Goal: Task Accomplishment & Management: Manage account settings

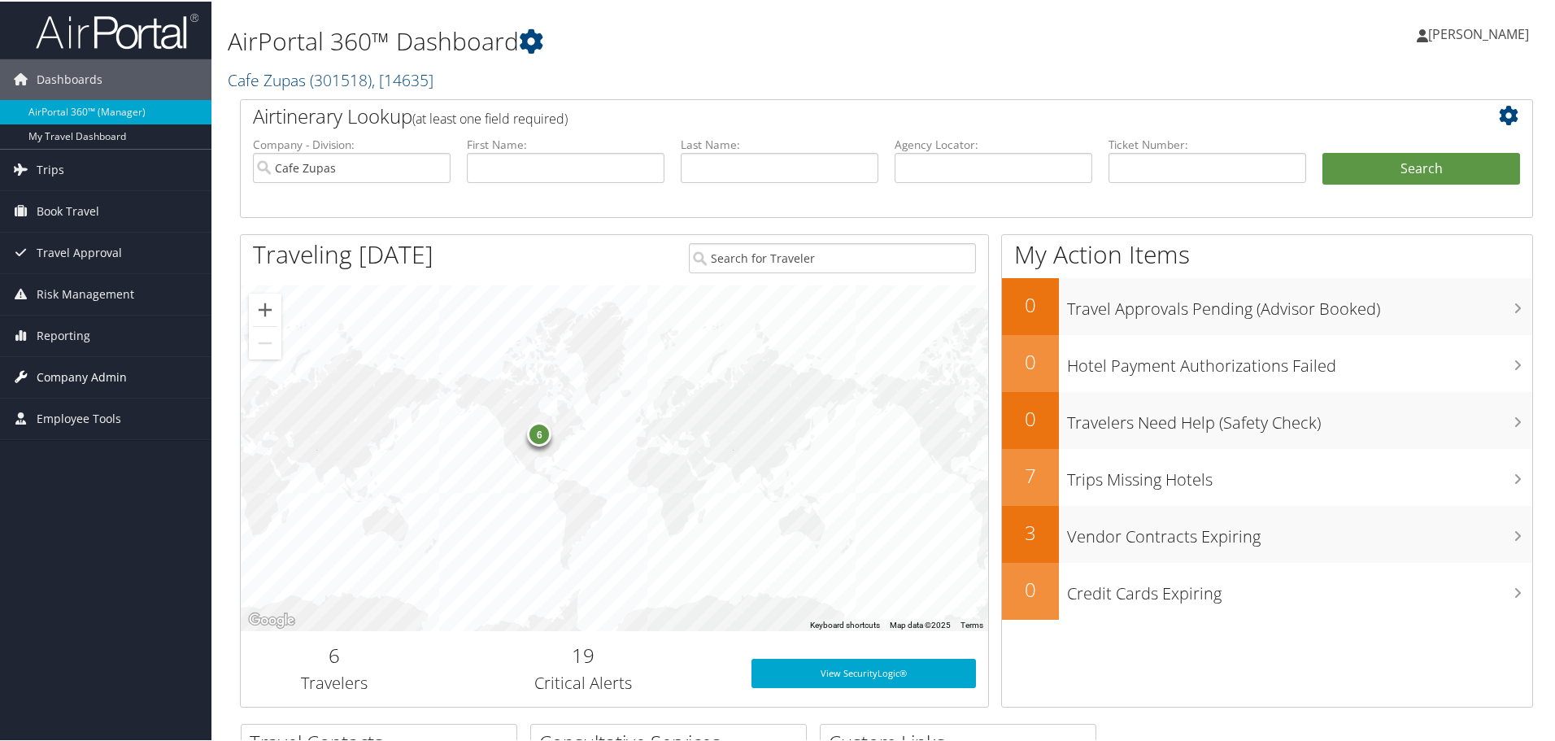
click at [79, 361] on span "Company Admin" at bounding box center [82, 375] width 90 height 41
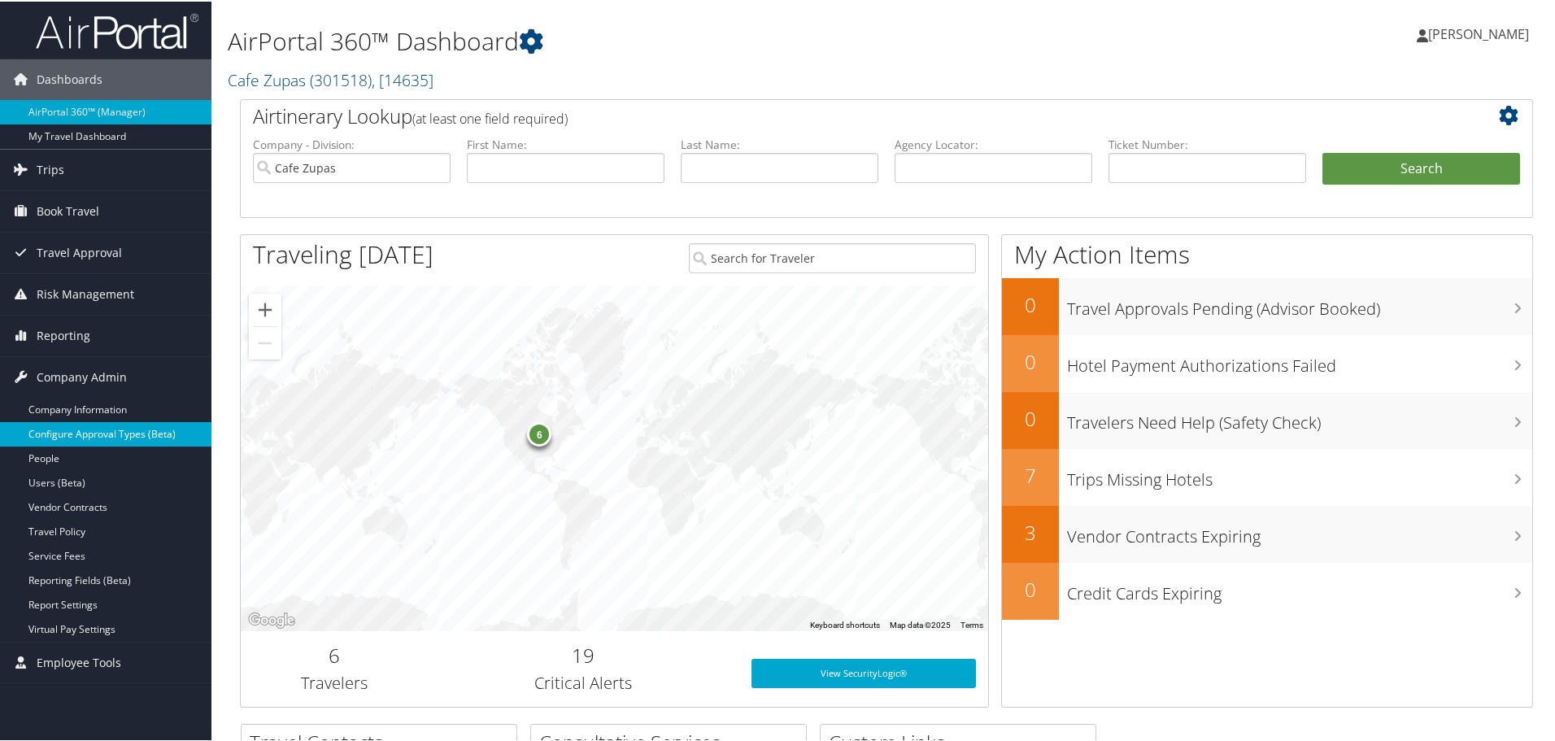
click at [177, 436] on link "Configure Approval Types (Beta)" at bounding box center [105, 432] width 211 height 24
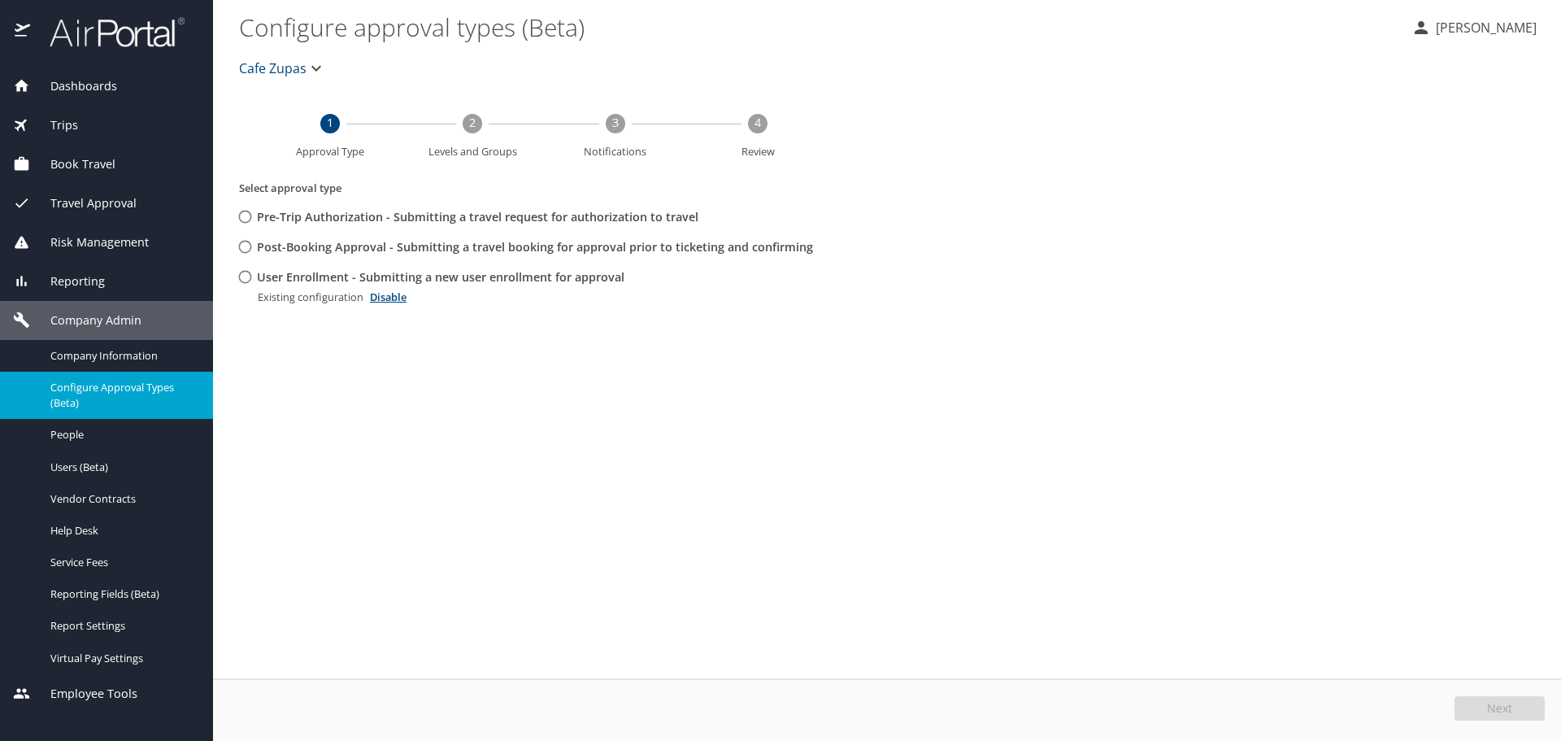
click at [664, 215] on span "Pre-Trip Authorization - Submitting a travel request for authorization to travel" at bounding box center [478, 217] width 442 height 18
click at [260, 215] on input "Pre-Trip Authorization - Submitting a travel request for authorization to travel" at bounding box center [245, 217] width 30 height 30
radio input "true"
click at [1478, 699] on button "Next" at bounding box center [1500, 708] width 90 height 24
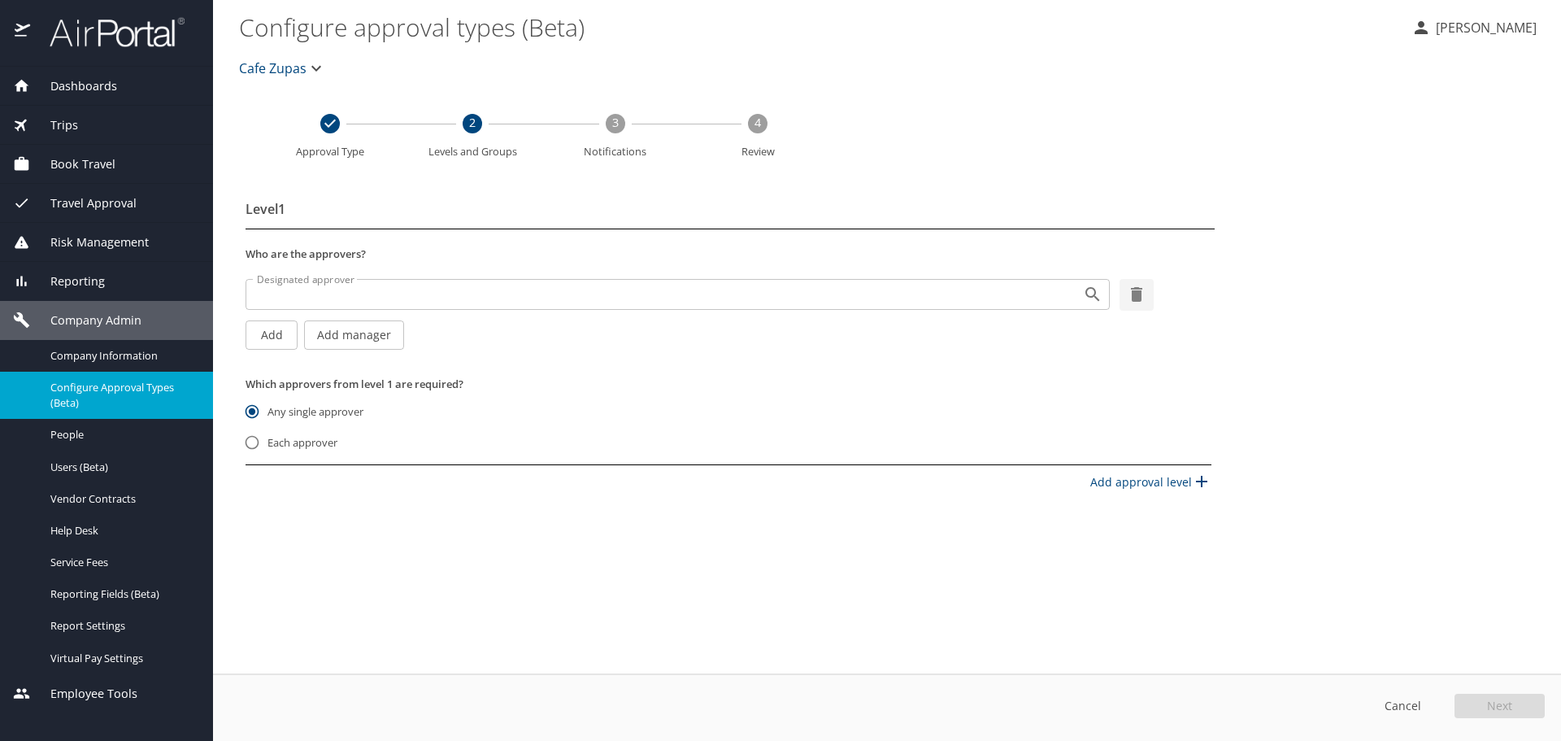
click at [934, 305] on div "Designated approver" at bounding box center [678, 294] width 864 height 31
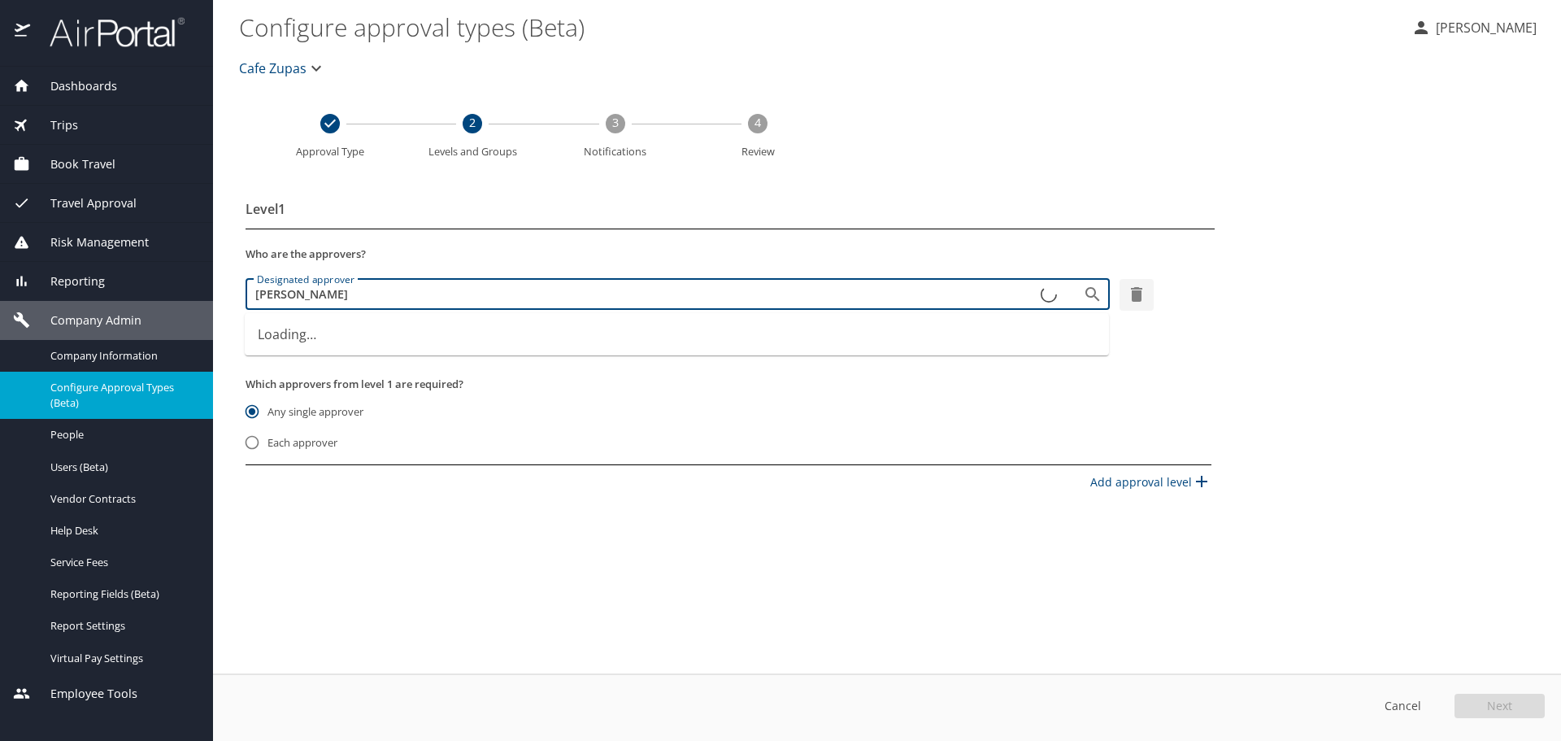
type input "Chase"
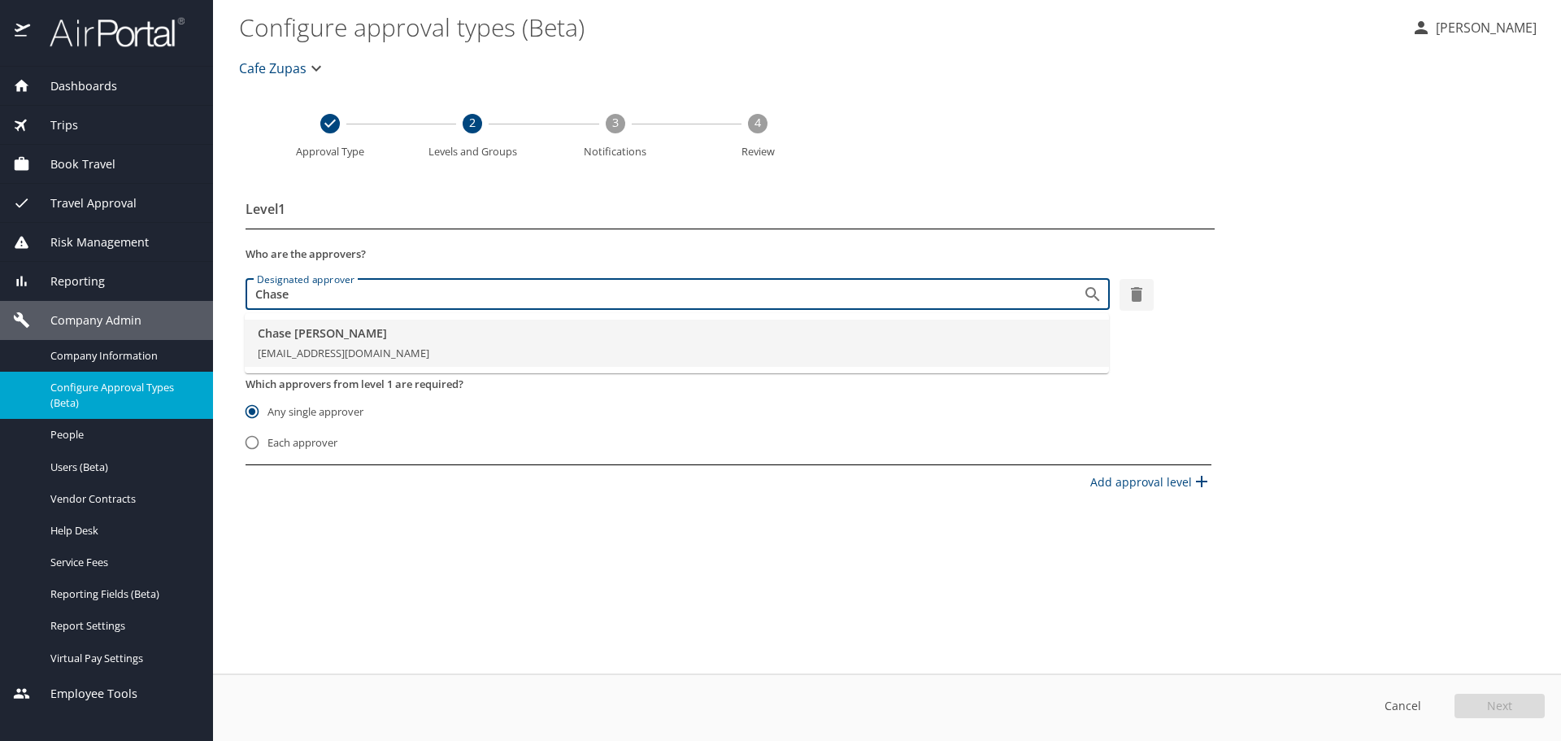
click at [746, 351] on li "Chase Bawden cbawden@cafezupas.com" at bounding box center [677, 343] width 864 height 47
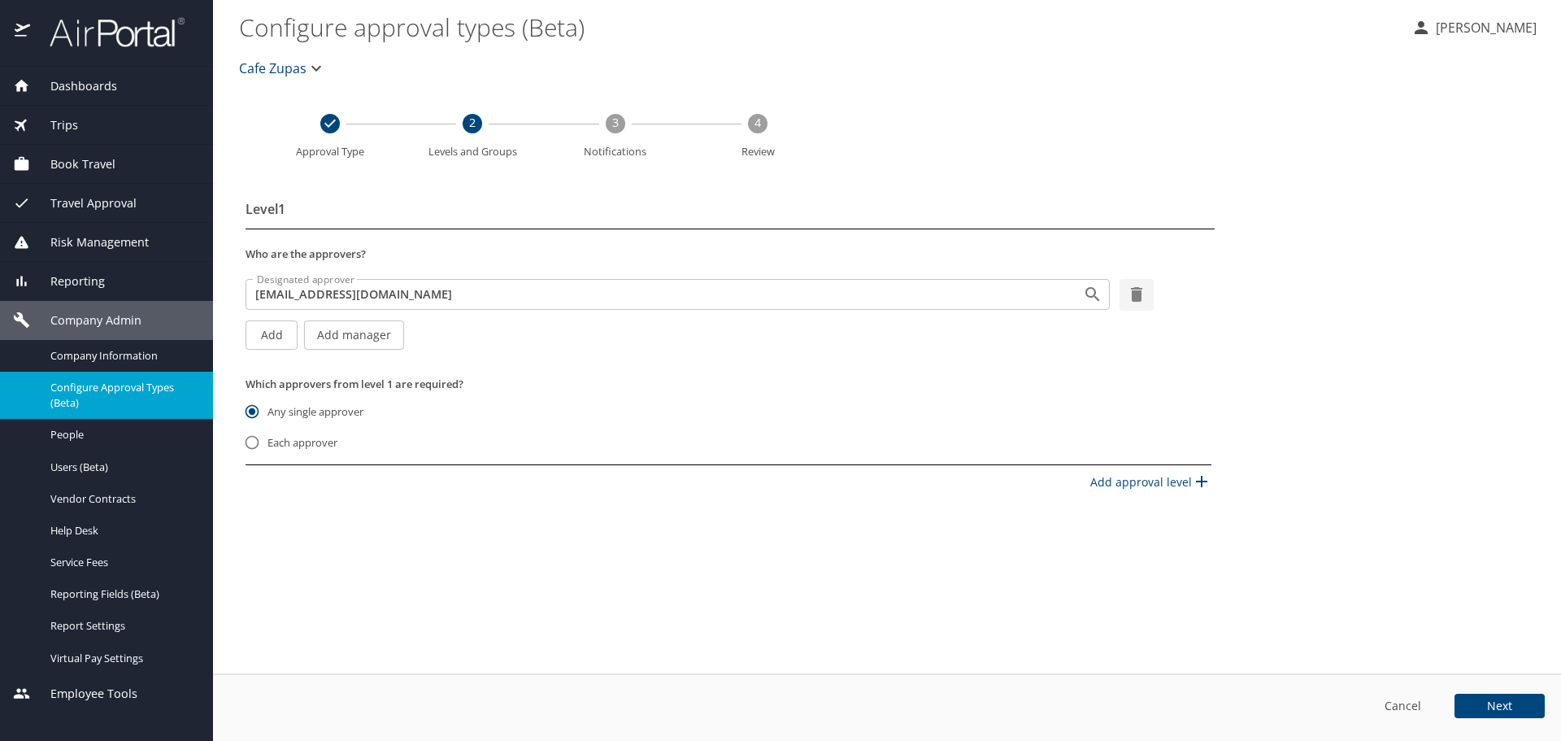
click at [1142, 484] on p "Add approval level" at bounding box center [1150, 477] width 121 height 25
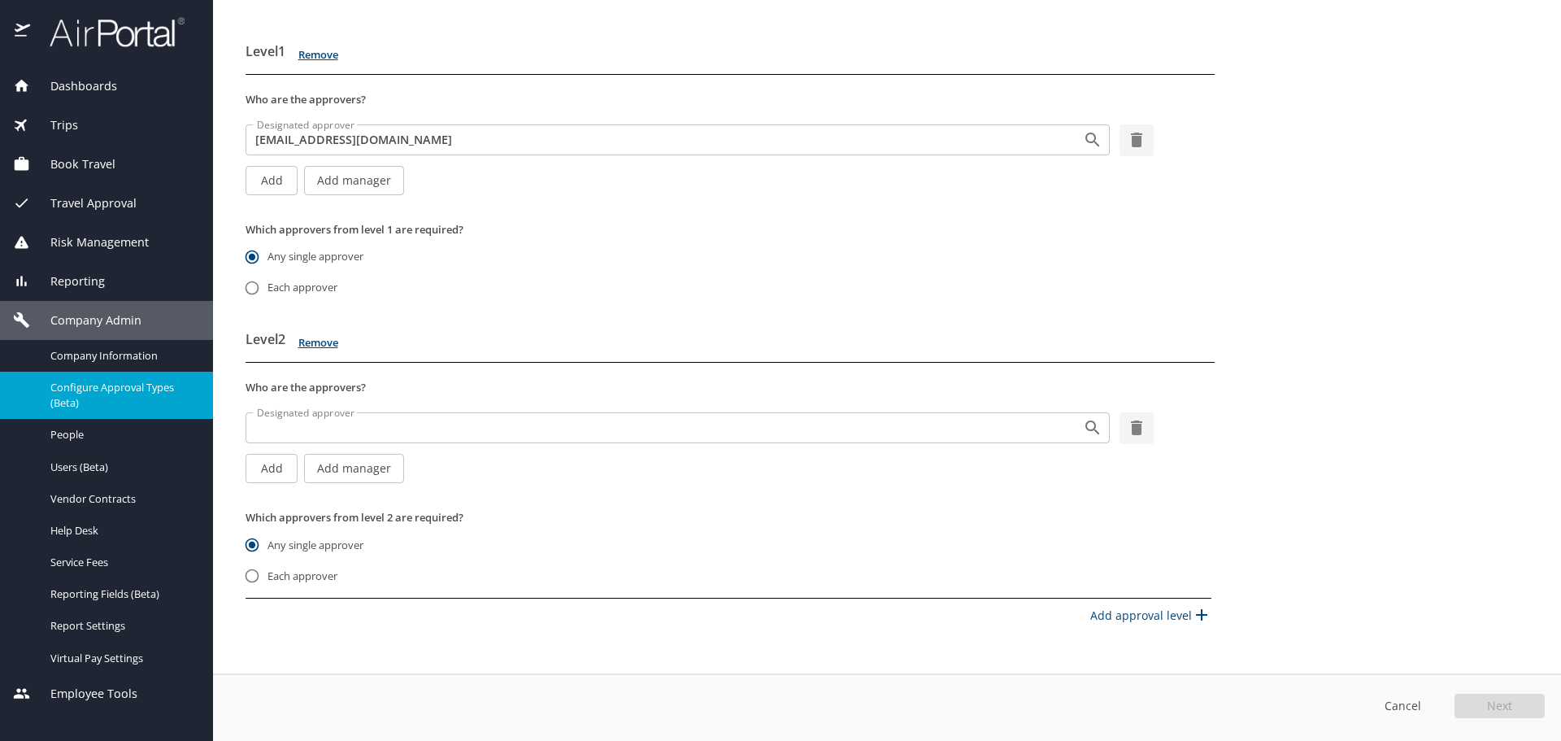
scroll to position [163, 0]
click at [340, 420] on input "Designated approver" at bounding box center [653, 426] width 807 height 21
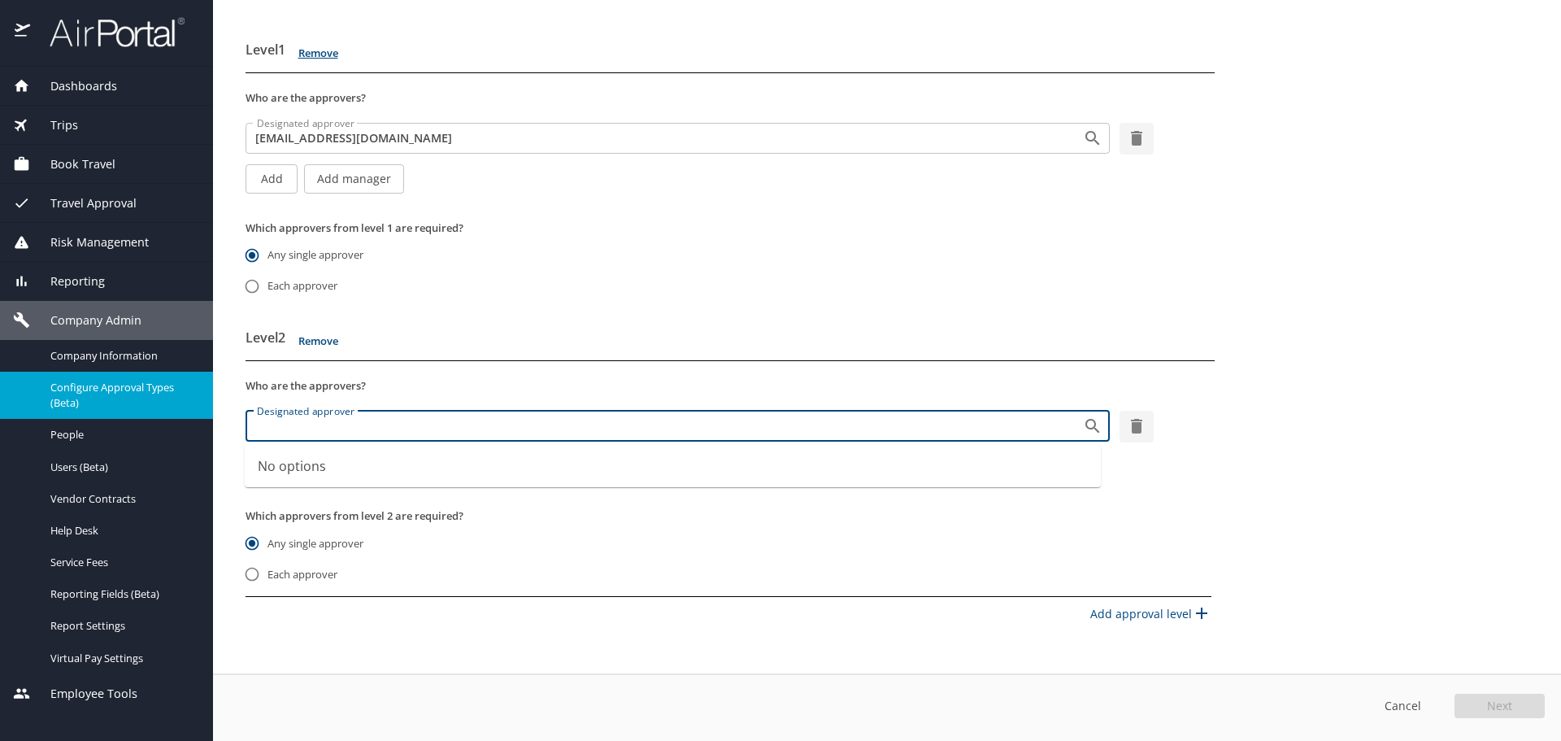
click at [317, 339] on span "Remove" at bounding box center [318, 341] width 44 height 19
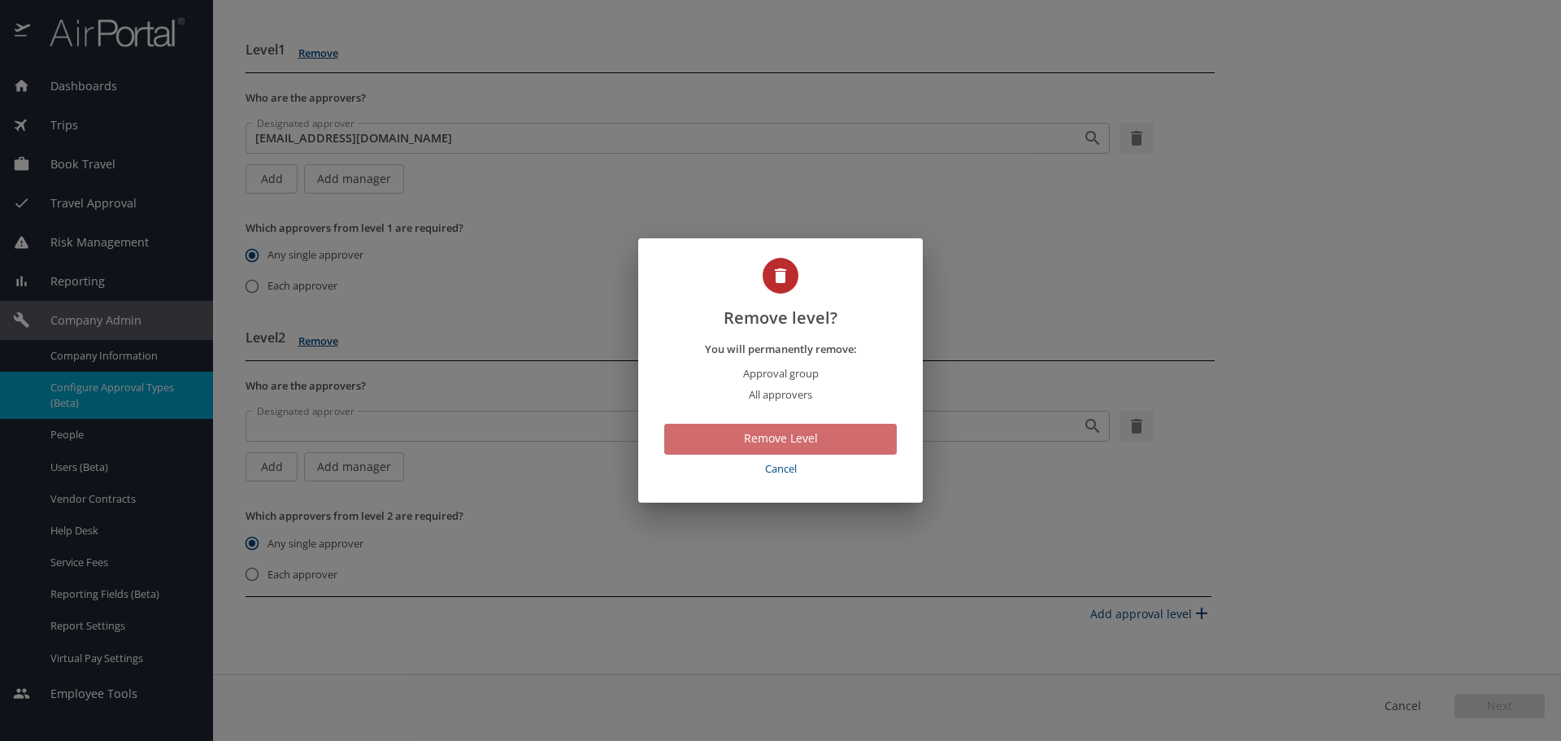
click at [858, 437] on span "Remove Level" at bounding box center [780, 439] width 207 height 20
radio input "true"
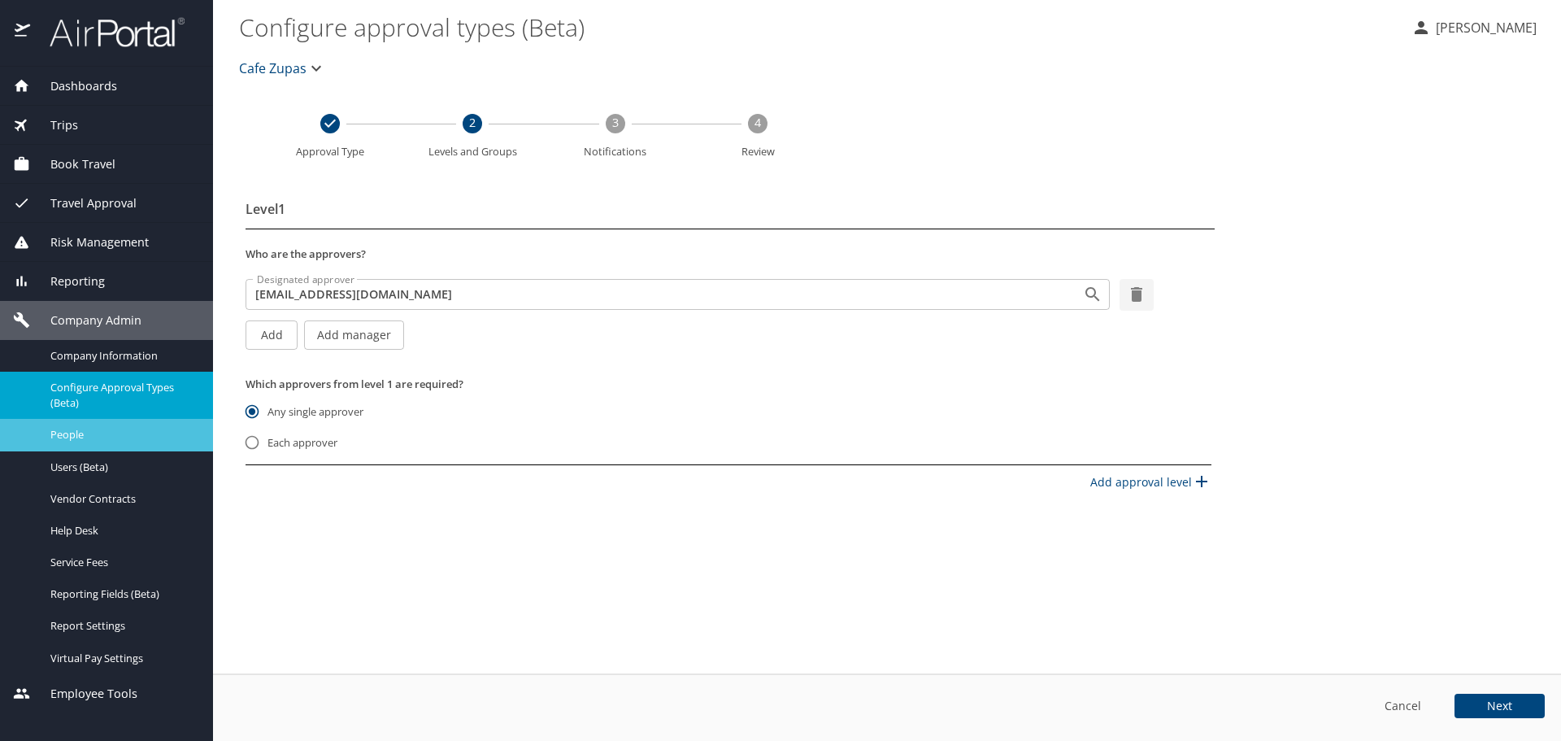
click at [100, 441] on span "People" at bounding box center [121, 434] width 143 height 15
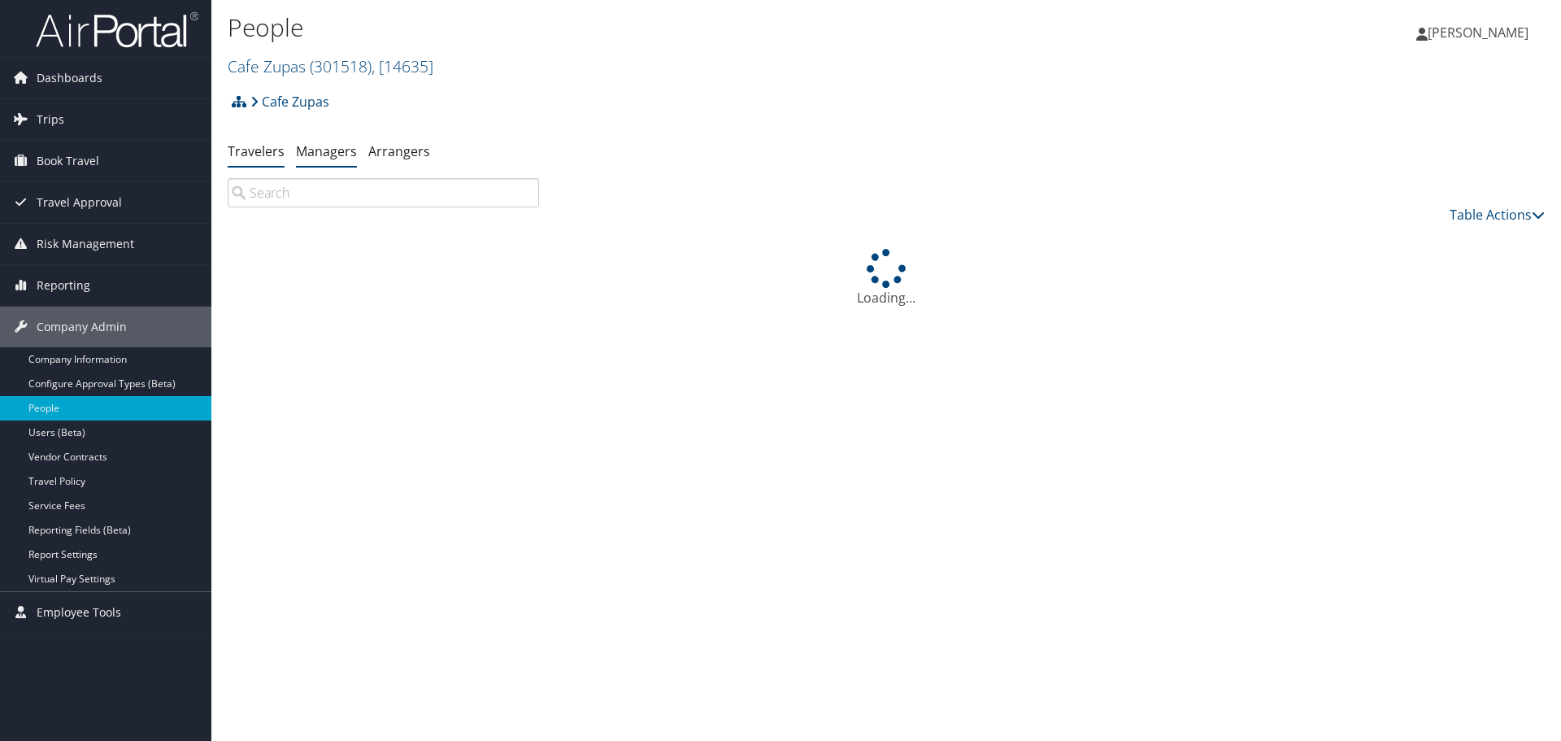
click at [336, 157] on link "Managers" at bounding box center [326, 151] width 61 height 18
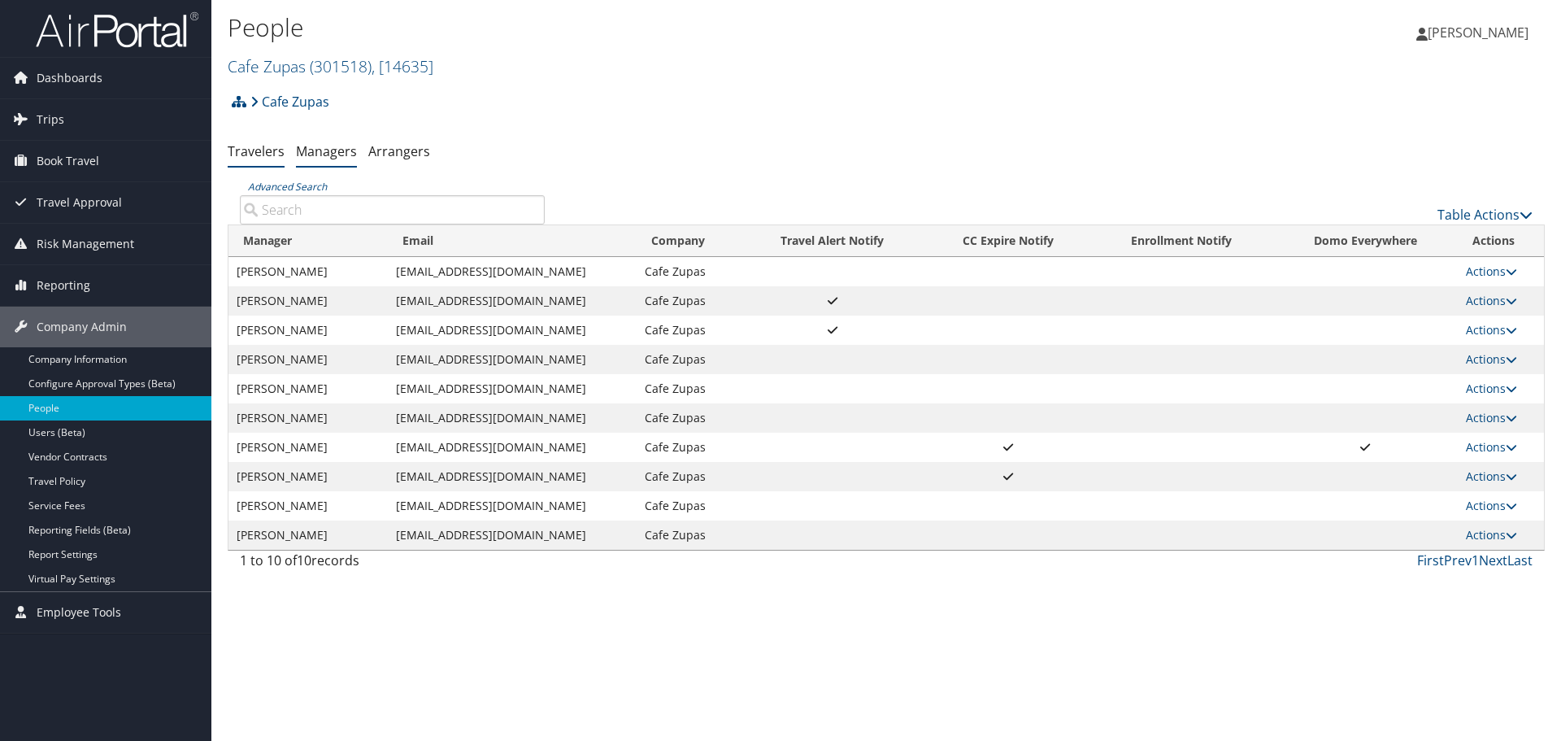
click at [269, 155] on link "Travelers" at bounding box center [256, 151] width 57 height 18
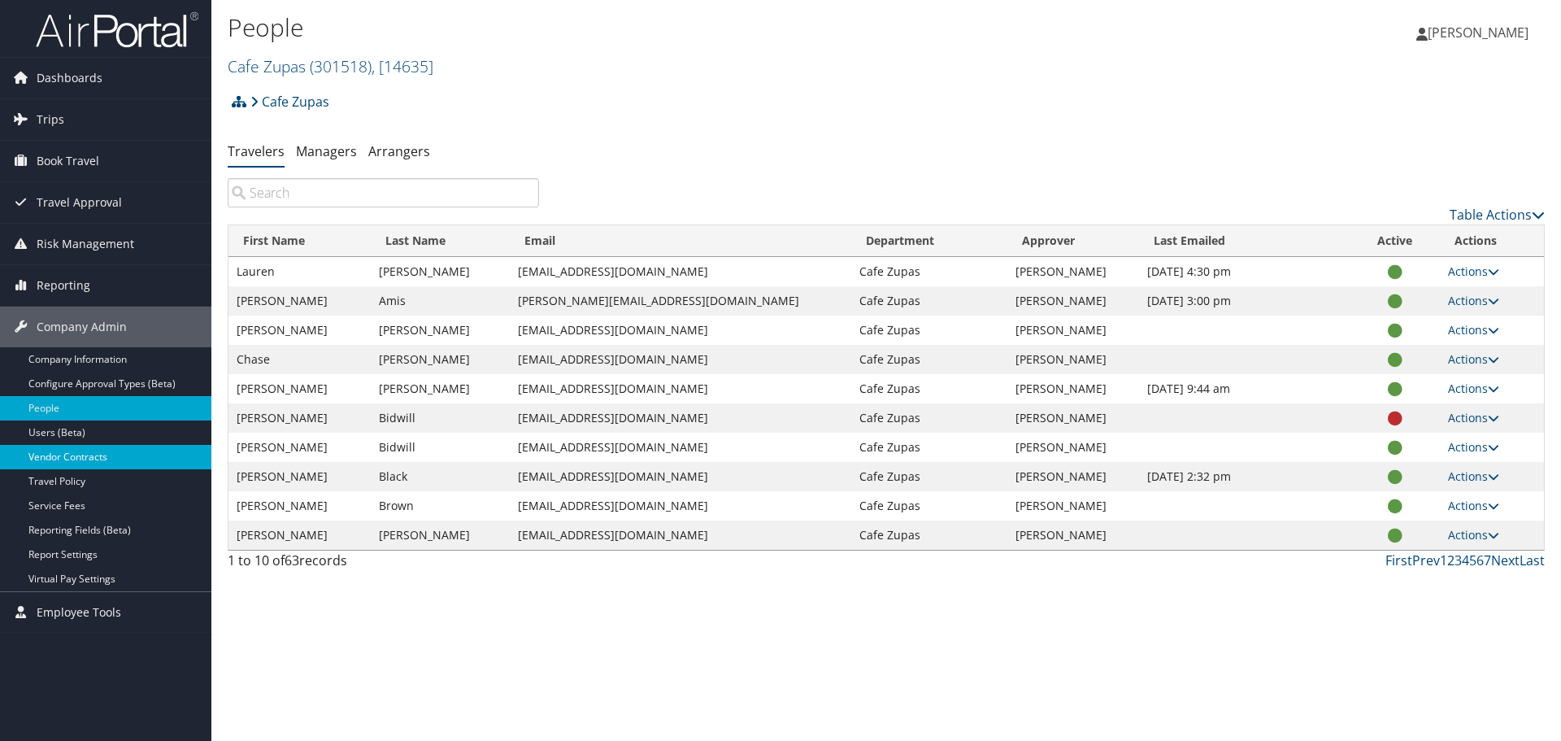
click at [96, 453] on link "Vendor Contracts" at bounding box center [105, 457] width 211 height 24
click at [317, 155] on link "Managers" at bounding box center [326, 151] width 61 height 18
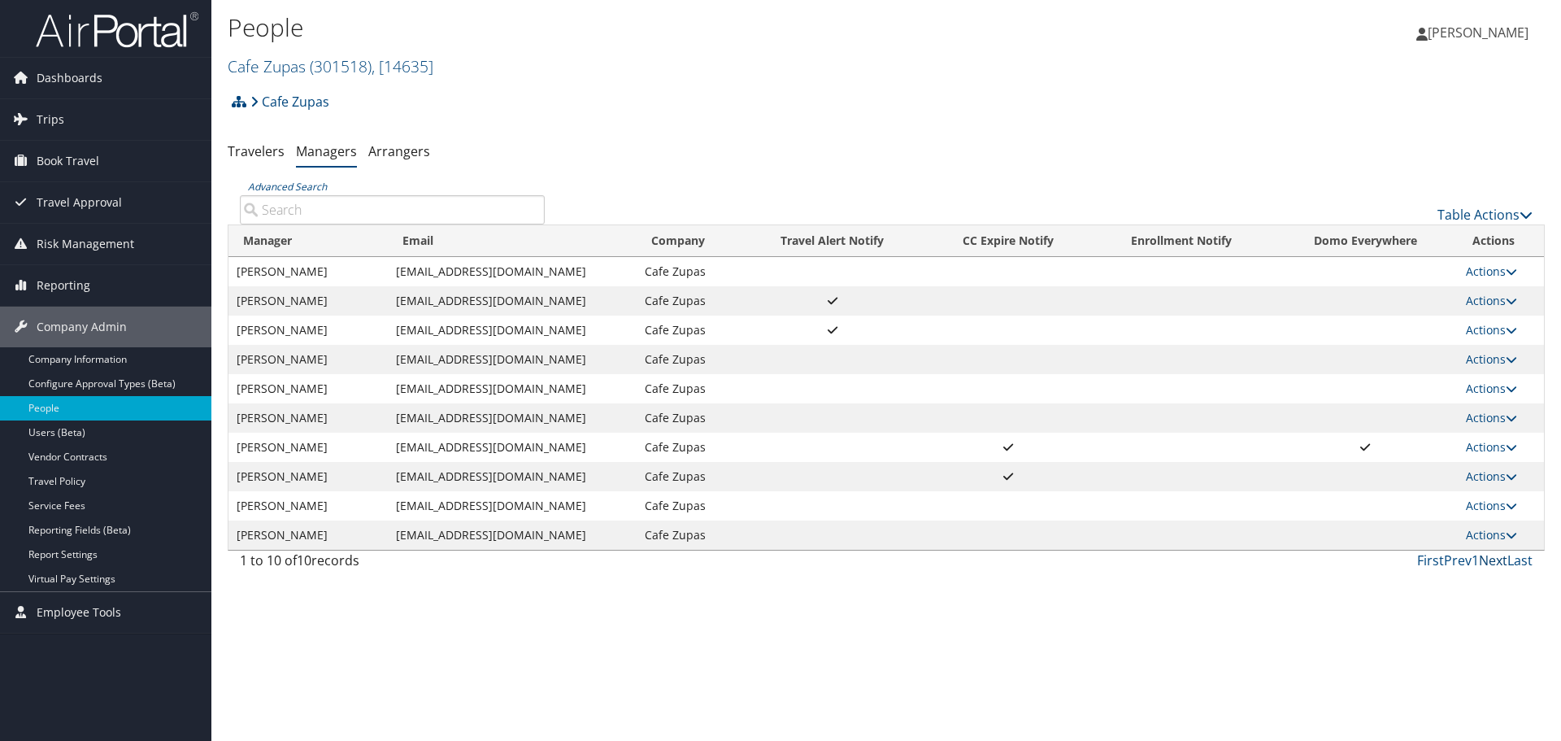
click at [1494, 562] on link "Next" at bounding box center [1493, 560] width 28 height 18
click at [1486, 560] on link "Next" at bounding box center [1493, 560] width 28 height 18
click at [1483, 531] on link "Actions" at bounding box center [1491, 534] width 51 height 15
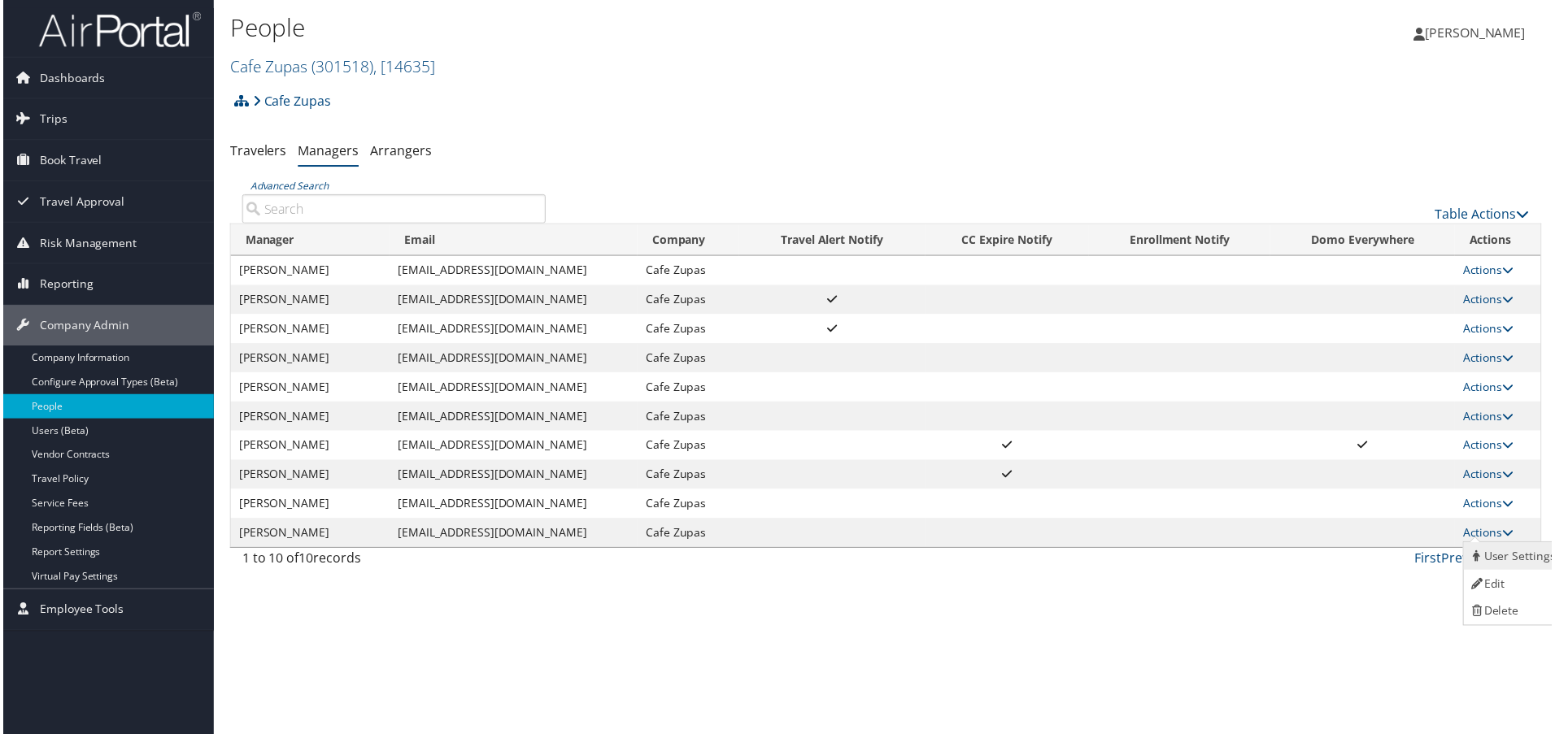
click at [1504, 557] on link "User Settings" at bounding box center [1517, 559] width 100 height 28
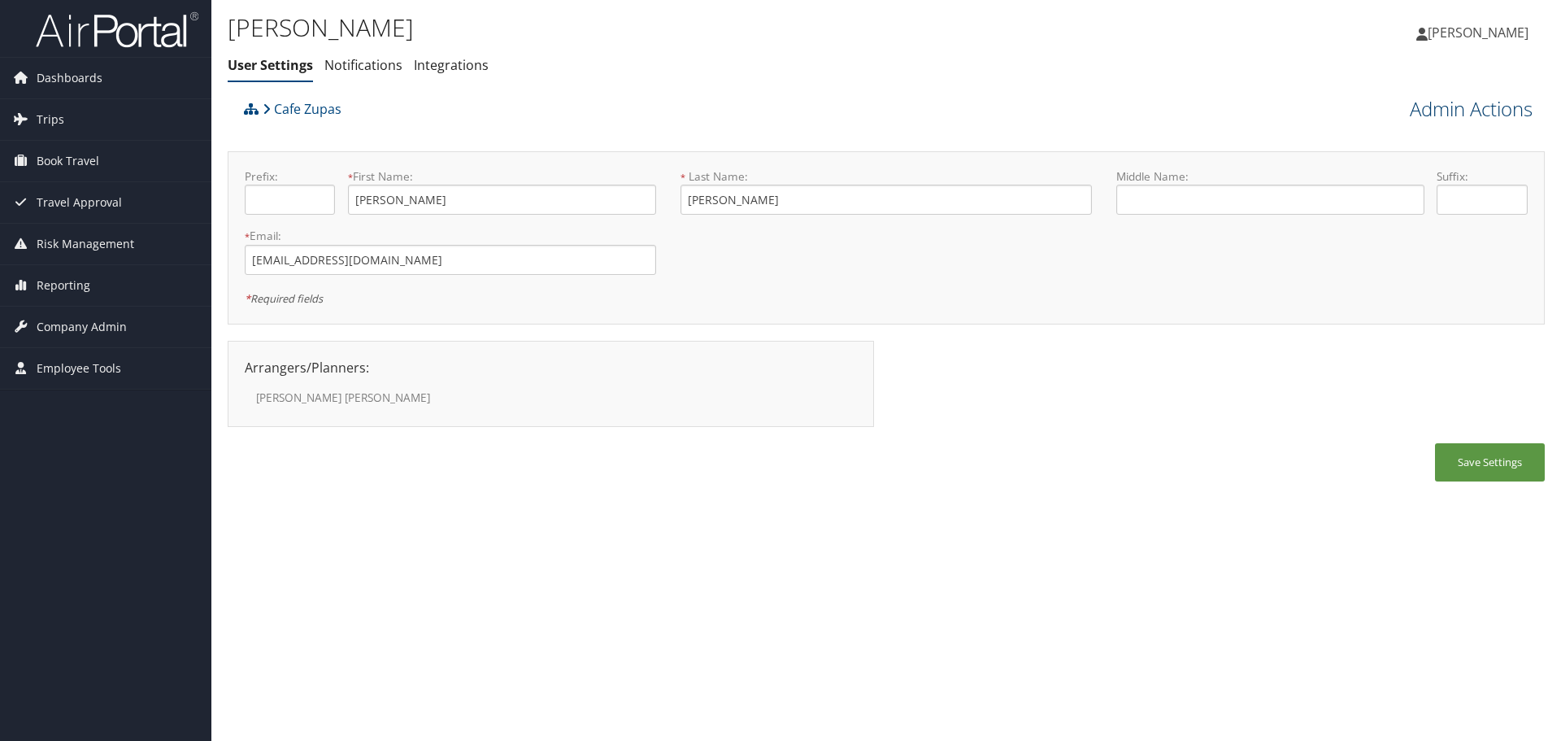
click at [1463, 108] on link "Admin Actions" at bounding box center [1471, 109] width 123 height 28
click at [1153, 76] on div "[PERSON_NAME] User Settings Notifications Integrations User Settings Notificati…" at bounding box center [886, 46] width 1350 height 93
click at [279, 109] on link "Cafe Zupas" at bounding box center [302, 109] width 79 height 33
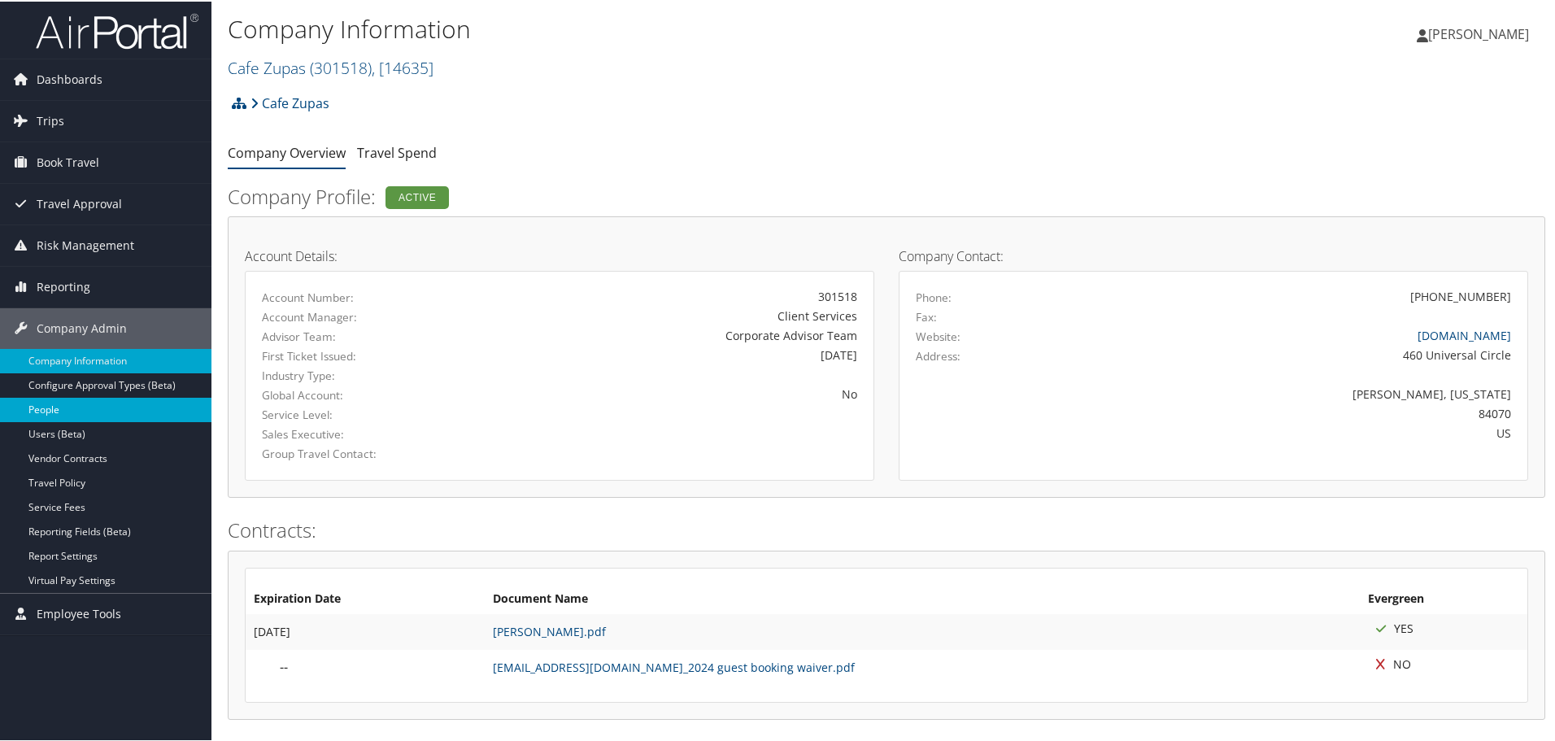
click at [124, 401] on link "People" at bounding box center [105, 408] width 211 height 24
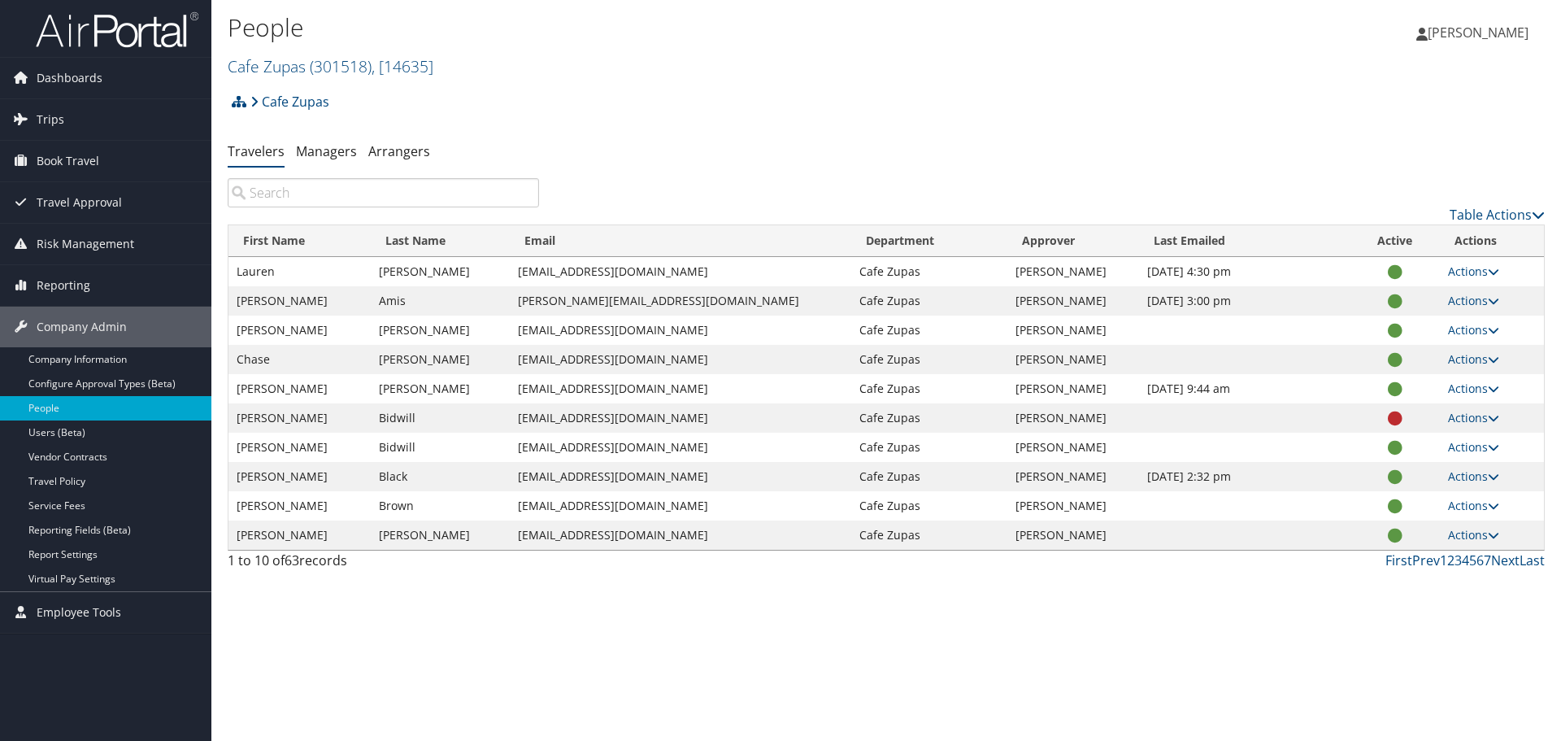
click at [272, 356] on td "Chase" at bounding box center [300, 359] width 142 height 29
click at [1477, 359] on link "Actions" at bounding box center [1473, 358] width 51 height 15
click at [1463, 383] on link "User Settings" at bounding box center [1417, 383] width 150 height 28
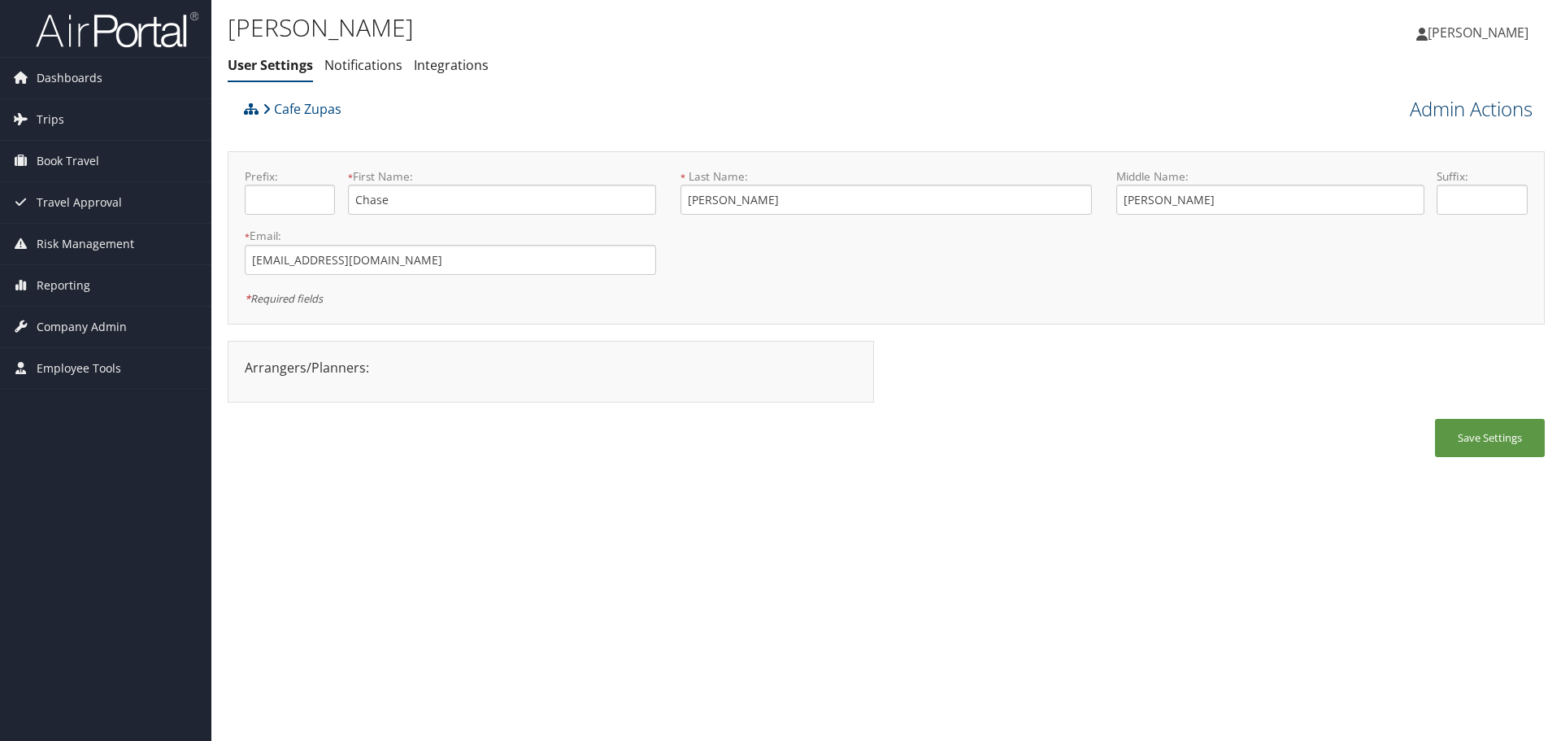
click at [1486, 113] on link "Admin Actions" at bounding box center [1471, 109] width 123 height 28
click at [1421, 141] on link "View Profile" at bounding box center [1425, 139] width 214 height 28
click at [1488, 98] on link "Admin Actions" at bounding box center [1471, 109] width 123 height 28
click at [1447, 236] on link "Manage Travelers" at bounding box center [1425, 237] width 214 height 28
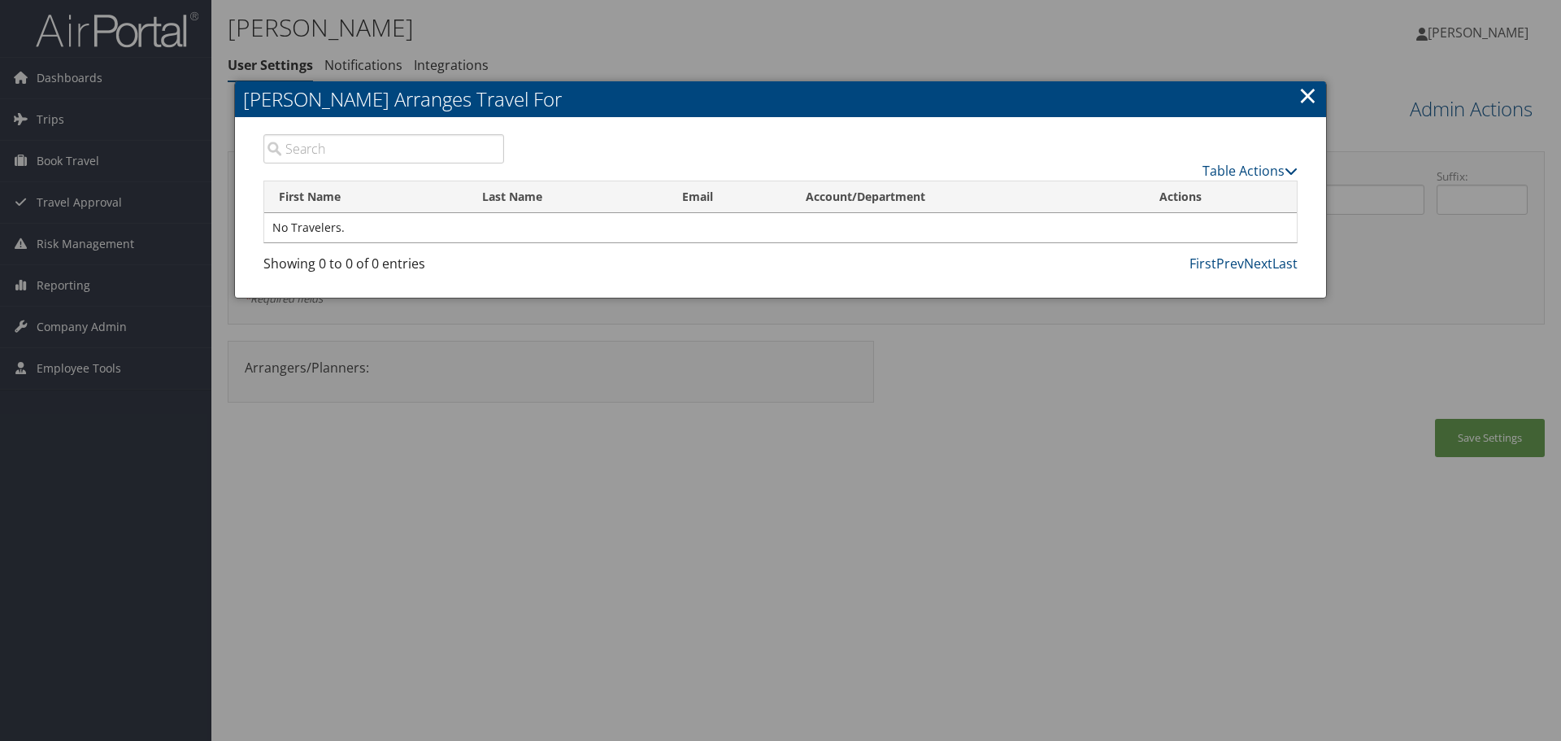
click at [1313, 98] on link "×" at bounding box center [1308, 95] width 19 height 33
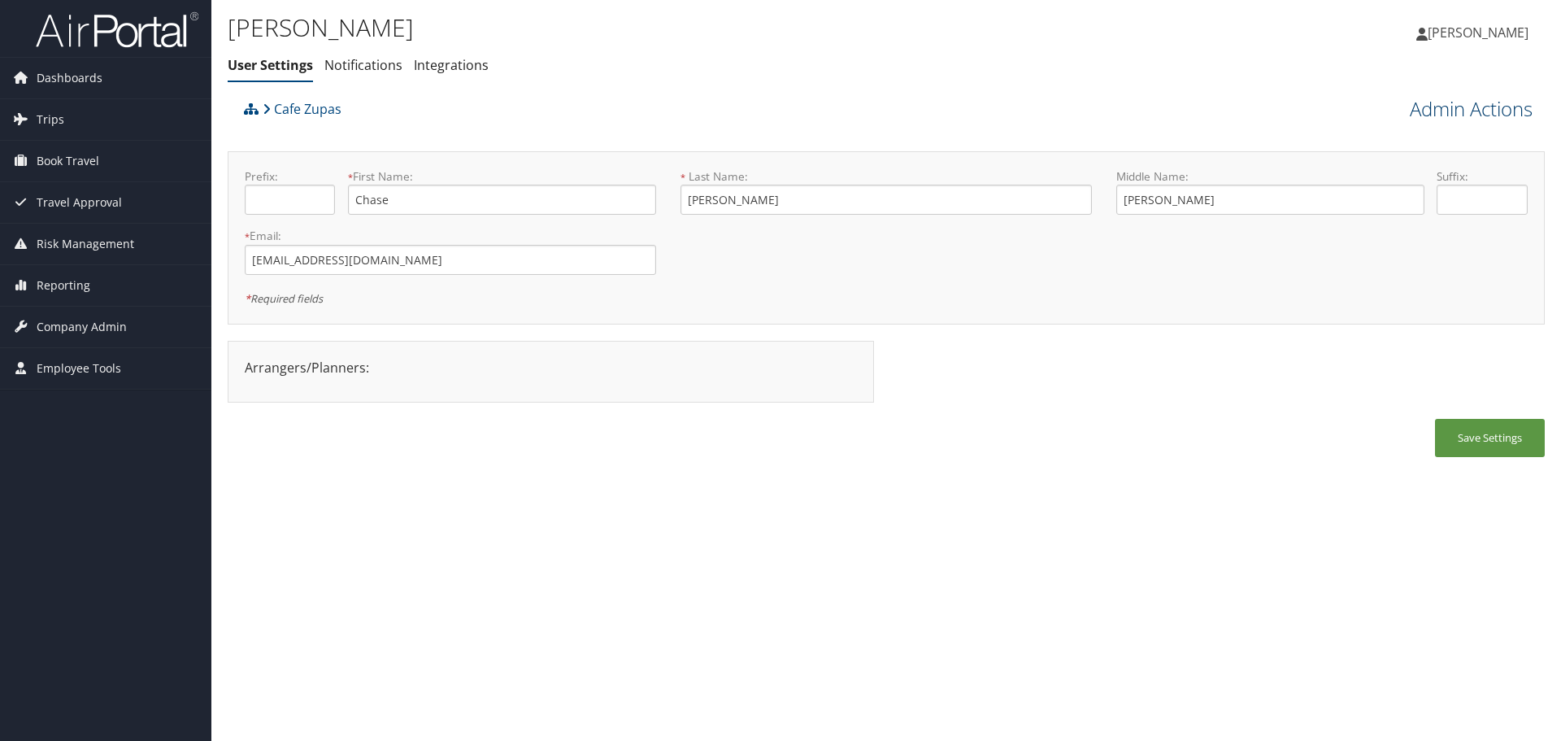
click at [1495, 107] on link "Admin Actions" at bounding box center [1471, 109] width 123 height 28
click at [1411, 240] on link "Manage Travelers" at bounding box center [1425, 237] width 214 height 28
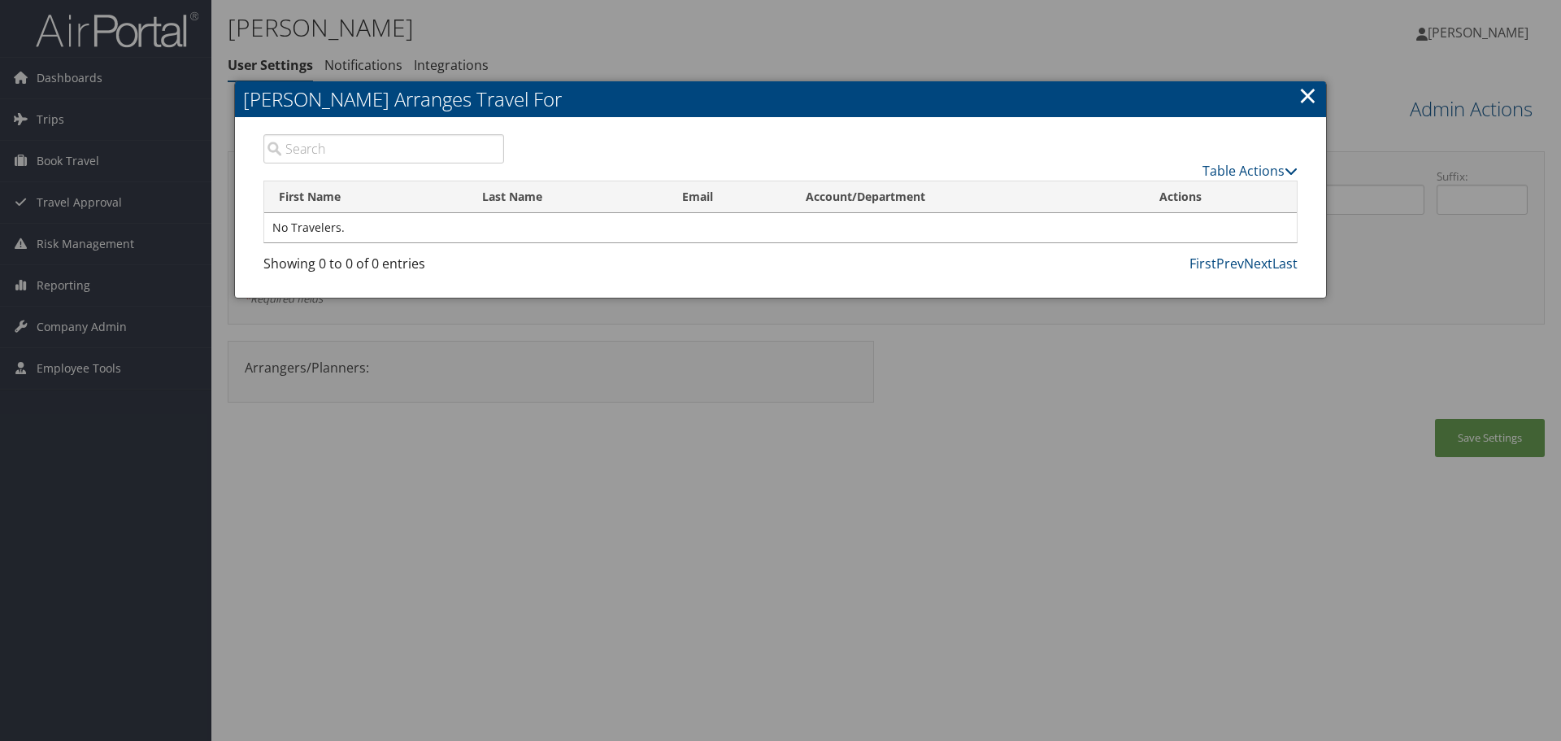
click at [345, 153] on input "search" at bounding box center [383, 148] width 241 height 29
type input "[PERSON_NAME]"
click at [1232, 173] on link "Table Actions" at bounding box center [1250, 171] width 95 height 18
click at [1172, 196] on link "Add A Traveler" at bounding box center [1190, 196] width 214 height 28
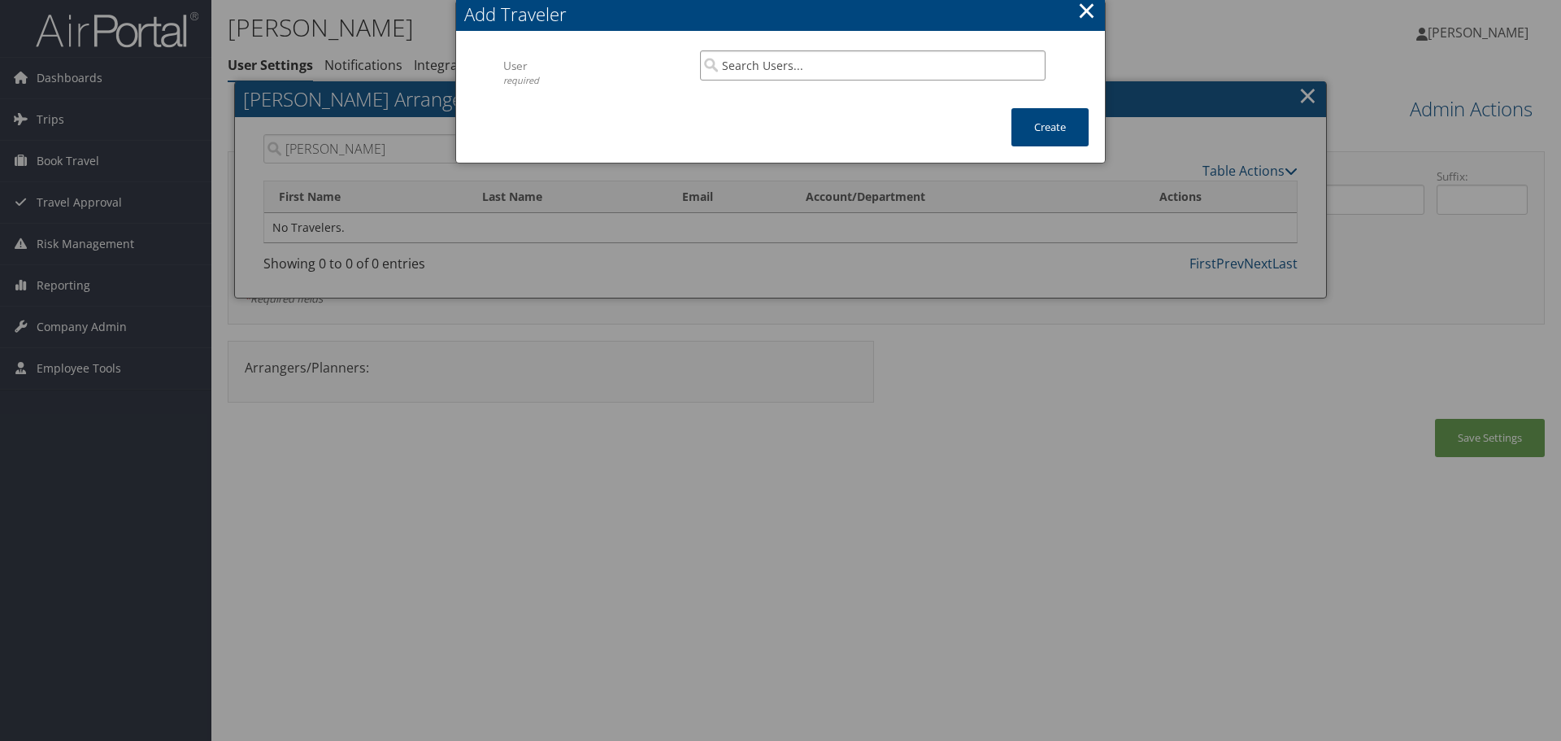
click at [819, 71] on input "search" at bounding box center [873, 65] width 346 height 30
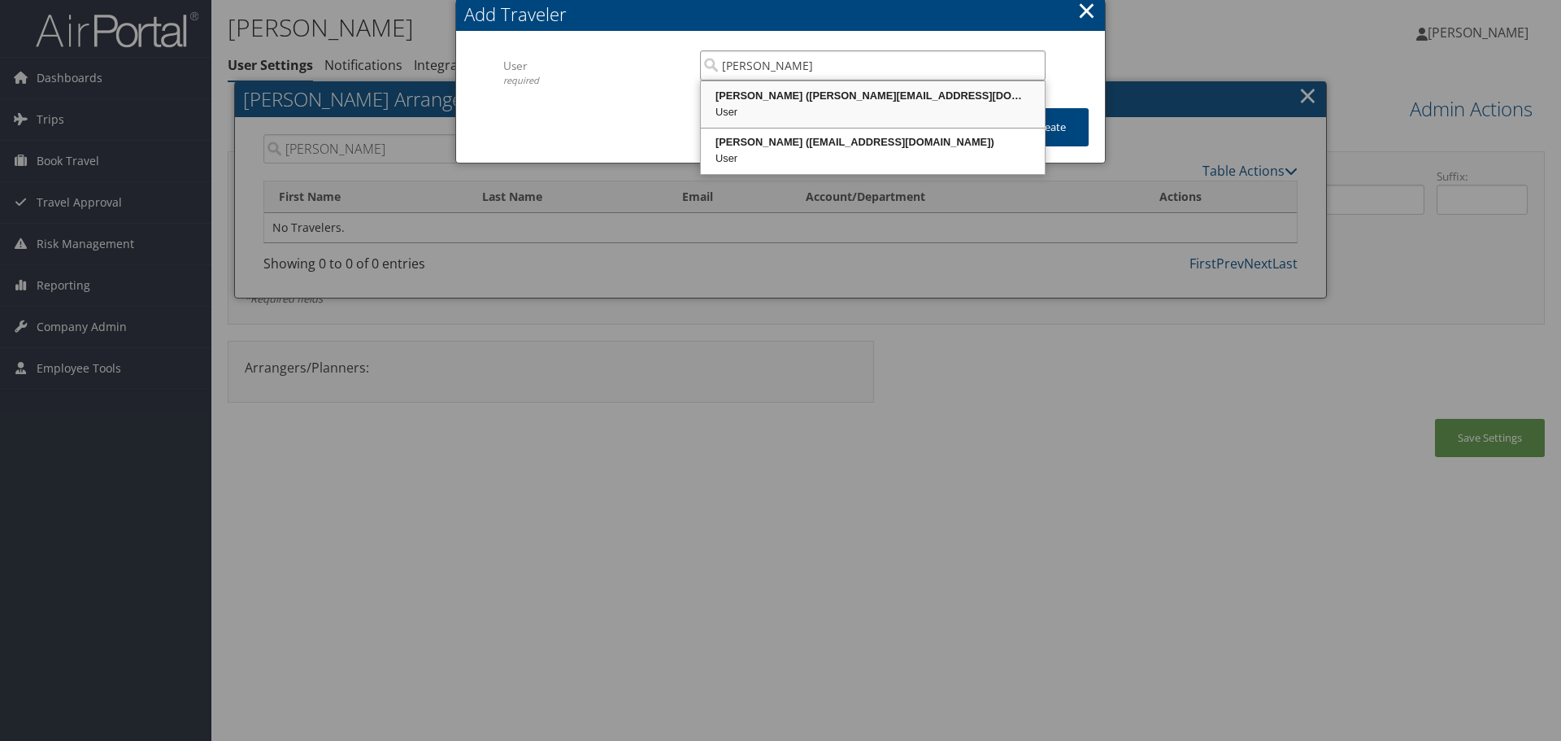
click at [860, 96] on div "[PERSON_NAME] ([PERSON_NAME][EMAIL_ADDRESS][DOMAIN_NAME])" at bounding box center [872, 96] width 339 height 16
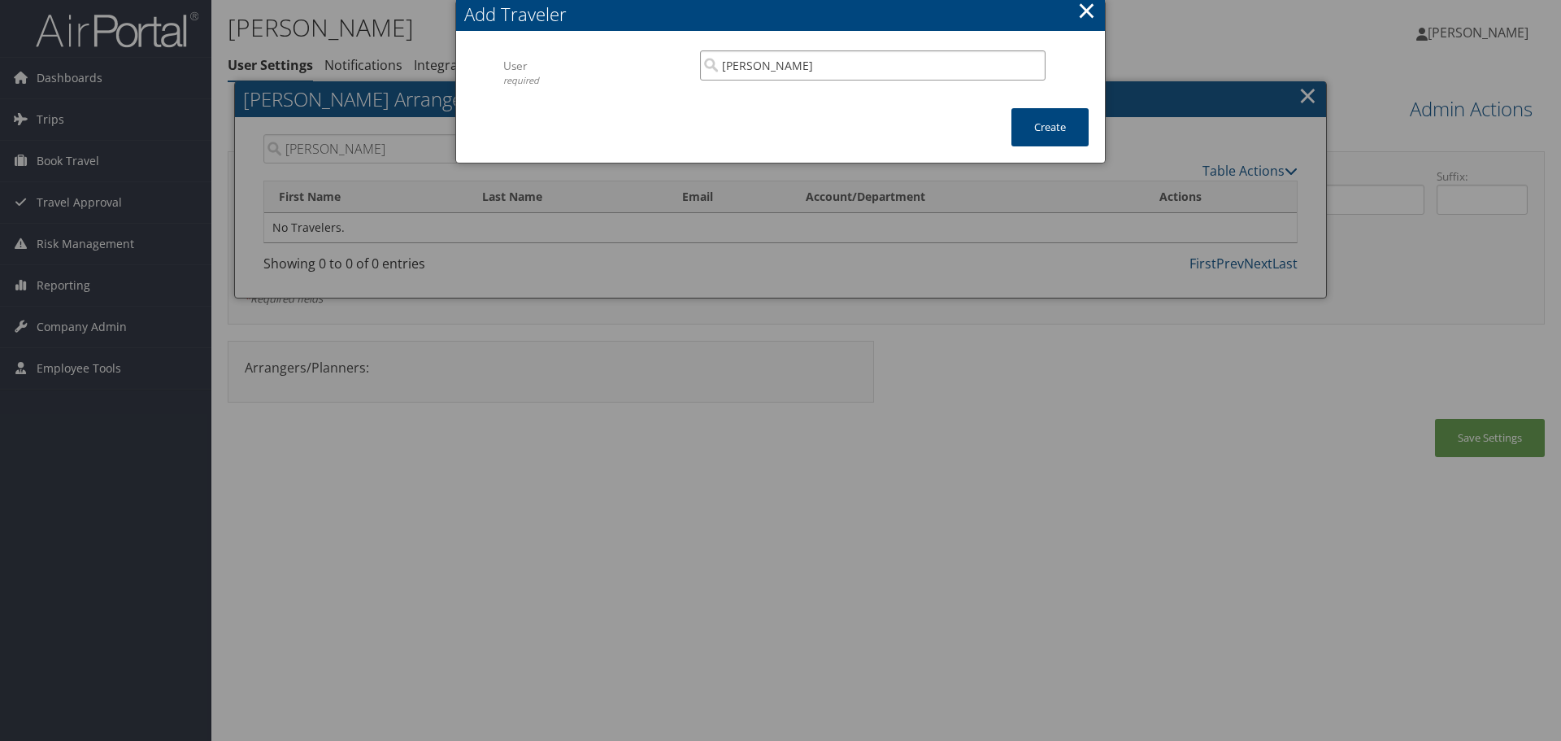
type input "[PERSON_NAME]"
click at [1090, 20] on button "×" at bounding box center [1086, 10] width 19 height 33
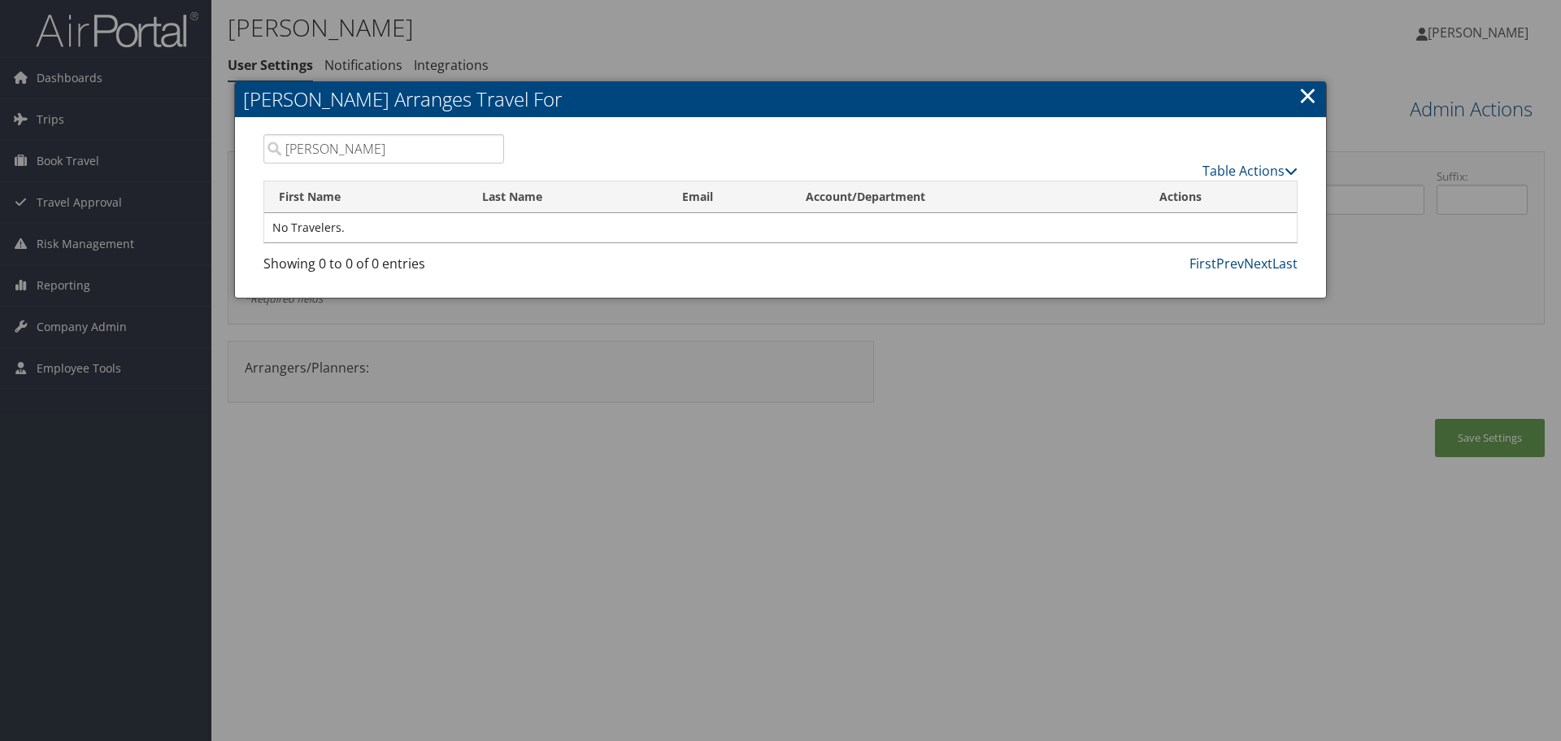
click at [1307, 99] on link "×" at bounding box center [1308, 95] width 19 height 33
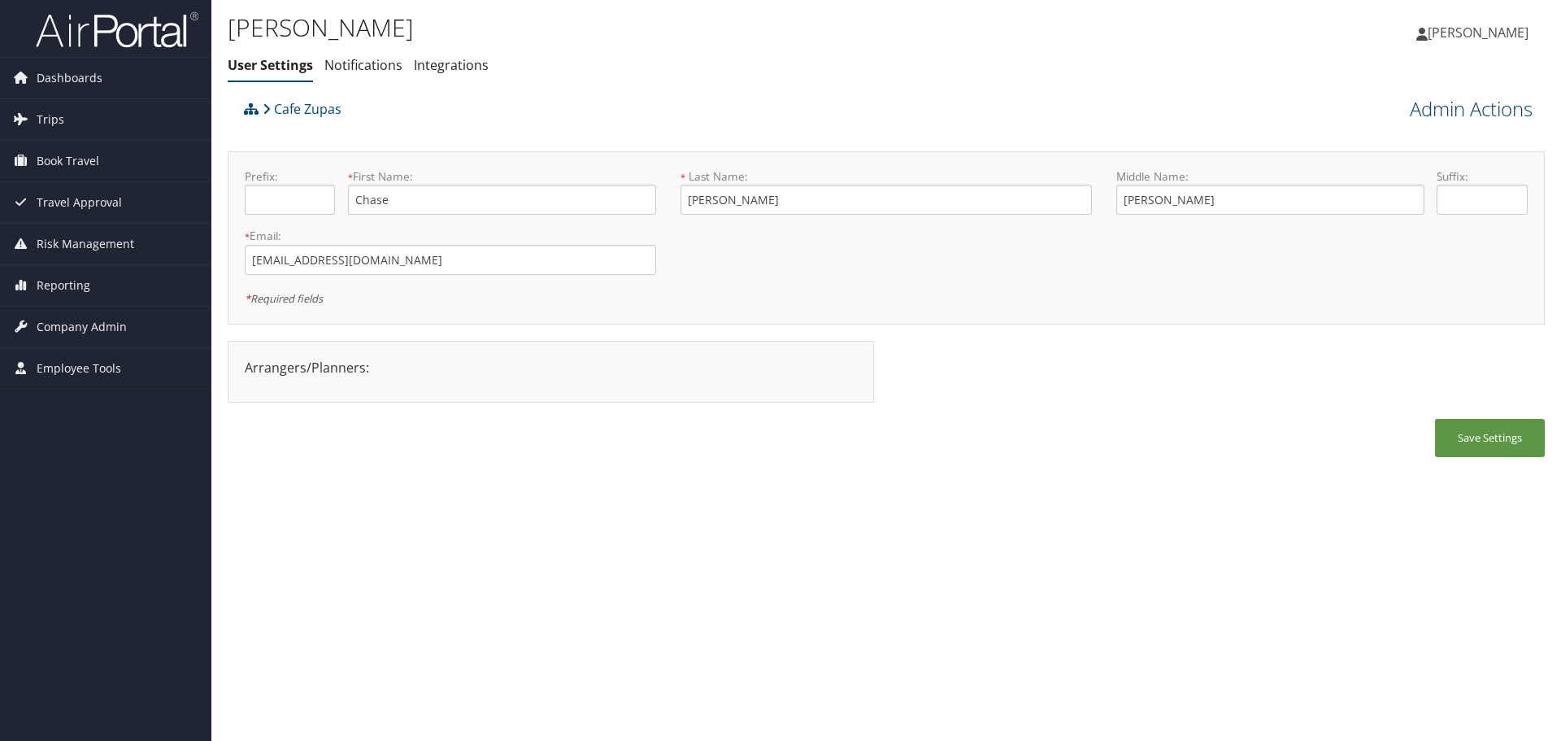
click at [1506, 116] on link "Admin Actions" at bounding box center [1471, 109] width 123 height 28
click at [1447, 208] on link "Change User's Account/Department" at bounding box center [1425, 202] width 214 height 42
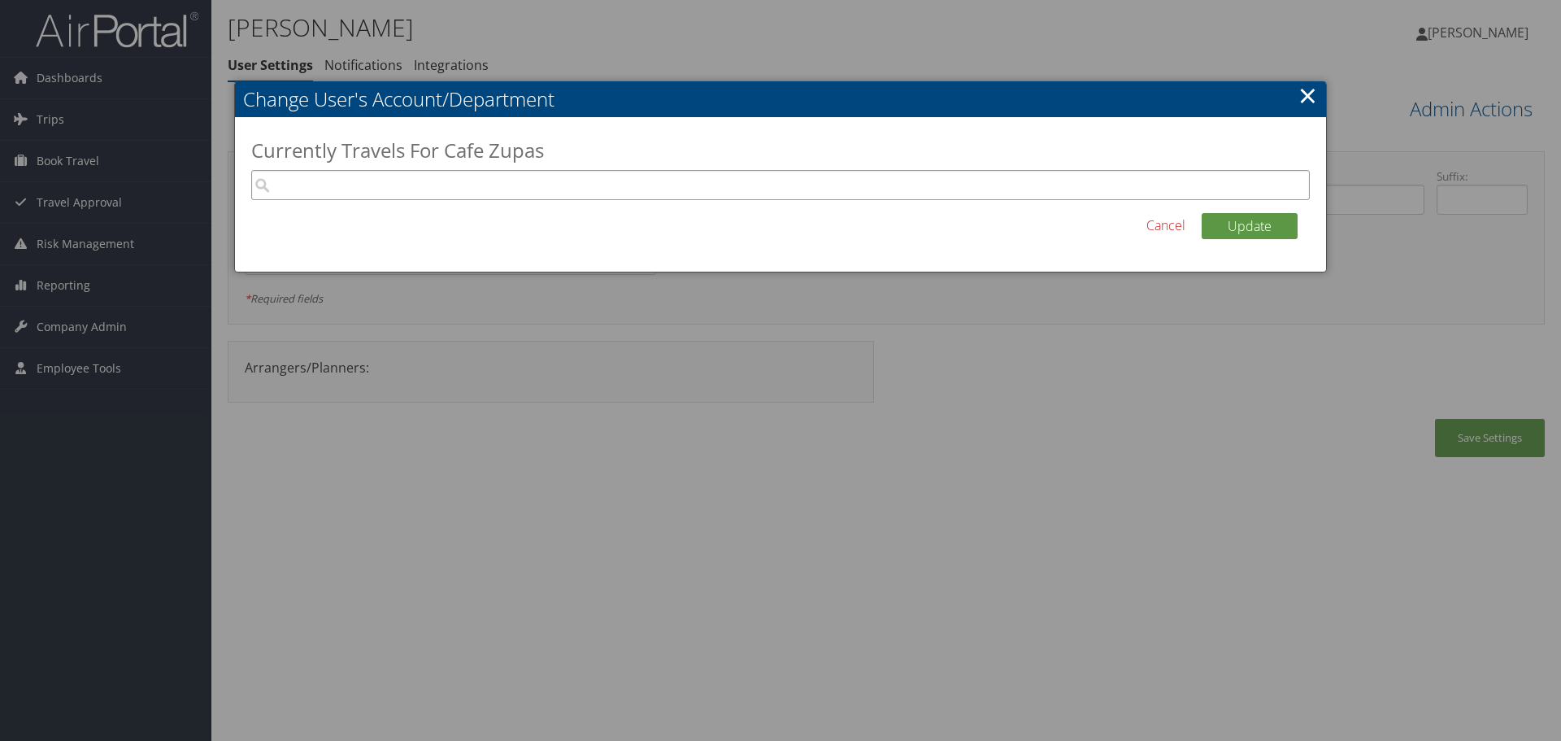
click at [951, 179] on input "search" at bounding box center [780, 185] width 1059 height 30
type input "construc"
click at [1202, 213] on button "Update" at bounding box center [1250, 226] width 96 height 26
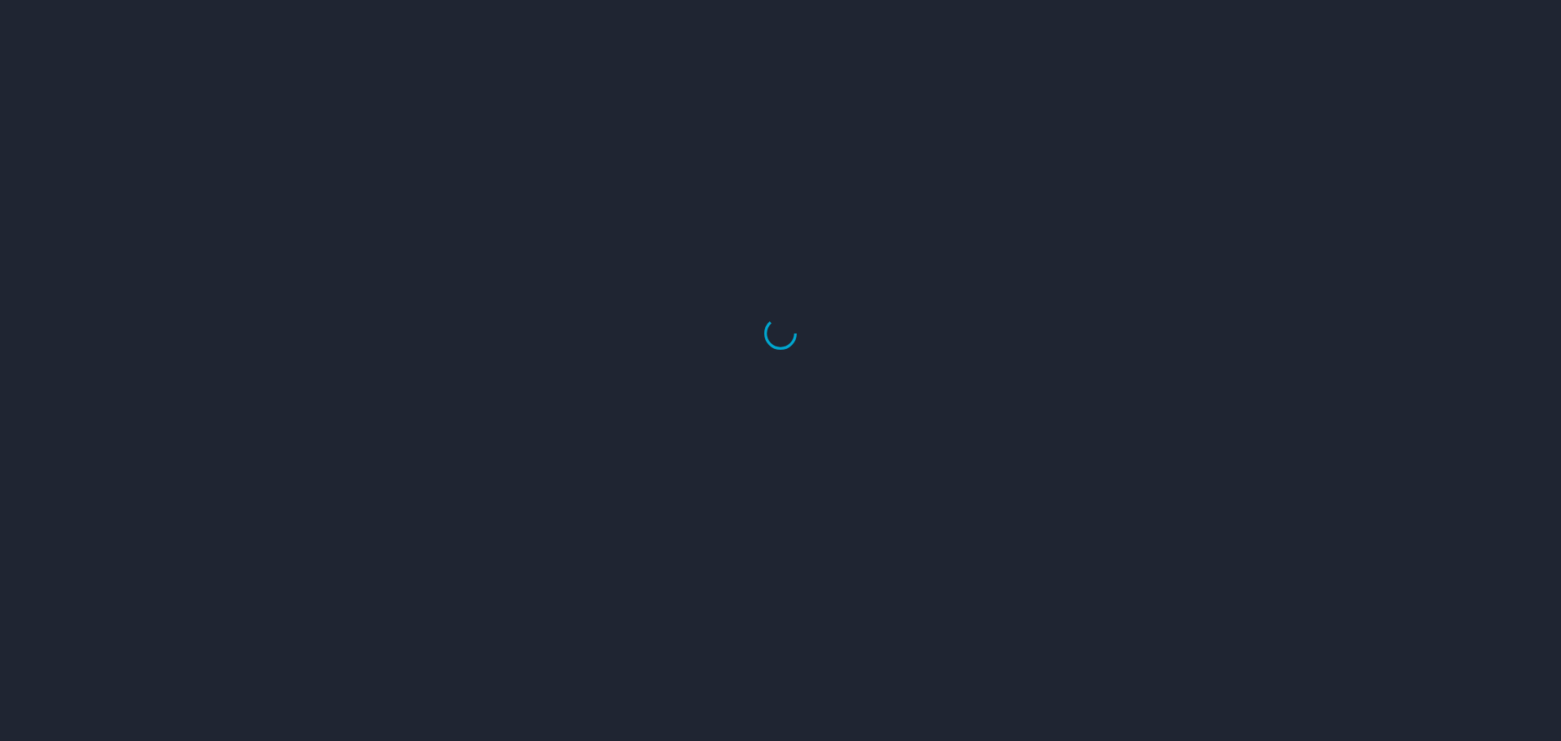
select select "US"
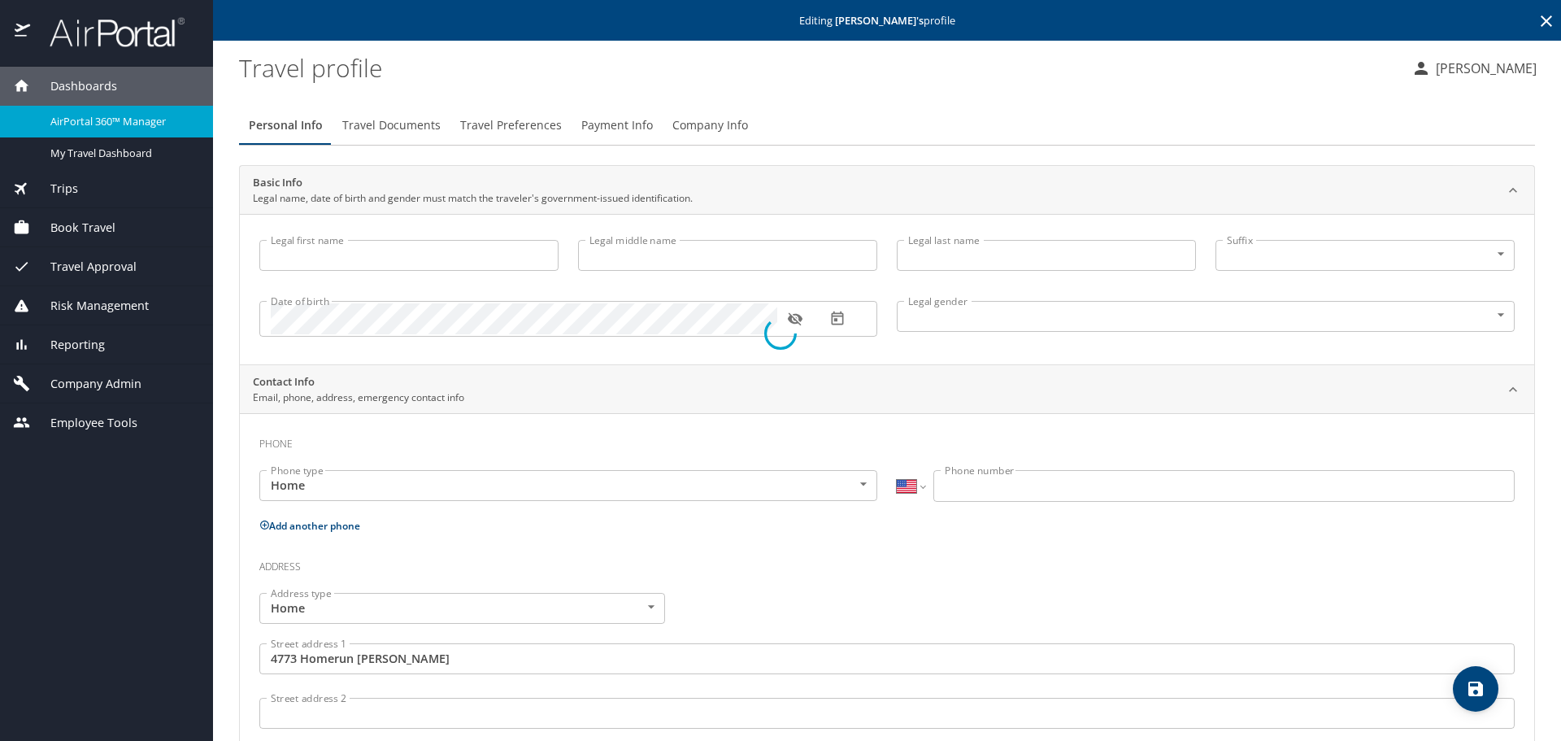
type input "Chase"
type input "[PERSON_NAME]"
type input "[DEMOGRAPHIC_DATA]"
type input "[PERSON_NAME]"
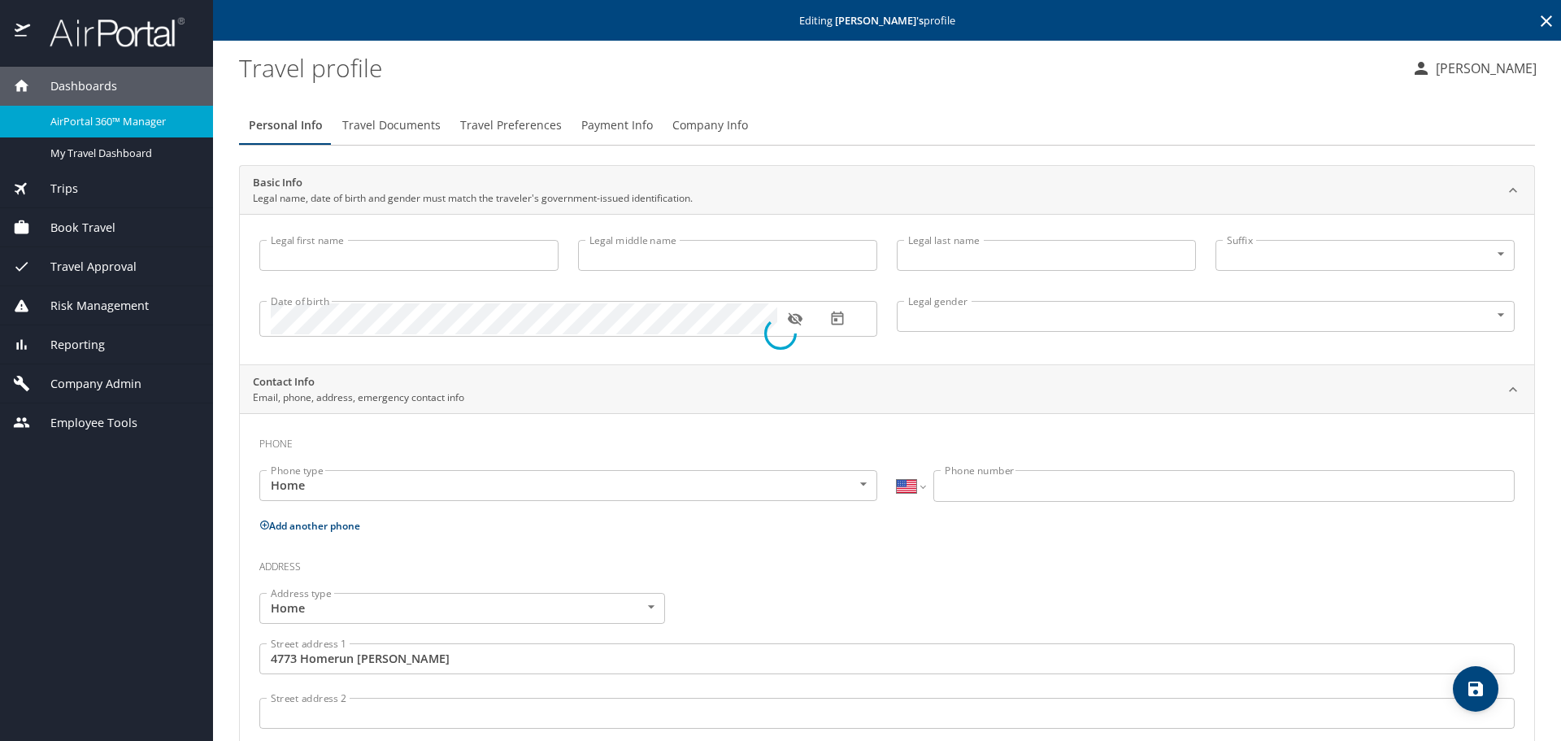
type input "[PERSON_NAME]"
type input "[PHONE_NUMBER]"
type input "[PERSON_NAME][EMAIL_ADDRESS][PERSON_NAME][DOMAIN_NAME]"
type input "United States of America"
type input "Utah"
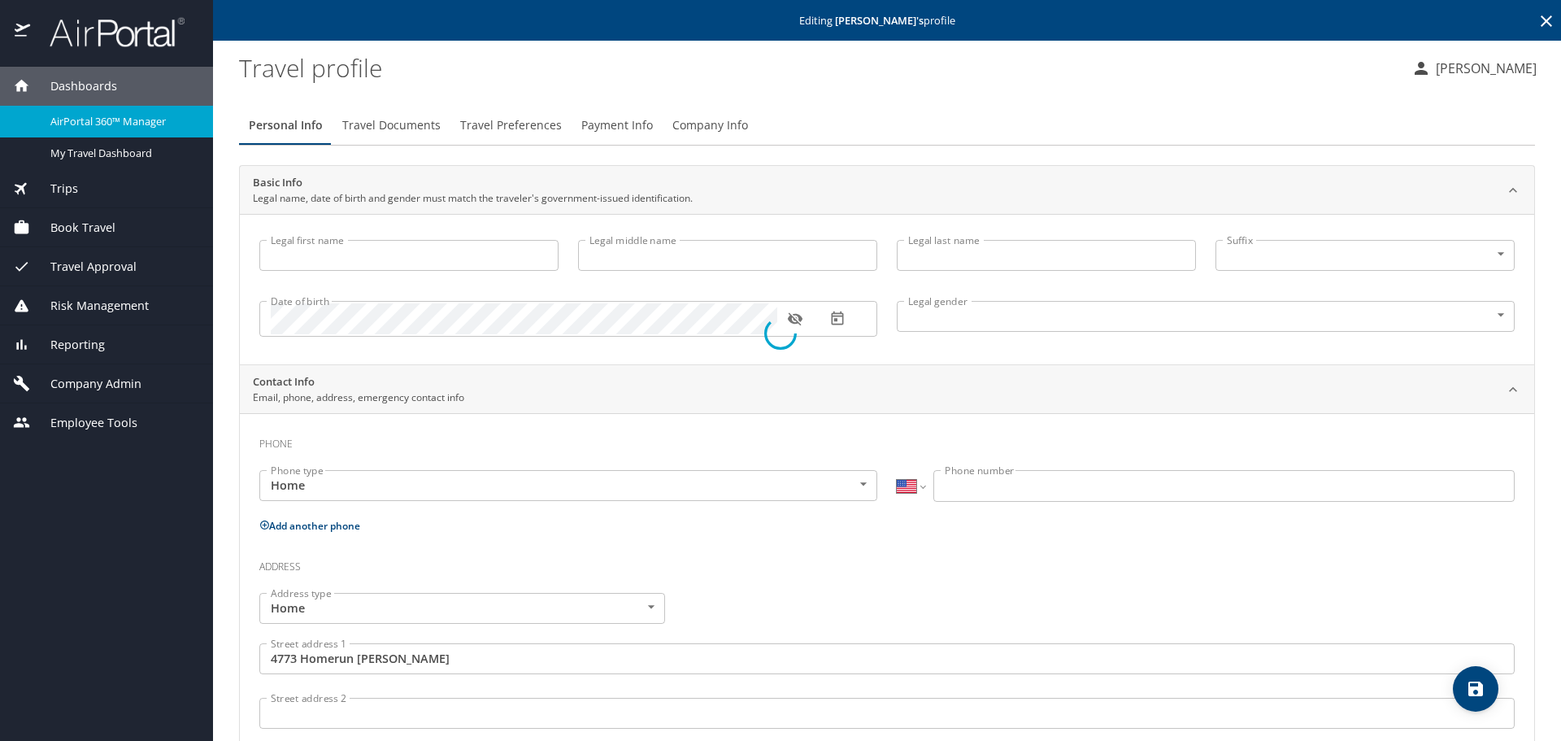
type input "United States of America"
type input "Utah"
type input "United States of America"
type input "Utah"
select select "US"
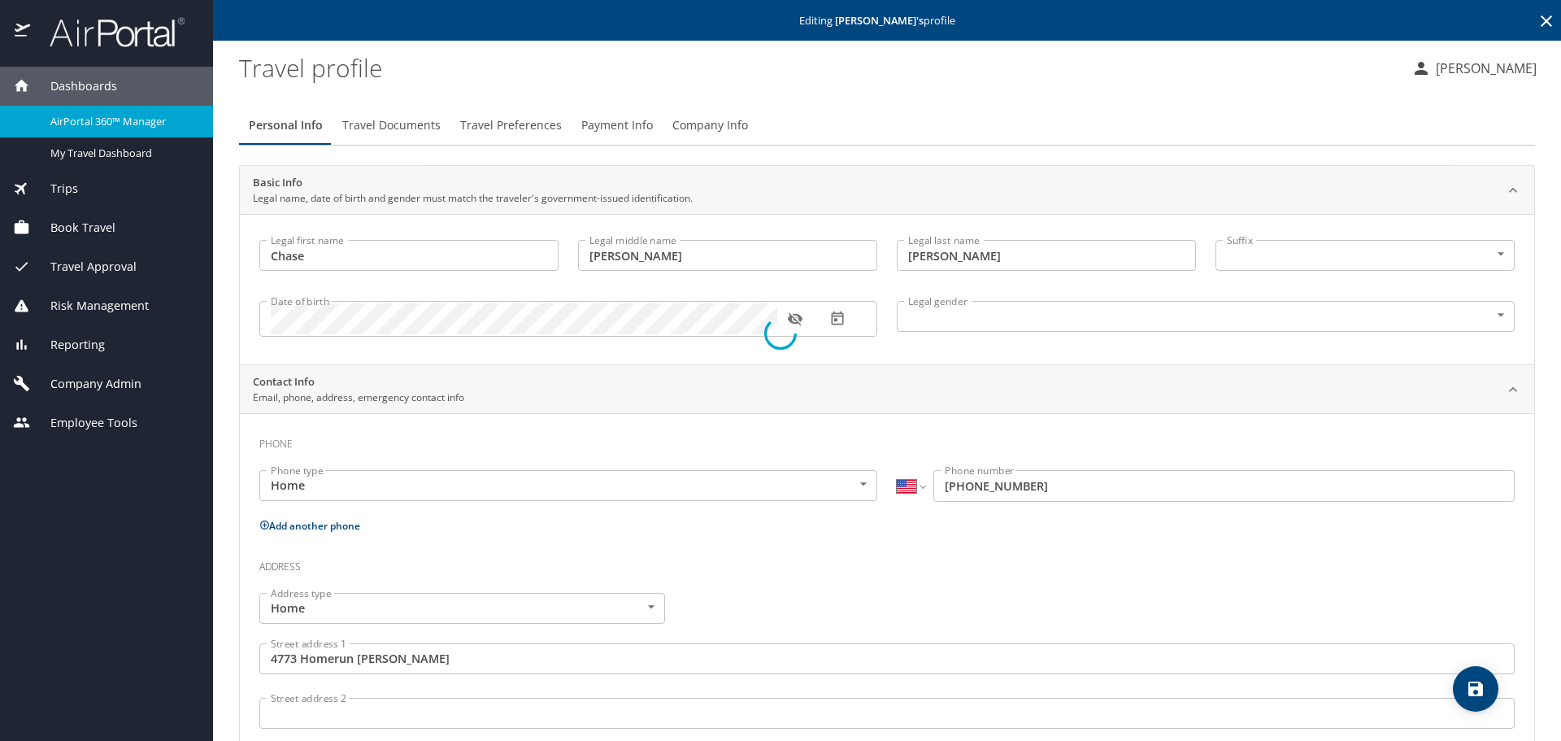
select select "US"
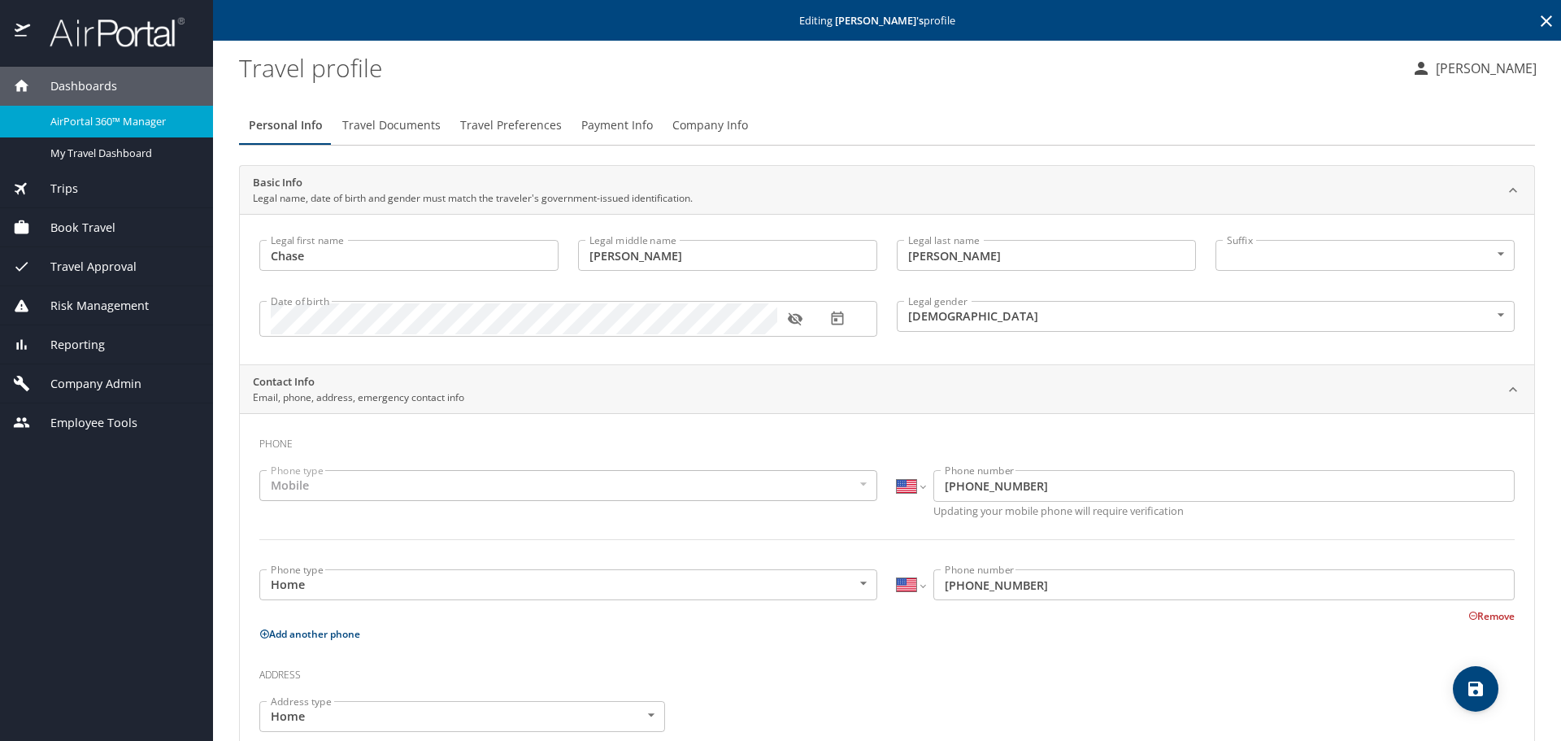
click at [1537, 17] on icon at bounding box center [1547, 21] width 20 height 20
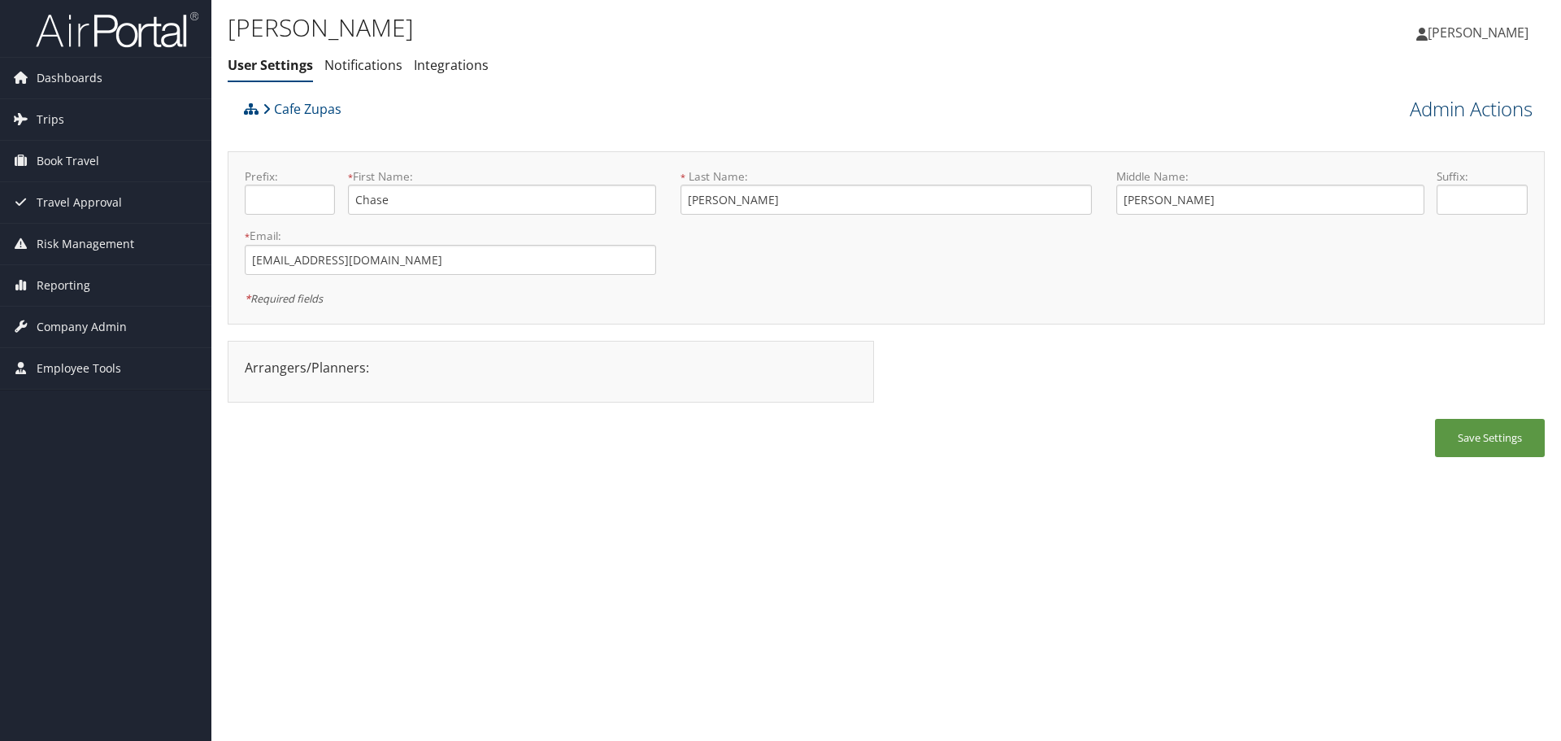
click at [1486, 109] on link "Admin Actions" at bounding box center [1471, 109] width 123 height 28
click at [1439, 240] on link "Manage Travelers" at bounding box center [1425, 237] width 214 height 28
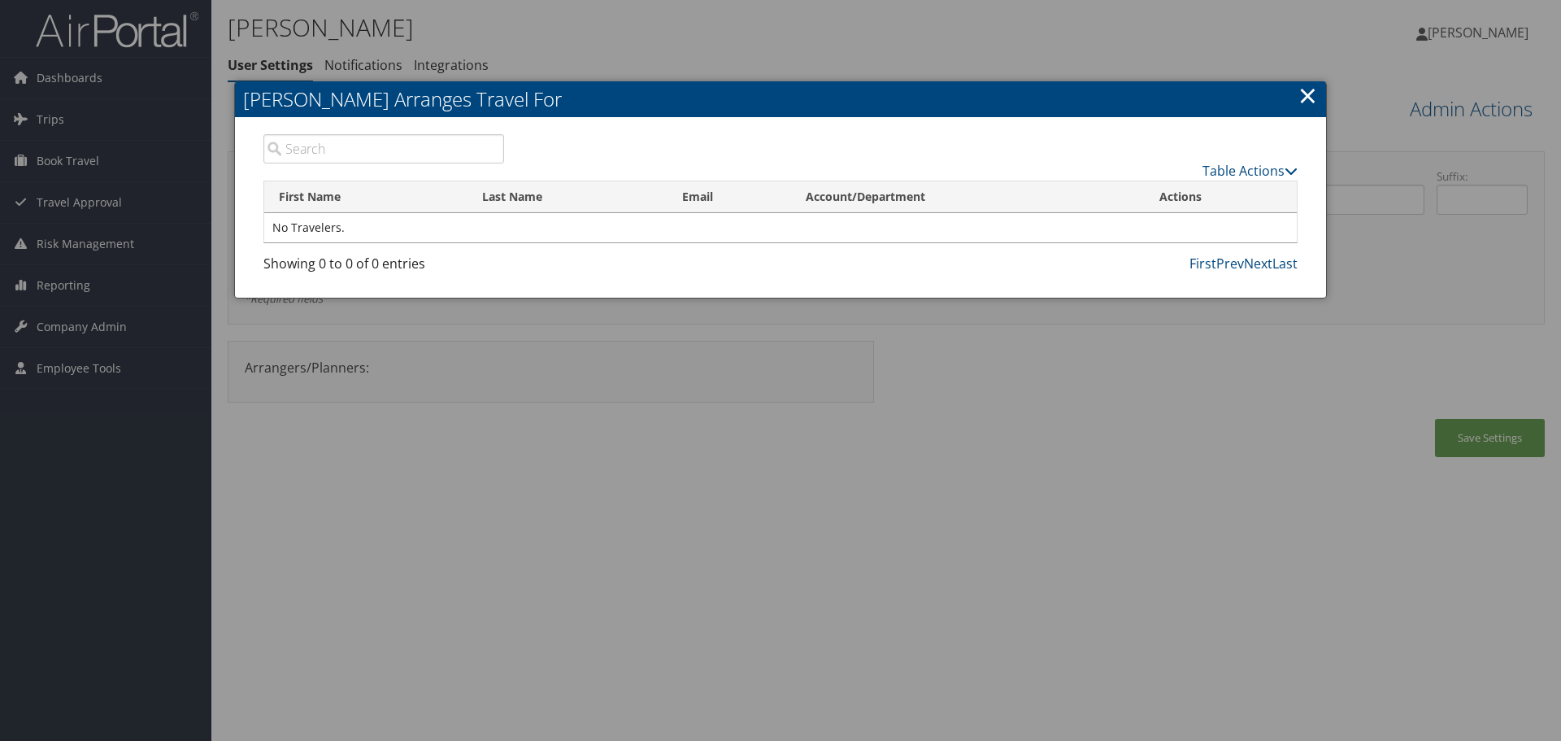
click at [1315, 95] on link "×" at bounding box center [1308, 95] width 19 height 33
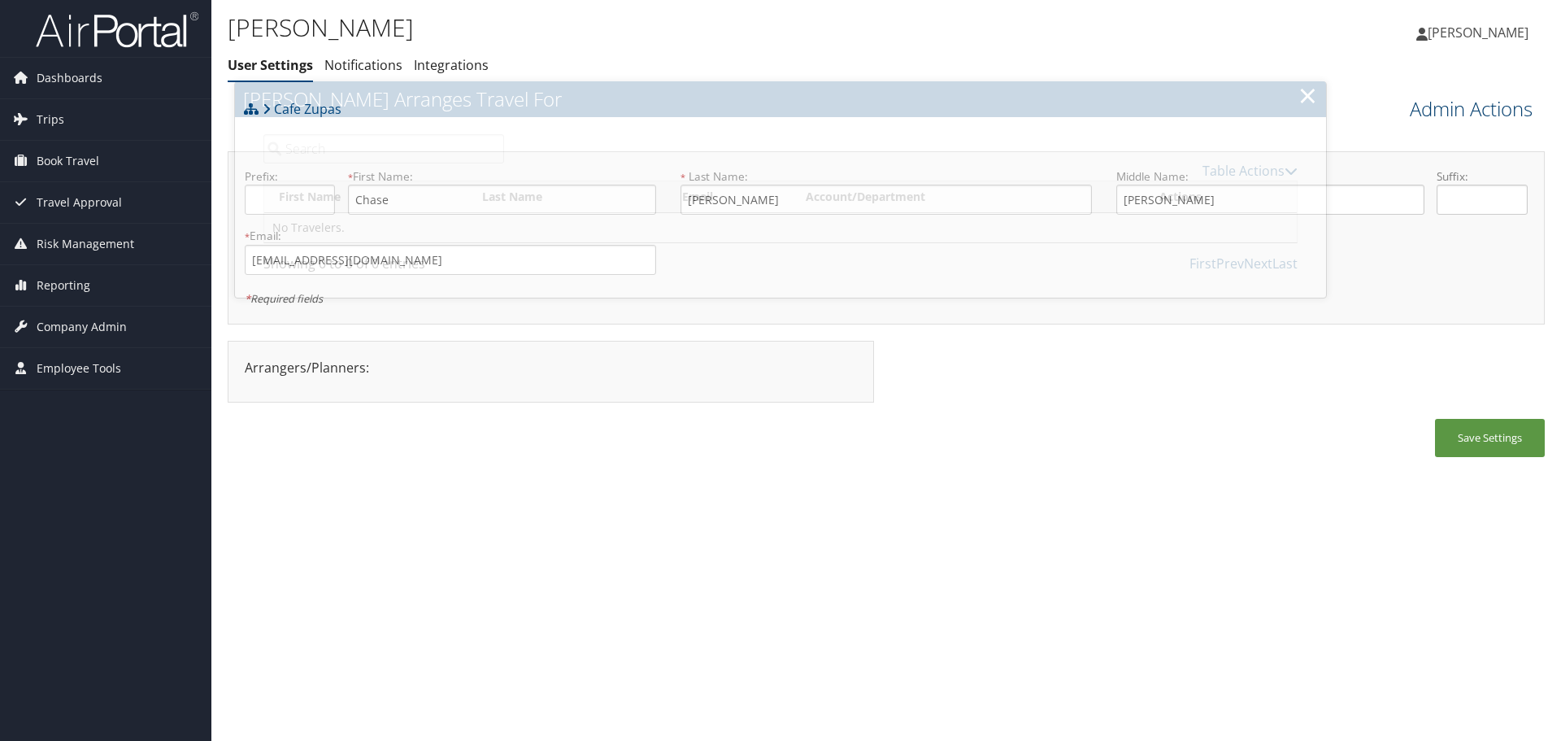
click at [1469, 111] on link "Admin Actions" at bounding box center [1471, 109] width 123 height 28
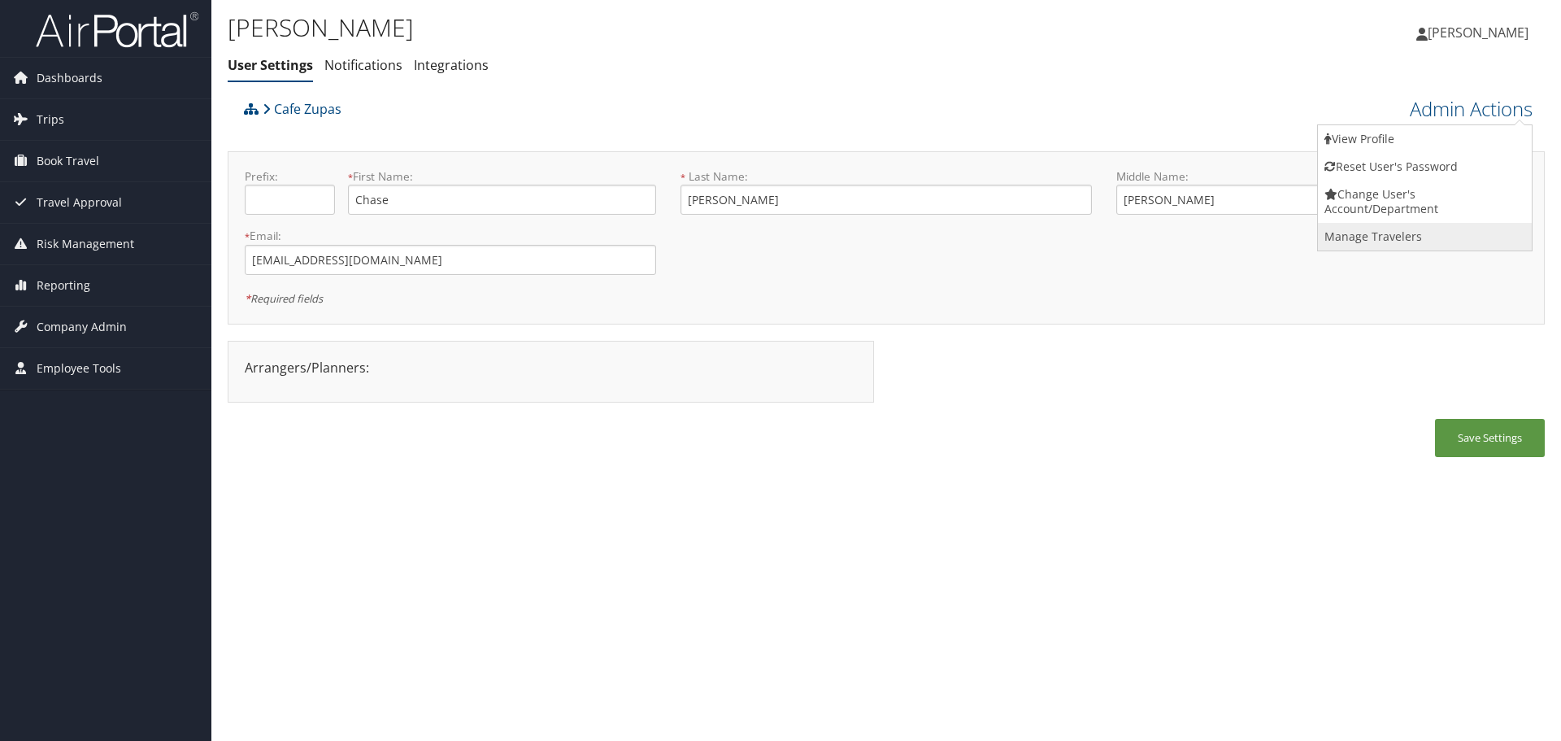
click at [1387, 231] on link "Manage Travelers" at bounding box center [1425, 237] width 214 height 28
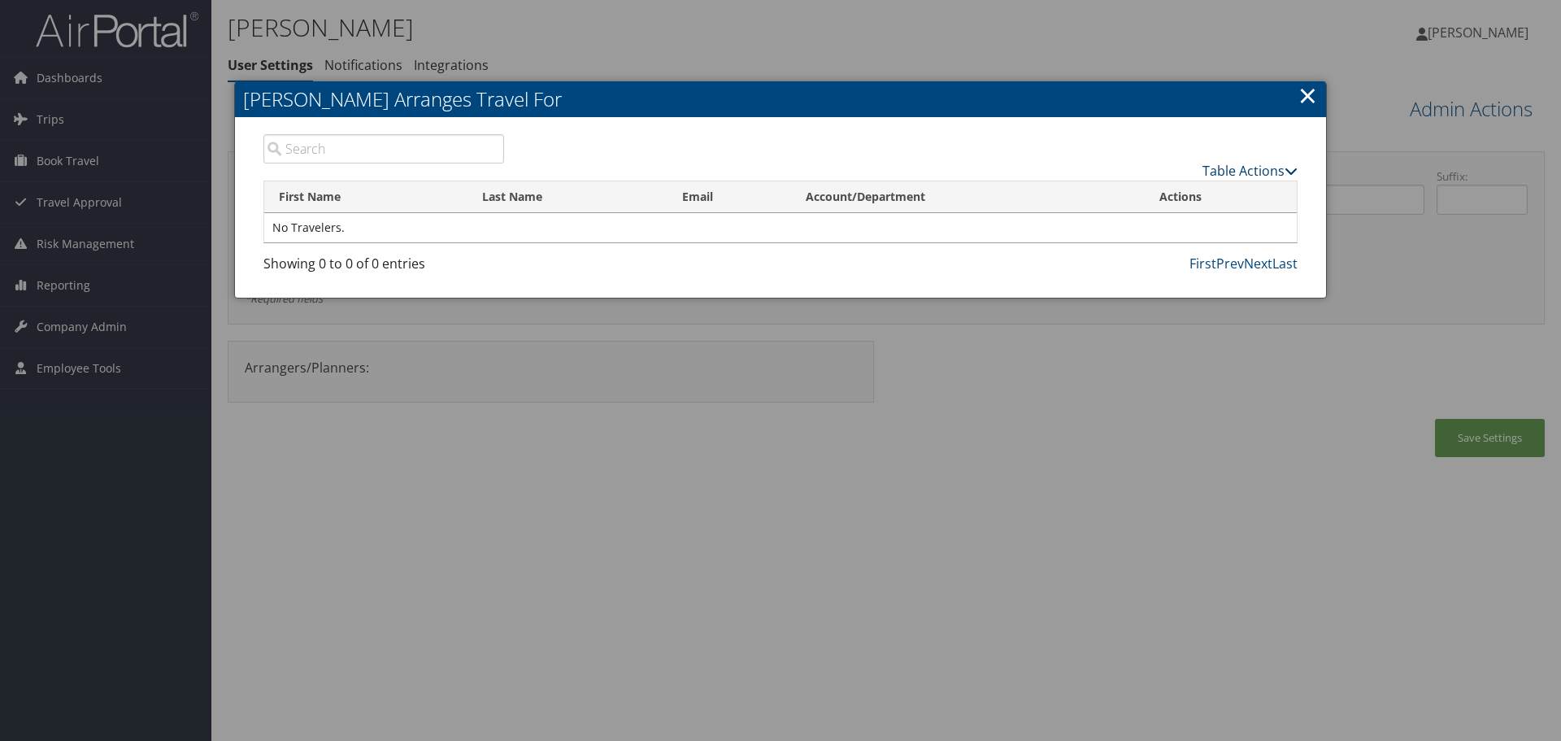
click at [1249, 174] on link "Table Actions" at bounding box center [1250, 171] width 95 height 18
click at [1209, 196] on link "Add A Traveler" at bounding box center [1190, 196] width 214 height 28
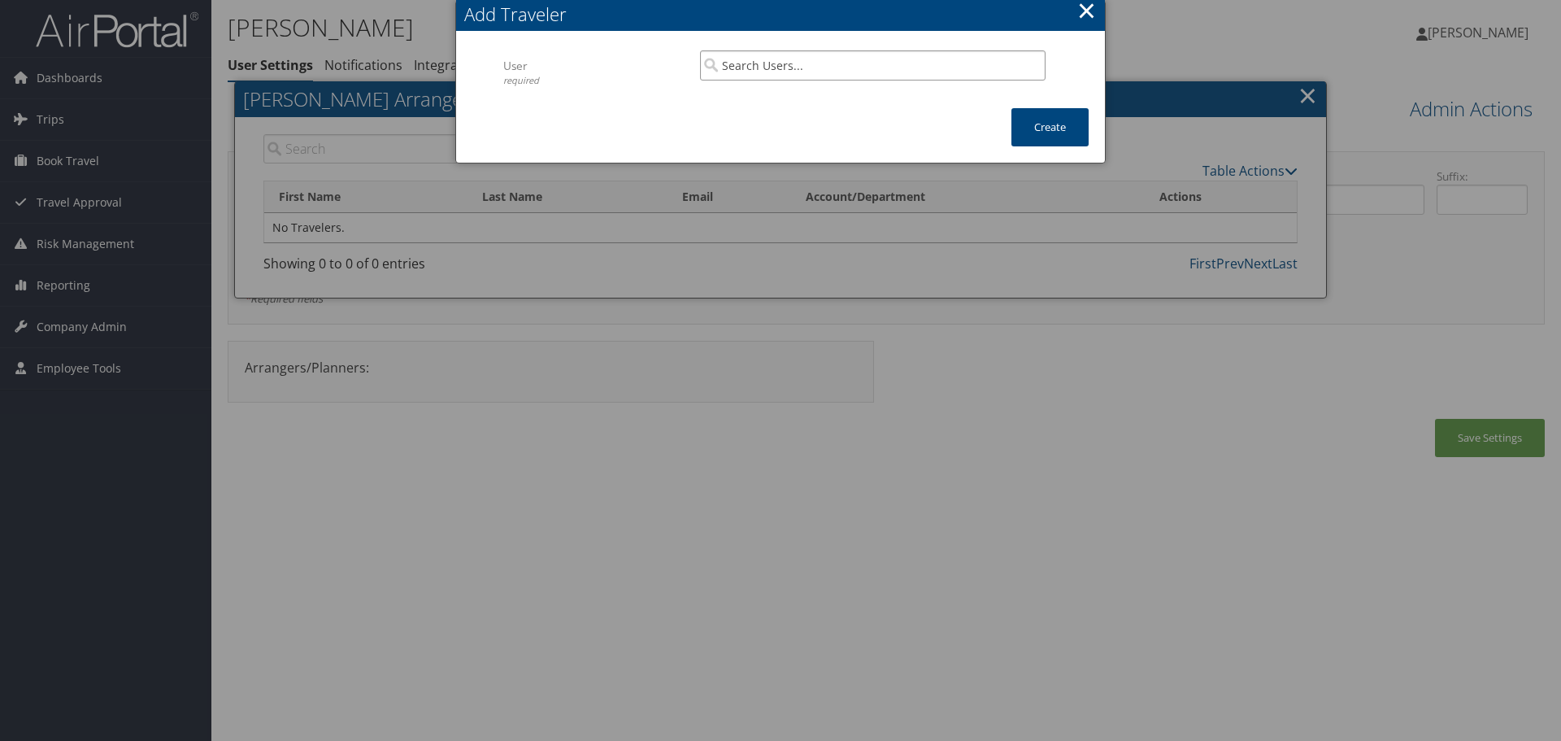
click at [776, 73] on input "search" at bounding box center [873, 65] width 346 height 30
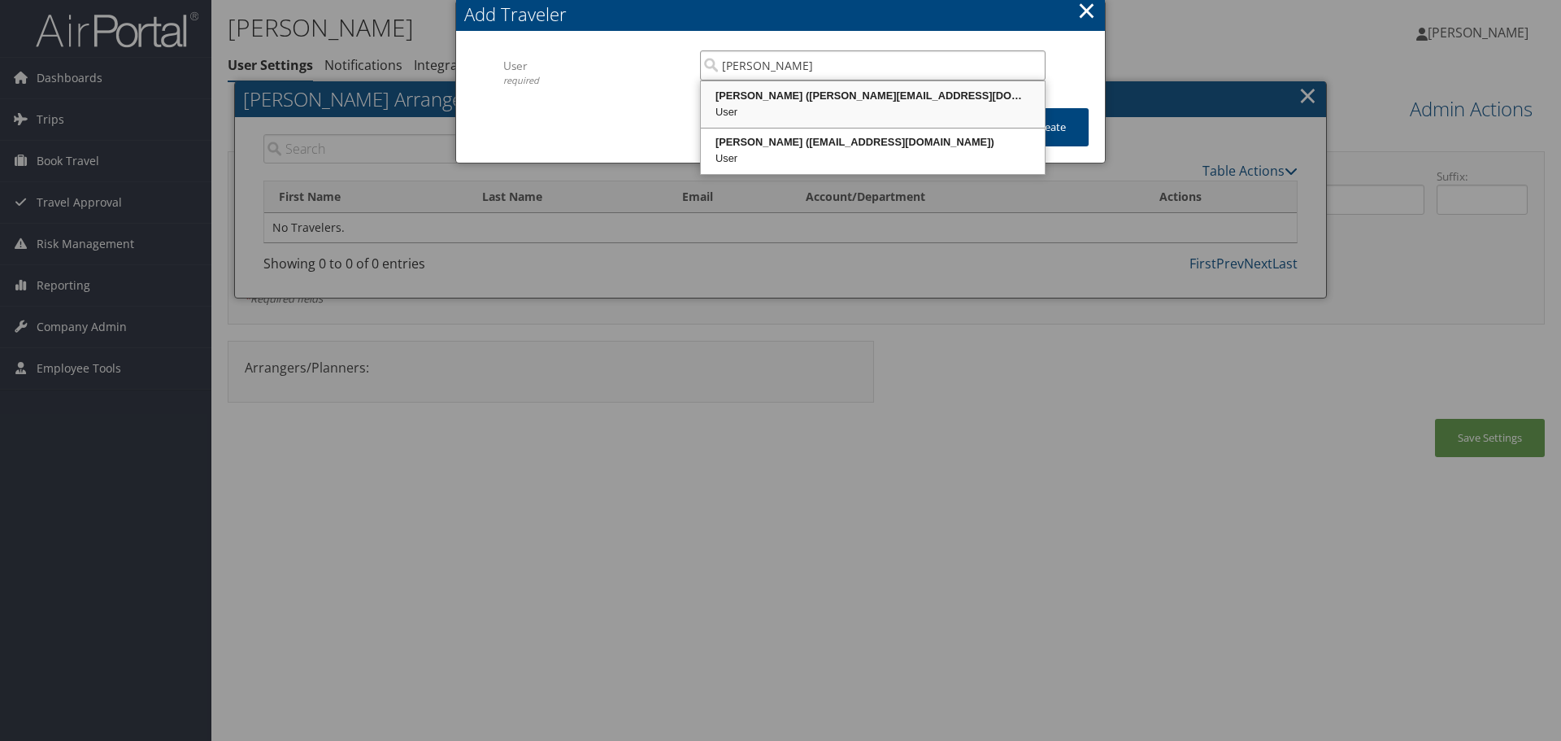
type input "kevin"
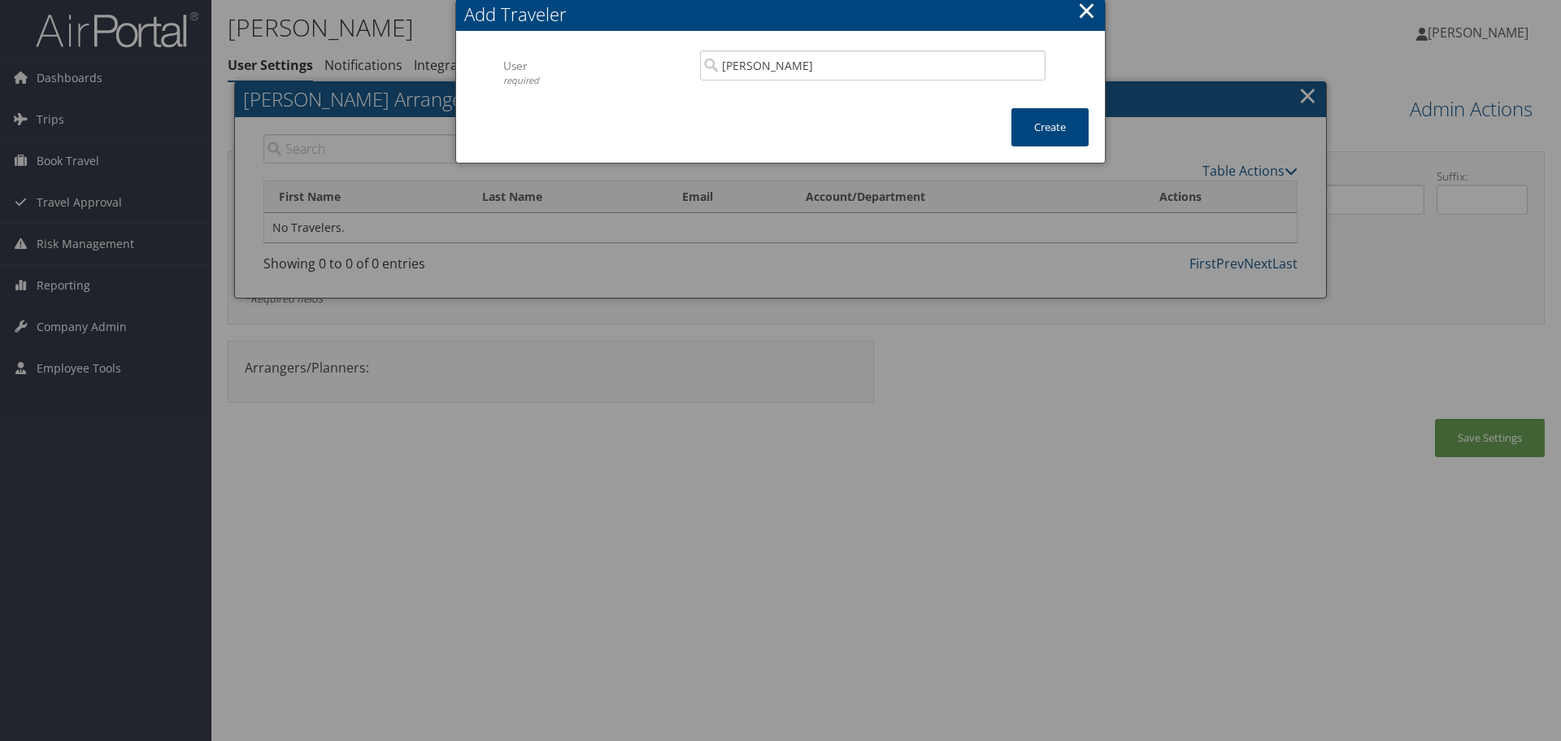
click at [1060, 24] on div "Add Traveler" at bounding box center [784, 14] width 641 height 25
click at [1080, 15] on button "×" at bounding box center [1086, 10] width 19 height 33
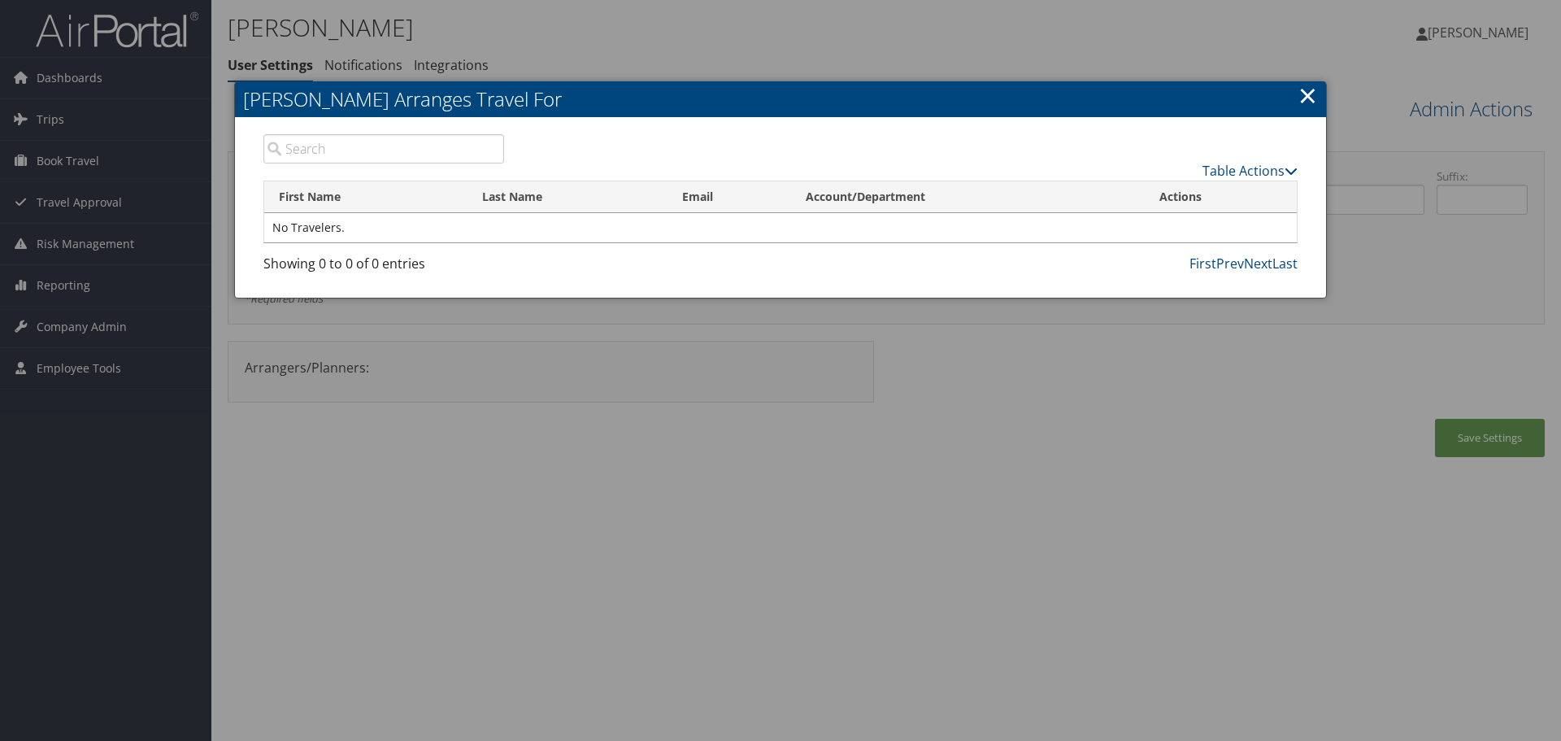
click at [1310, 94] on link "×" at bounding box center [1308, 95] width 19 height 33
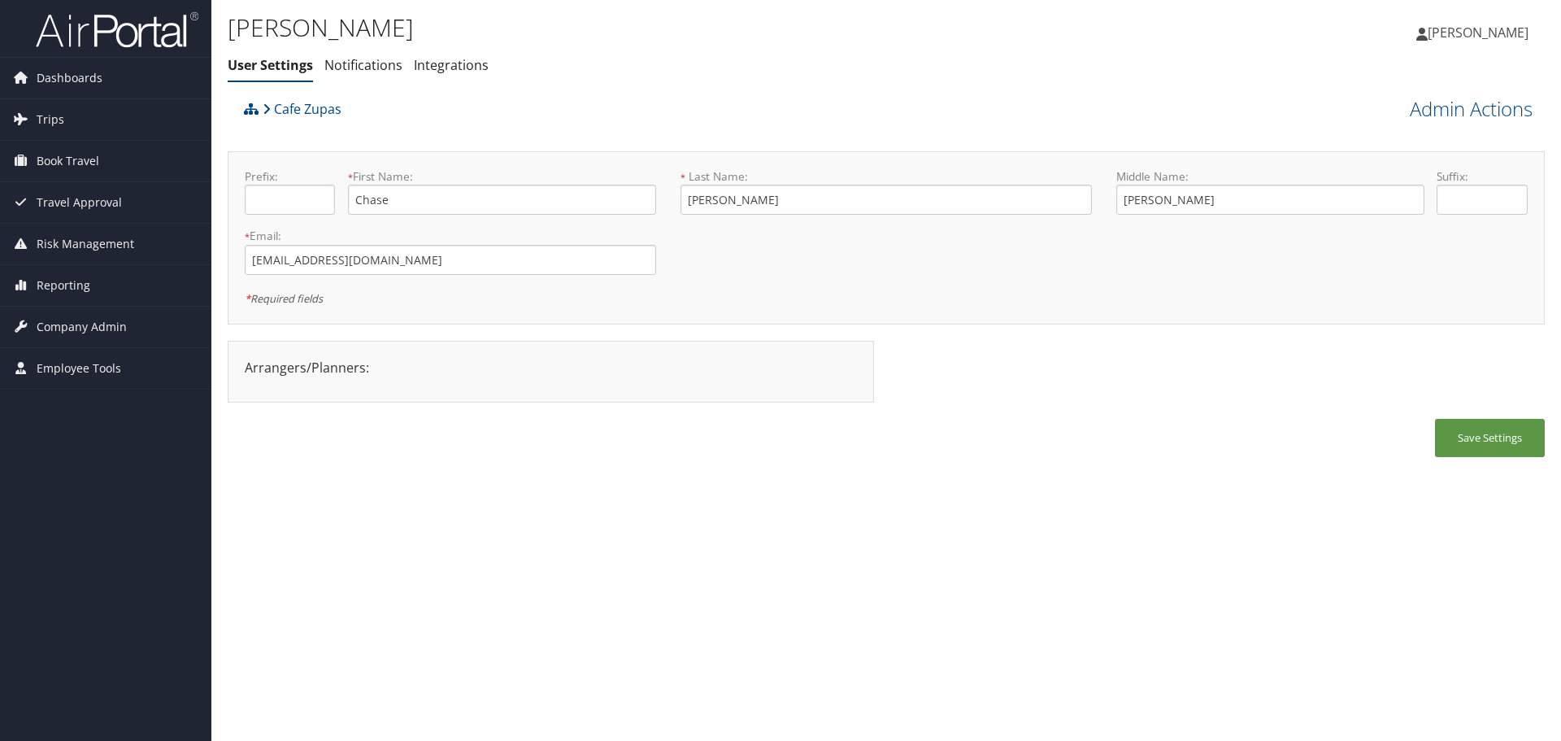
click at [293, 71] on link "User Settings" at bounding box center [270, 65] width 85 height 18
click at [89, 332] on span "Company Admin" at bounding box center [82, 327] width 90 height 41
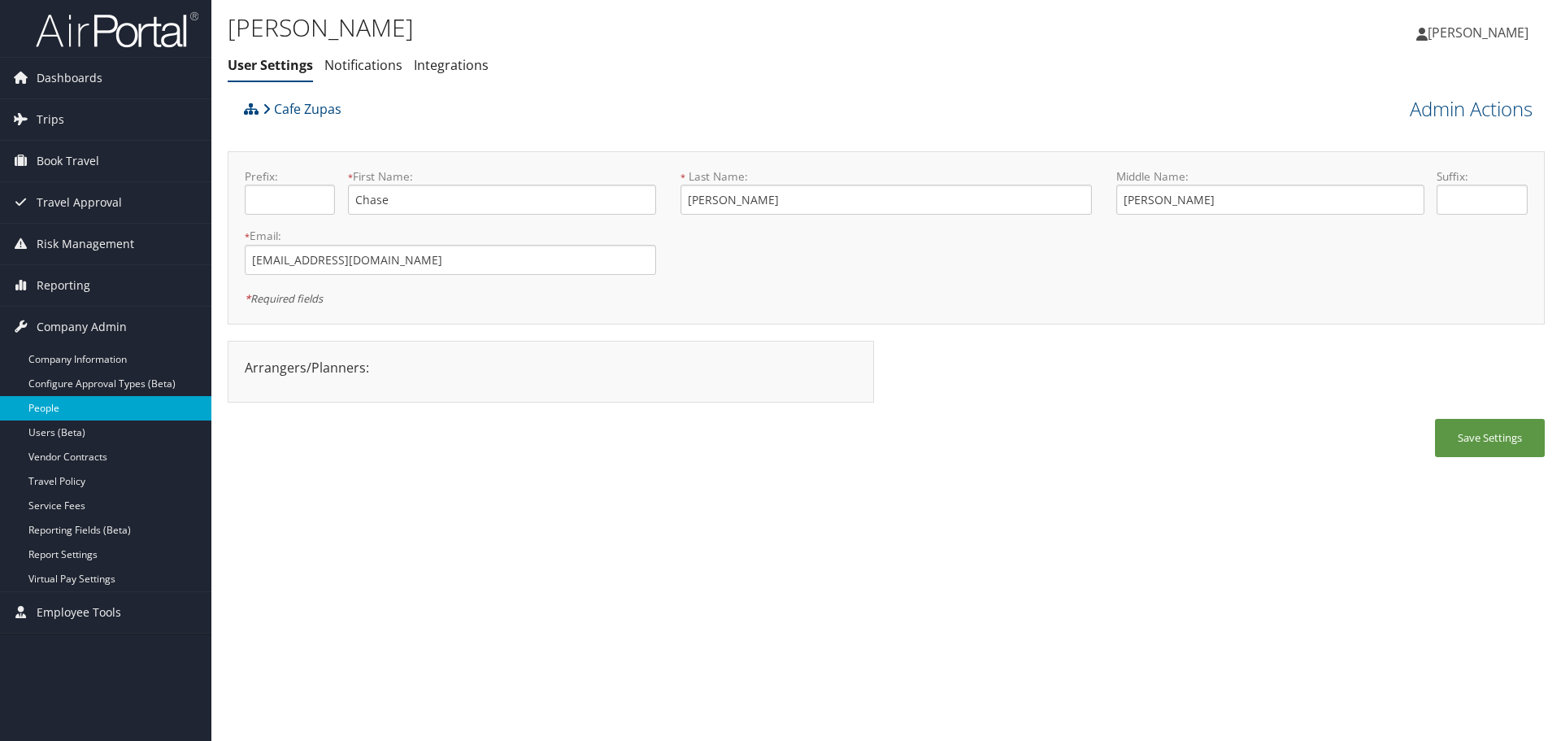
click at [120, 404] on link "People" at bounding box center [105, 408] width 211 height 24
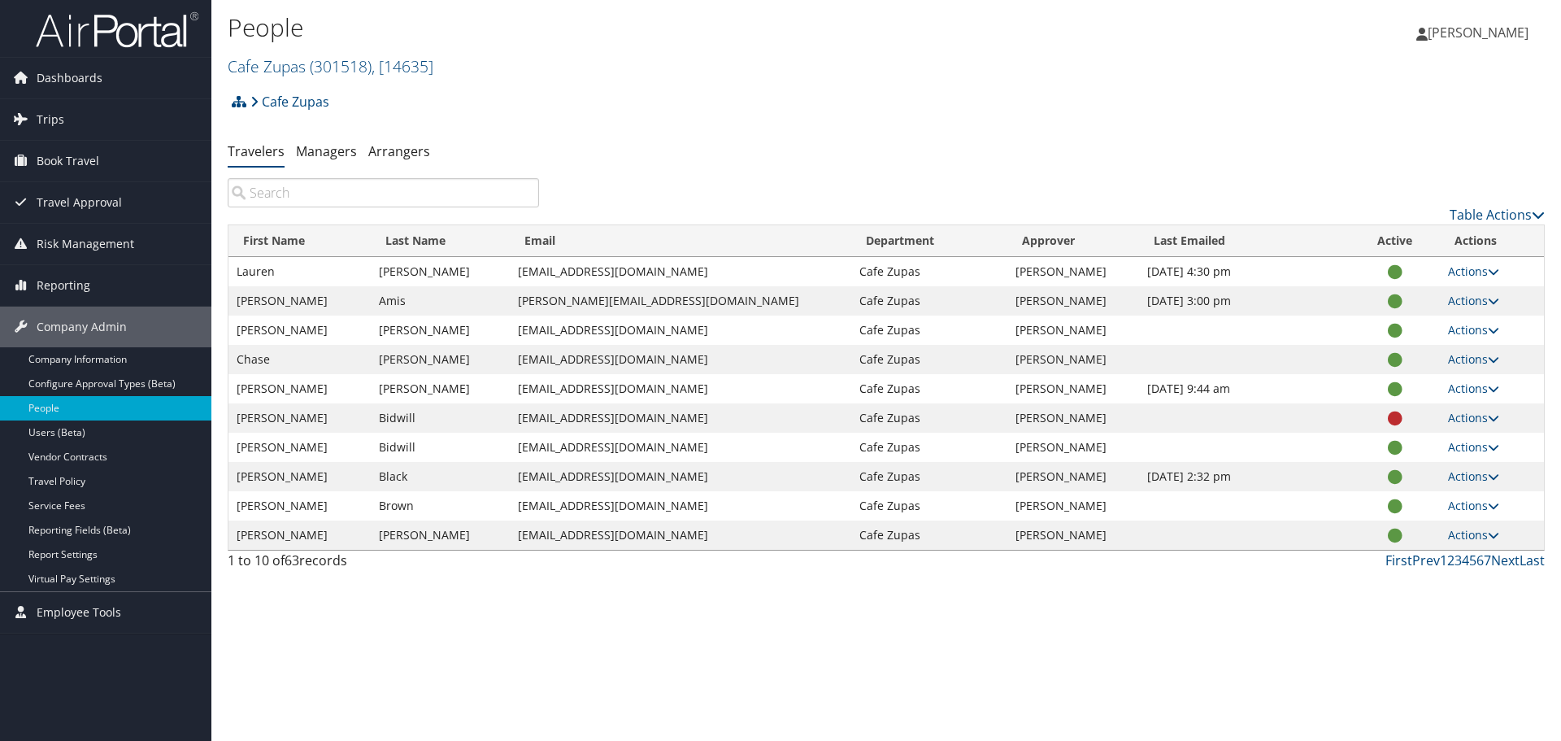
click at [374, 194] on input "search" at bounding box center [383, 192] width 311 height 29
click at [333, 151] on link "Managers" at bounding box center [326, 151] width 61 height 18
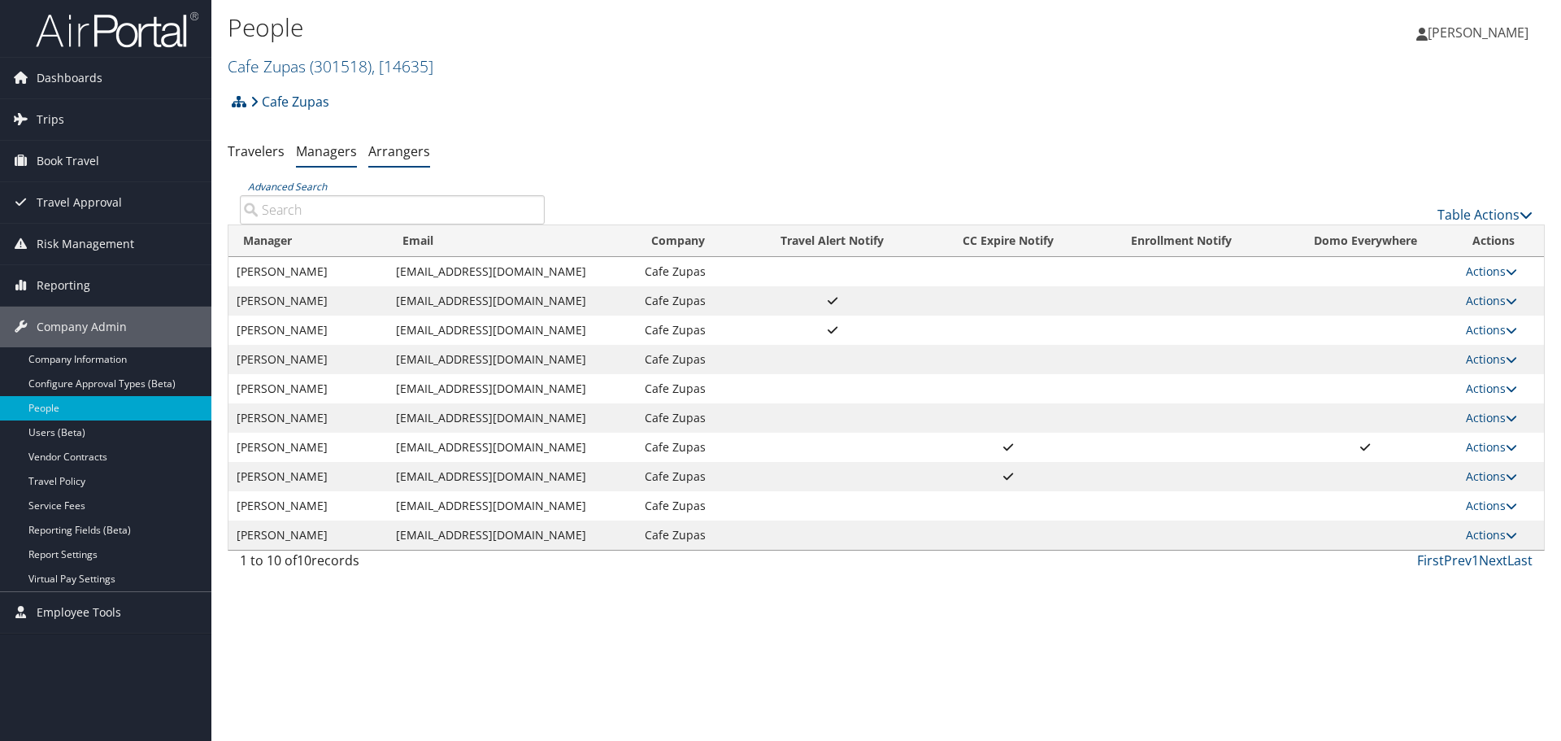
click at [386, 148] on link "Arrangers" at bounding box center [399, 151] width 62 height 18
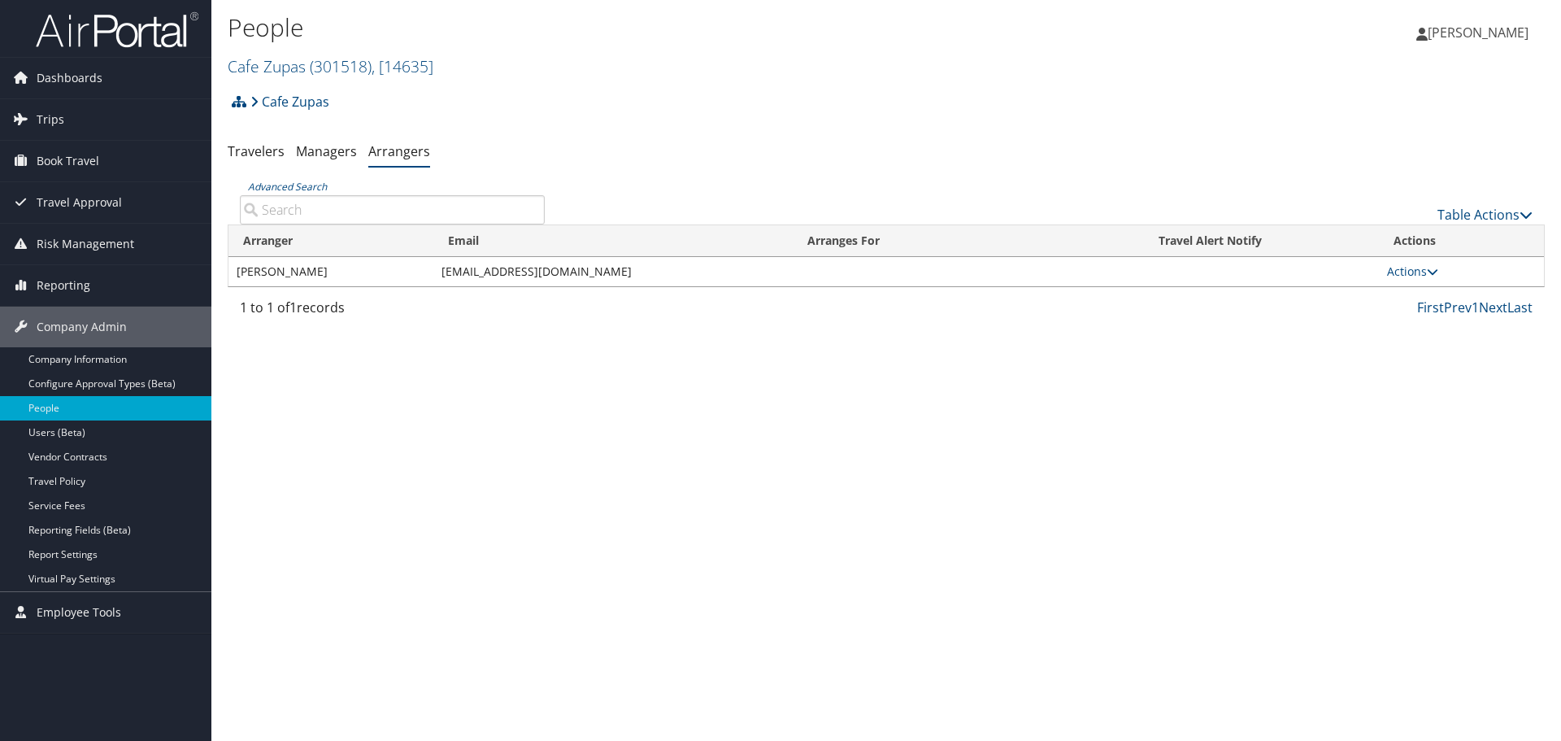
click at [310, 277] on td "[PERSON_NAME]" at bounding box center [331, 271] width 205 height 29
click at [1427, 272] on link "Actions" at bounding box center [1412, 270] width 51 height 15
click at [1415, 301] on link "View Profile" at bounding box center [1433, 295] width 90 height 28
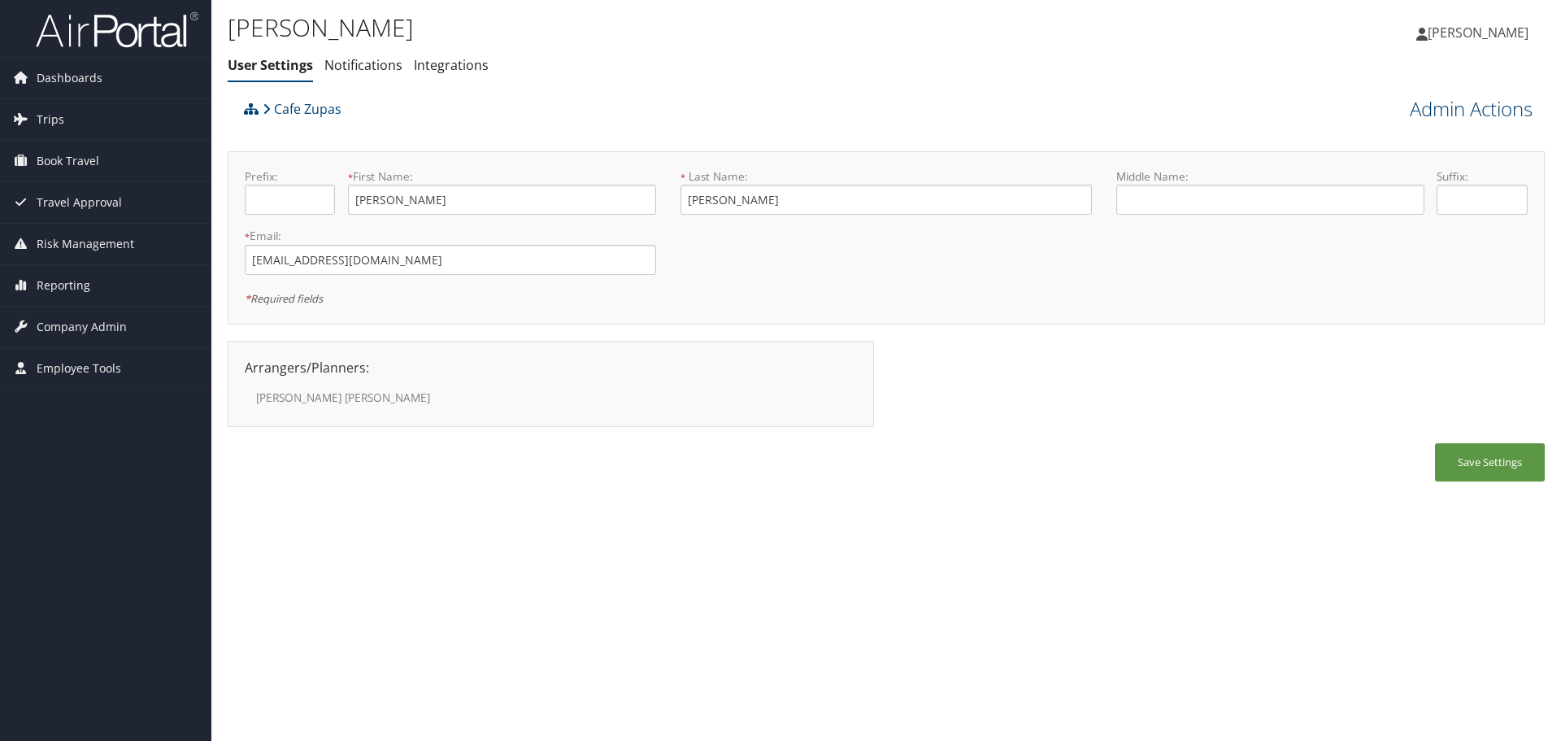
click at [1486, 111] on link "Admin Actions" at bounding box center [1471, 109] width 123 height 28
click at [1365, 234] on link "Manage Travelers" at bounding box center [1425, 237] width 214 height 28
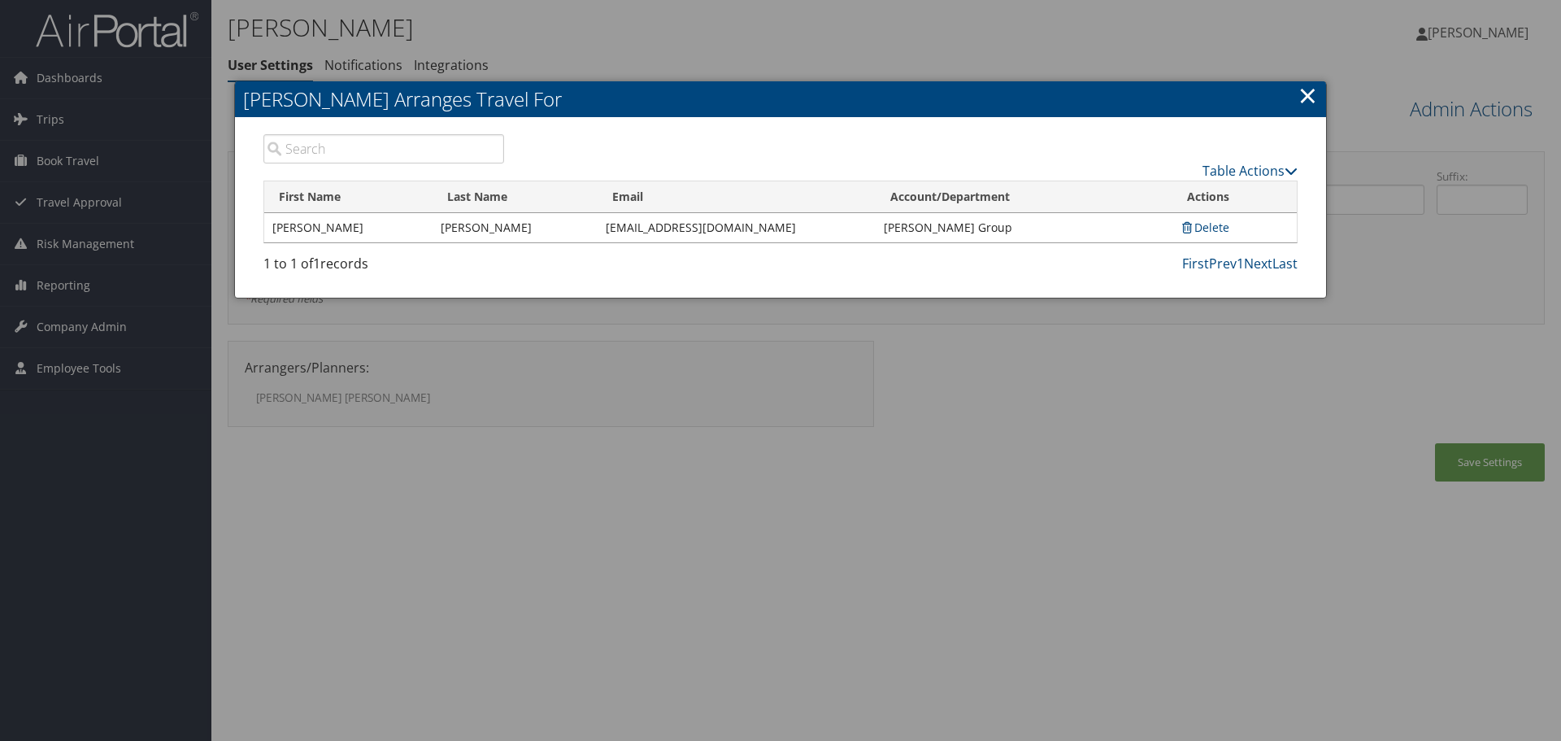
click at [945, 224] on td "Travis's Group" at bounding box center [1024, 227] width 297 height 29
click at [919, 236] on td "Travis's Group" at bounding box center [1024, 227] width 297 height 29
click at [1226, 168] on link "Table Actions" at bounding box center [1250, 171] width 95 height 18
click at [1169, 161] on div "Table Actions" at bounding box center [914, 171] width 770 height 20
click at [1239, 172] on link "Table Actions" at bounding box center [1250, 171] width 95 height 18
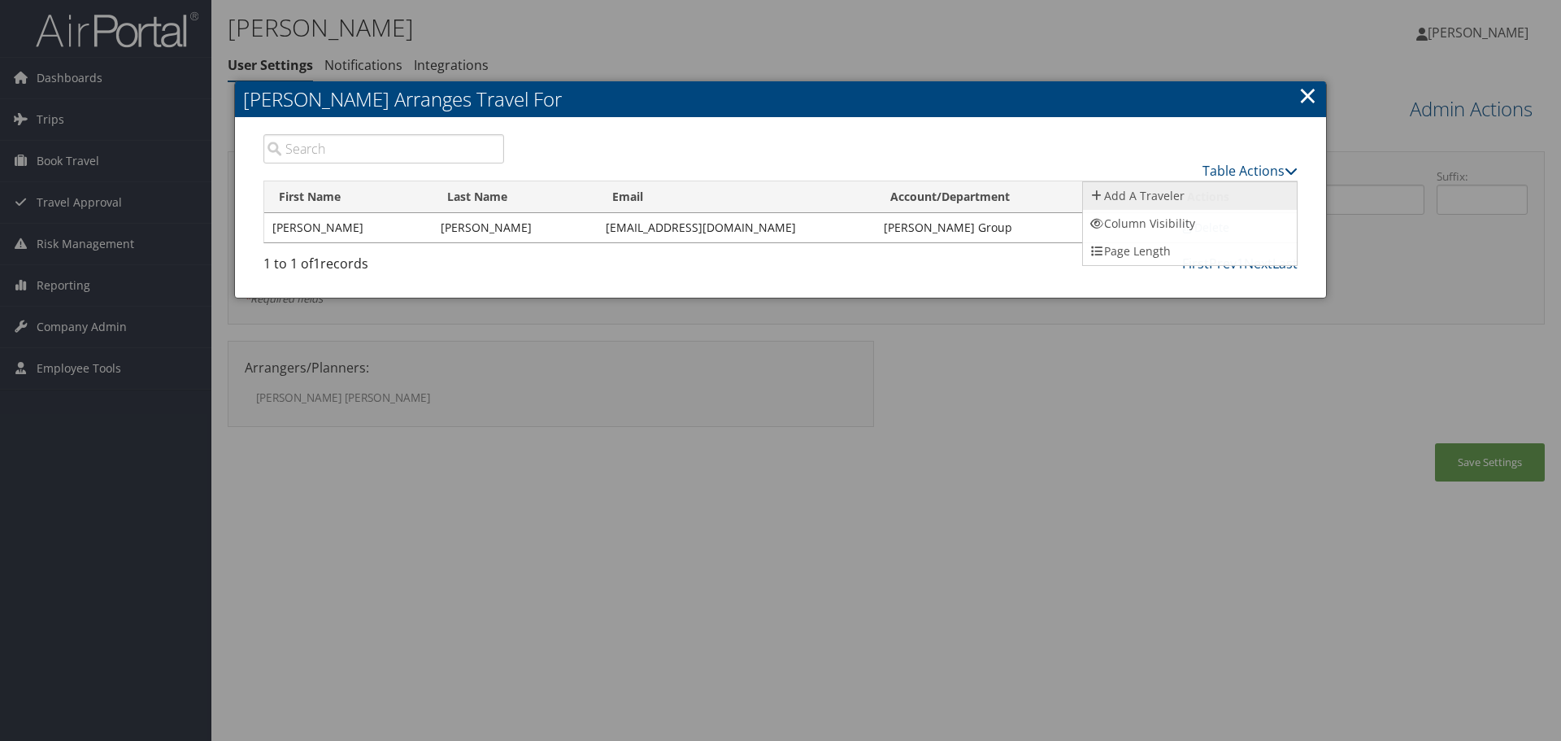
click at [1133, 203] on link "Add A Traveler" at bounding box center [1190, 196] width 214 height 28
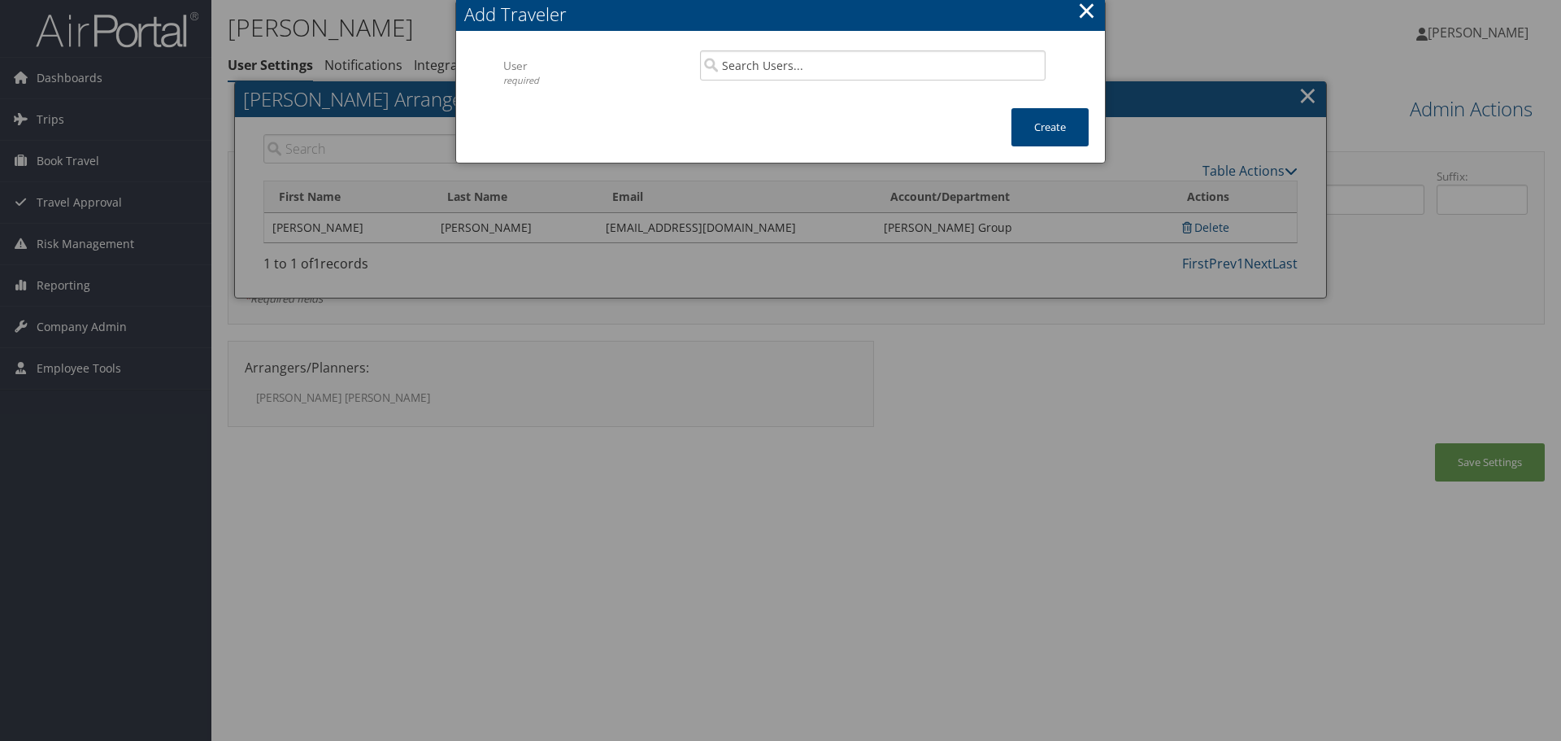
click at [1095, 11] on button "×" at bounding box center [1086, 10] width 19 height 33
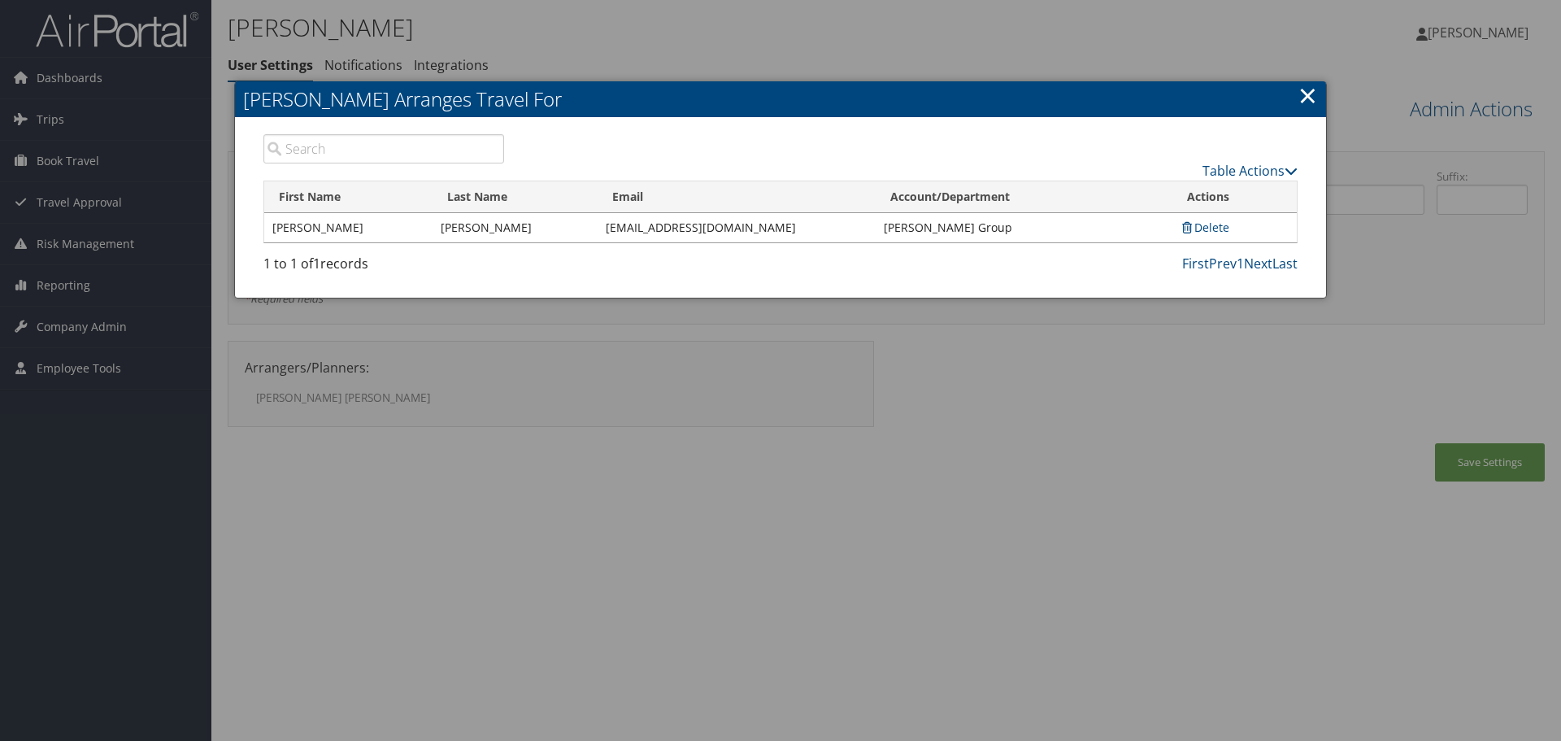
click at [1304, 100] on link "×" at bounding box center [1308, 95] width 19 height 33
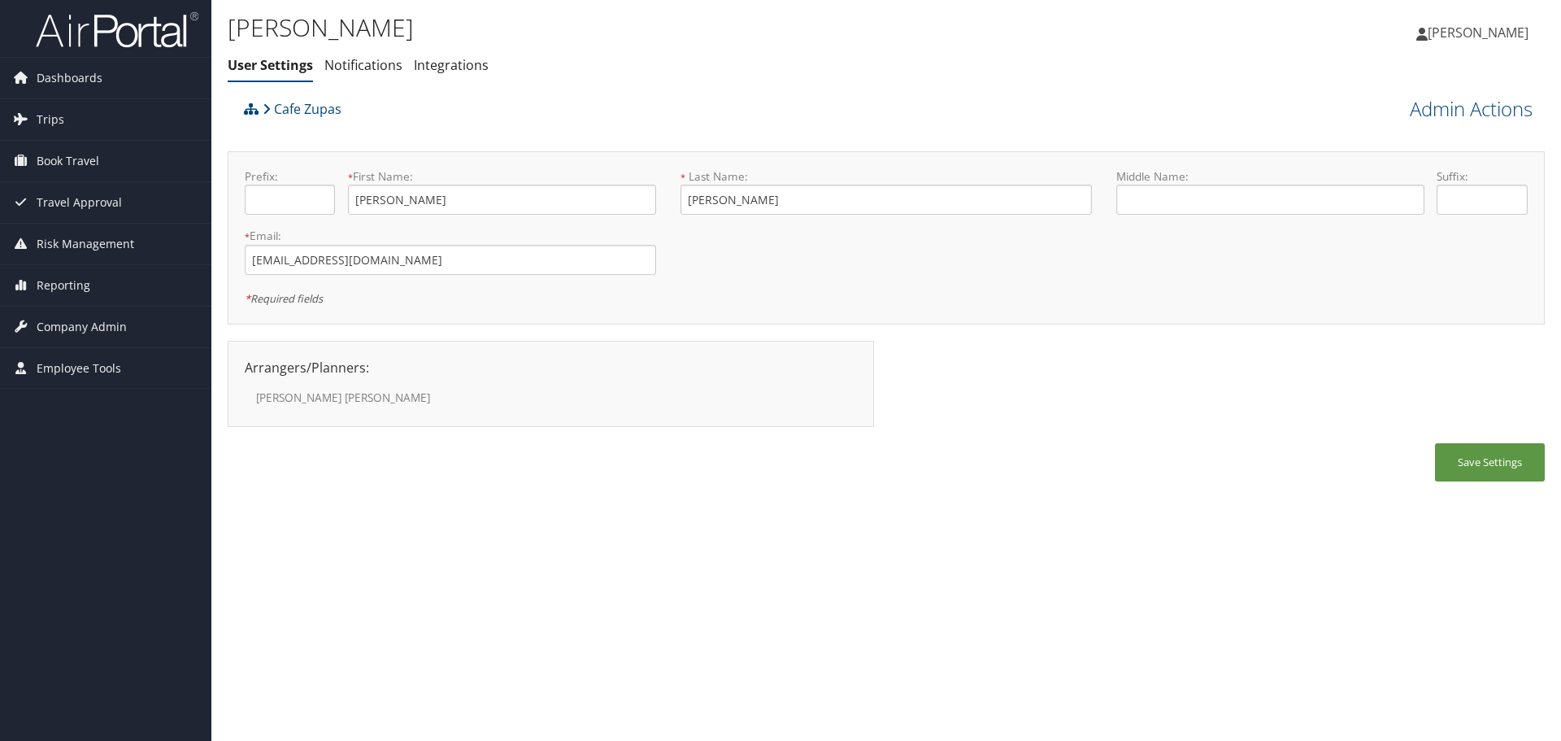
drag, startPoint x: 1186, startPoint y: 489, endPoint x: 1173, endPoint y: 481, distance: 15.6
click at [1186, 489] on div "Save Settings" at bounding box center [886, 470] width 1317 height 54
click at [288, 116] on link "Cafe Zupas" at bounding box center [302, 109] width 79 height 33
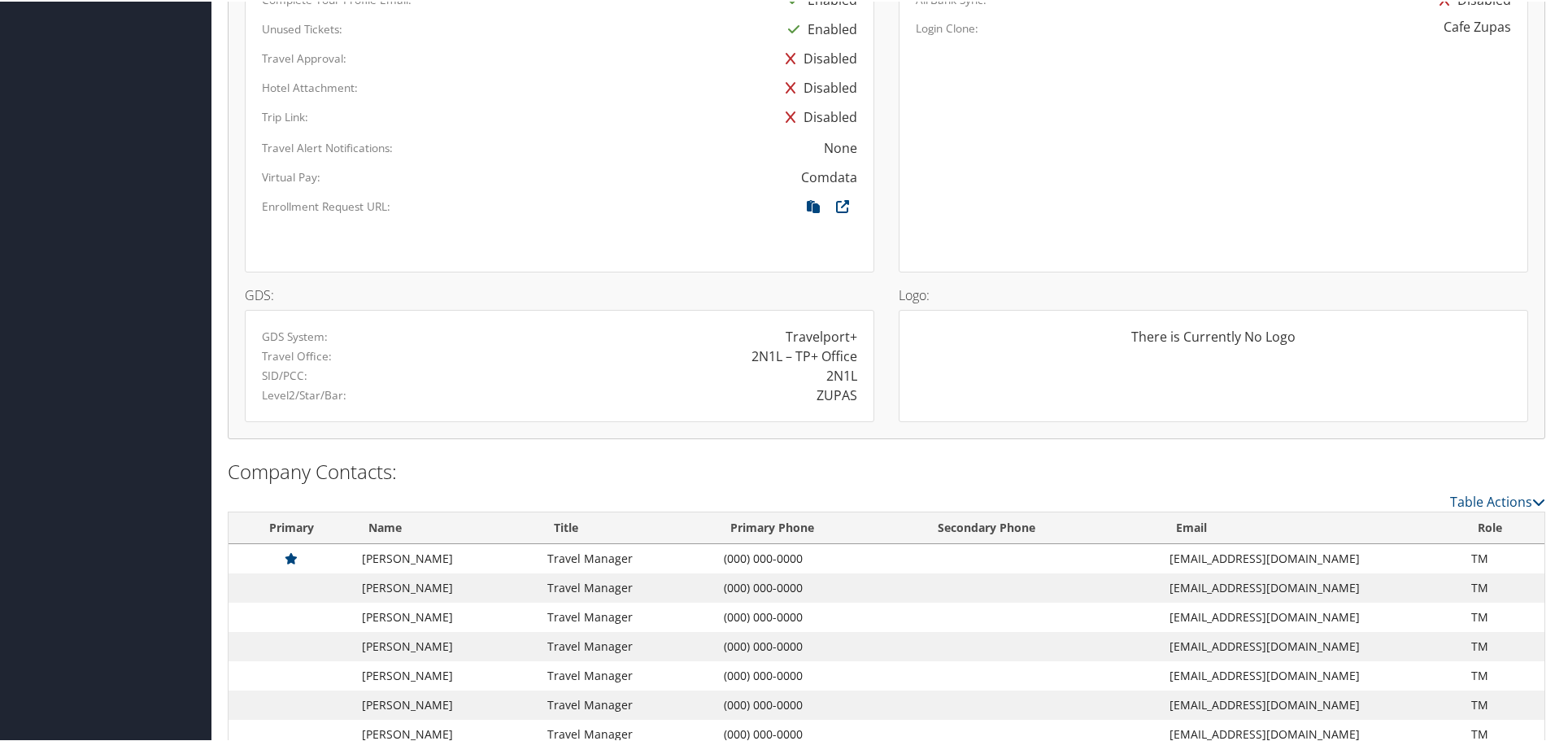
scroll to position [1011, 0]
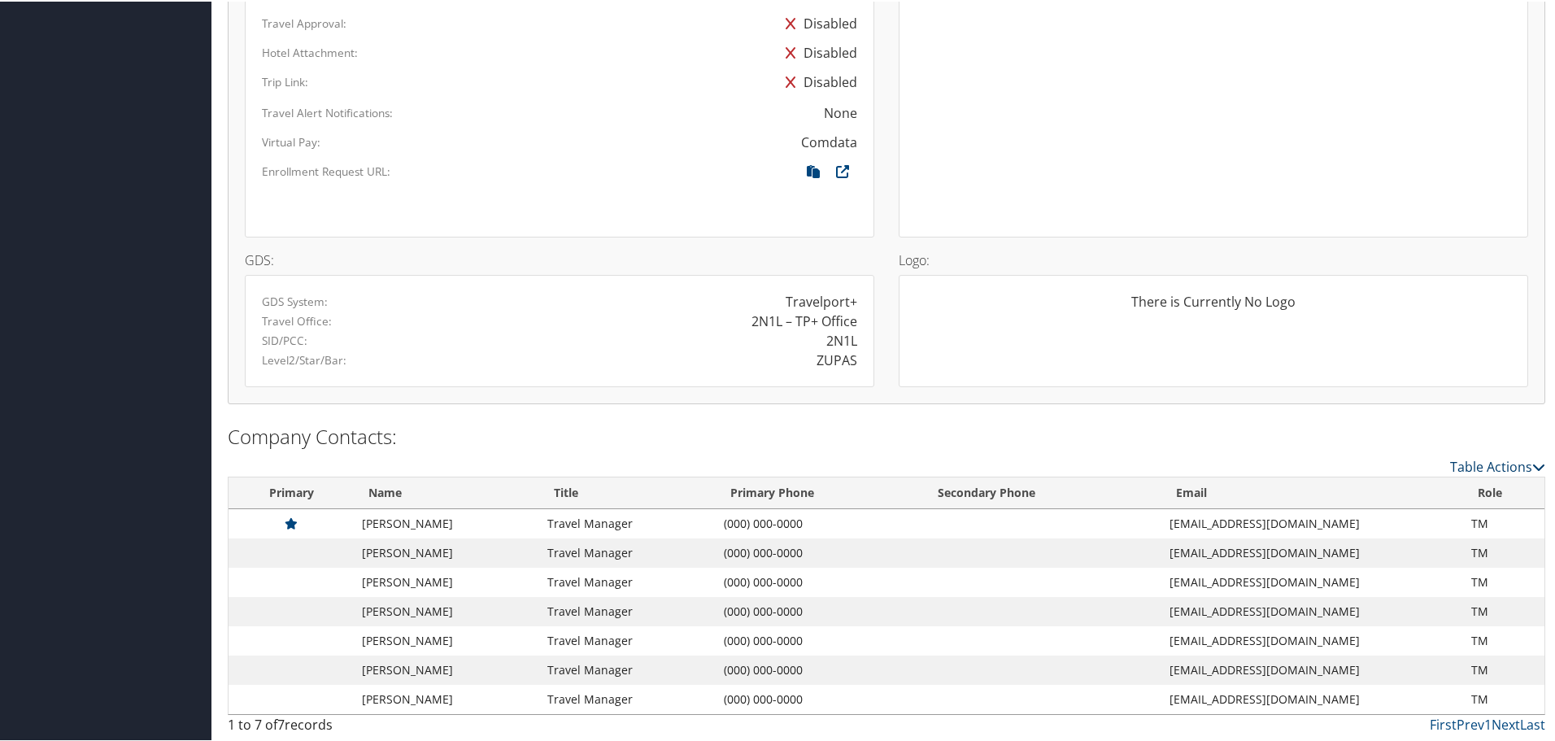
click at [1472, 462] on link "Table Actions" at bounding box center [1497, 465] width 95 height 18
click at [1472, 462] on div at bounding box center [780, 370] width 1561 height 741
click at [1255, 432] on div at bounding box center [780, 370] width 1561 height 741
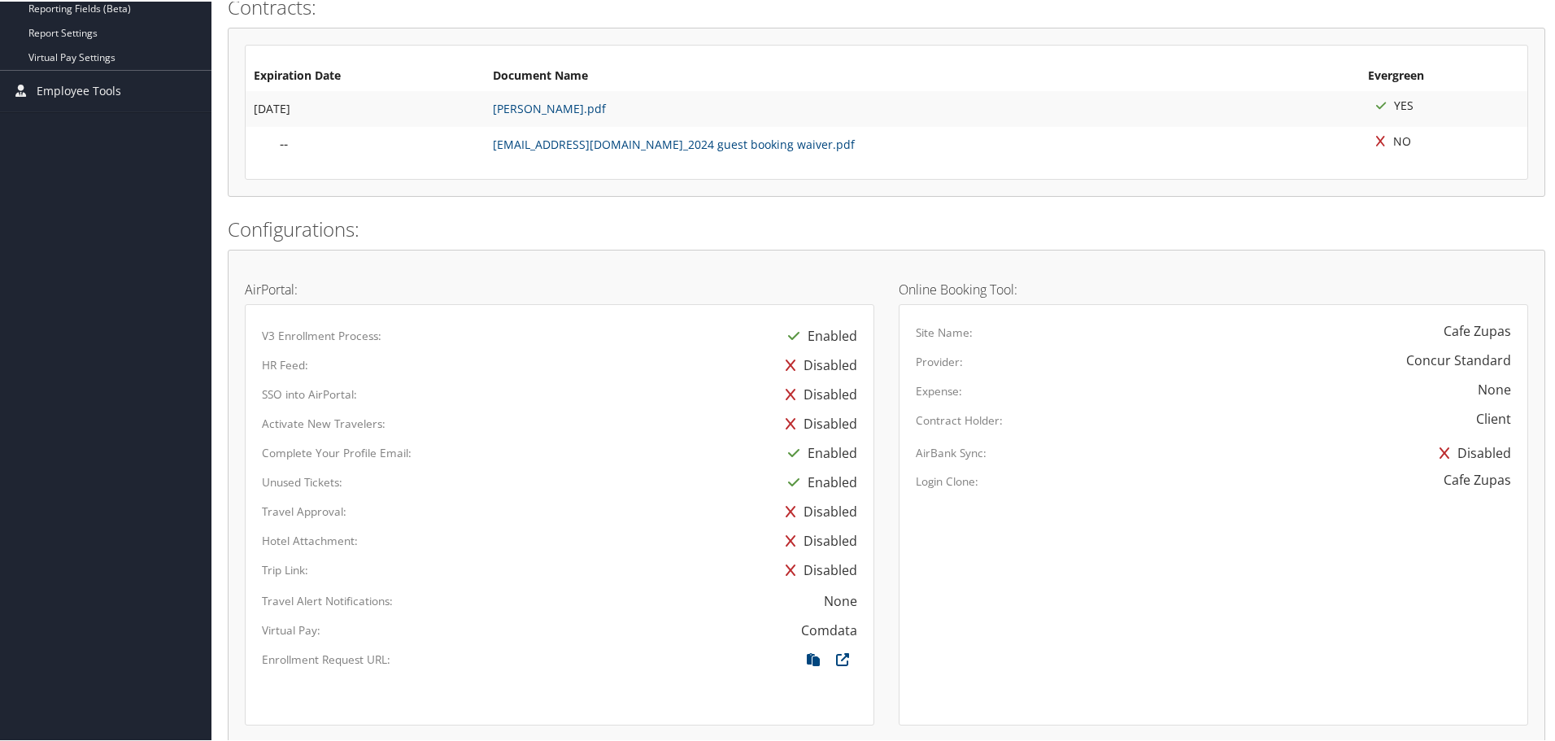
scroll to position [35, 0]
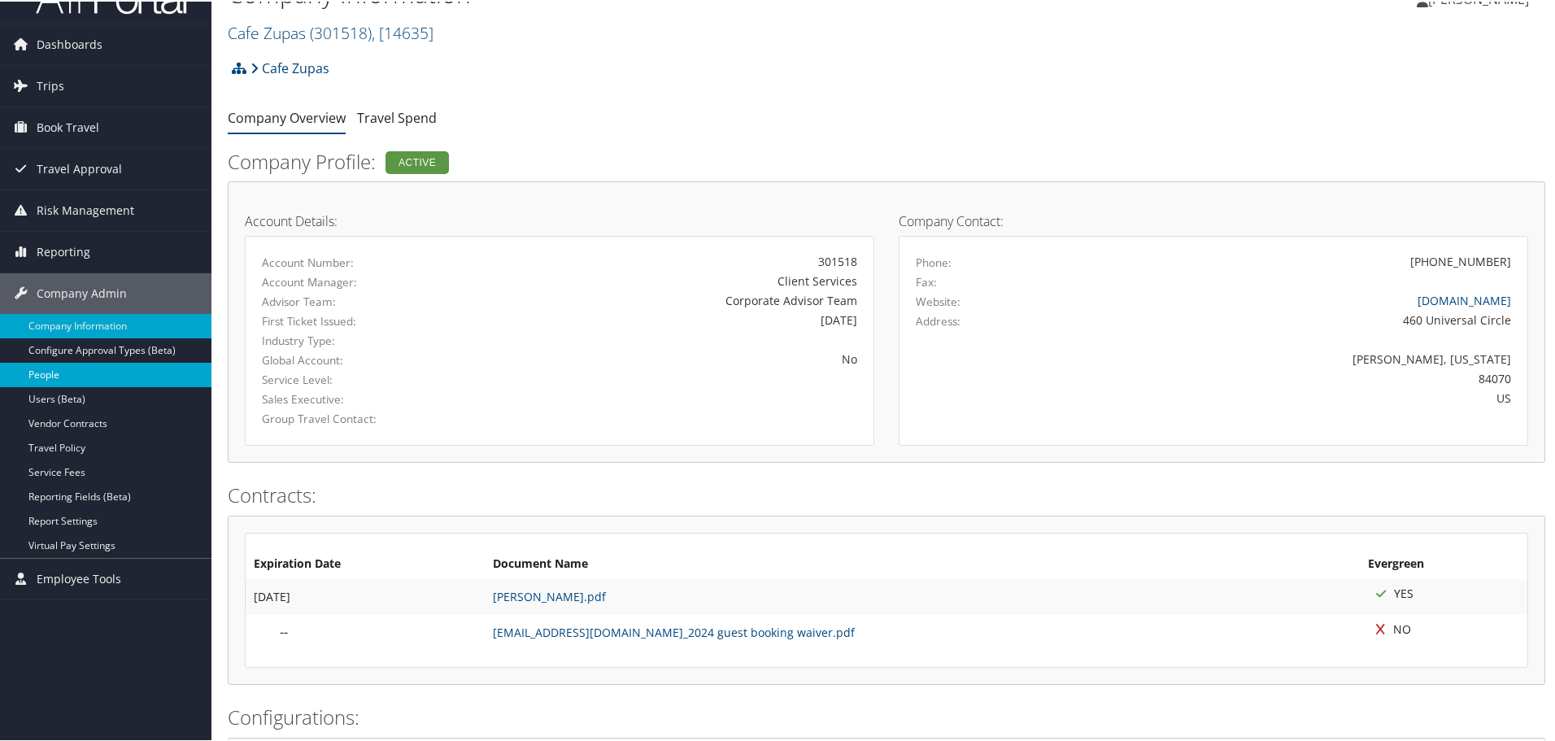
click at [180, 370] on link "People" at bounding box center [105, 373] width 211 height 24
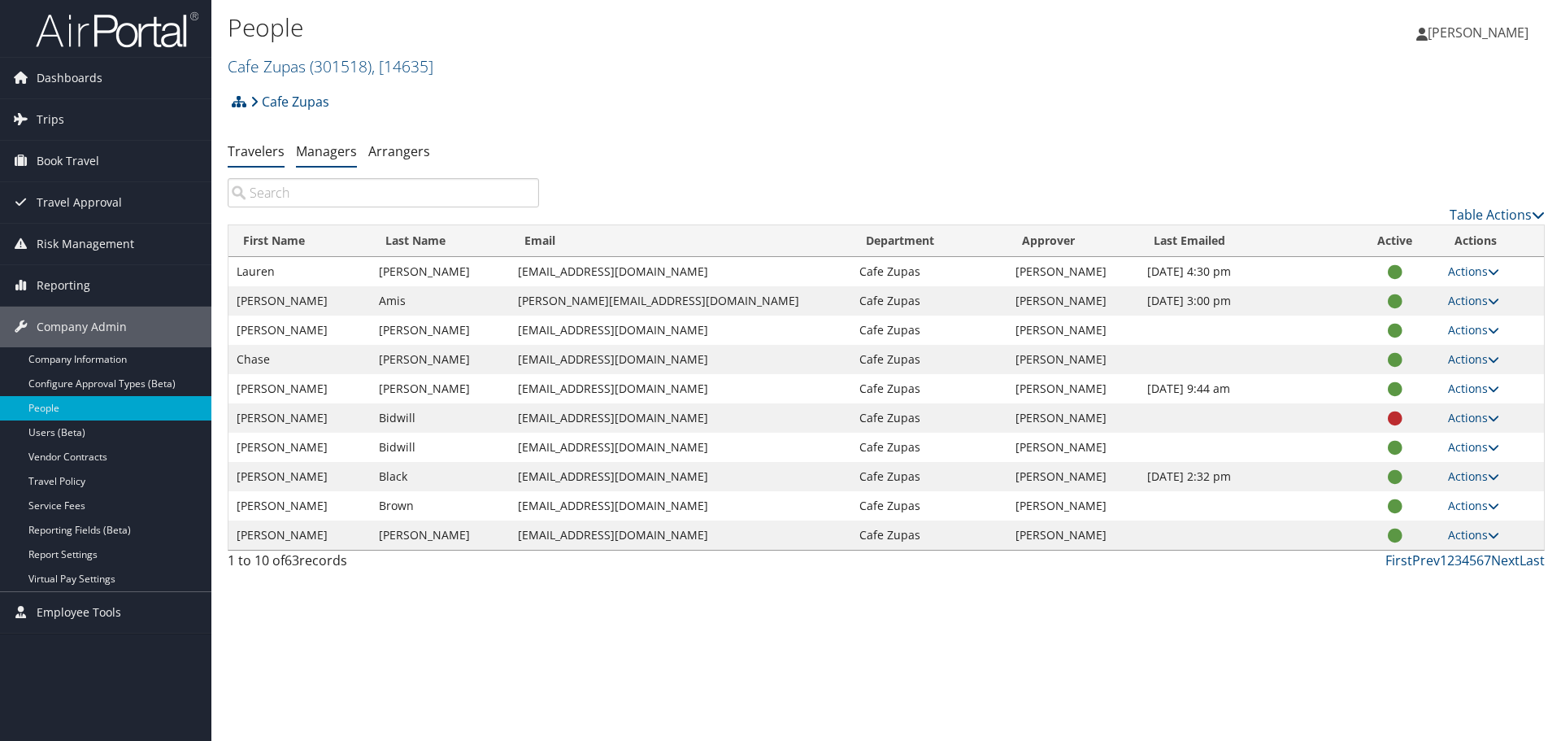
click at [344, 157] on link "Managers" at bounding box center [326, 151] width 61 height 18
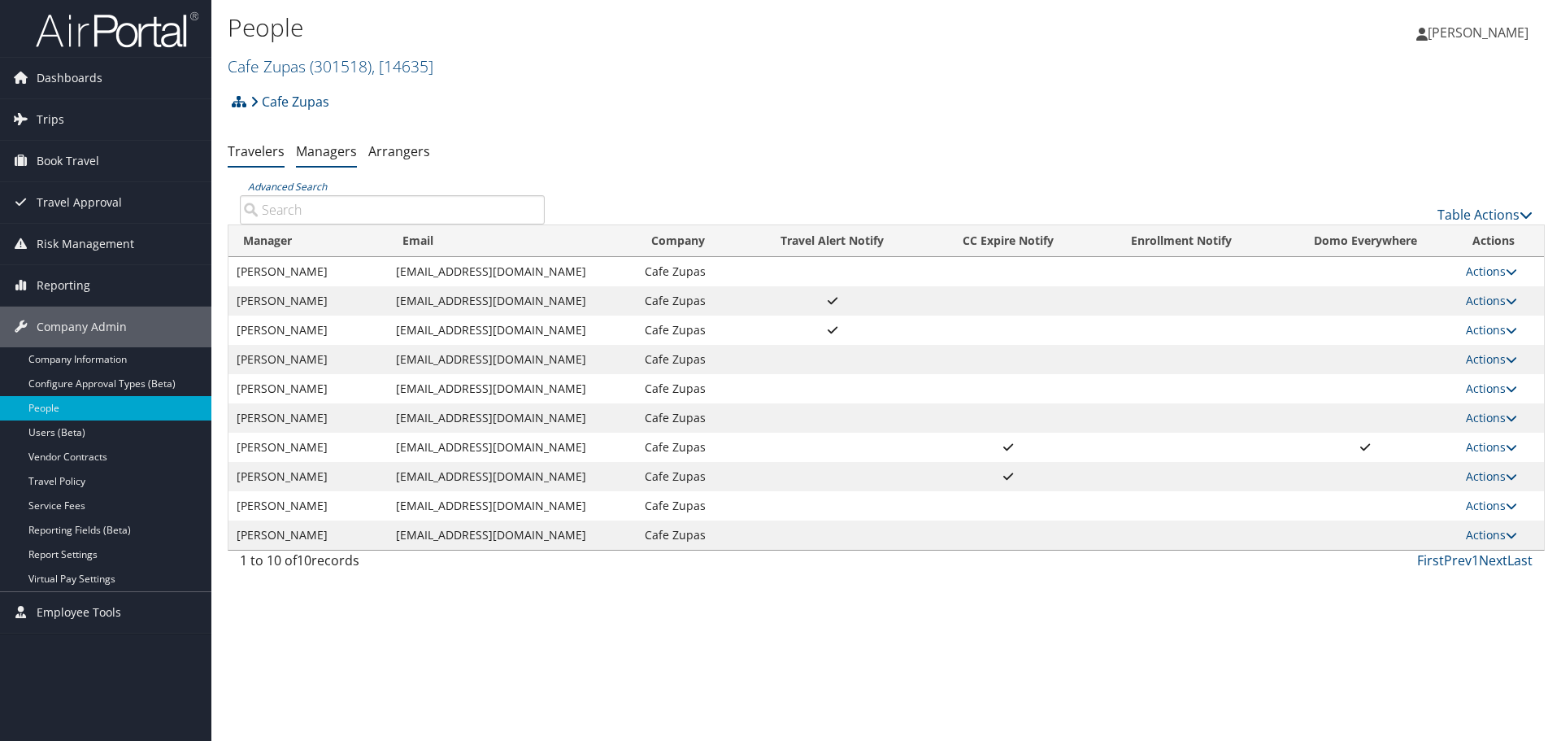
click at [268, 153] on link "Travelers" at bounding box center [256, 151] width 57 height 18
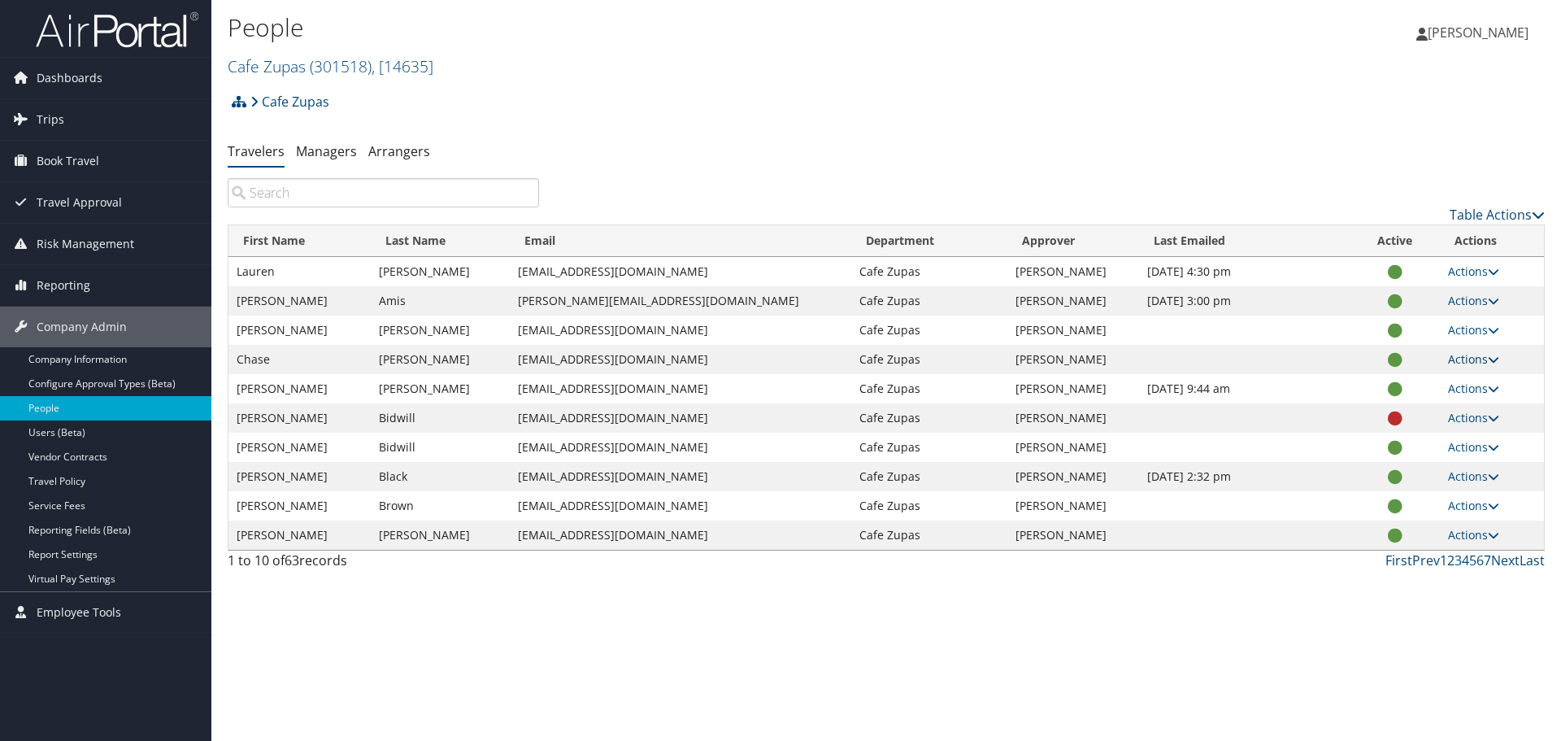
click at [1480, 356] on link "Actions" at bounding box center [1473, 358] width 51 height 15
click at [1453, 433] on link "Update Department" at bounding box center [1417, 438] width 150 height 28
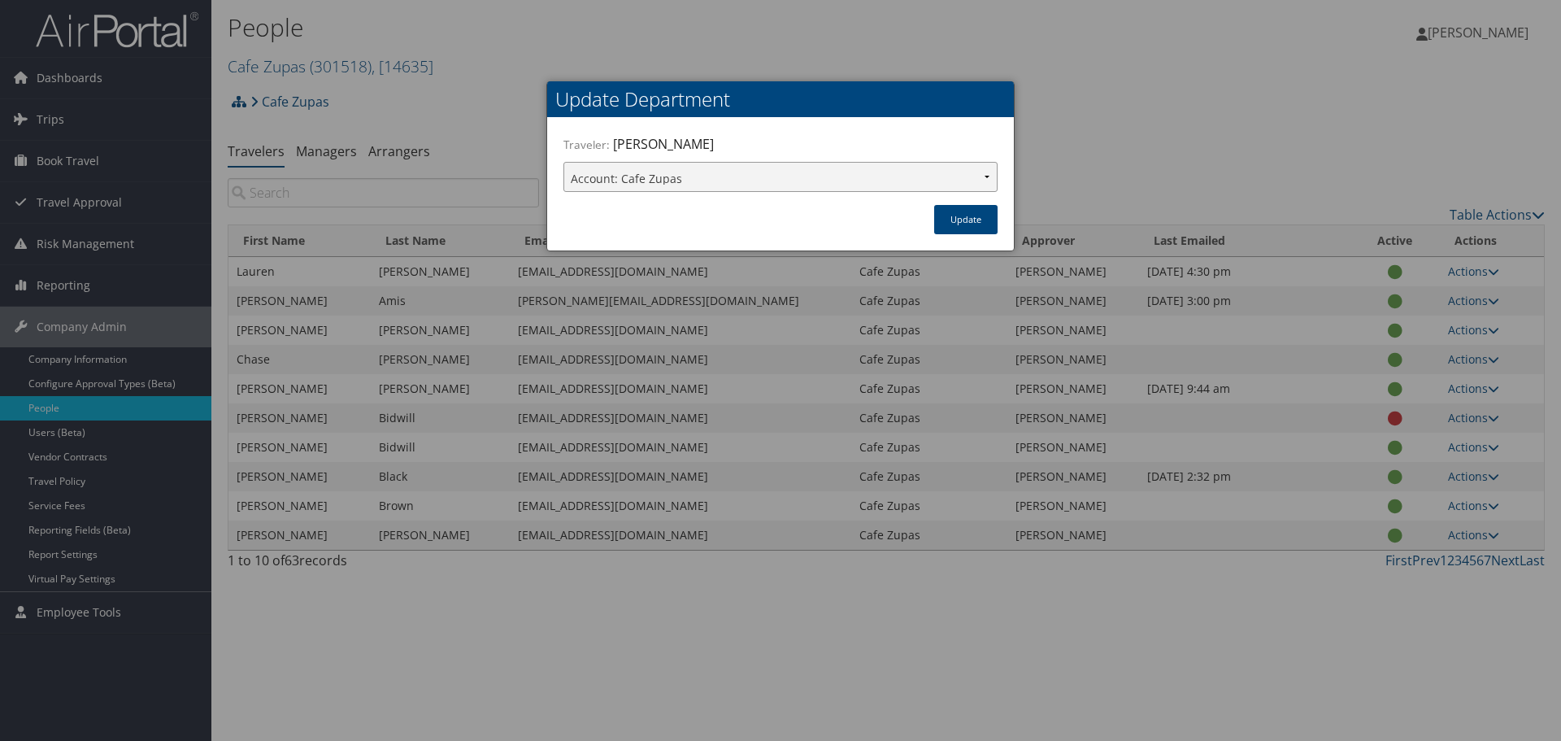
click at [877, 182] on select "Account: Cafe Zupas" at bounding box center [781, 177] width 434 height 30
click at [1009, 93] on h2 "Update Department" at bounding box center [780, 99] width 467 height 36
click at [1180, 103] on div at bounding box center [780, 370] width 1561 height 741
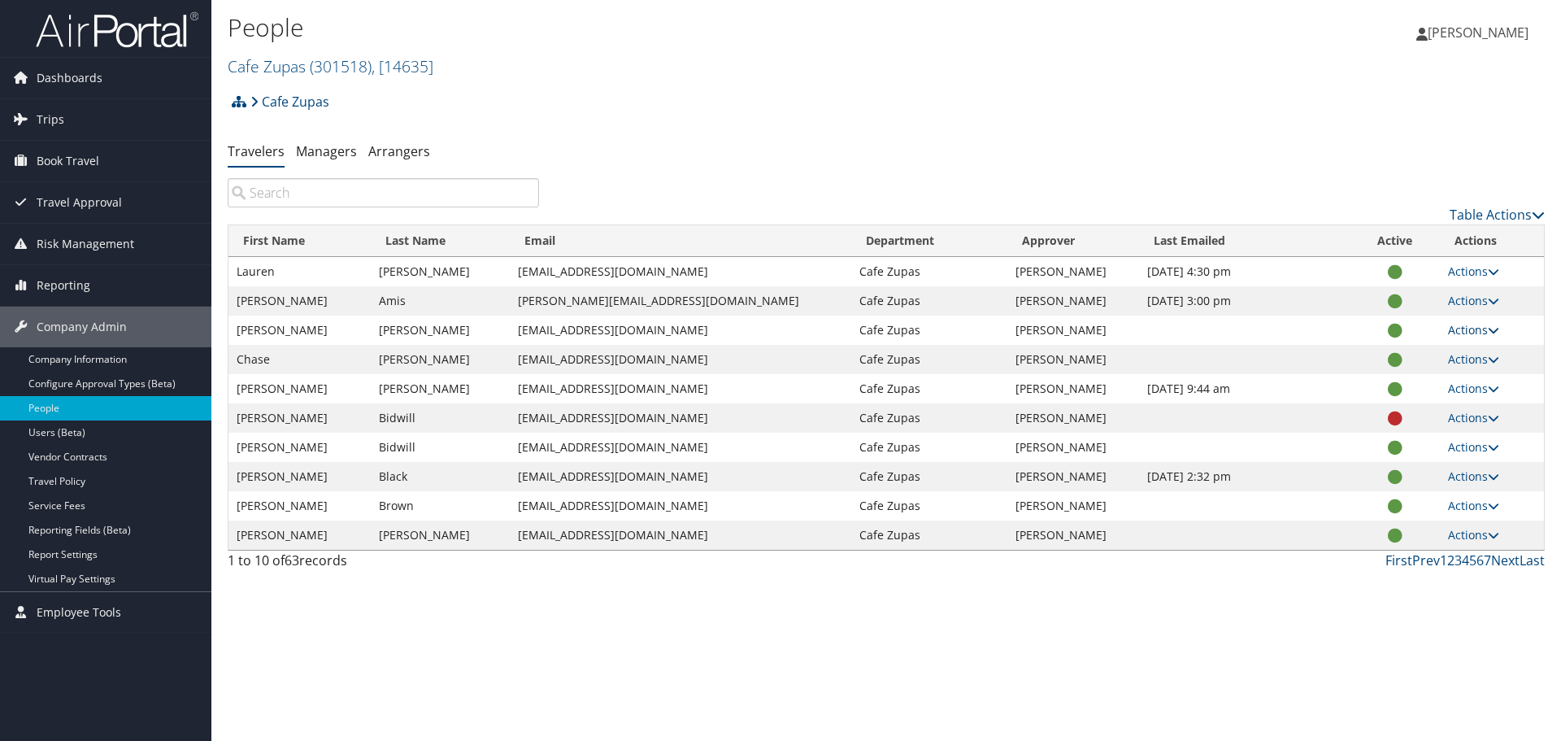
click at [1472, 334] on link "Actions" at bounding box center [1473, 329] width 51 height 15
click at [1443, 353] on link "User Settings" at bounding box center [1417, 354] width 150 height 28
click at [1469, 360] on link "Actions" at bounding box center [1473, 358] width 51 height 15
click at [1448, 385] on link "User Settings" at bounding box center [1417, 383] width 150 height 28
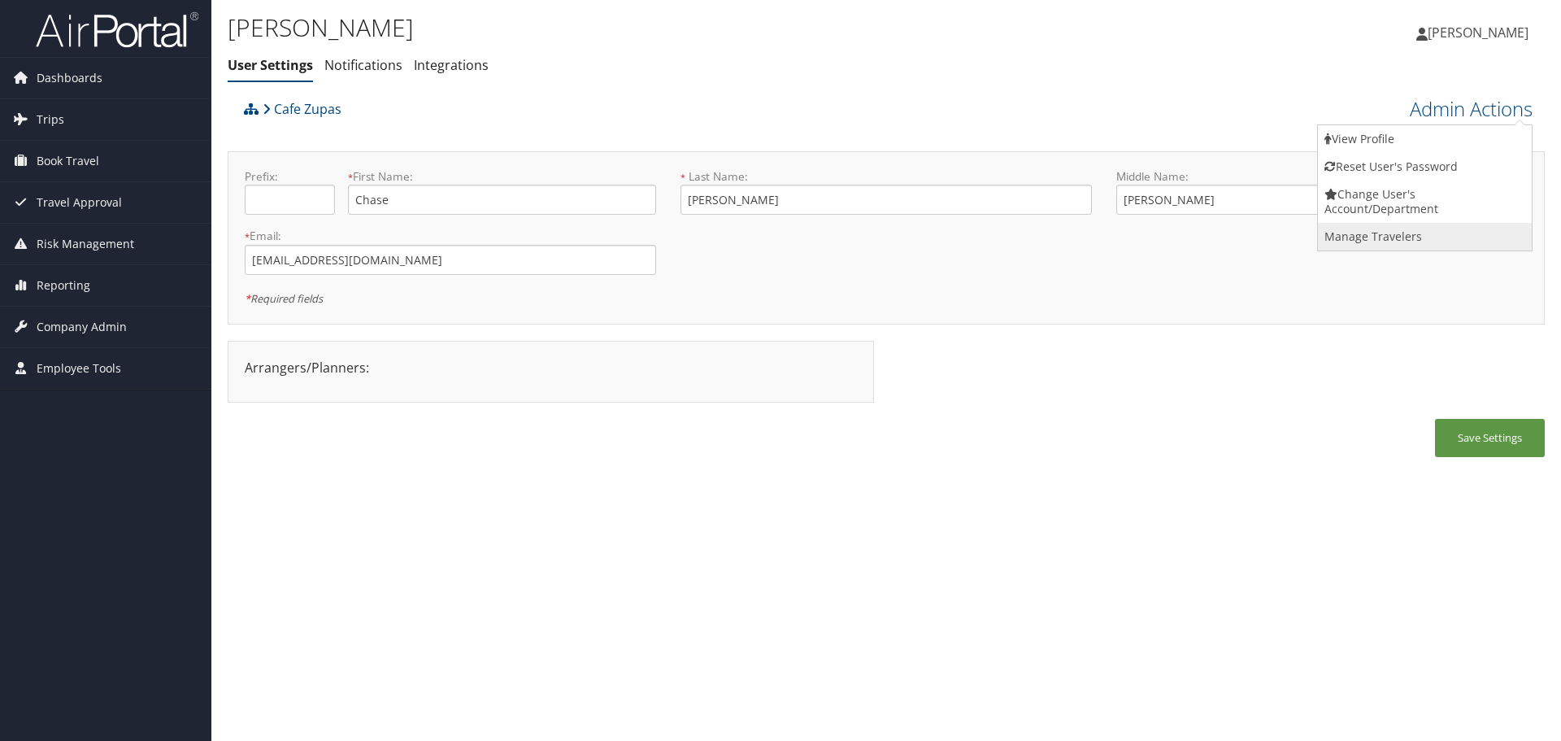
click at [1397, 238] on link "Manage Travelers" at bounding box center [1425, 237] width 214 height 28
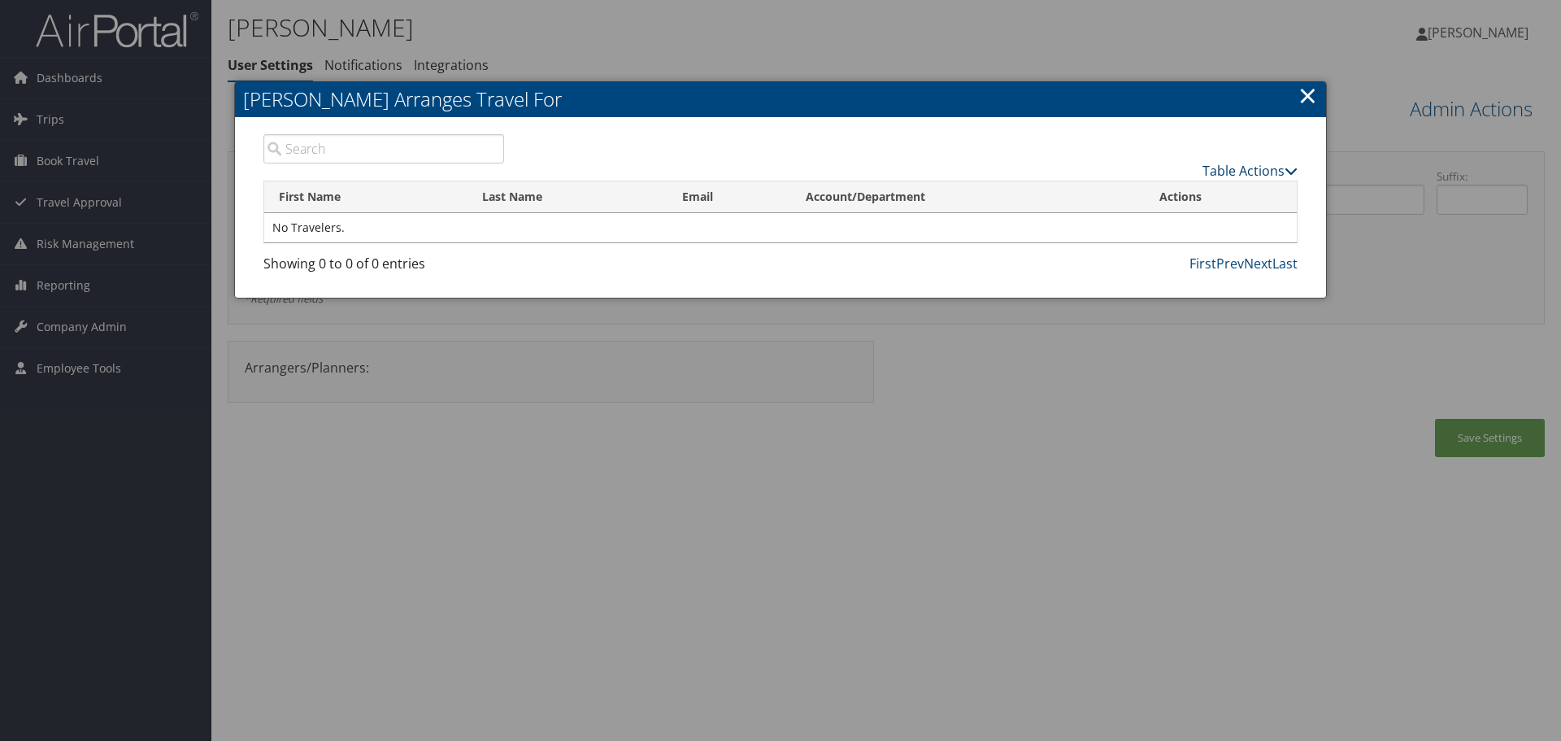
click at [1219, 162] on div "Table Actions" at bounding box center [914, 171] width 770 height 20
click at [1217, 172] on link "Table Actions" at bounding box center [1250, 171] width 95 height 18
click at [1225, 196] on link "Add A Traveler" at bounding box center [1190, 196] width 214 height 28
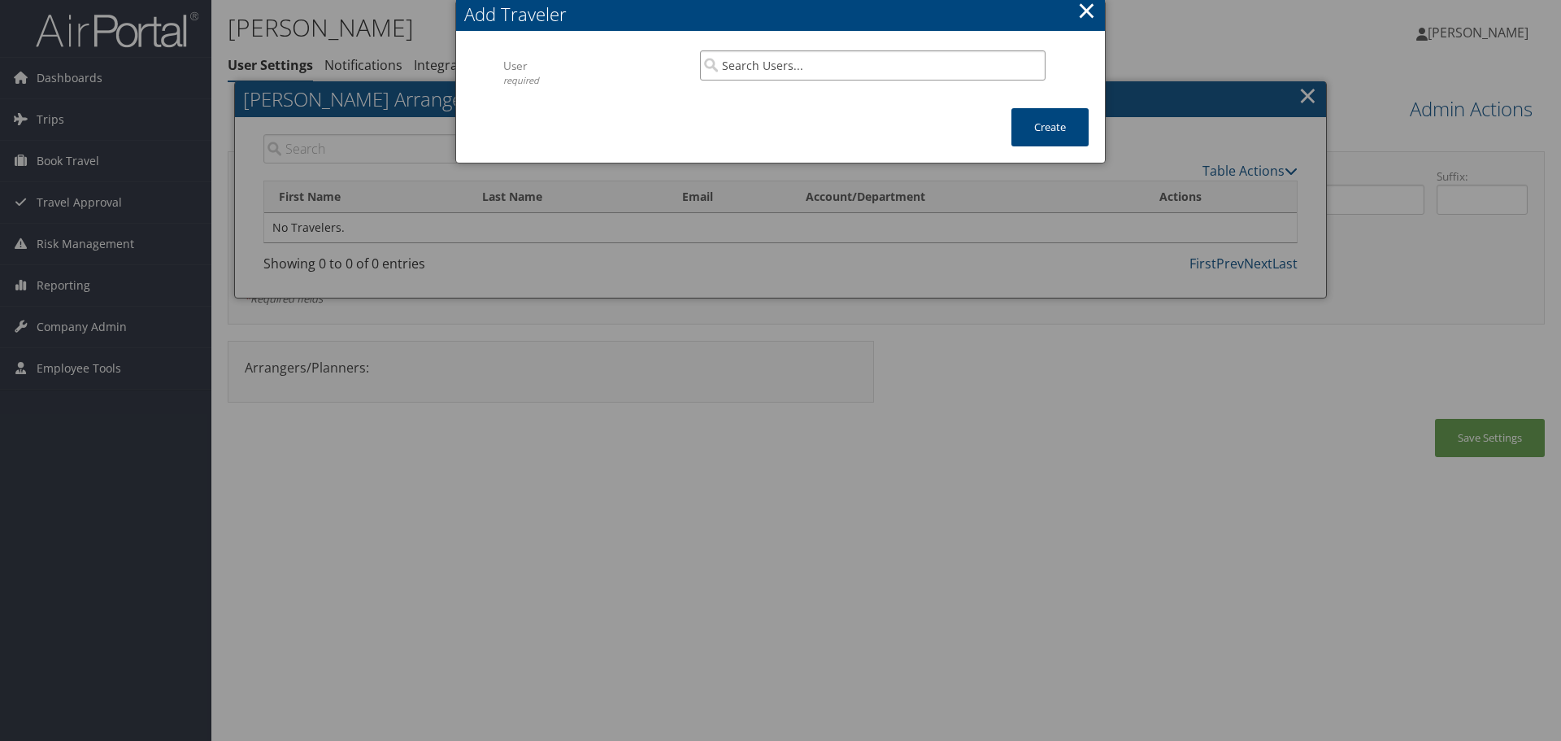
click at [781, 79] on input "search" at bounding box center [873, 65] width 346 height 30
type input "travis's group"
click at [1016, 66] on input "travis's group" at bounding box center [873, 65] width 346 height 30
click at [1029, 66] on input "search" at bounding box center [873, 65] width 346 height 30
click at [1092, 19] on button "×" at bounding box center [1086, 10] width 19 height 33
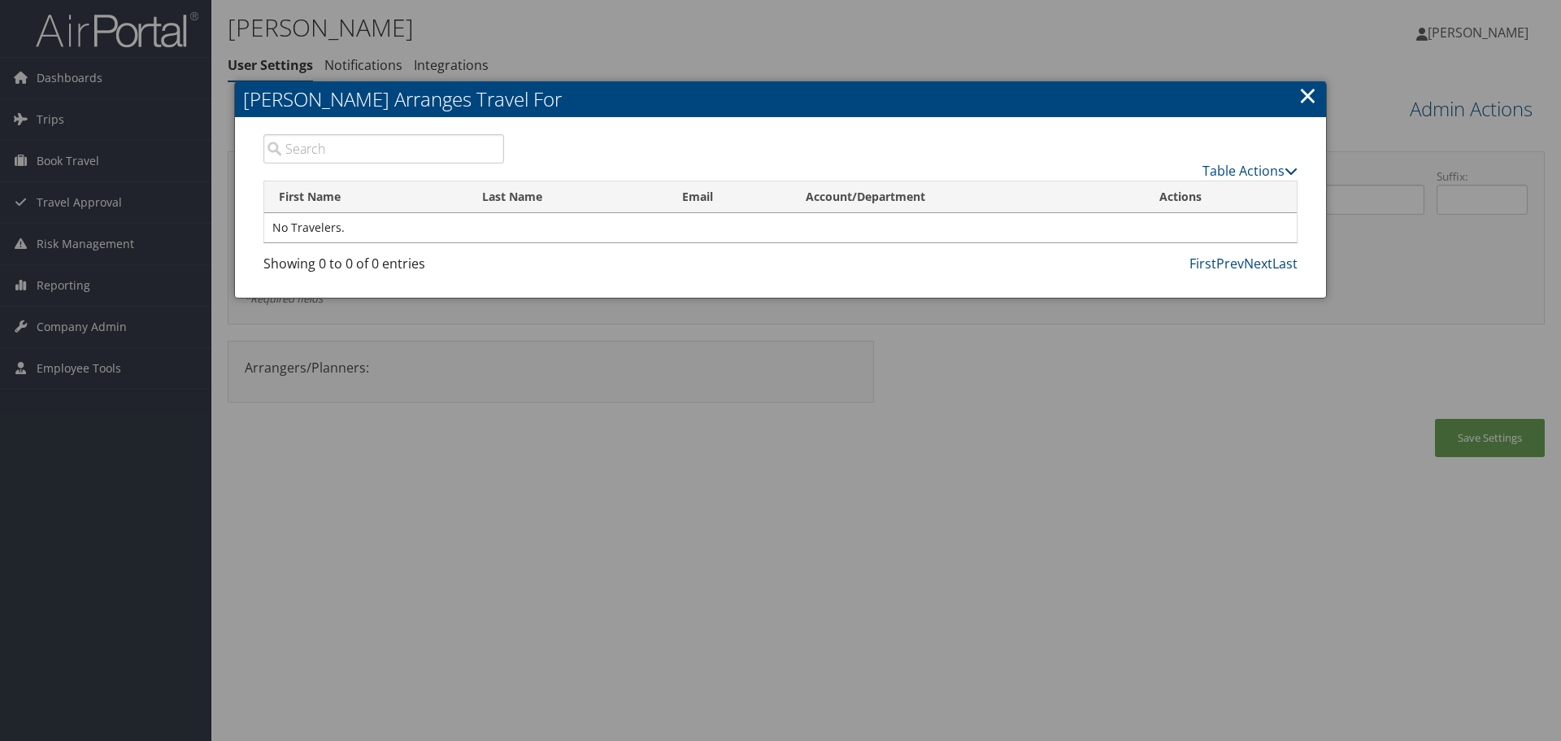
click at [1314, 90] on link "×" at bounding box center [1308, 95] width 19 height 33
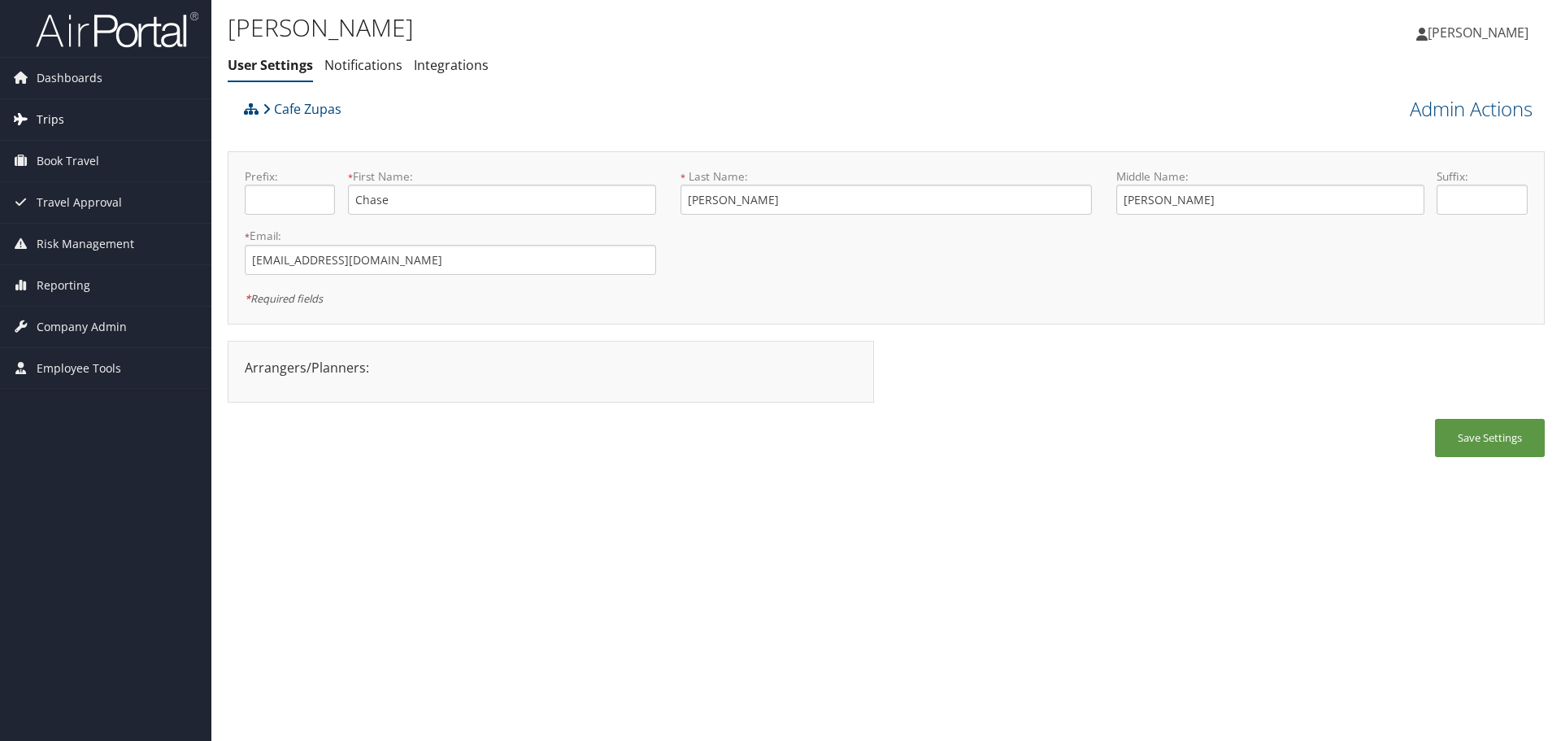
click at [72, 128] on link "Trips" at bounding box center [105, 119] width 211 height 41
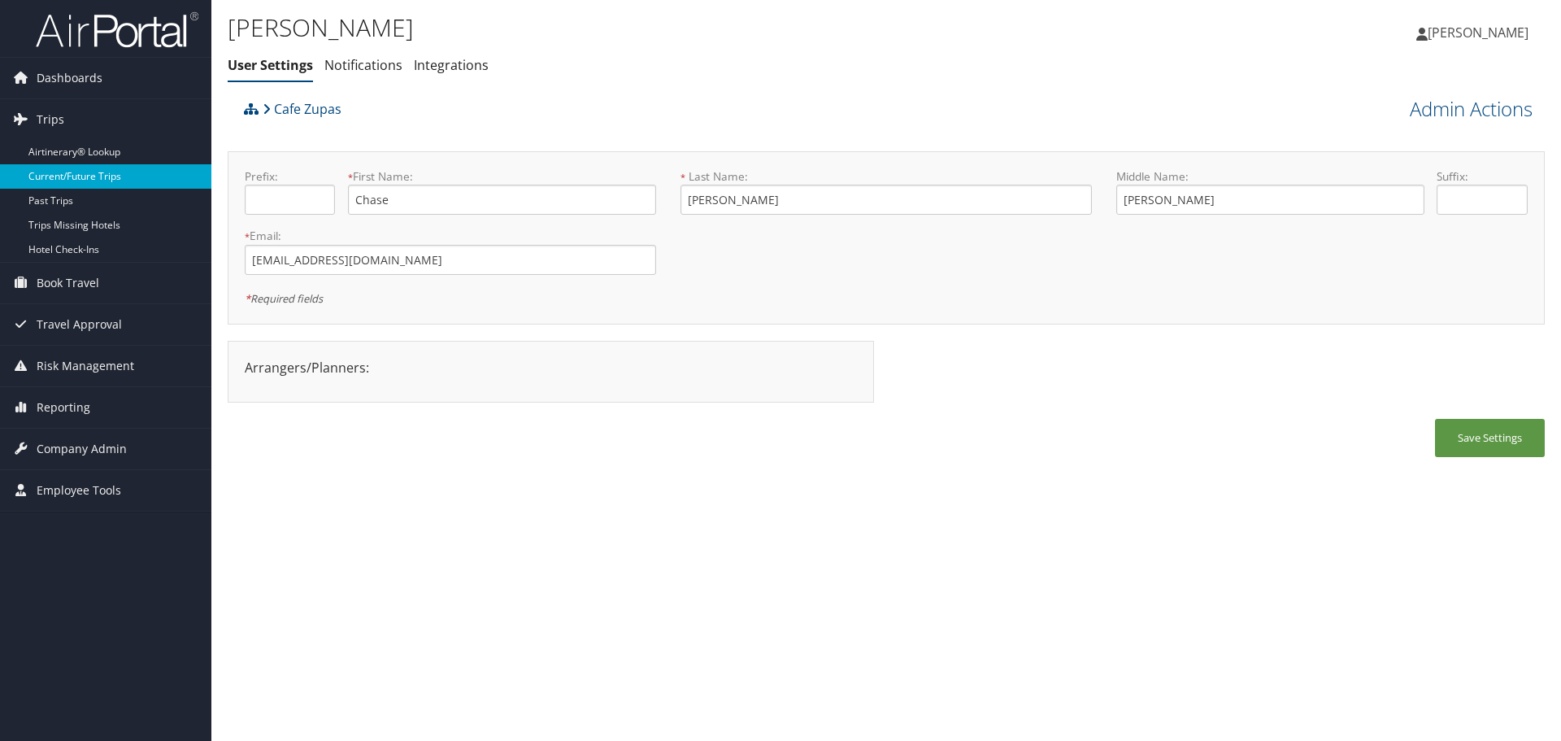
click at [165, 178] on link "Current/Future Trips" at bounding box center [105, 176] width 211 height 24
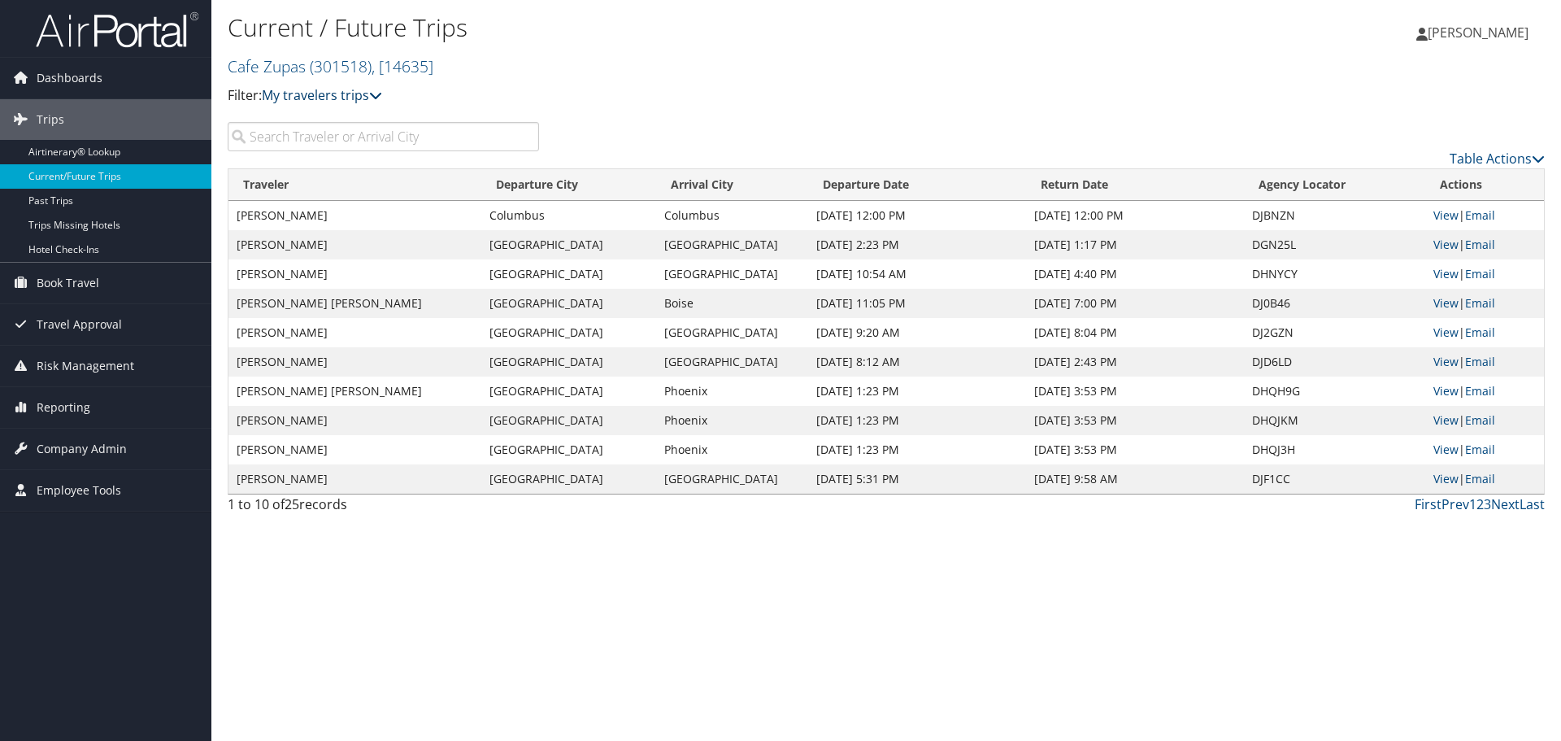
click at [353, 88] on link "My travelers trips" at bounding box center [322, 95] width 120 height 18
click at [761, 115] on div "Current / Future Trips Cafe Zupas ( 301518 ) , [ 14635 ] Cafe Zupas Cafe Zupas,…" at bounding box center [667, 65] width 878 height 114
click at [484, 136] on input "search" at bounding box center [383, 136] width 311 height 29
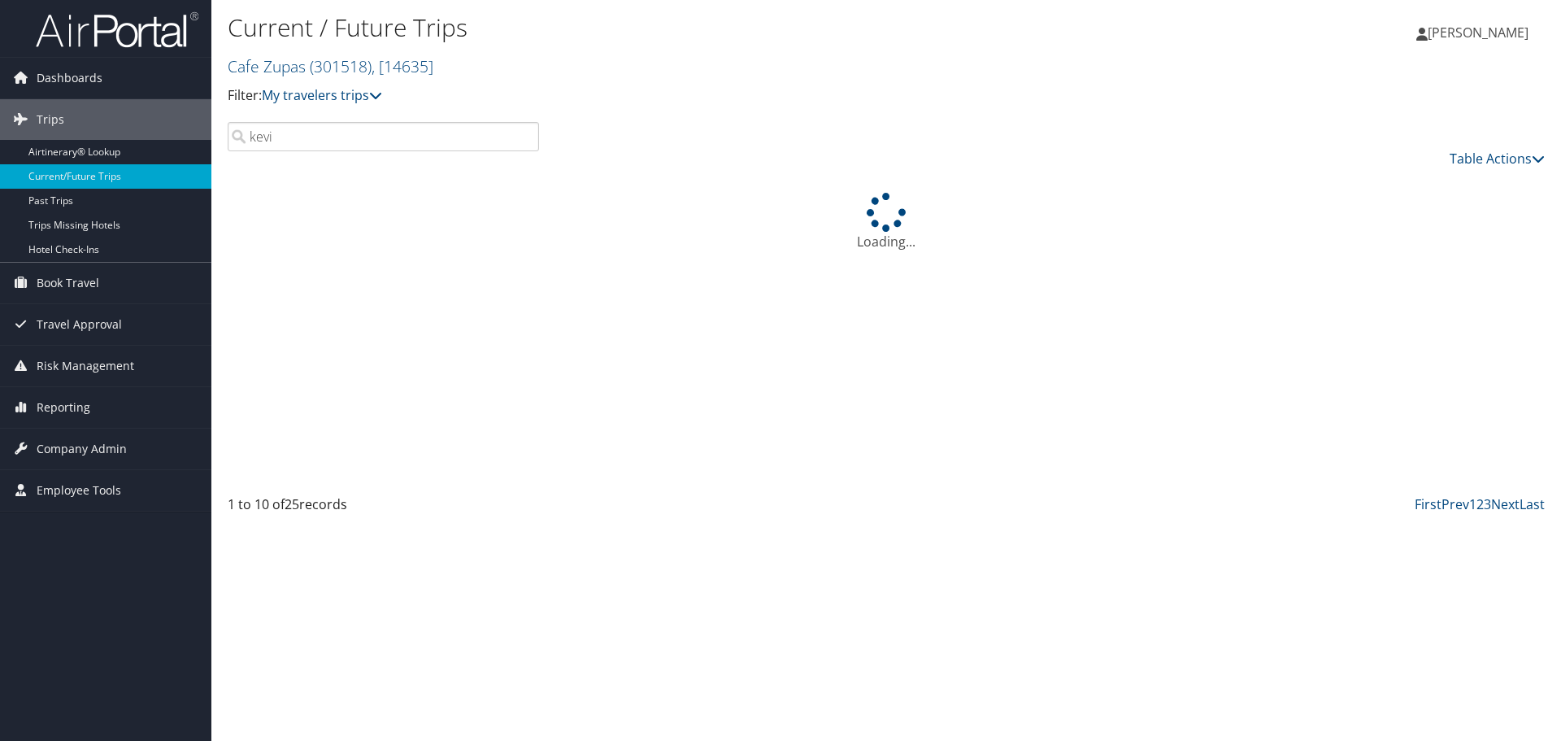
type input "[PERSON_NAME]"
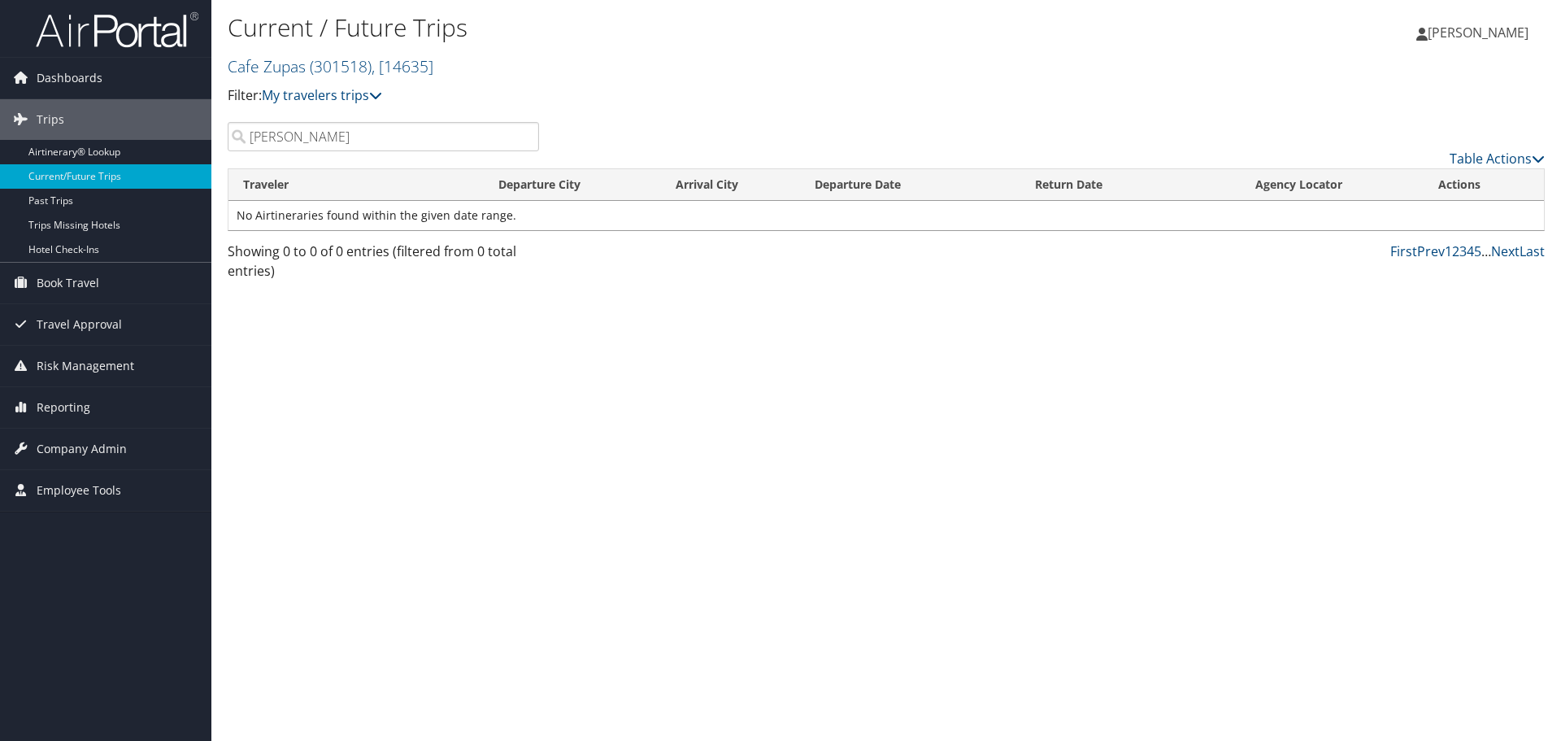
click at [523, 139] on input "kevin" at bounding box center [383, 136] width 311 height 29
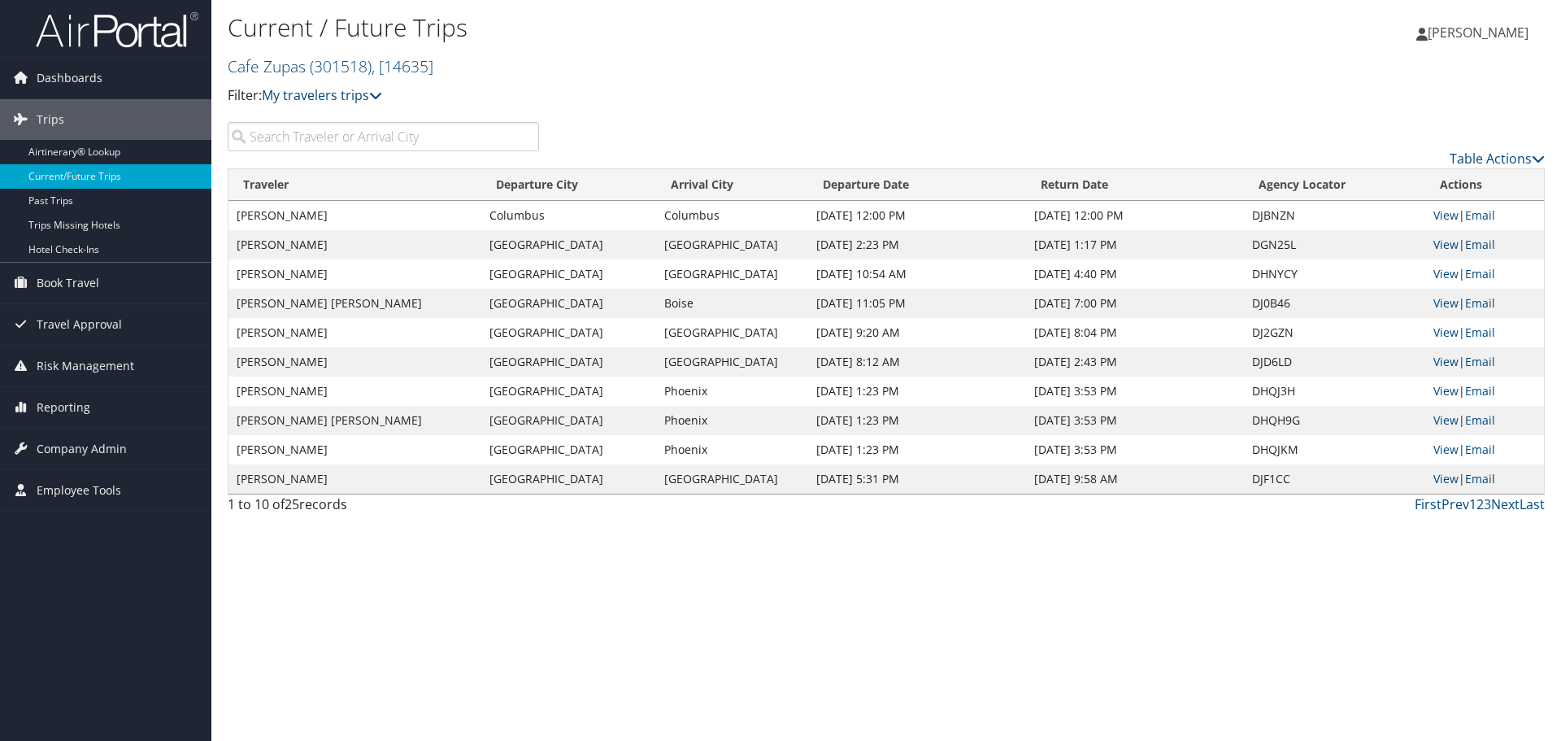
click at [967, 582] on div "Current / Future Trips Cafe Zupas ( 301518 ) , [ 14635 ] Cafe Zupas Cafe Zupas,…" at bounding box center [886, 370] width 1350 height 741
drag, startPoint x: 1153, startPoint y: 101, endPoint x: 1164, endPoint y: 97, distance: 11.3
click at [1159, 98] on div "Current / Future Trips Cafe Zupas ( 301518 ) , [ 14635 ] Cafe Zupas Cafe Zupas,…" at bounding box center [886, 61] width 1350 height 122
click at [331, 92] on link "My travelers trips" at bounding box center [322, 95] width 120 height 18
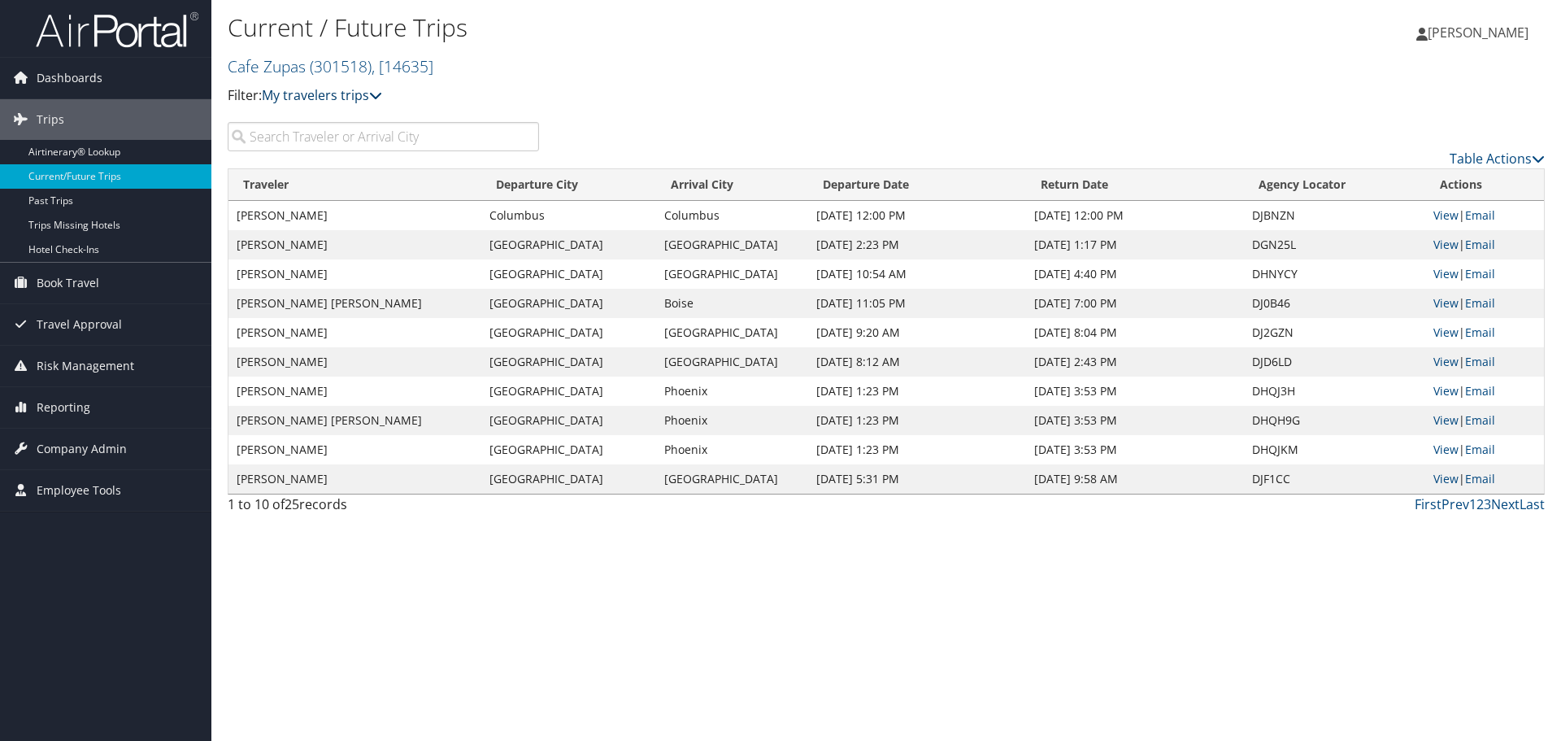
click at [316, 96] on link "My travelers trips" at bounding box center [322, 95] width 120 height 18
click at [769, 85] on p "Filter: My travelers trips" at bounding box center [667, 95] width 878 height 21
click at [107, 320] on span "Travel Approval" at bounding box center [79, 324] width 85 height 41
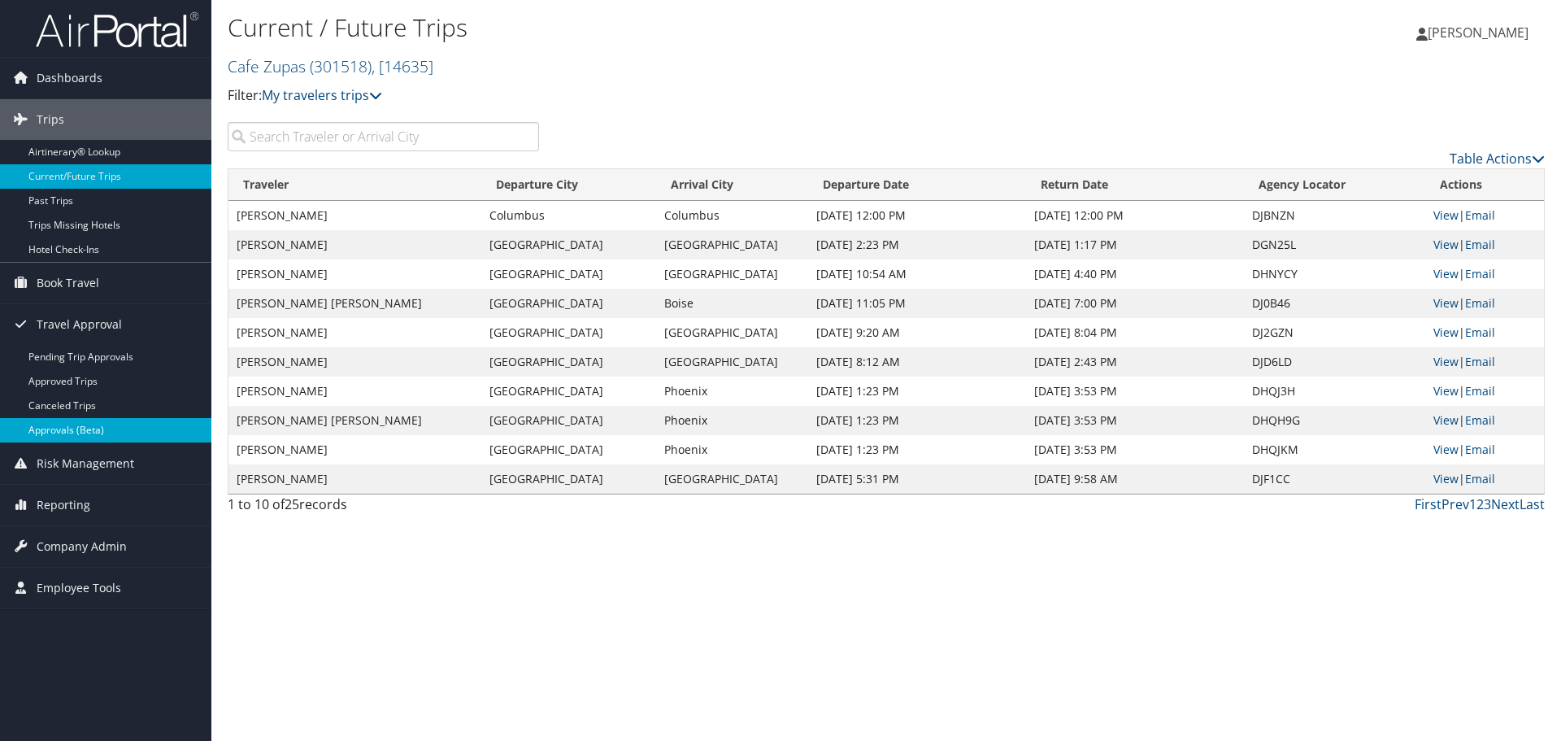
click at [97, 429] on link "Approvals (Beta)" at bounding box center [105, 430] width 211 height 24
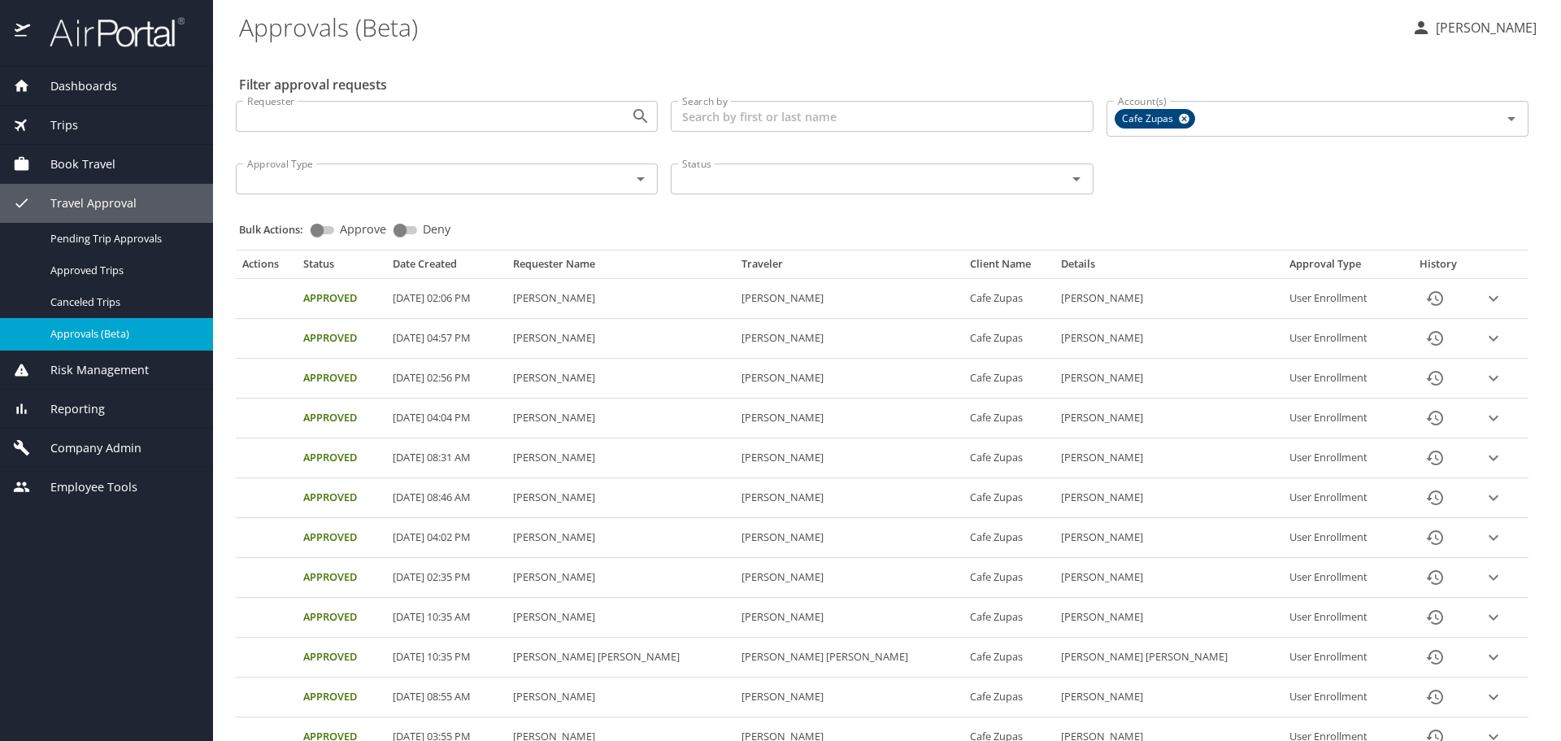
click at [507, 186] on input "Approval Type" at bounding box center [423, 178] width 364 height 21
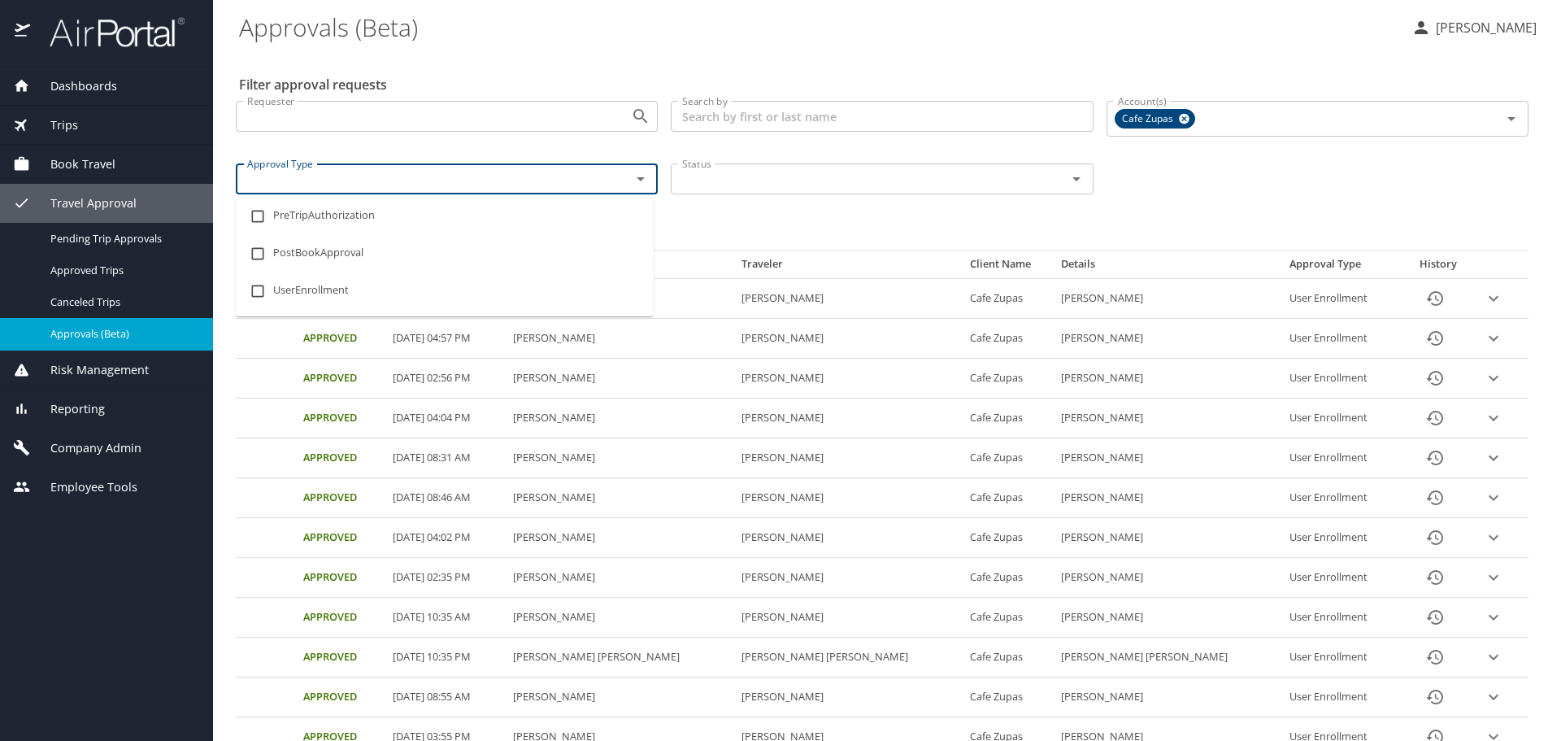
click at [507, 186] on input "Approval Type" at bounding box center [423, 178] width 364 height 21
click at [912, 115] on input "Search by" at bounding box center [882, 116] width 422 height 31
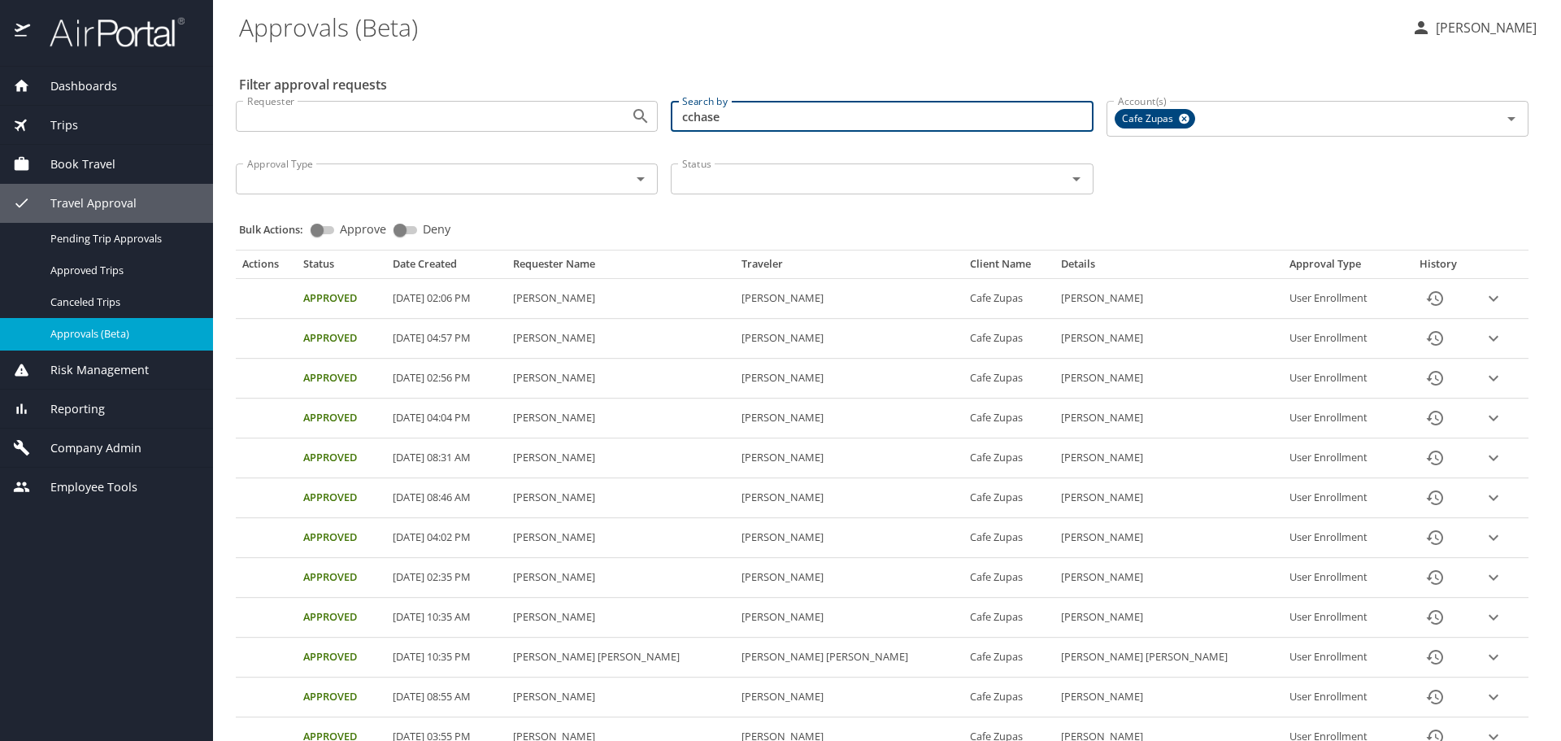
type input "cchase"
click at [151, 234] on div at bounding box center [780, 333] width 1561 height 815
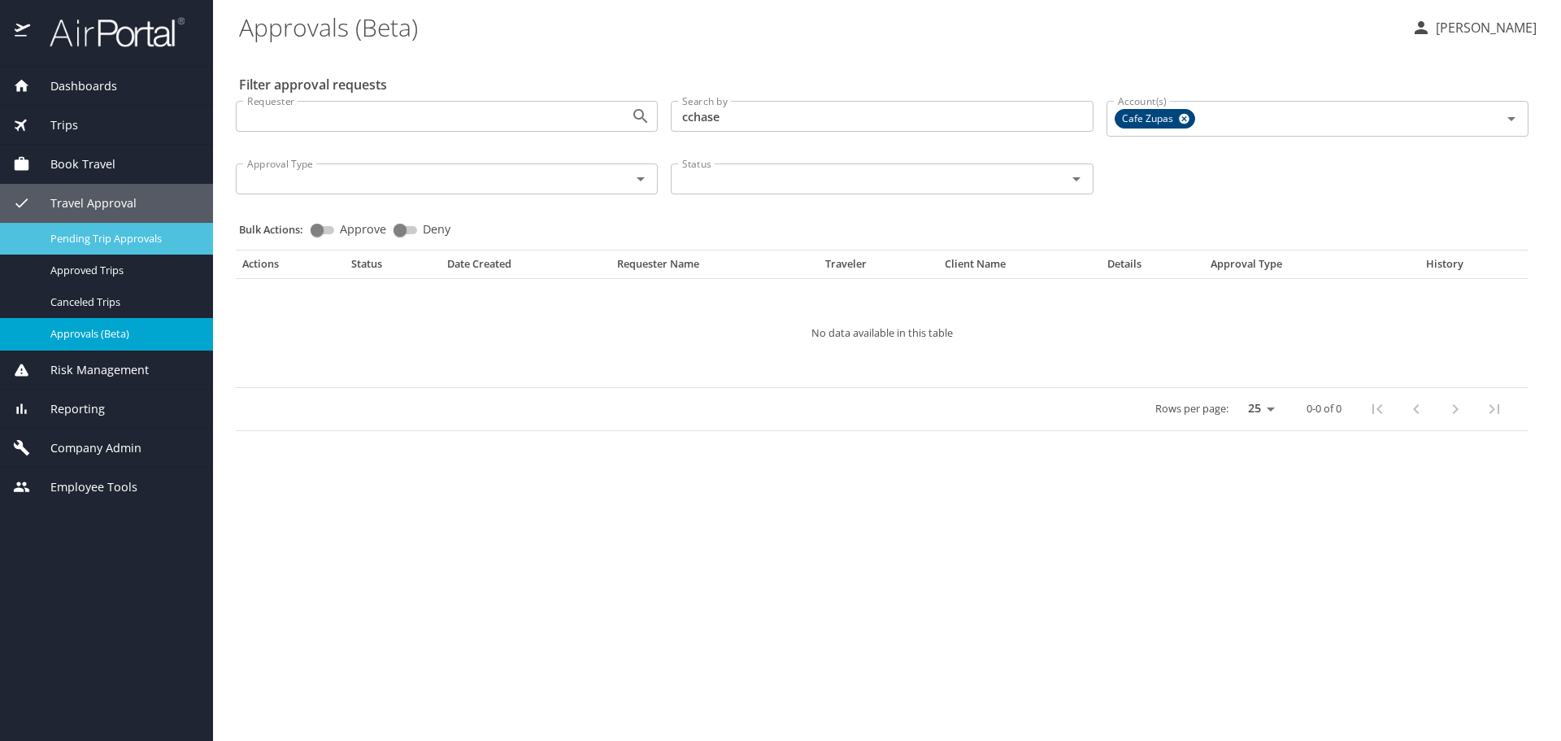
click at [146, 241] on span "Pending Trip Approvals" at bounding box center [121, 238] width 143 height 15
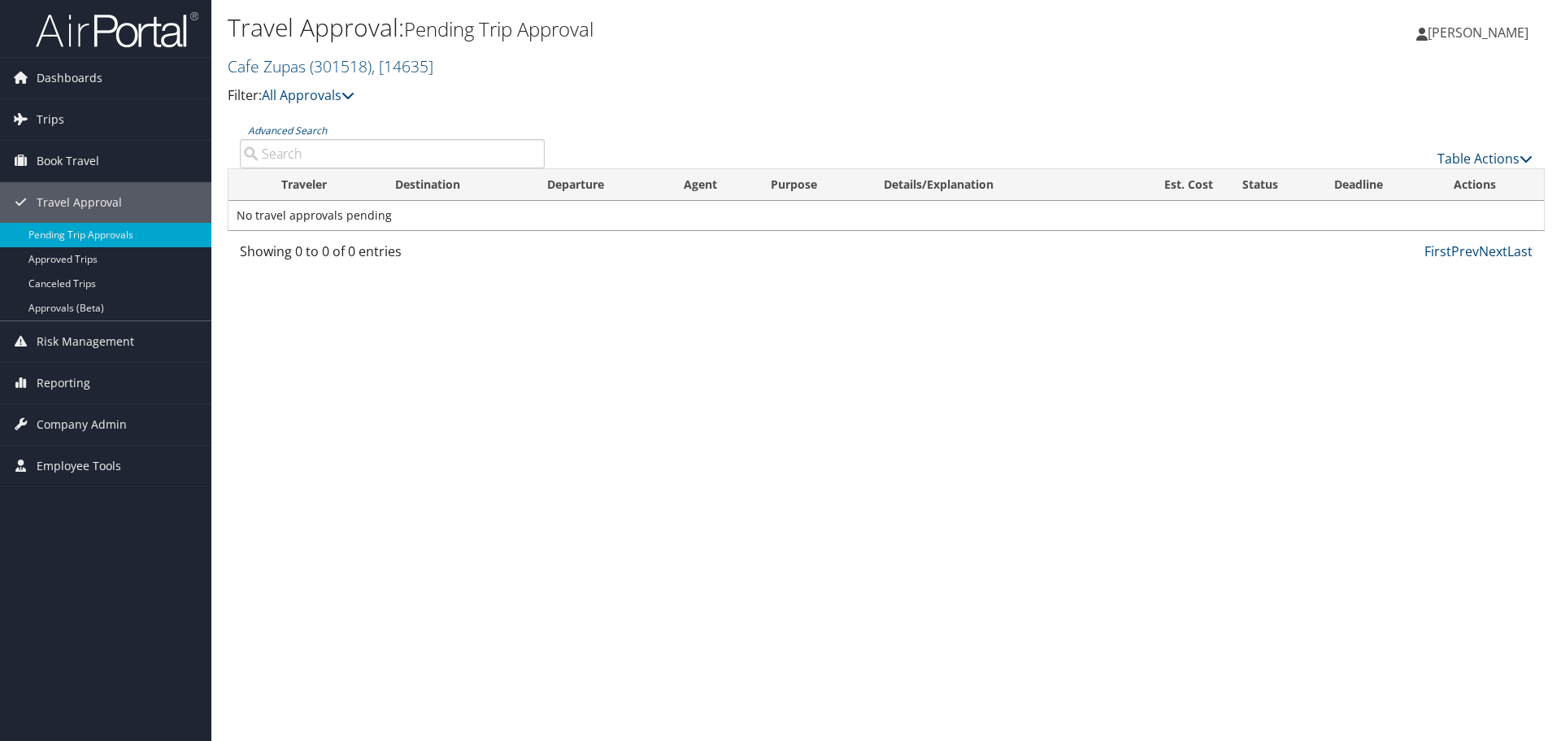
click at [343, 105] on p "Filter: All Approvals" at bounding box center [667, 95] width 878 height 21
click at [350, 95] on icon at bounding box center [348, 95] width 13 height 13
click at [717, 367] on div "Travel Approval: Pending Trip Approval Cafe Zupas ( 301518 ) , [ 14635 ] Cafe Z…" at bounding box center [886, 370] width 1350 height 741
click at [795, 494] on div "Travel Approval: Pending Trip Approval Cafe Zupas ( 301518 ) , [ 14635 ] Cafe Z…" at bounding box center [886, 370] width 1350 height 741
click at [127, 422] on link "Company Admin" at bounding box center [105, 424] width 211 height 41
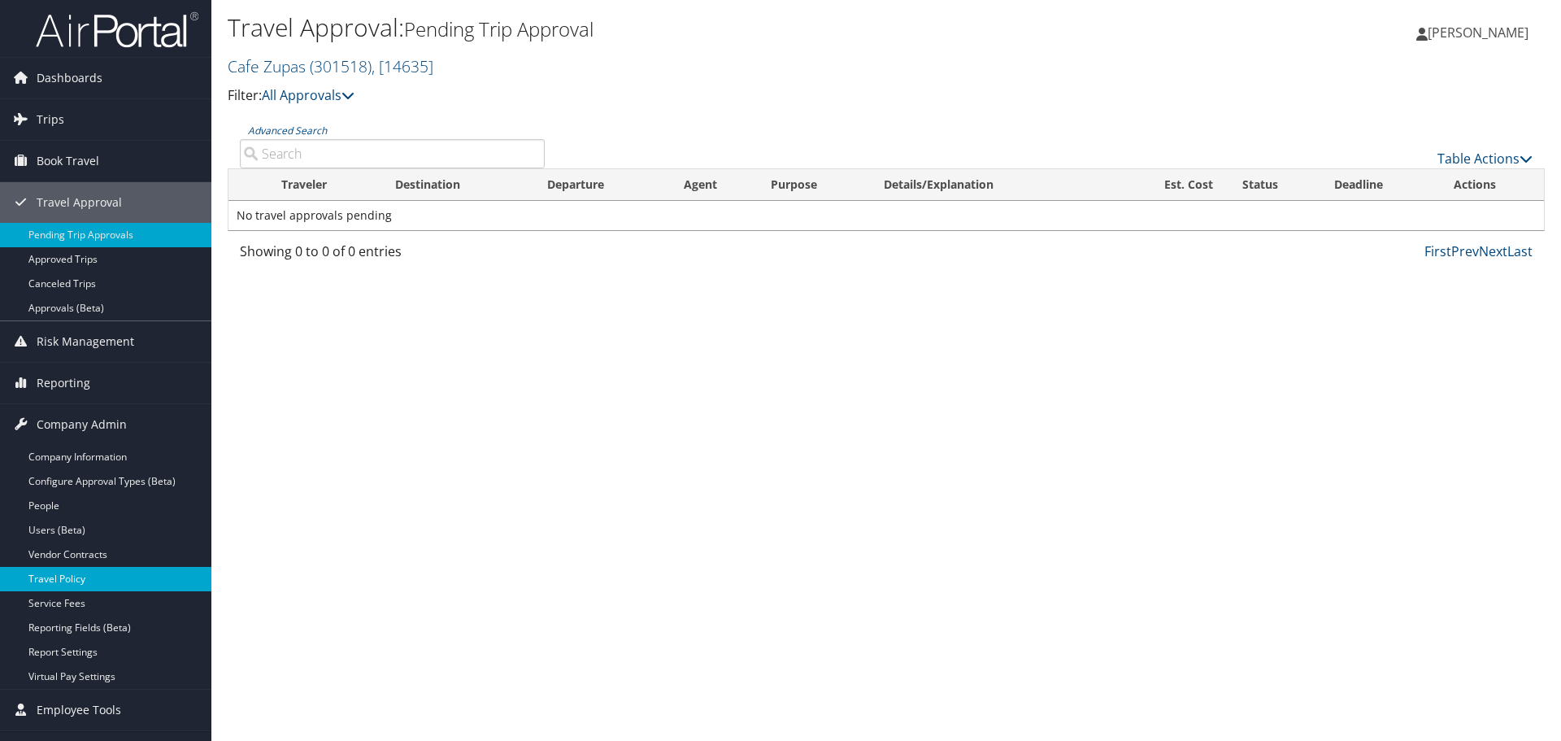
click at [85, 582] on link "Travel Policy" at bounding box center [105, 579] width 211 height 24
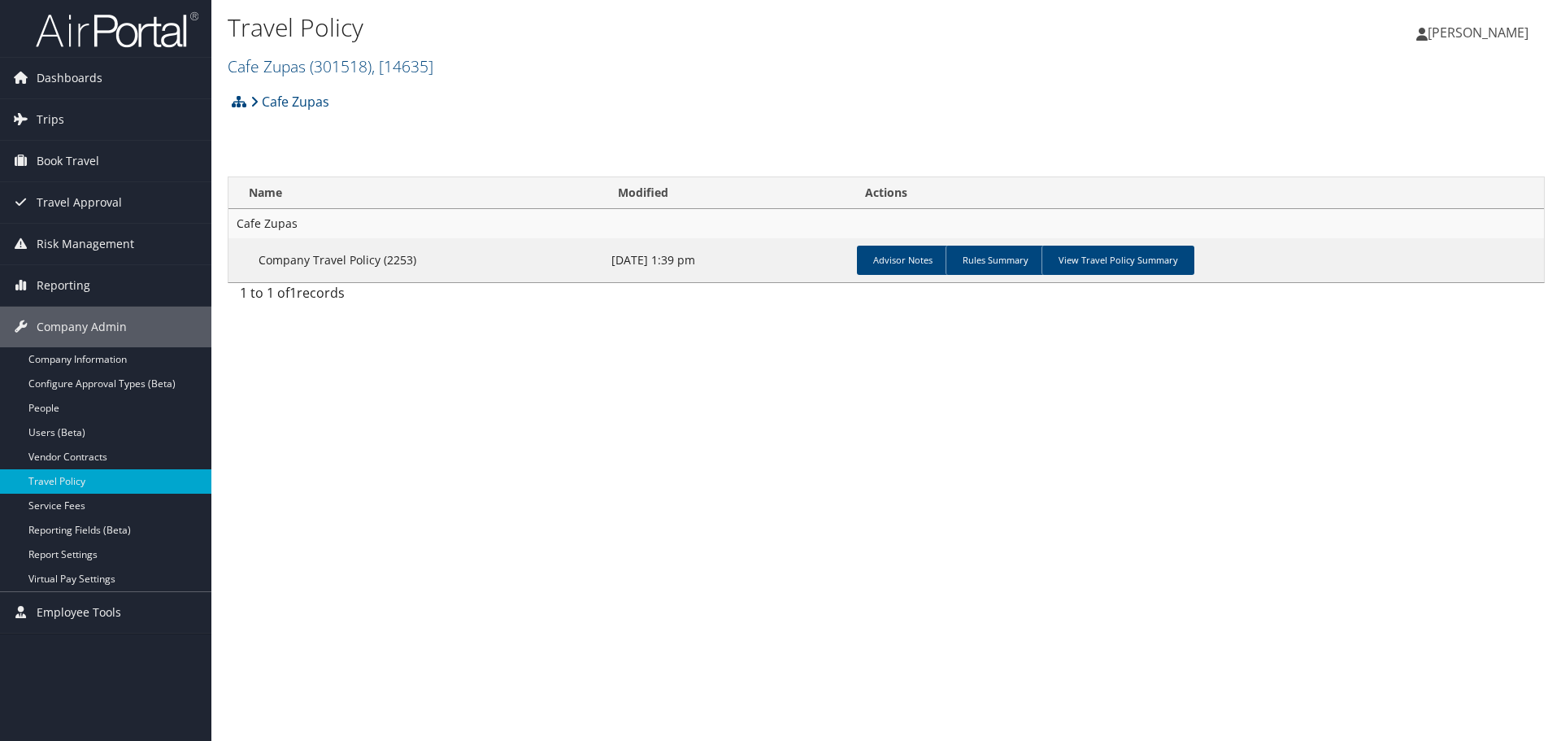
click at [261, 216] on td "Cafe Zupas" at bounding box center [887, 223] width 1316 height 29
click at [133, 364] on link "Company Information" at bounding box center [105, 359] width 211 height 24
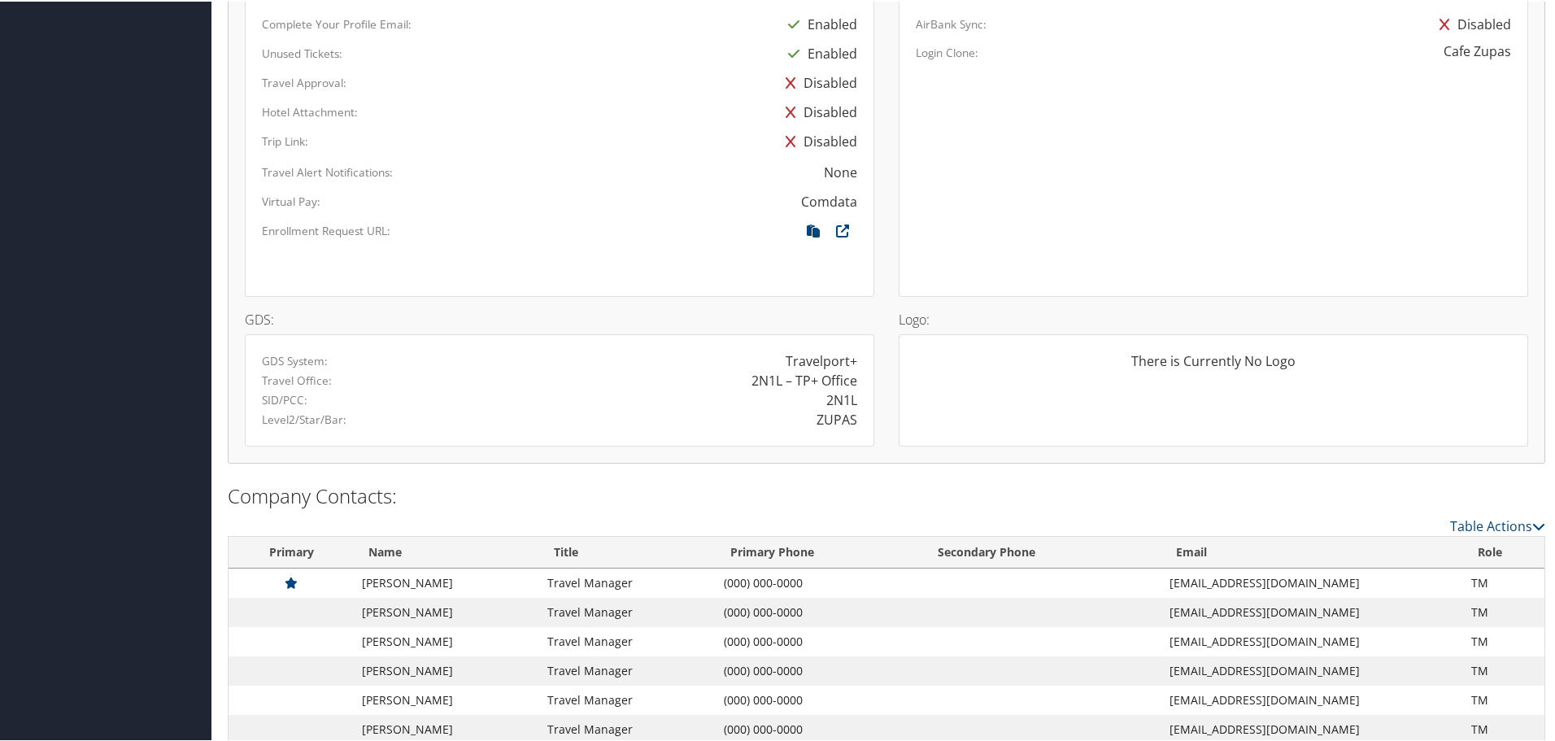
scroll to position [1011, 0]
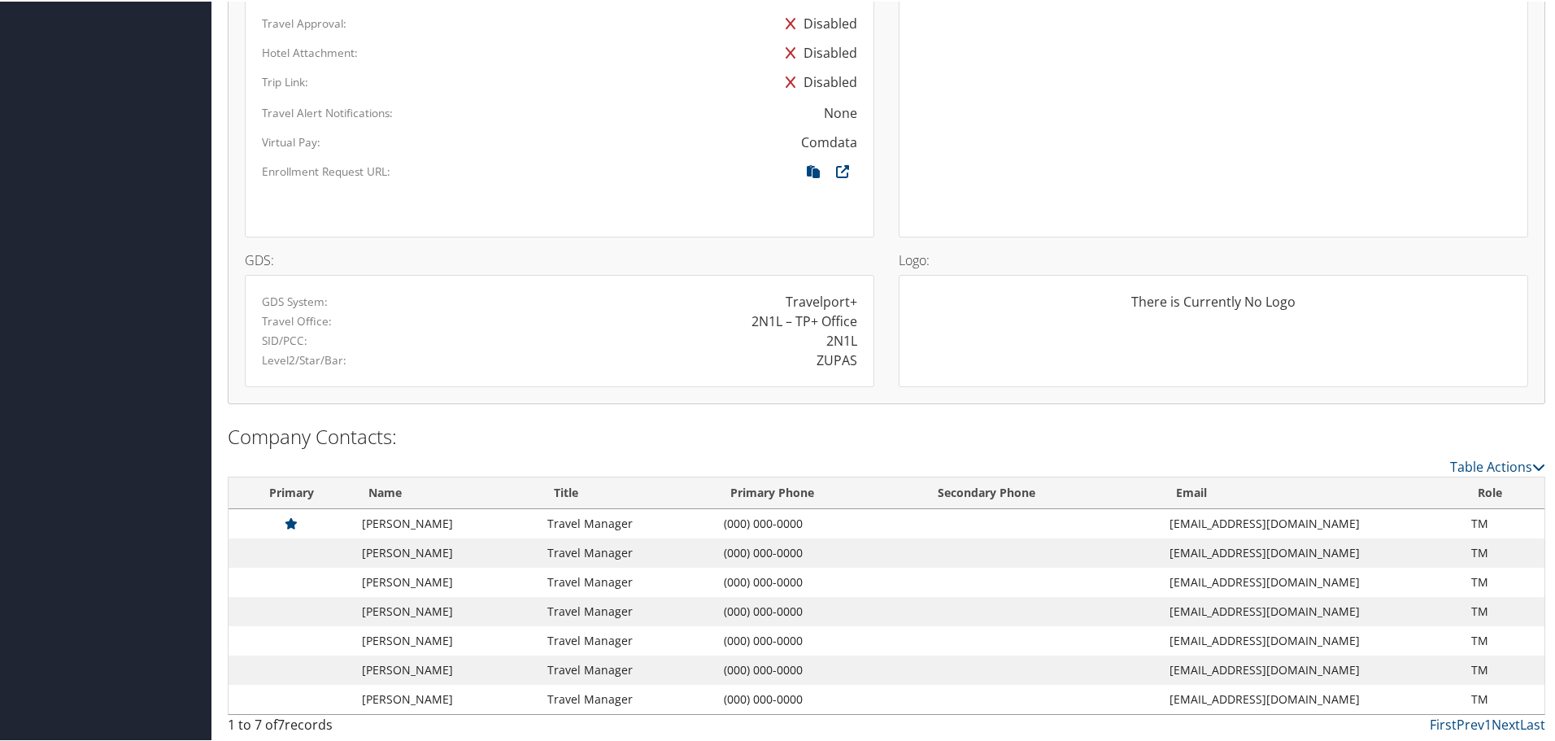
click at [582, 533] on td "Travel Manager" at bounding box center [627, 521] width 176 height 29
click at [567, 627] on td "Travel Manager" at bounding box center [627, 639] width 176 height 29
click at [569, 646] on td "Travel Manager" at bounding box center [627, 639] width 176 height 29
click at [1515, 474] on div "Table Actions Loading... Primary Name Title Primary Phone Secondary Phone Email…" at bounding box center [886, 597] width 1317 height 285
click at [1516, 466] on link "Table Actions" at bounding box center [1497, 465] width 95 height 18
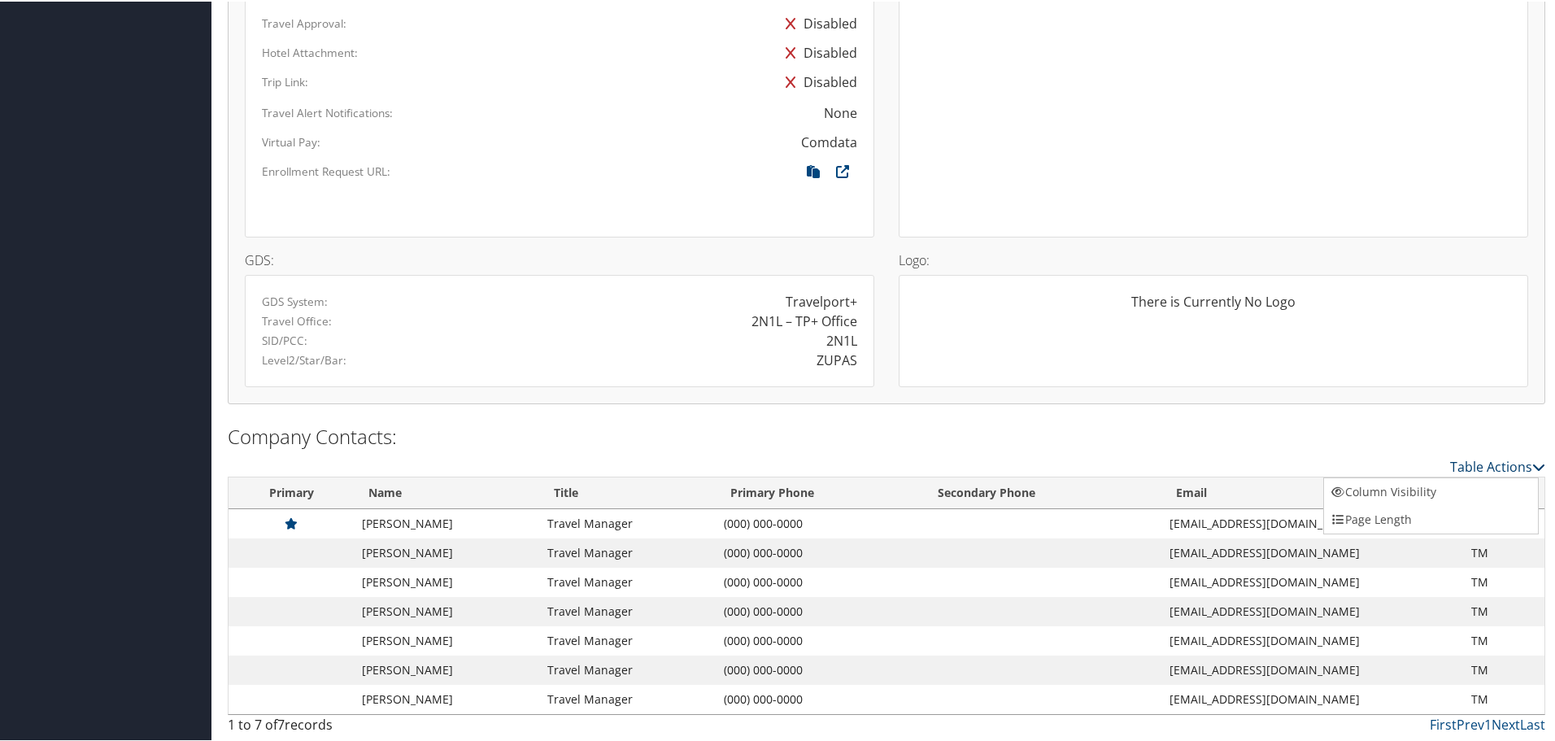
click at [1516, 466] on div at bounding box center [780, 370] width 1561 height 741
click at [977, 431] on h2 "Company Contacts:" at bounding box center [886, 435] width 1317 height 28
click at [444, 643] on td "Travis Larsen" at bounding box center [446, 639] width 185 height 29
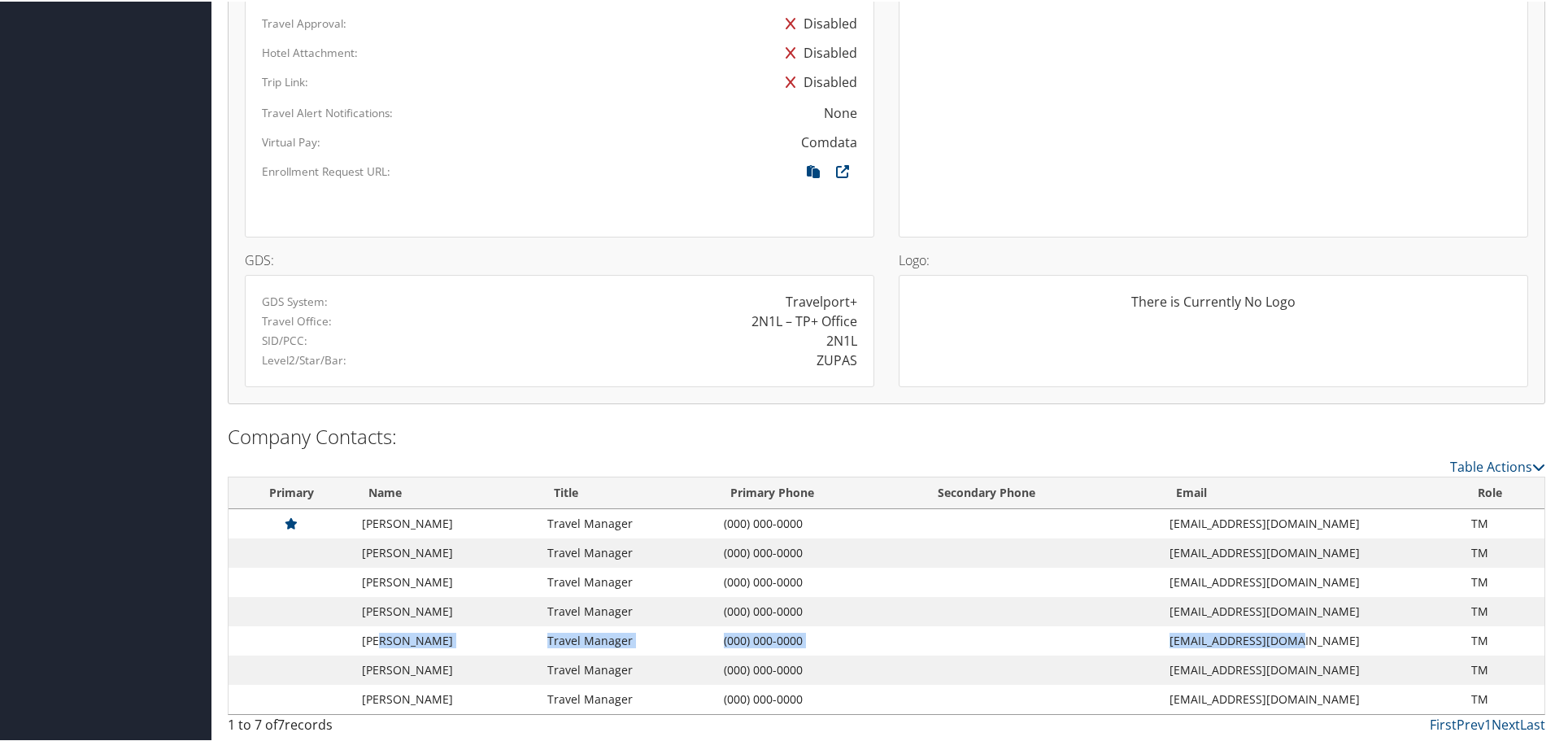
drag, startPoint x: 381, startPoint y: 634, endPoint x: 1282, endPoint y: 644, distance: 900.2
click at [1282, 644] on tr "Travis Larsen Travel Manager (000) 000-0000 tlarsen@cafezupas.com TM" at bounding box center [887, 639] width 1316 height 29
click at [1427, 645] on td "tlarsen@cafezupas.com" at bounding box center [1312, 639] width 302 height 29
drag, startPoint x: 1491, startPoint y: 633, endPoint x: 1443, endPoint y: 641, distance: 47.7
click at [1443, 641] on tr "Travis Larsen Travel Manager (000) 000-0000 tlarsen@cafezupas.com TM" at bounding box center [887, 639] width 1316 height 29
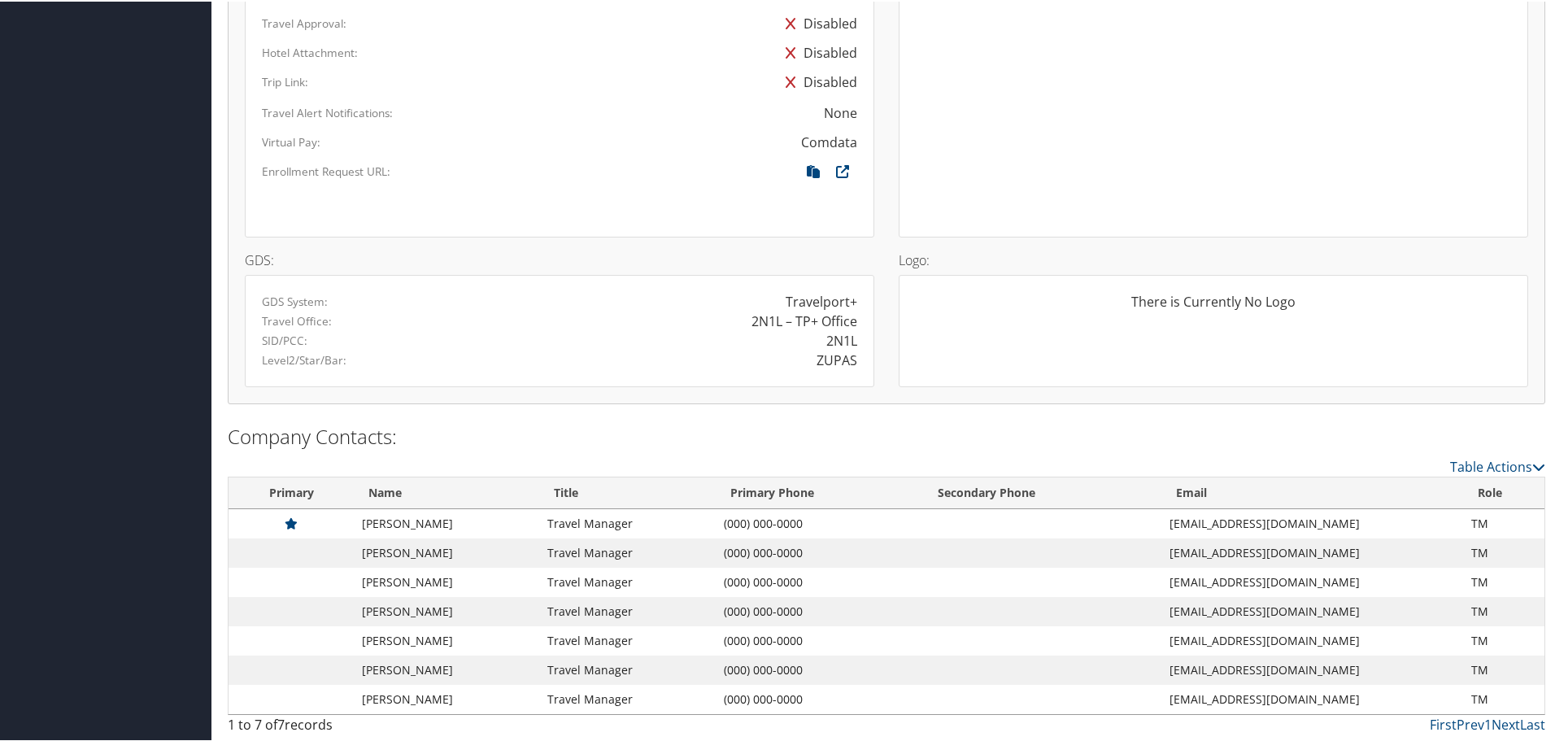
click at [992, 429] on h2 "Company Contacts:" at bounding box center [886, 435] width 1317 height 28
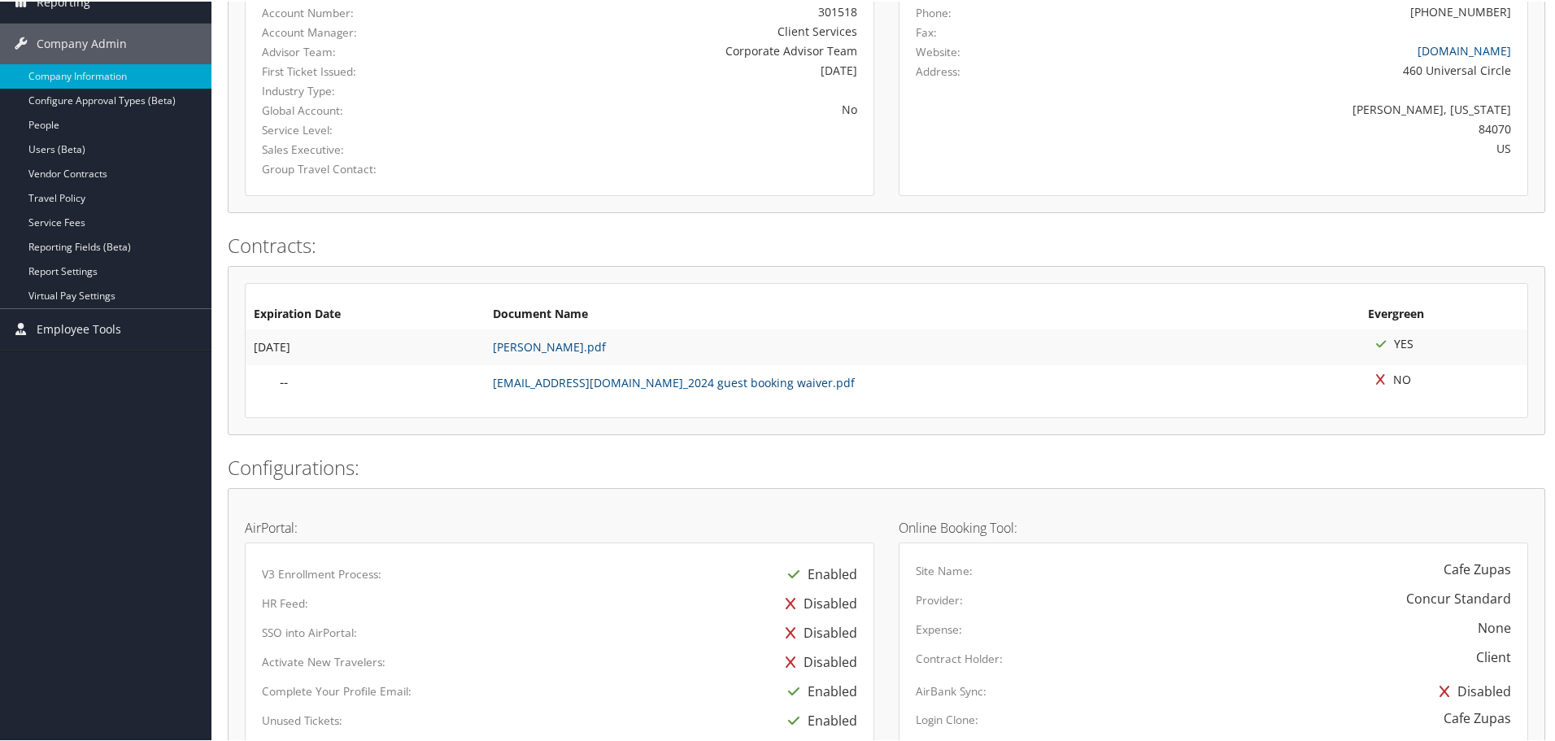
scroll to position [35, 0]
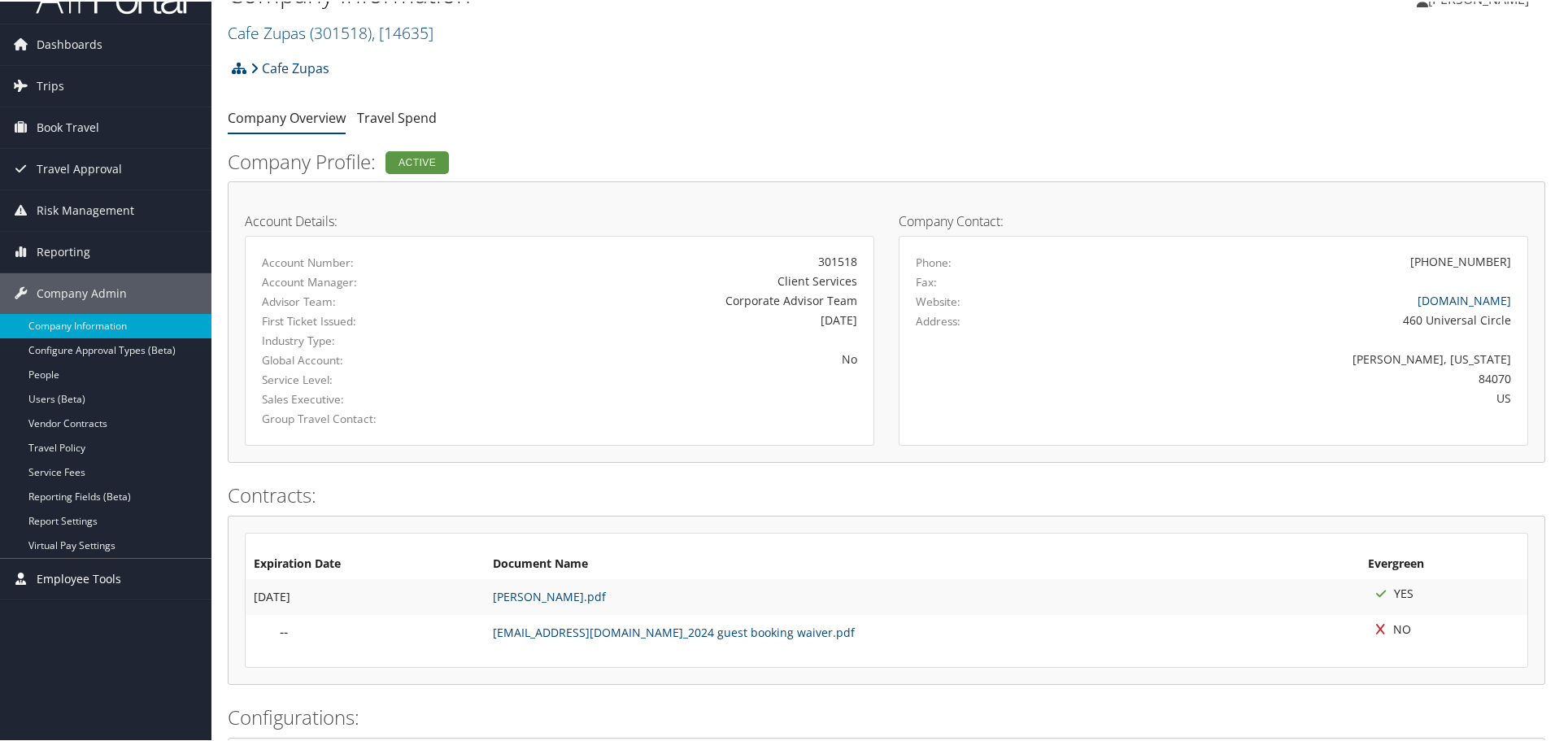
click at [85, 579] on span "Employee Tools" at bounding box center [79, 577] width 85 height 41
click at [39, 369] on link "People" at bounding box center [105, 373] width 211 height 24
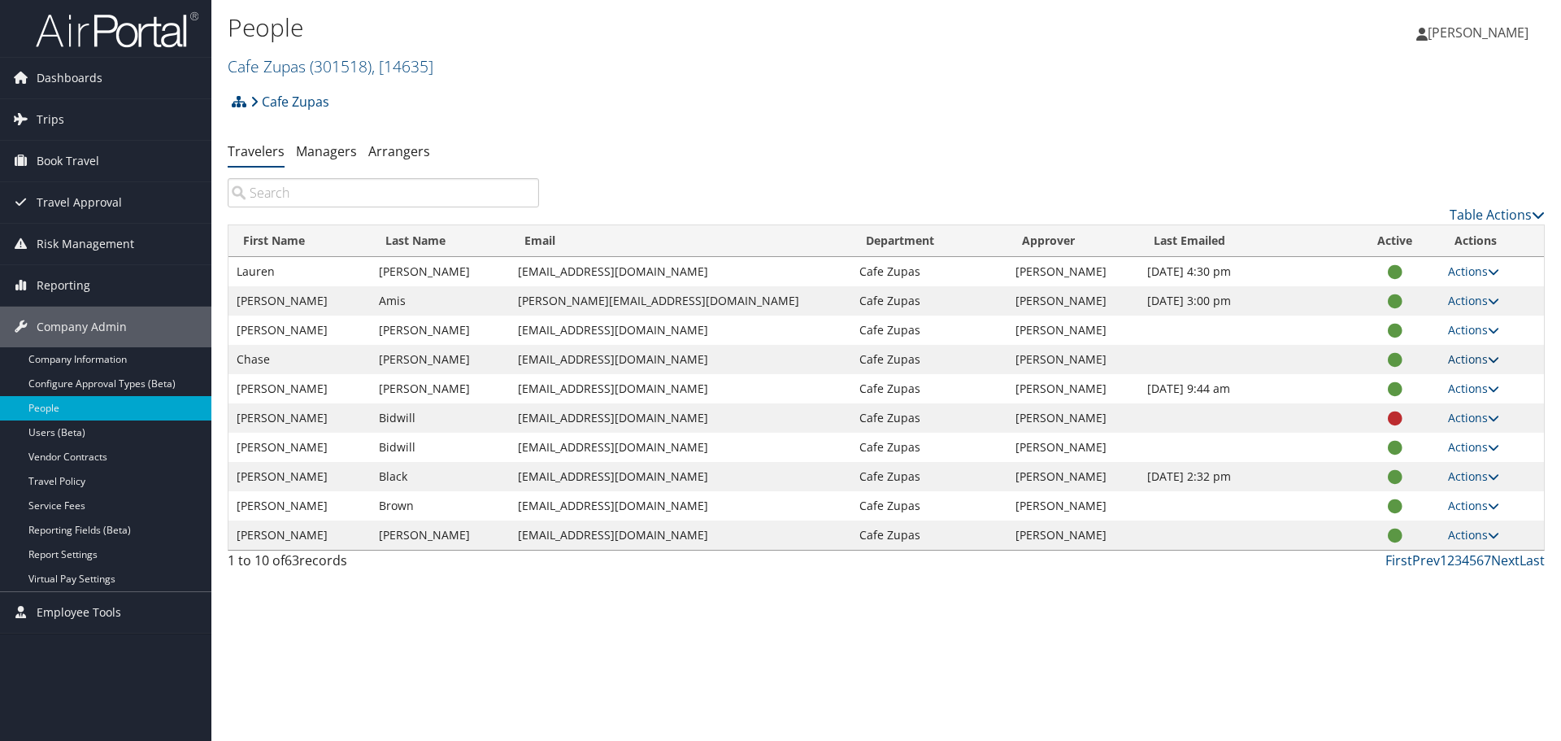
click at [1472, 360] on link "Actions" at bounding box center [1473, 358] width 51 height 15
click at [1471, 384] on link "User Settings" at bounding box center [1417, 383] width 150 height 28
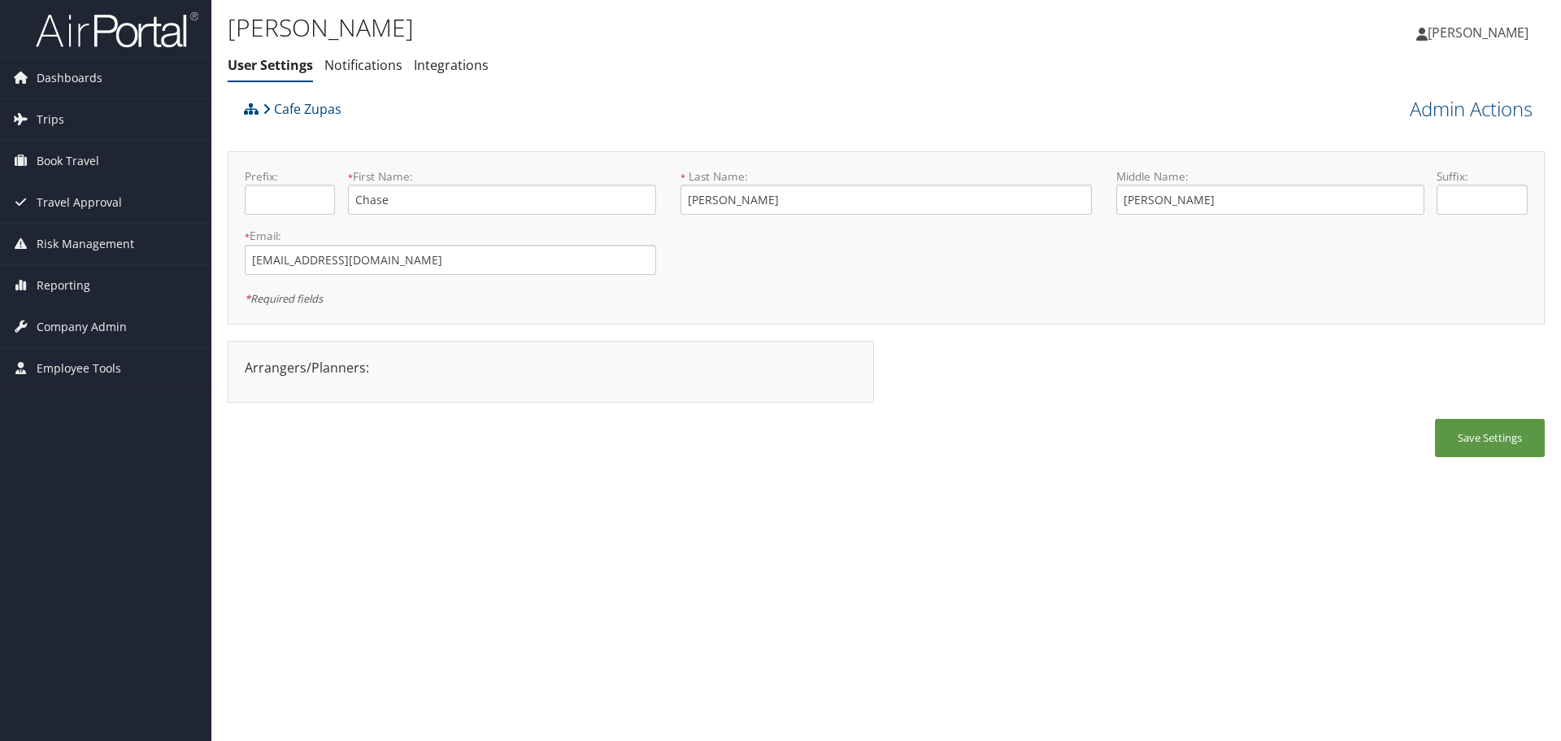
click at [403, 62] on ul "User Settings Notifications Integrations" at bounding box center [667, 65] width 878 height 29
click at [398, 63] on link "Notifications" at bounding box center [363, 65] width 78 height 18
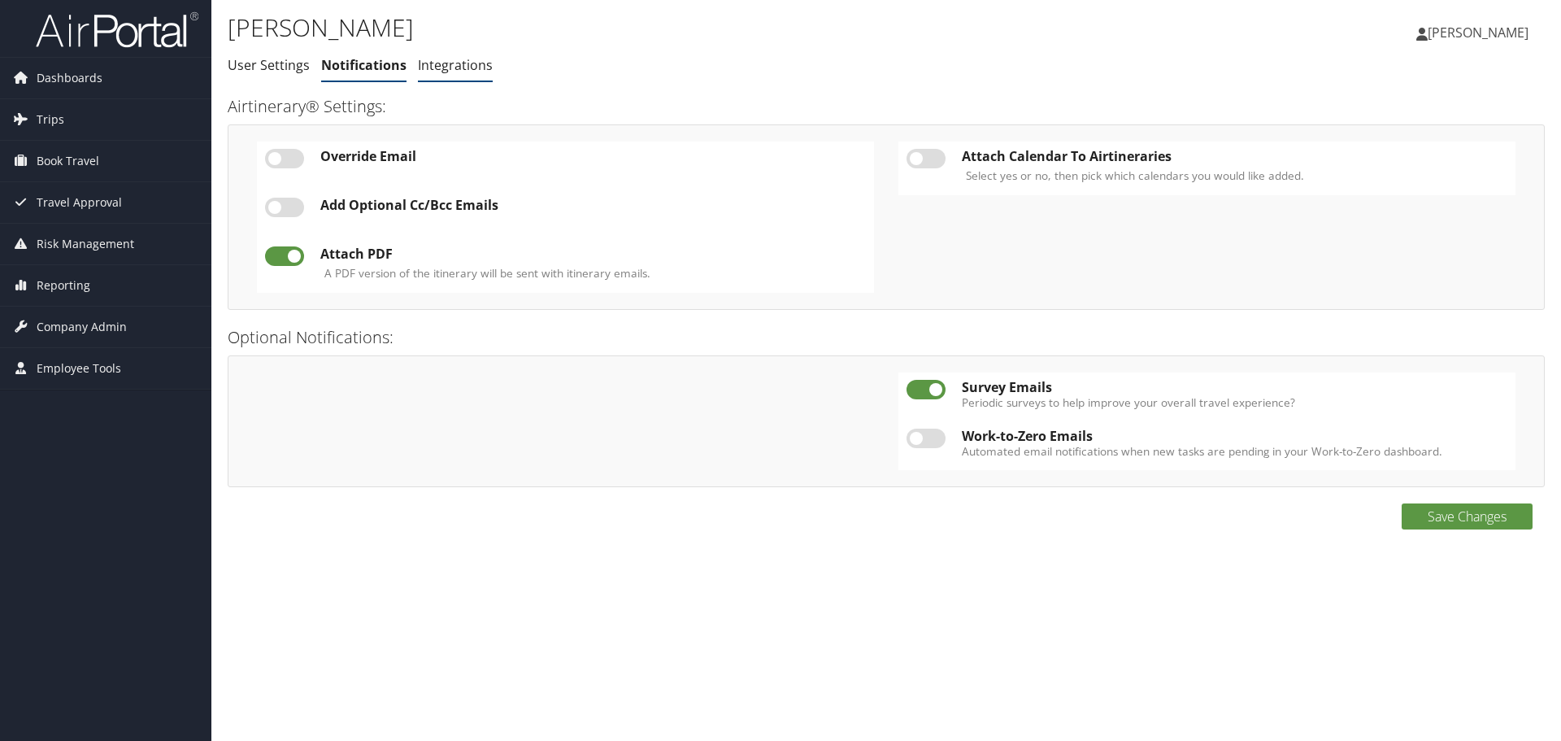
click at [458, 69] on link "Integrations" at bounding box center [455, 65] width 75 height 18
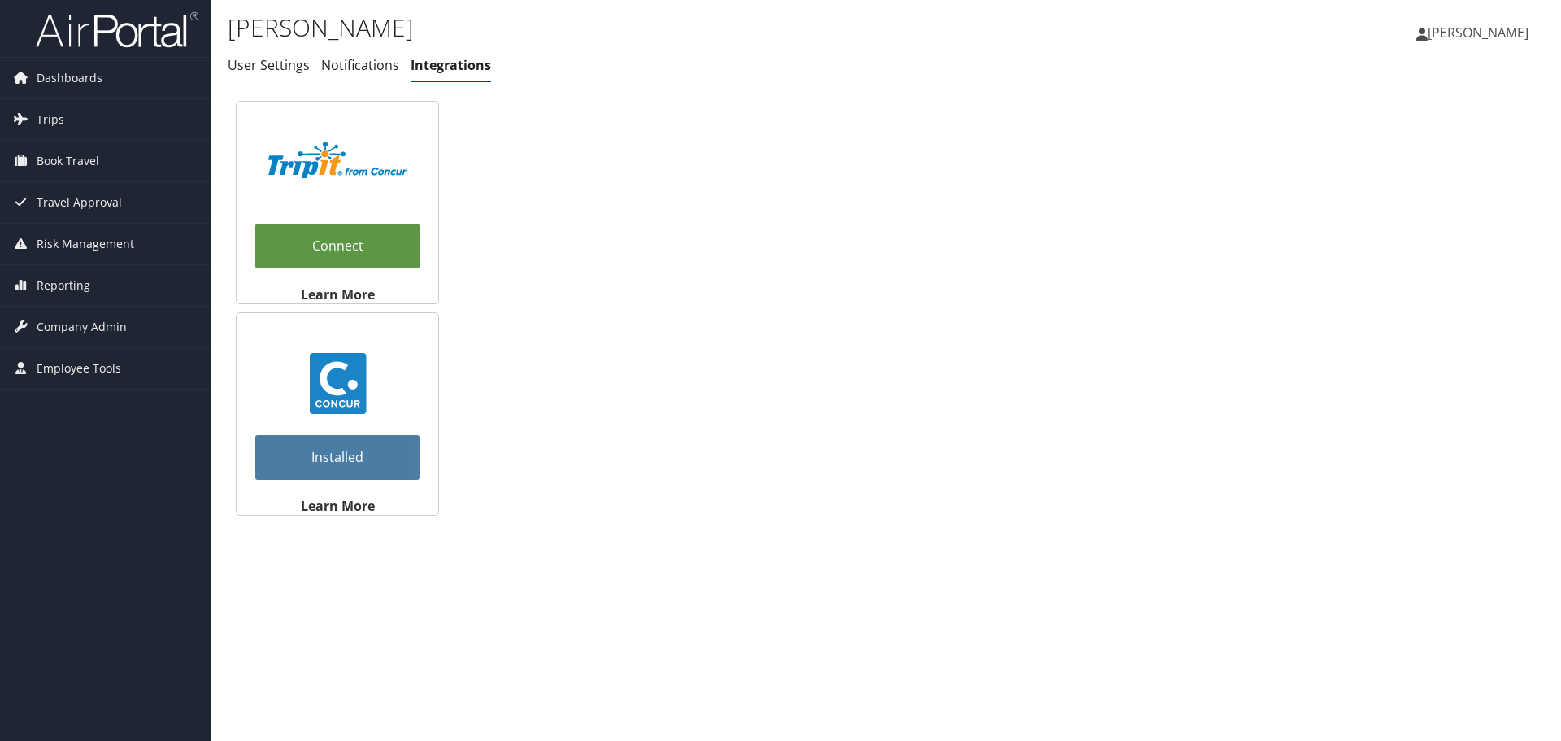
click at [77, 63] on span "Dashboards" at bounding box center [70, 78] width 66 height 41
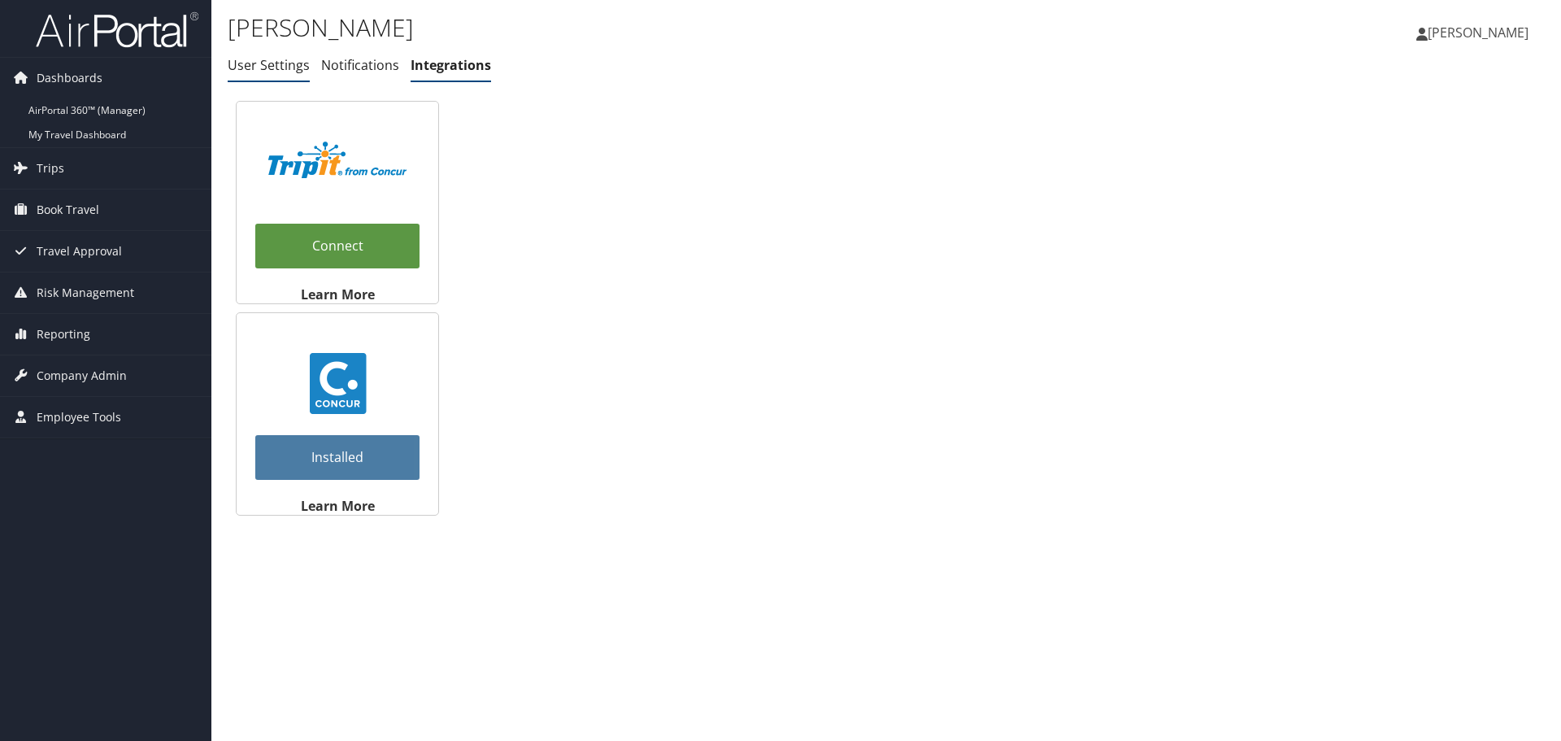
click at [245, 61] on link "User Settings" at bounding box center [269, 65] width 82 height 18
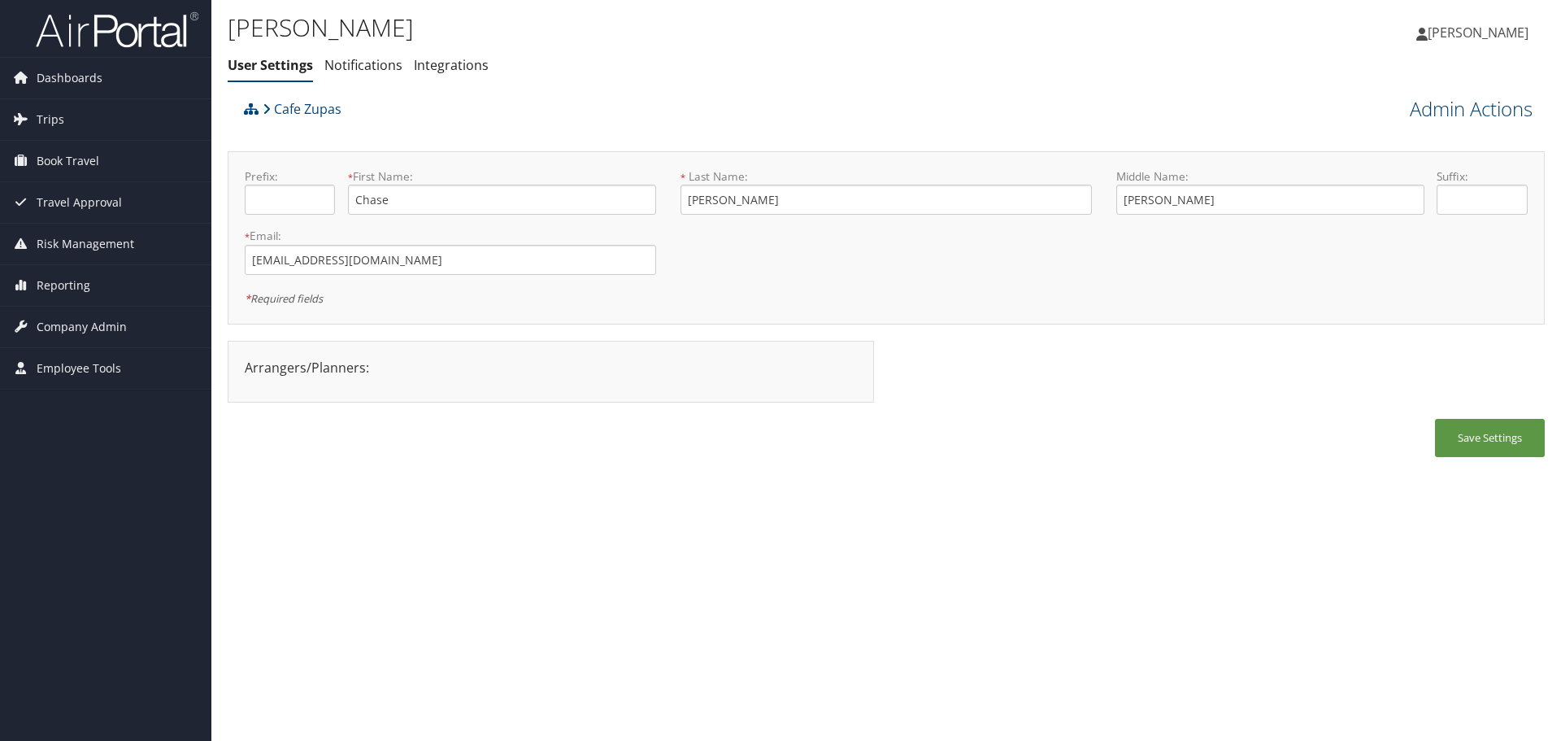
click at [1492, 102] on link "Admin Actions" at bounding box center [1471, 109] width 123 height 28
click at [1472, 200] on link "Change User's Account/Department" at bounding box center [1425, 202] width 214 height 42
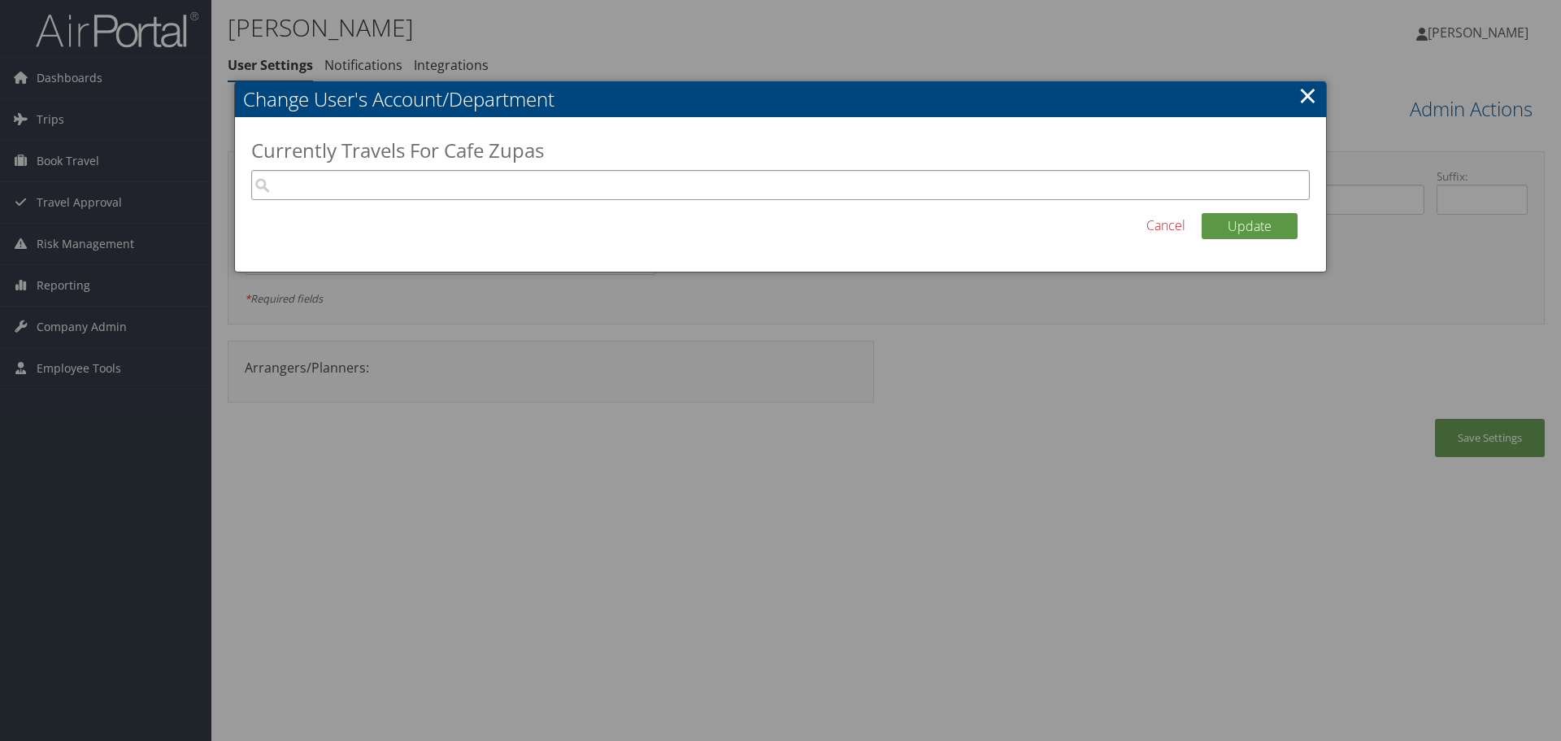
click at [1257, 180] on input "search" at bounding box center [780, 185] width 1059 height 30
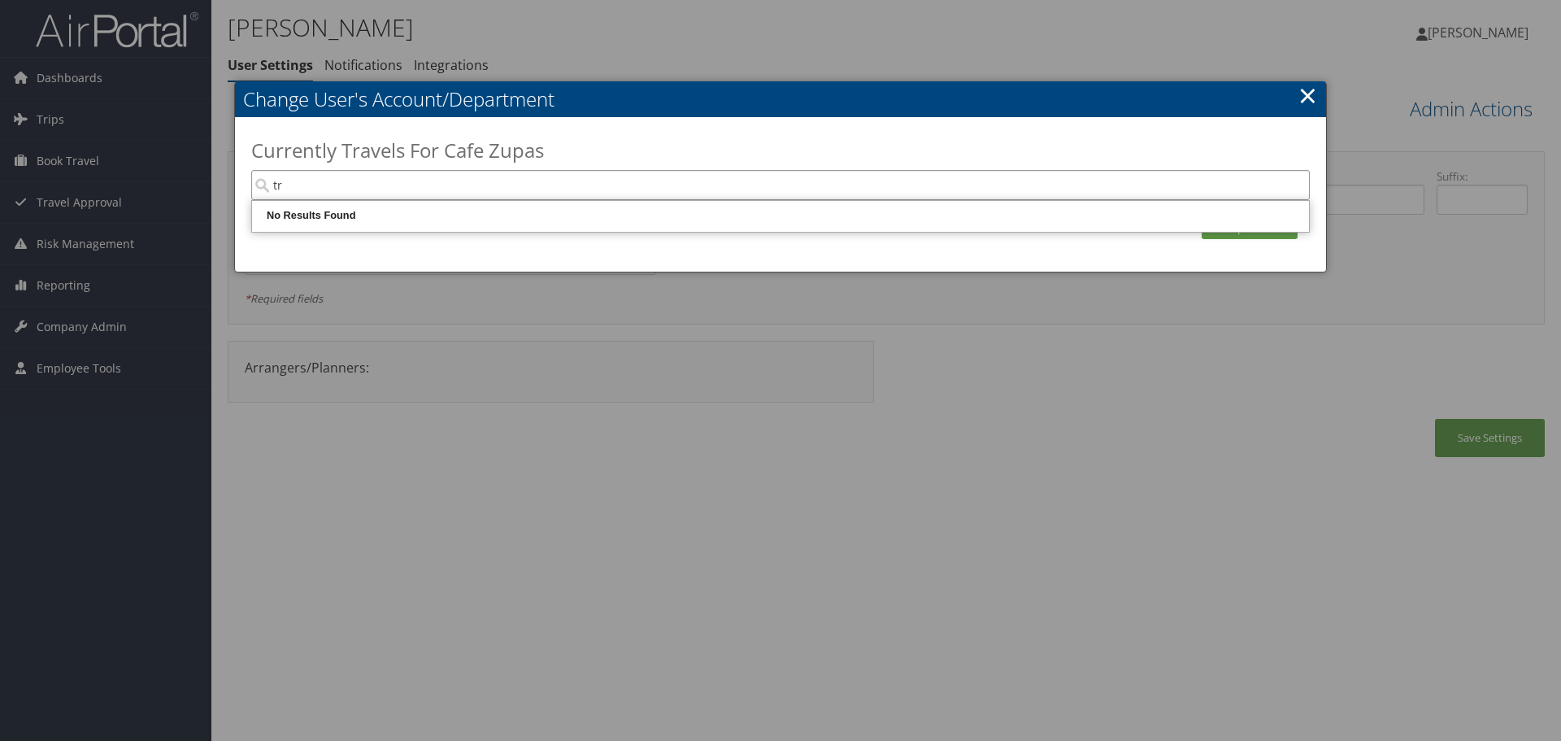
type input "t"
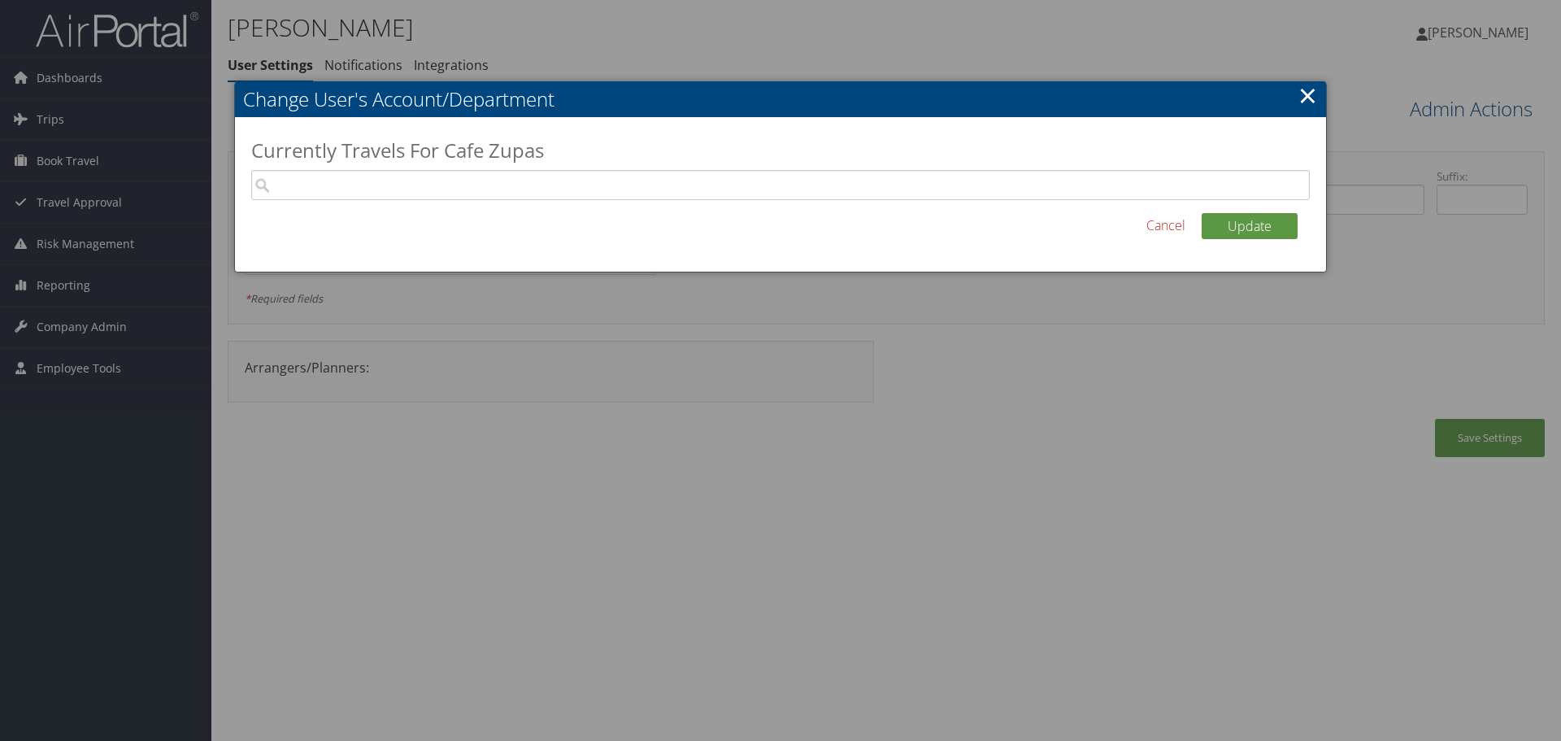
click at [1172, 229] on link "Cancel" at bounding box center [1166, 225] width 39 height 20
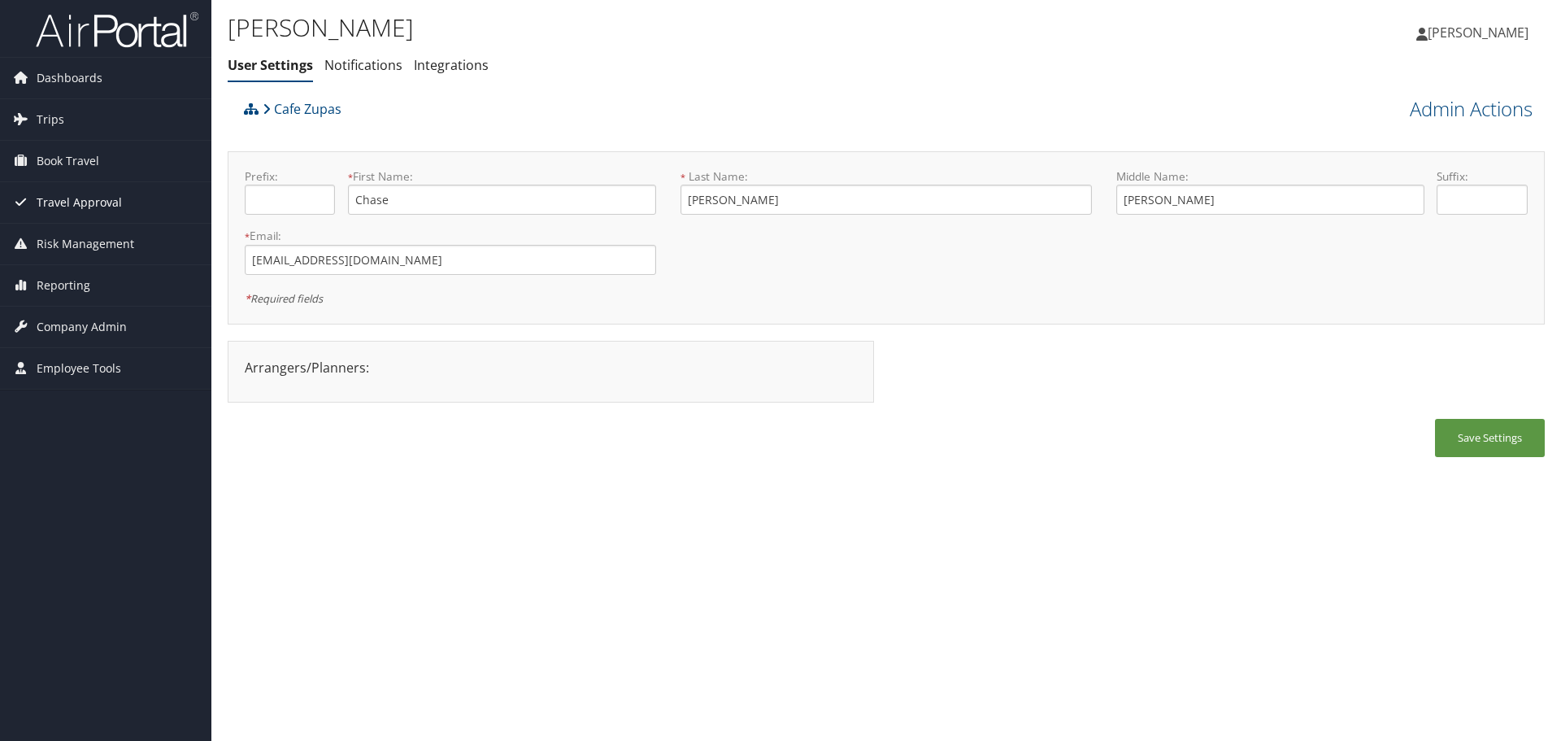
click at [141, 198] on link "Travel Approval" at bounding box center [105, 202] width 211 height 41
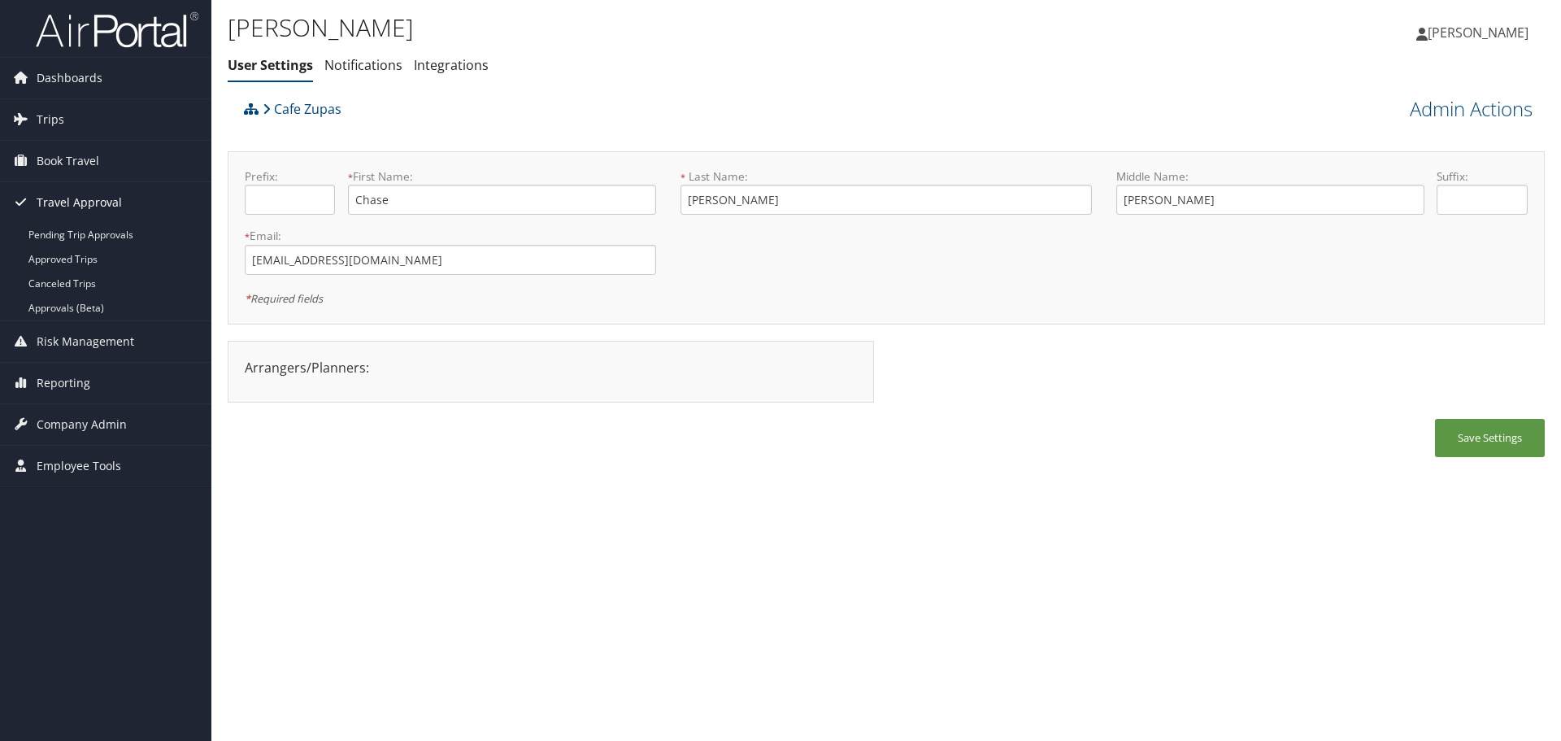
click at [141, 198] on link "Travel Approval" at bounding box center [105, 202] width 211 height 41
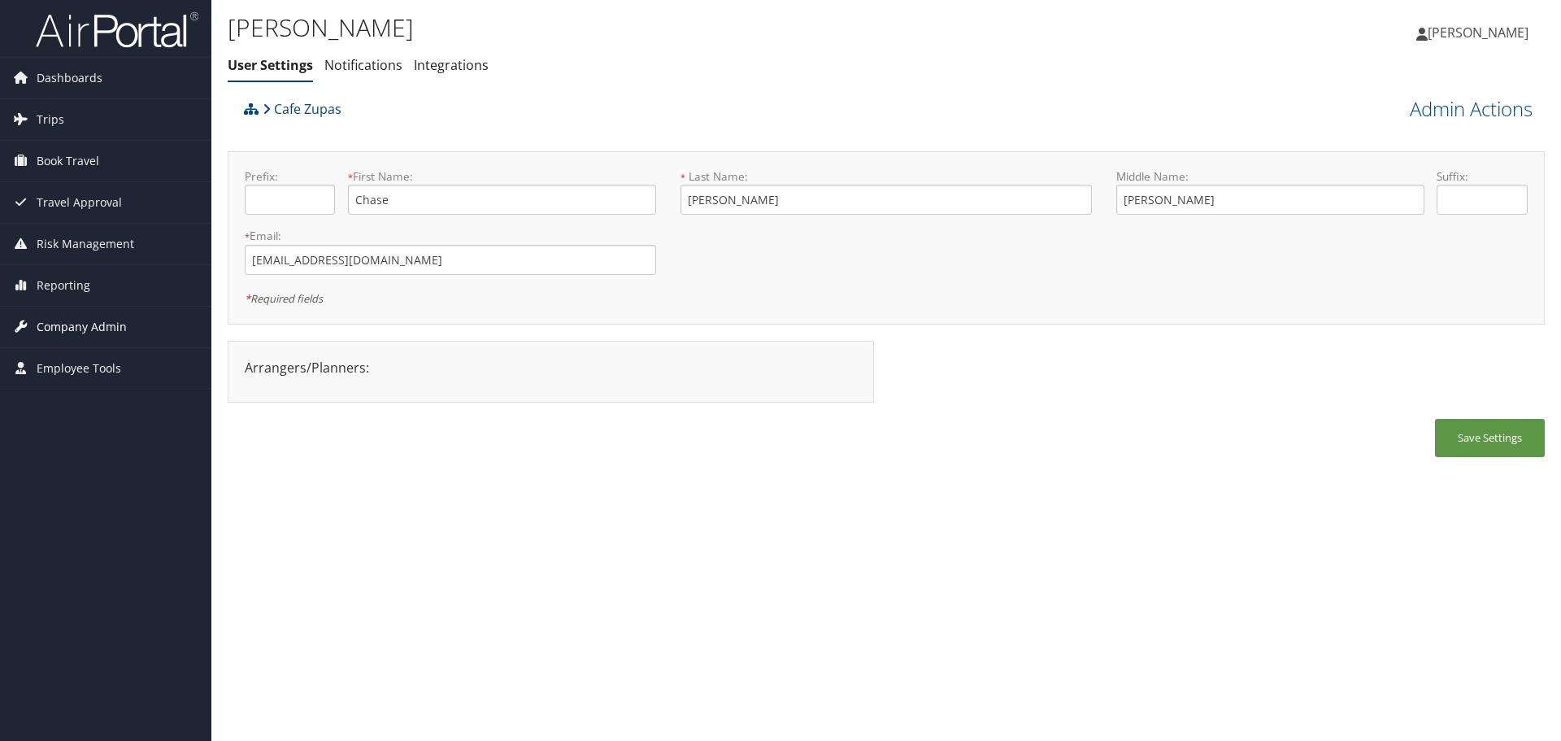
click at [103, 329] on span "Company Admin" at bounding box center [82, 327] width 90 height 41
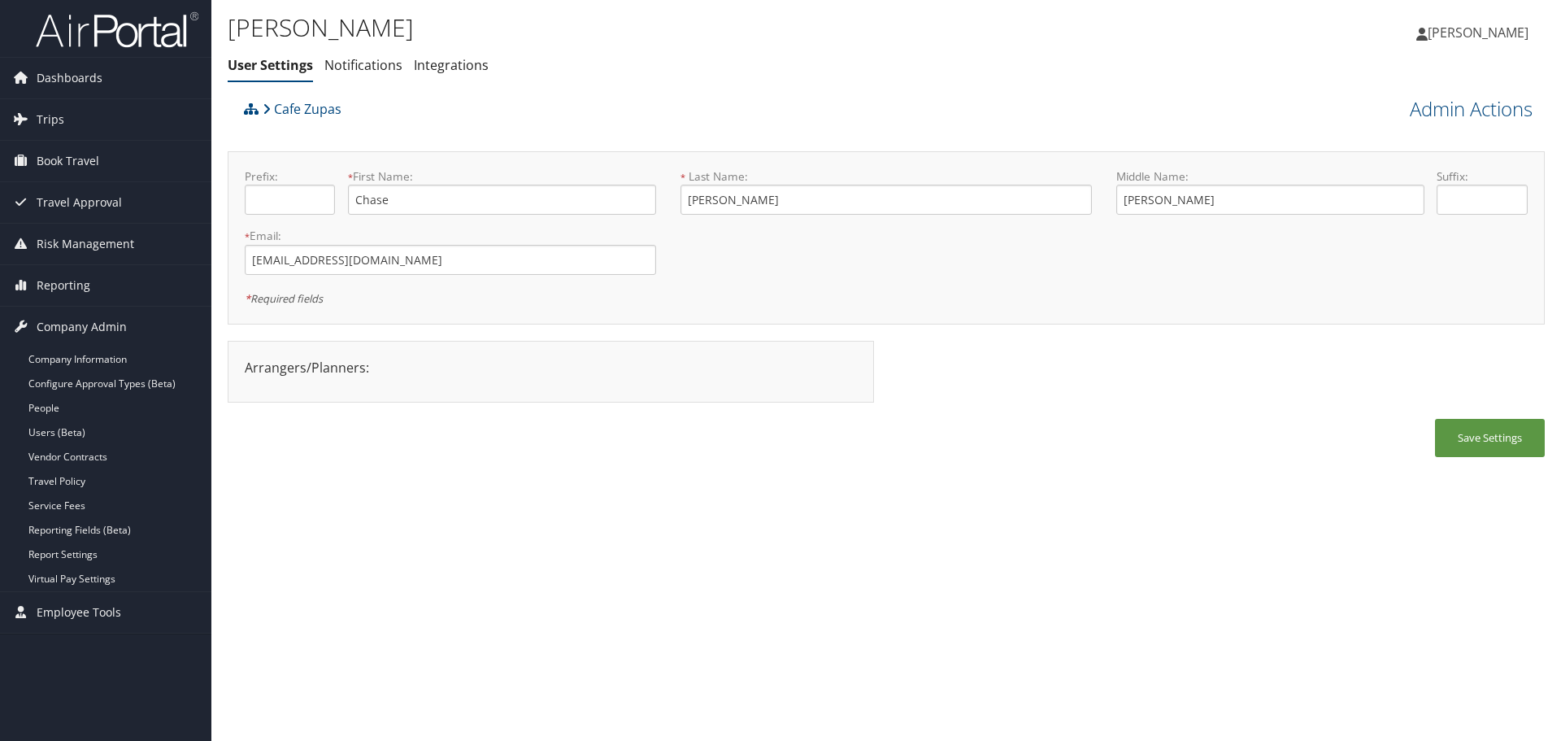
drag, startPoint x: 1204, startPoint y: 656, endPoint x: 1234, endPoint y: 650, distance: 30.0
click at [1206, 656] on div "Chase Bawden User Settings Notifications Integrations User Settings Notificatio…" at bounding box center [886, 370] width 1350 height 741
click at [61, 611] on span "Employee Tools" at bounding box center [79, 612] width 85 height 41
click at [77, 647] on link "Help Desk" at bounding box center [105, 645] width 211 height 24
click at [1487, 44] on link "[PERSON_NAME]" at bounding box center [1481, 32] width 128 height 49
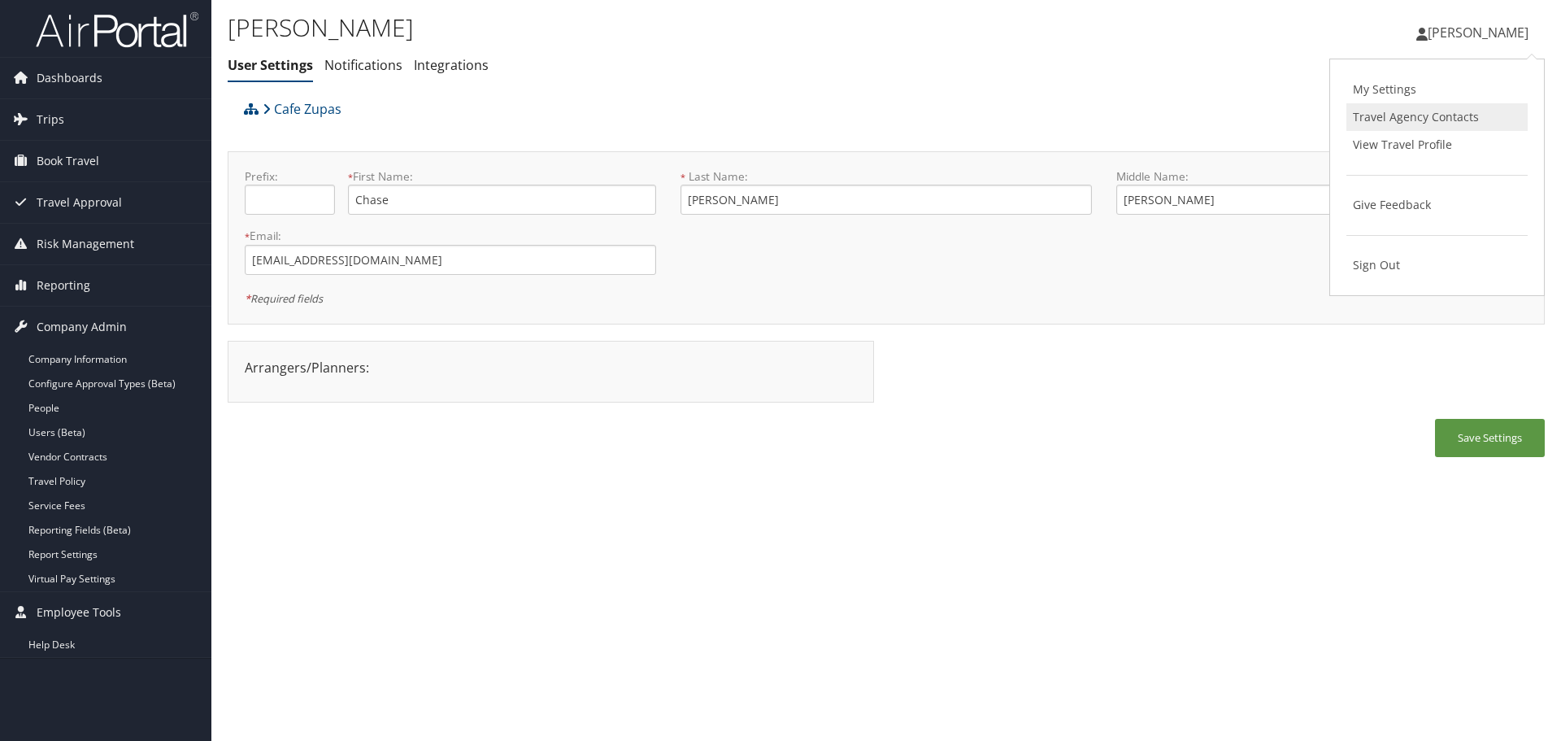
click at [1493, 120] on link "Travel Agency Contacts" at bounding box center [1437, 117] width 181 height 28
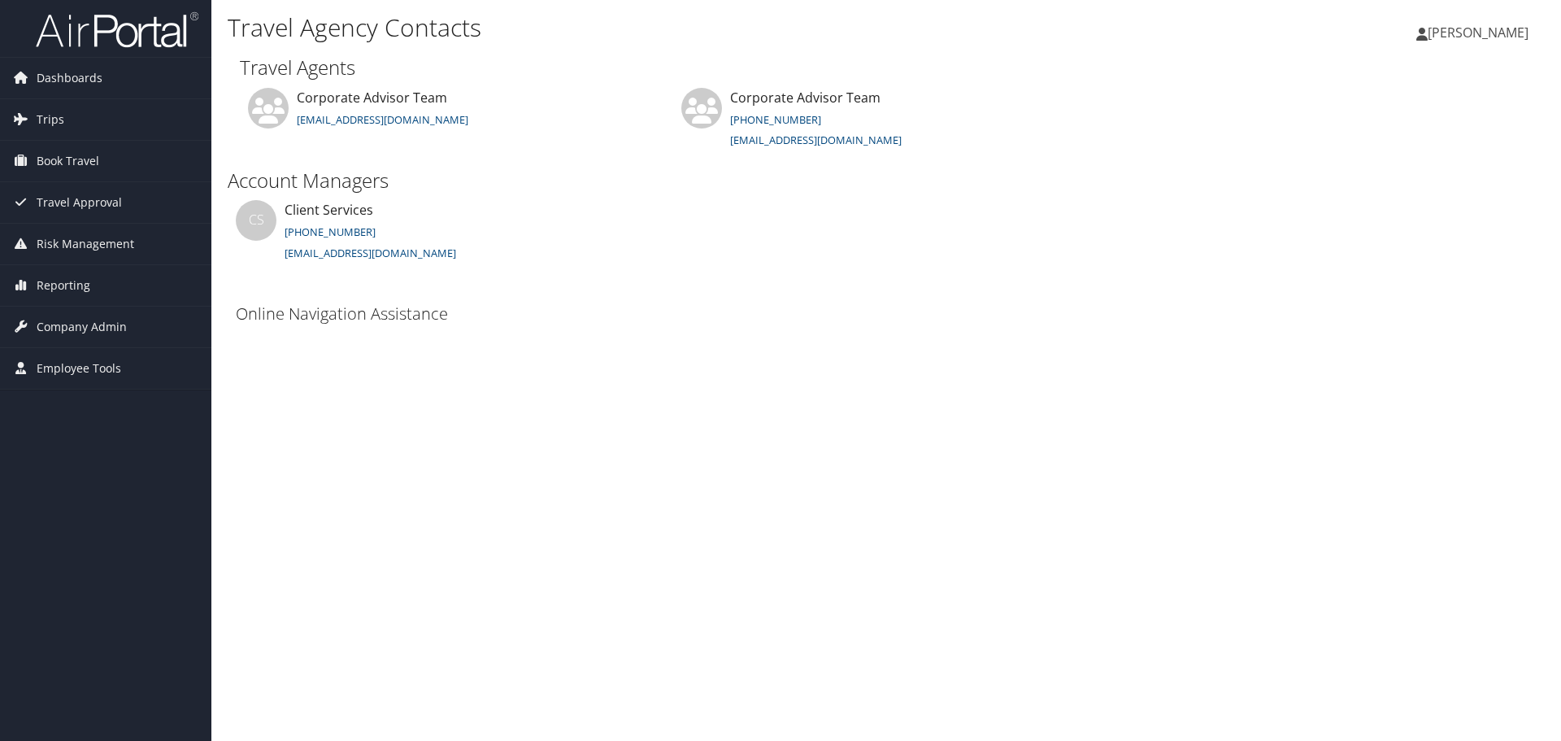
drag, startPoint x: 448, startPoint y: 254, endPoint x: 439, endPoint y: 255, distance: 9.0
click at [439, 255] on li "CS Client Services [PHONE_NUMBER] [EMAIL_ADDRESS][DOMAIN_NAME]" at bounding box center [449, 249] width 442 height 99
click at [96, 333] on span "Company Admin" at bounding box center [82, 327] width 90 height 41
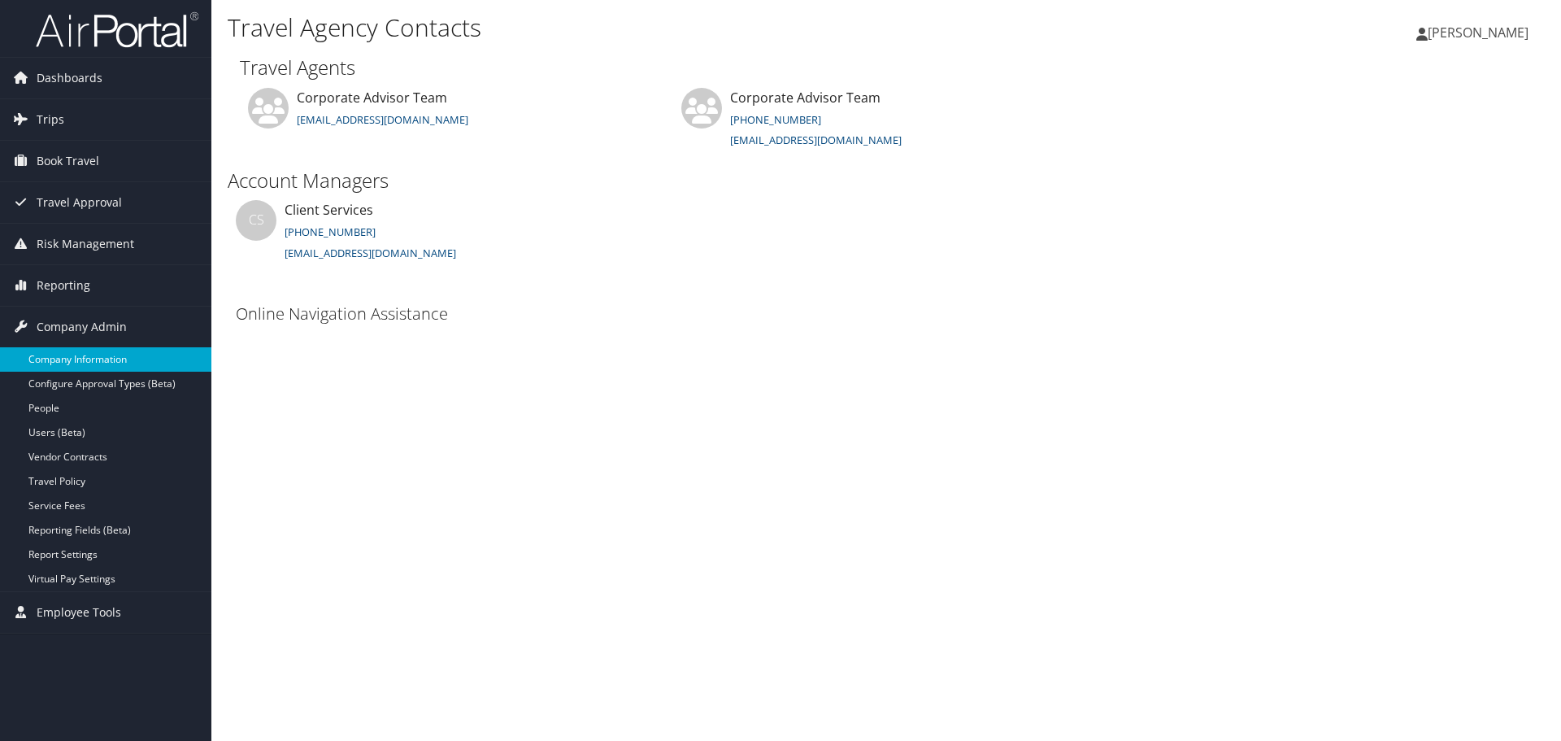
click at [118, 364] on link "Company Information" at bounding box center [105, 359] width 211 height 24
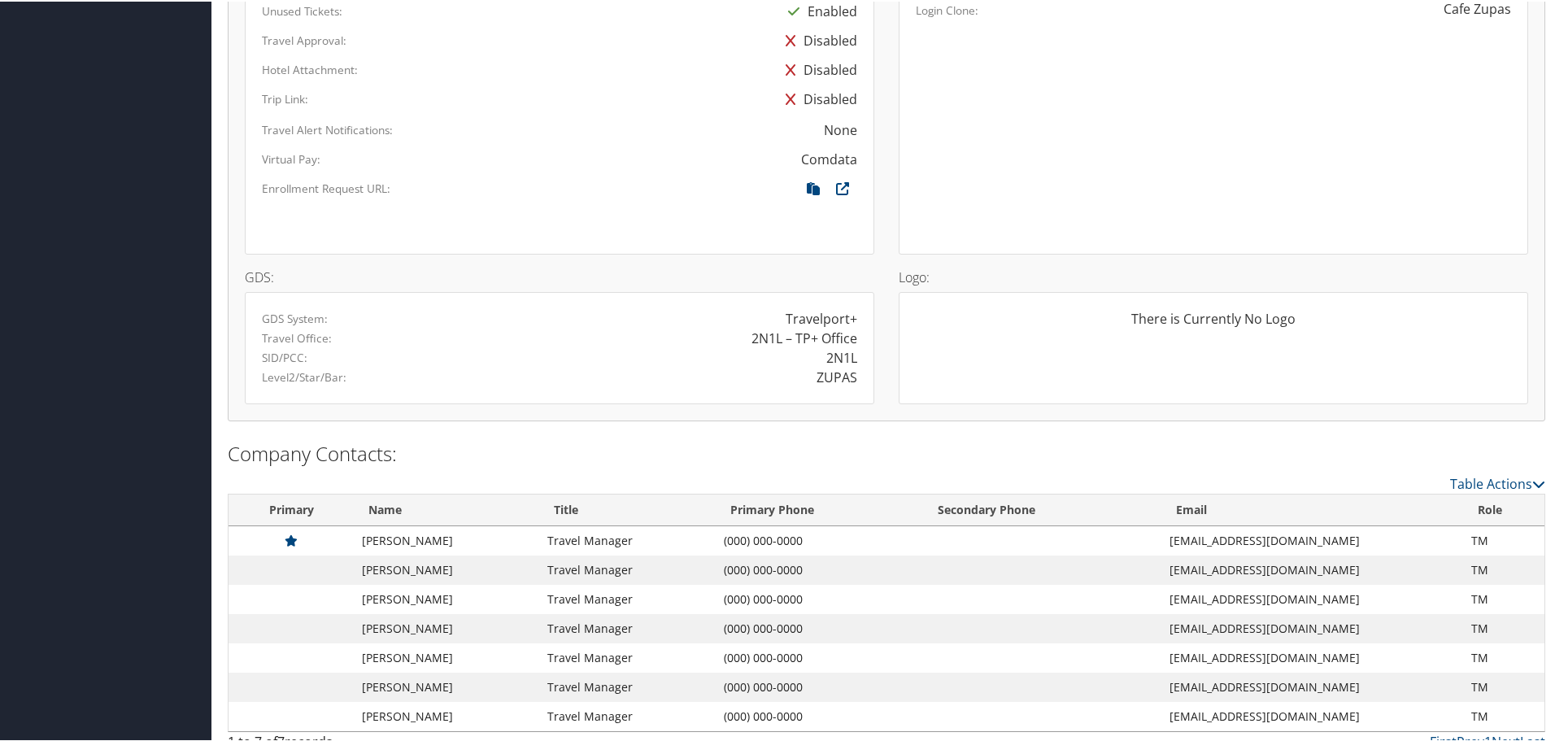
scroll to position [1011, 0]
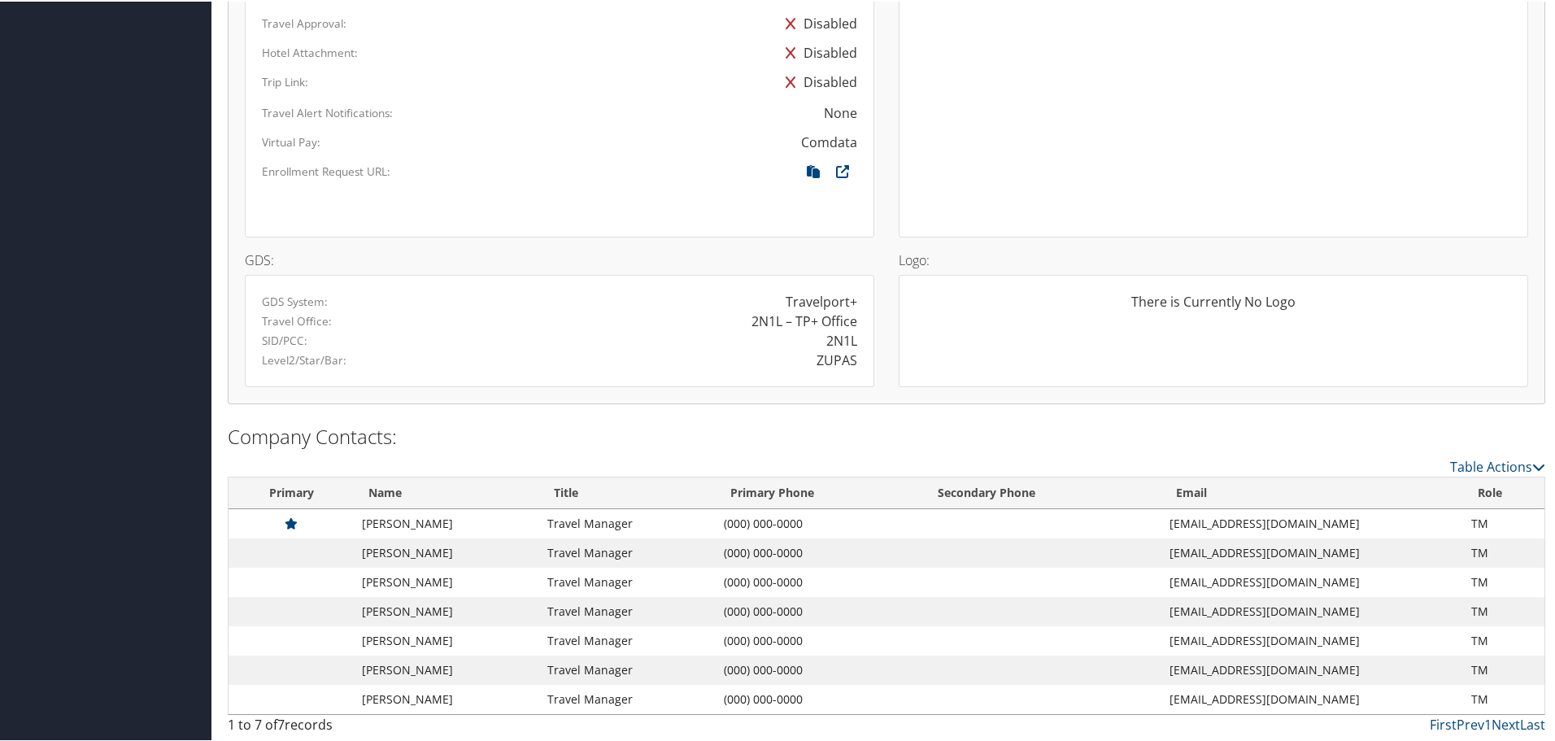
click at [911, 411] on div "Configurations: AirPortal: V3 Enrollment Process: Enabled HR Feed: Disabled SSO…" at bounding box center [886, 71] width 1317 height 695
click at [751, 538] on td "(000) 000-0000" at bounding box center [820, 551] width 208 height 29
click at [285, 572] on td at bounding box center [291, 580] width 125 height 29
click at [292, 525] on icon at bounding box center [291, 521] width 13 height 11
click at [1466, 447] on h2 "Company Contacts:" at bounding box center [886, 435] width 1317 height 28
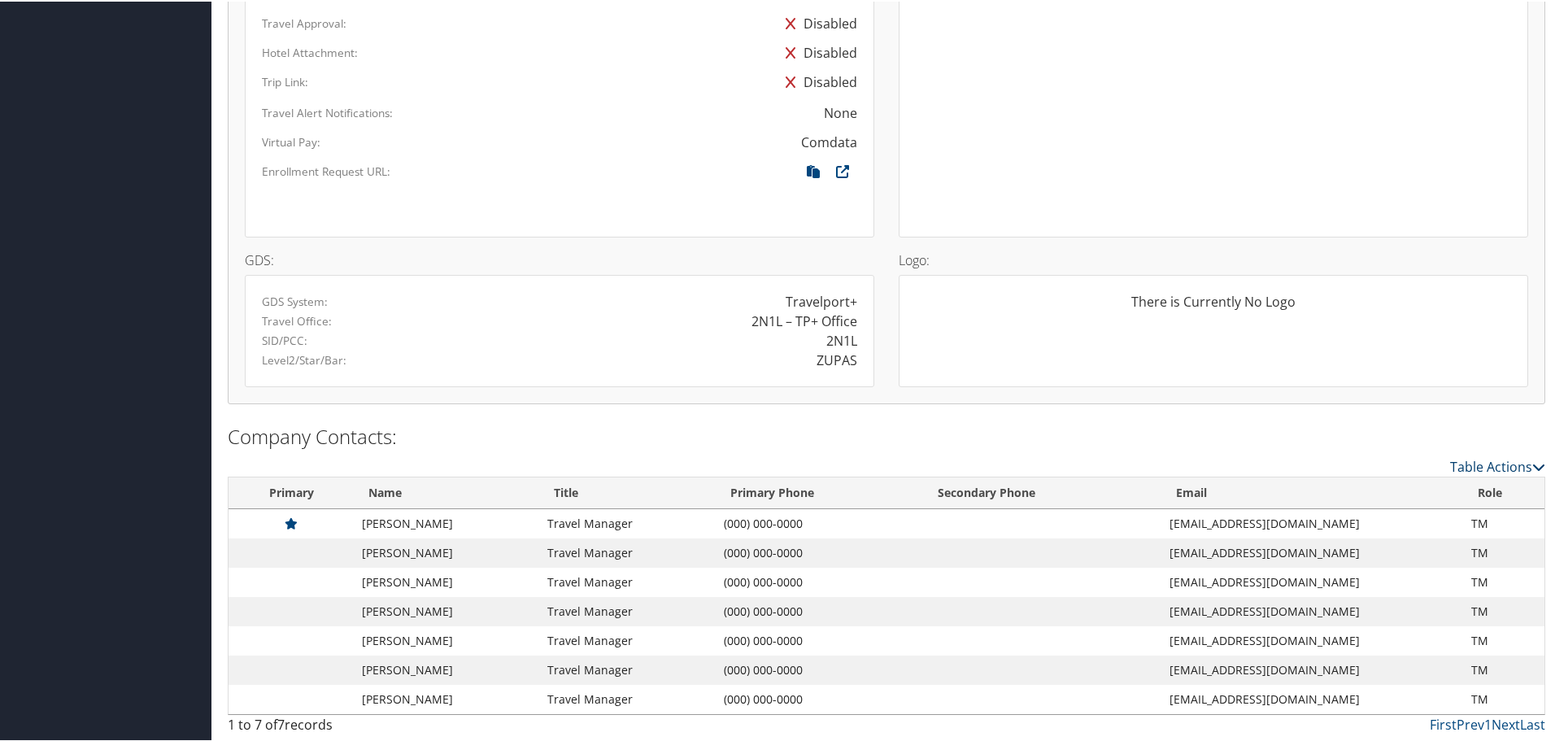
click at [1460, 460] on link "Table Actions" at bounding box center [1497, 465] width 95 height 18
click at [1460, 460] on div at bounding box center [780, 370] width 1561 height 741
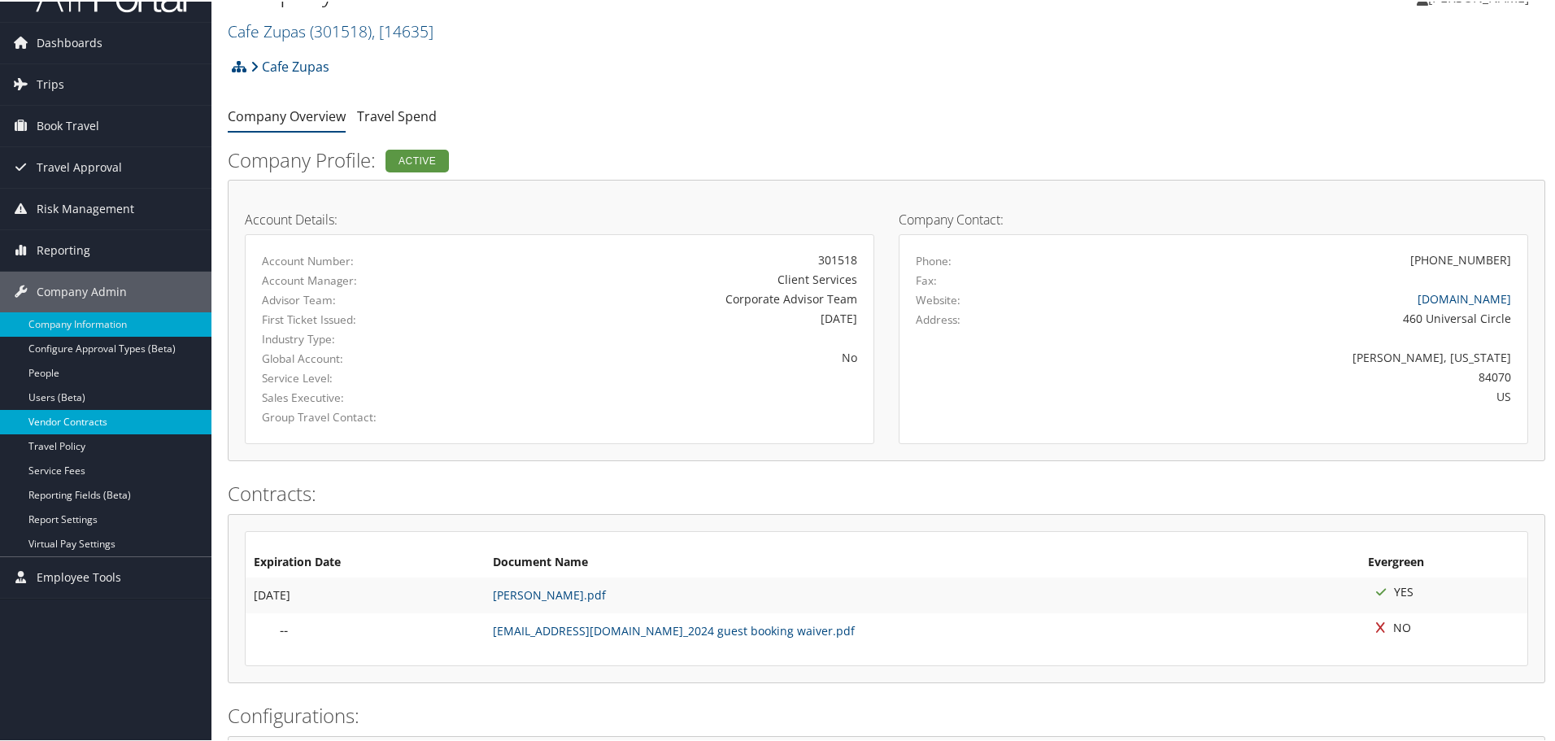
scroll to position [35, 0]
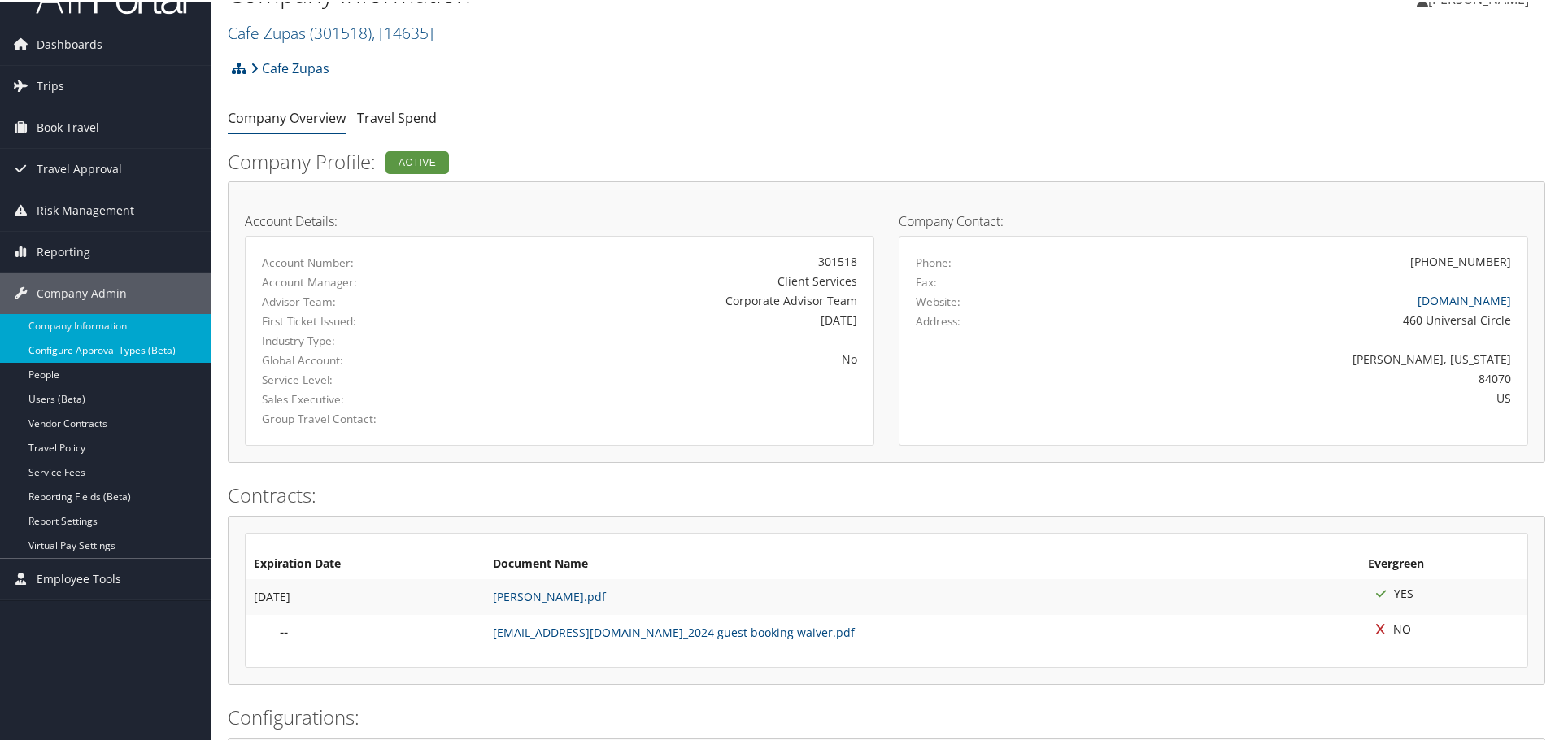
click at [163, 355] on link "Configure Approval Types (Beta)" at bounding box center [105, 349] width 211 height 24
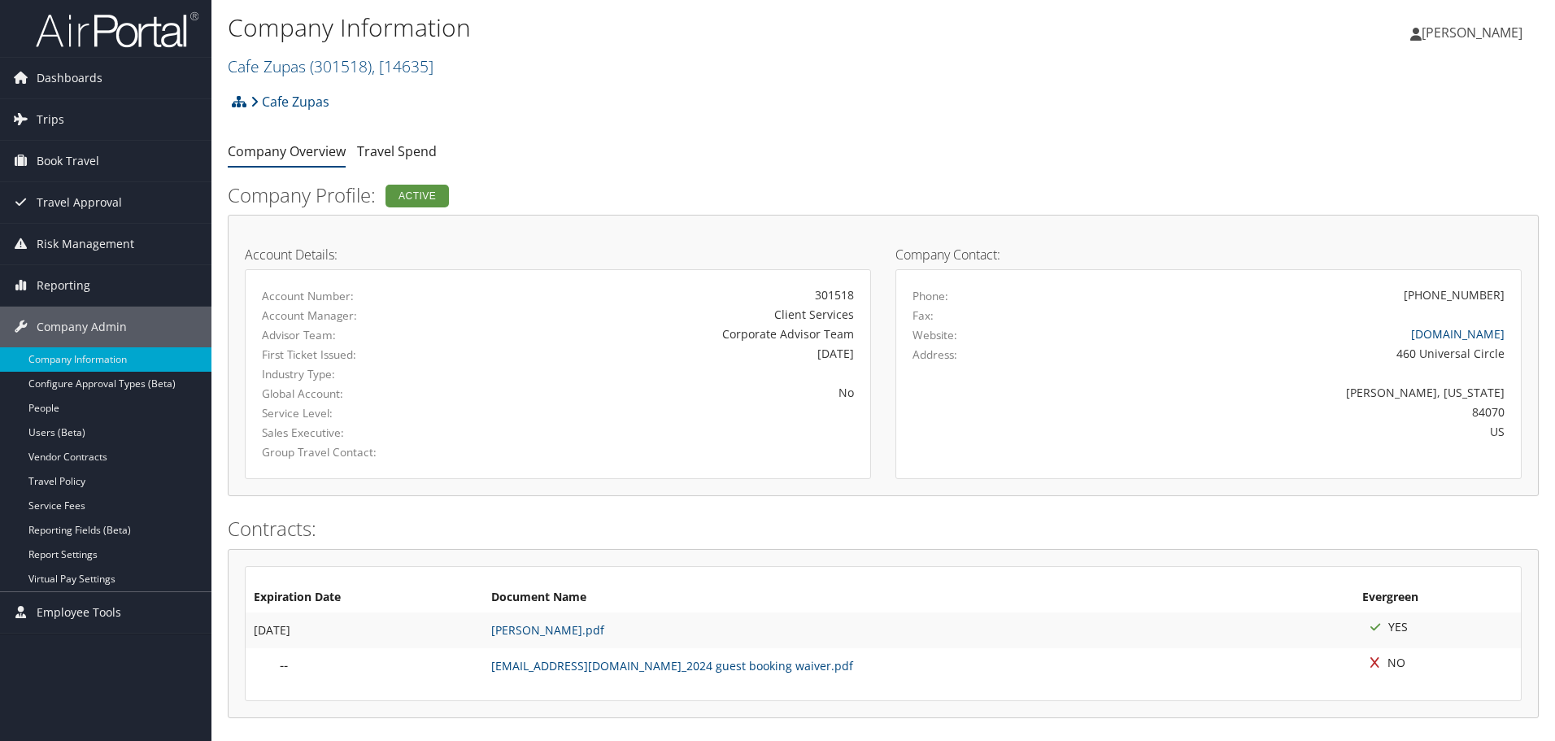
scroll to position [35, 0]
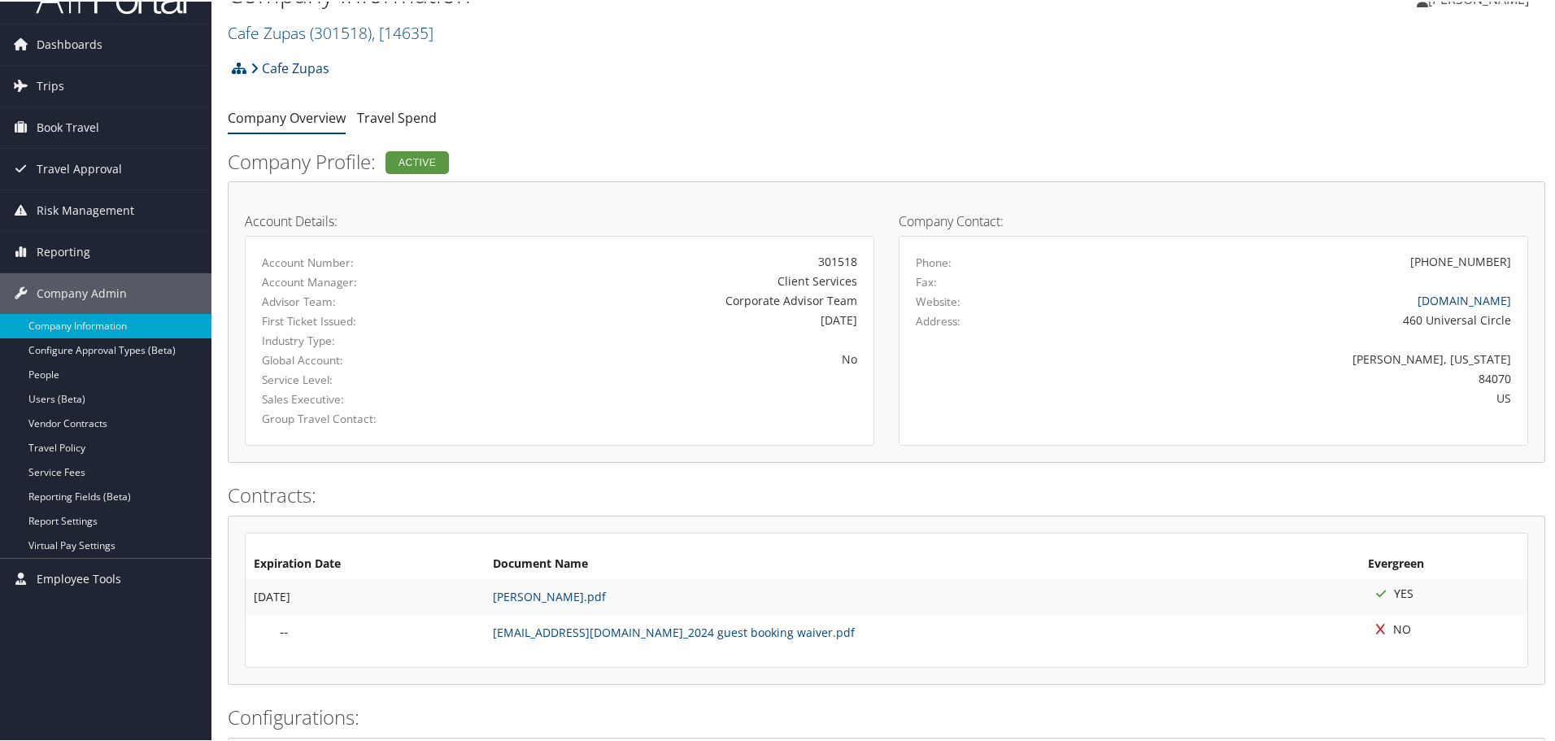
click at [876, 433] on div "Account Details: Account Number: 301518 Account Manager: Client Services Adviso…" at bounding box center [560, 320] width 654 height 247
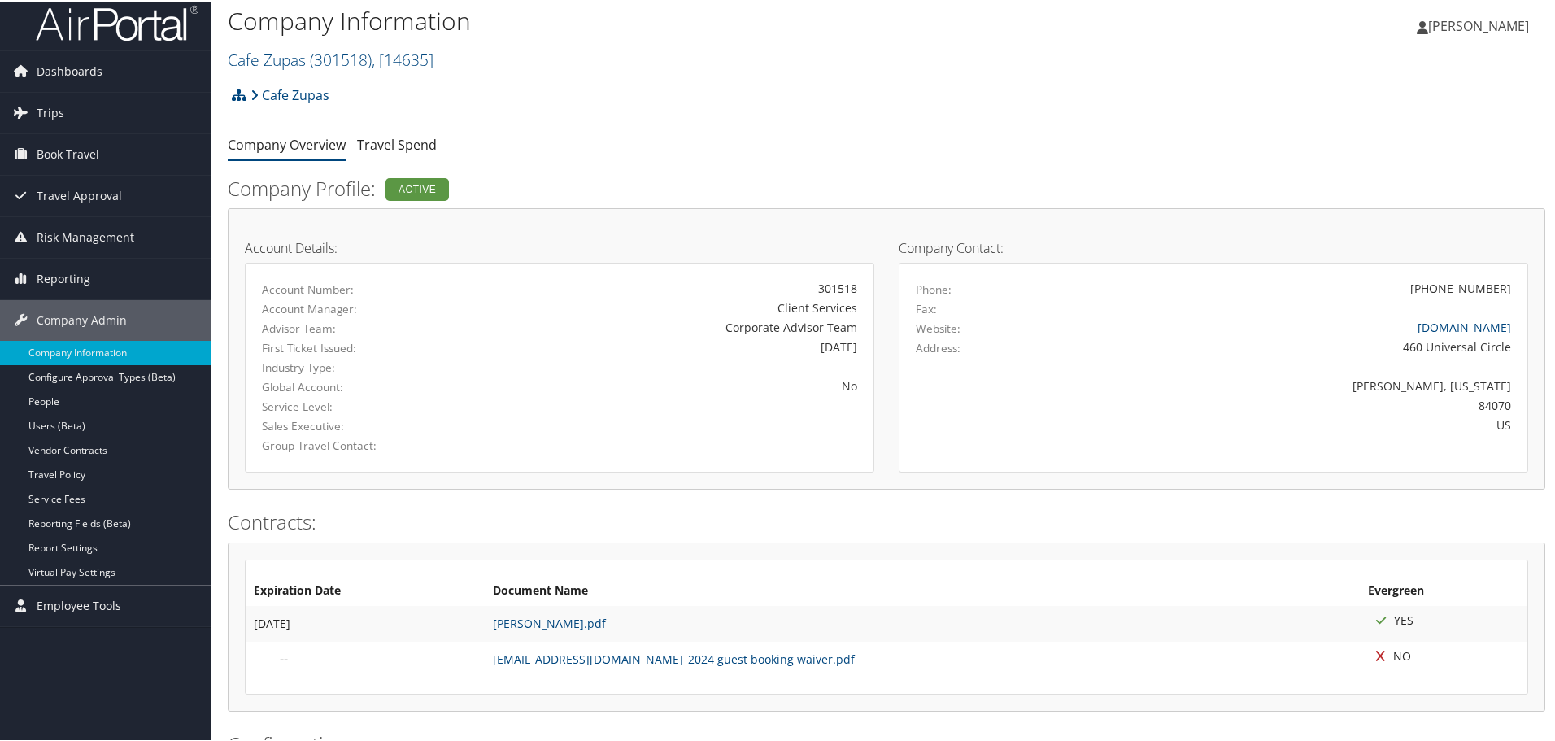
scroll to position [0, 0]
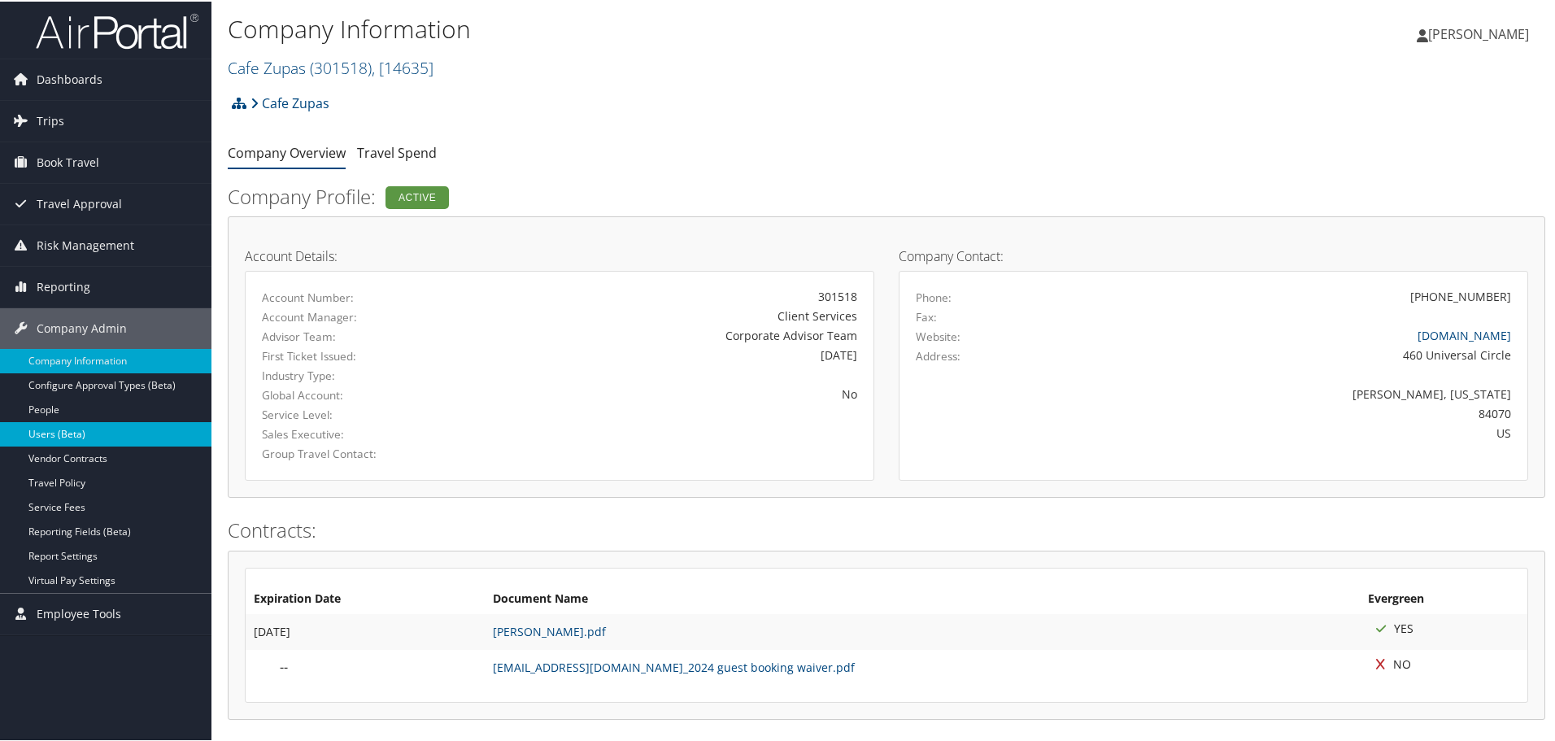
click at [67, 431] on link "Users (Beta)" at bounding box center [105, 432] width 211 height 24
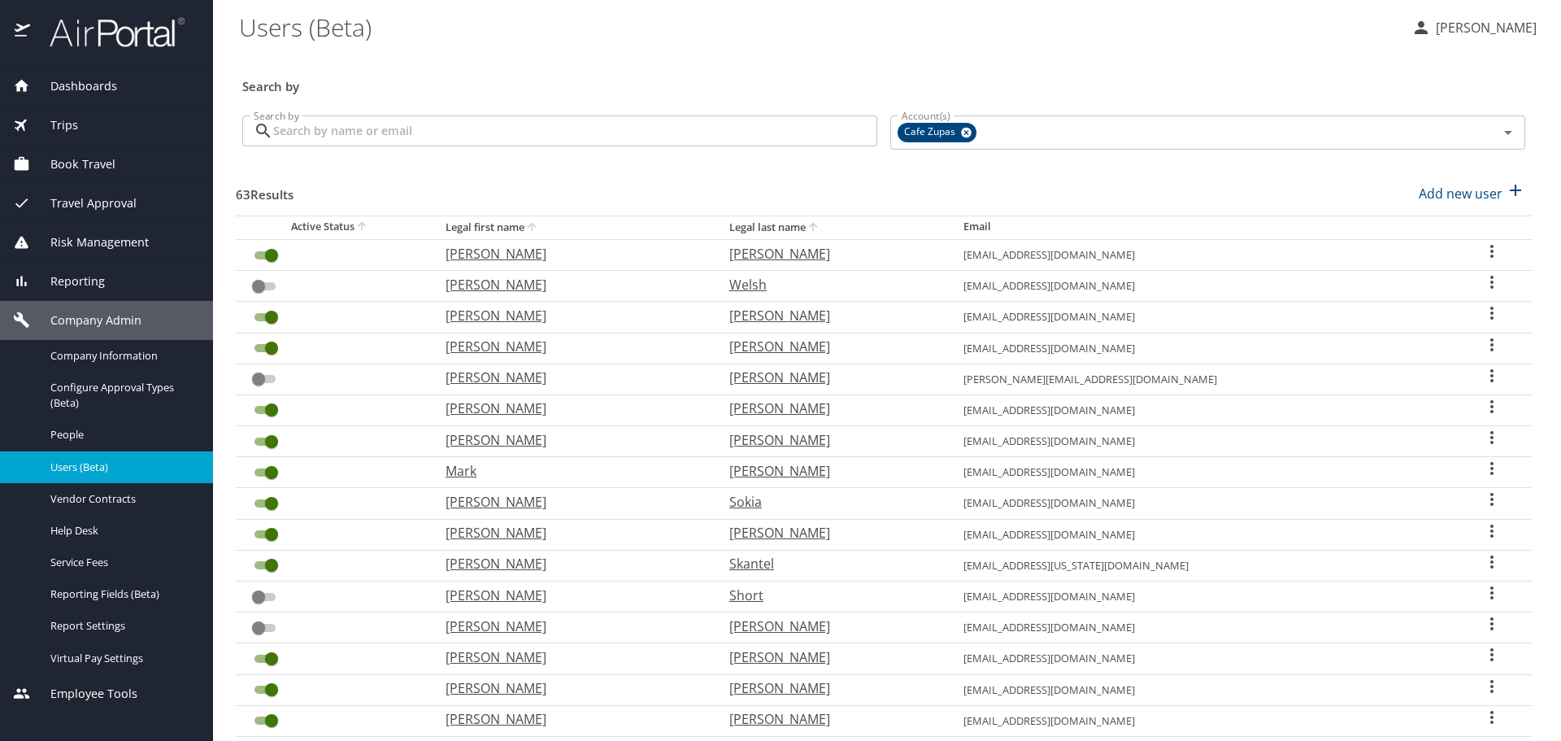
click at [1482, 250] on icon "User Search Table" at bounding box center [1492, 252] width 20 height 20
click at [1212, 184] on div at bounding box center [780, 370] width 1561 height 741
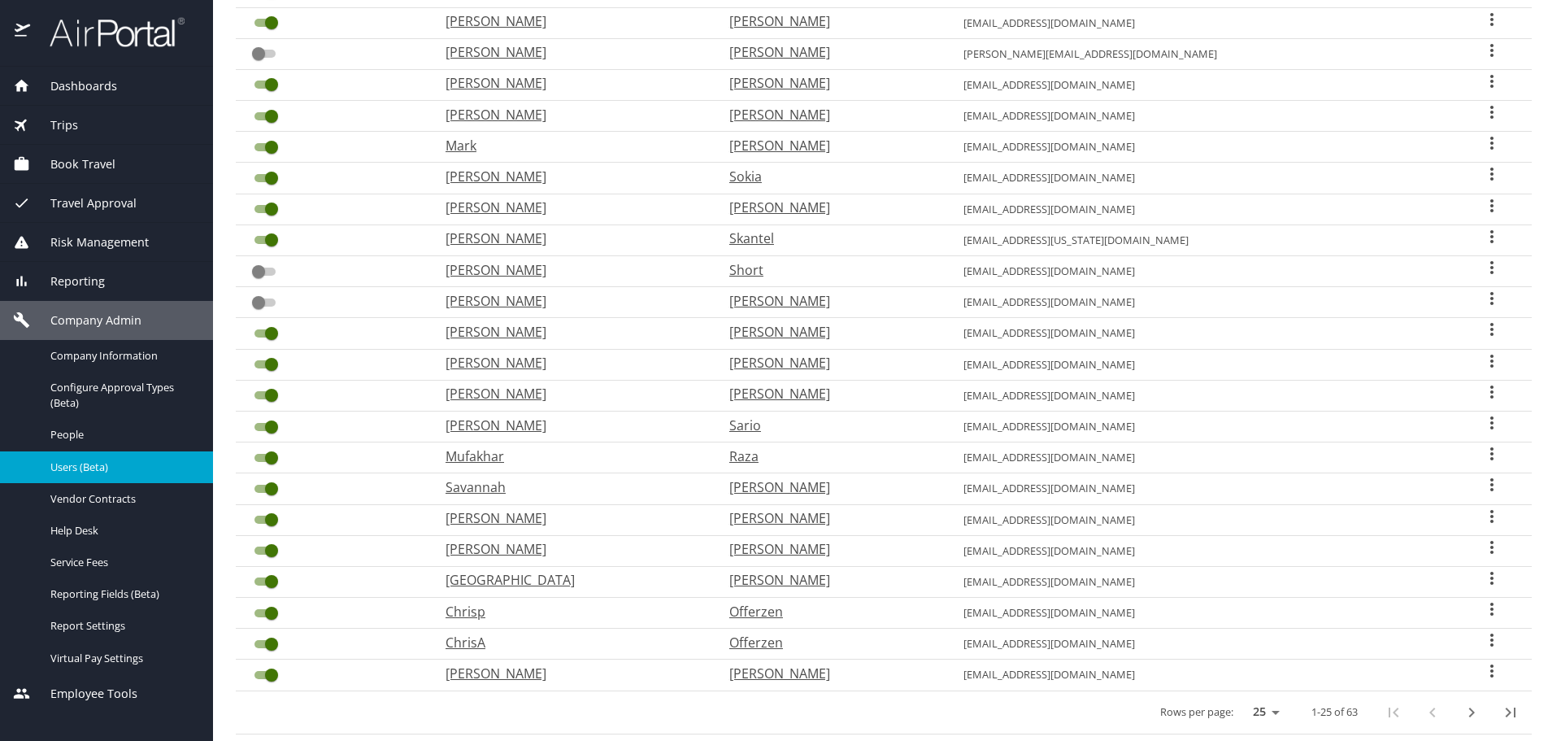
scroll to position [359, 0]
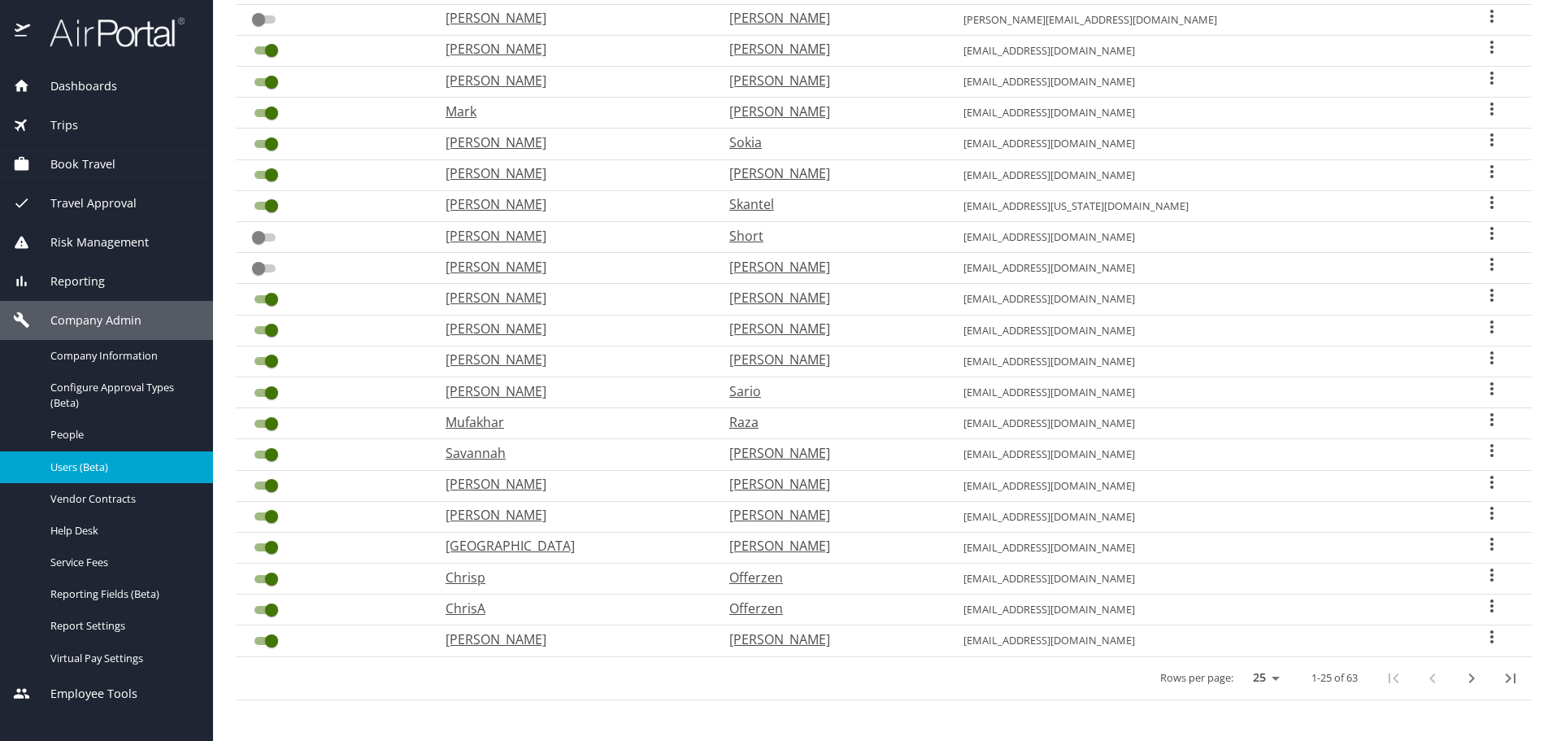
click at [1247, 672] on select "25 50 100" at bounding box center [1263, 678] width 46 height 24
select select "100"
click at [1240, 666] on select "25 50 100" at bounding box center [1263, 678] width 46 height 24
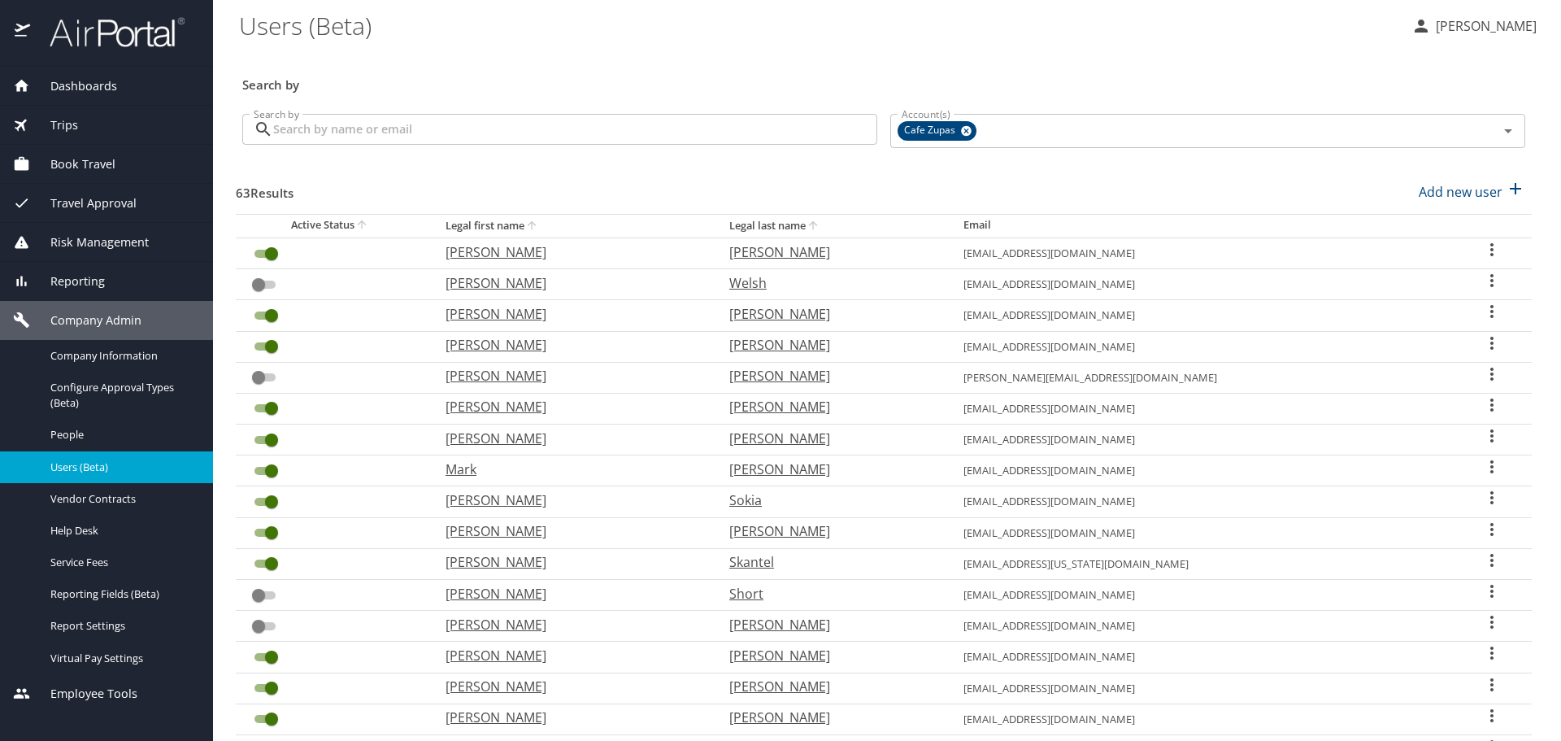
scroll to position [0, 0]
click at [606, 139] on input "Search by" at bounding box center [575, 130] width 604 height 31
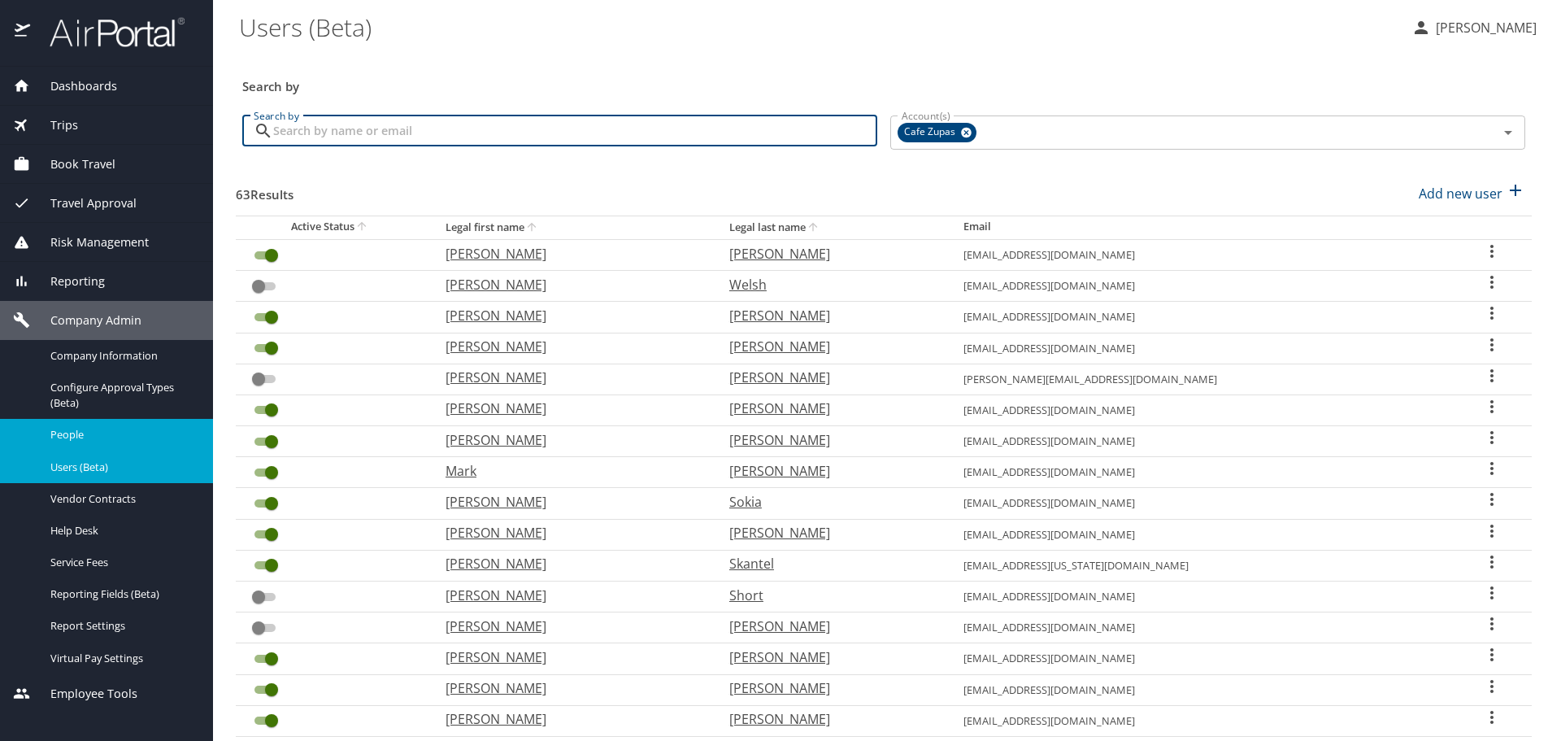
click at [96, 433] on span "People" at bounding box center [121, 434] width 143 height 15
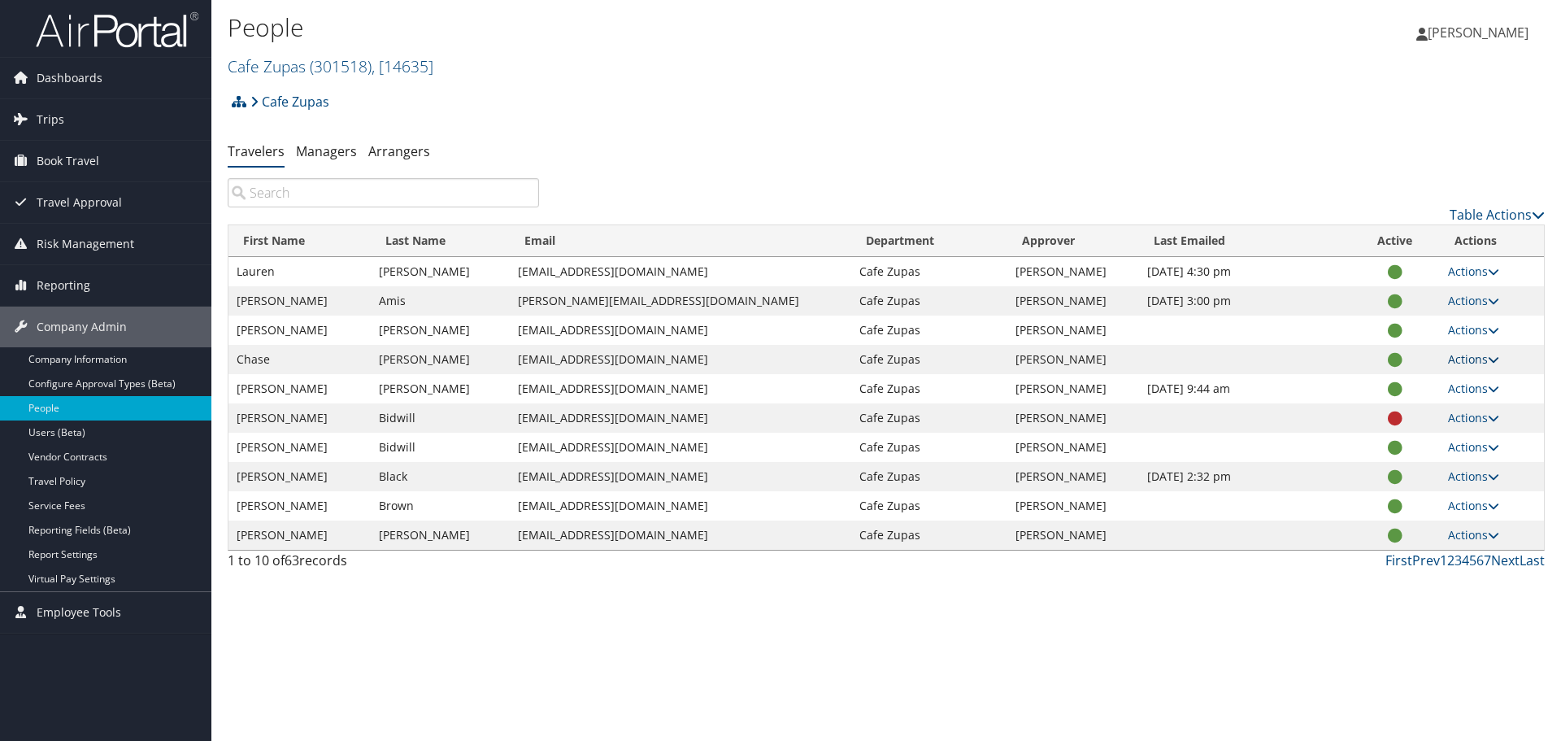
click at [1488, 365] on icon at bounding box center [1493, 359] width 11 height 11
click at [1486, 368] on ul "User Settings View Profile Update Department Reset User's Password" at bounding box center [1418, 424] width 155 height 112
click at [1279, 129] on div "Cafe Zupas Account Structure Cafe Zupas (301518) × Create Client New child of u…" at bounding box center [886, 332] width 1317 height 494
drag, startPoint x: 1082, startPoint y: 8, endPoint x: 1040, endPoint y: 0, distance: 42.3
click at [1080, 10] on div "[PERSON_NAME] [PERSON_NAME] My Settings Travel Agency Contacts View Travel Prof…" at bounding box center [1301, 39] width 520 height 63
